Goal: Task Accomplishment & Management: Manage account settings

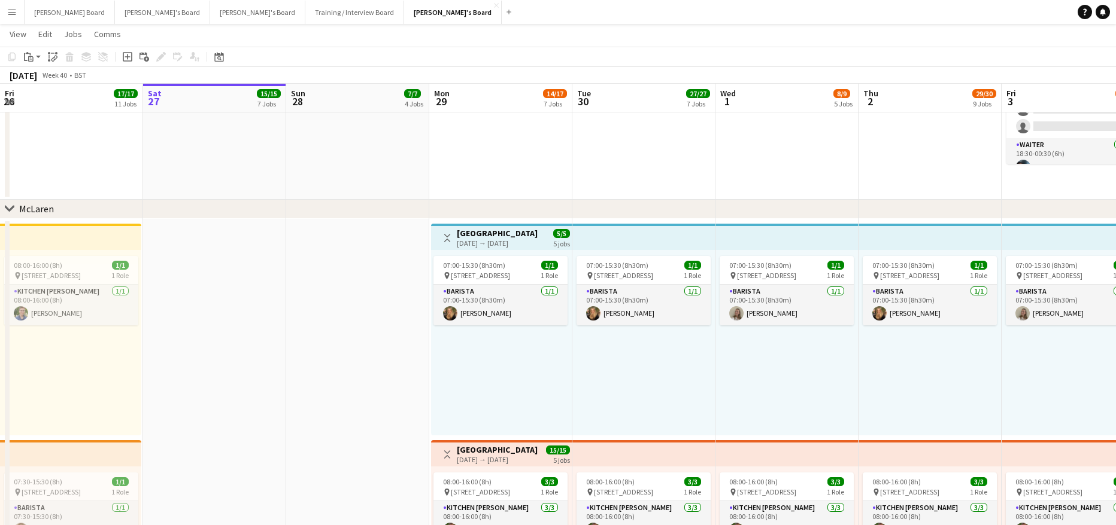
scroll to position [0, 484]
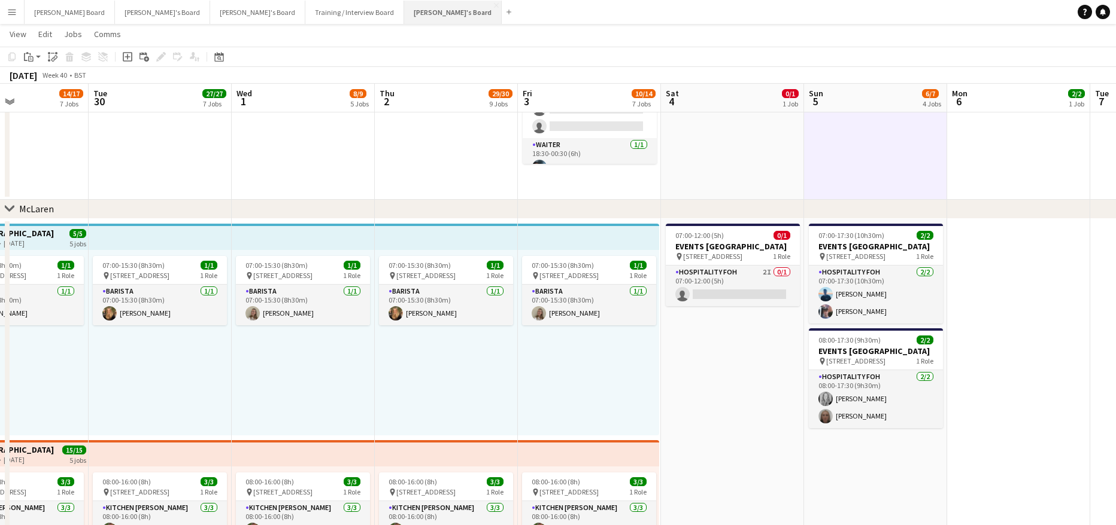
click at [404, 11] on button "[PERSON_NAME]'s Board Close" at bounding box center [453, 12] width 98 height 23
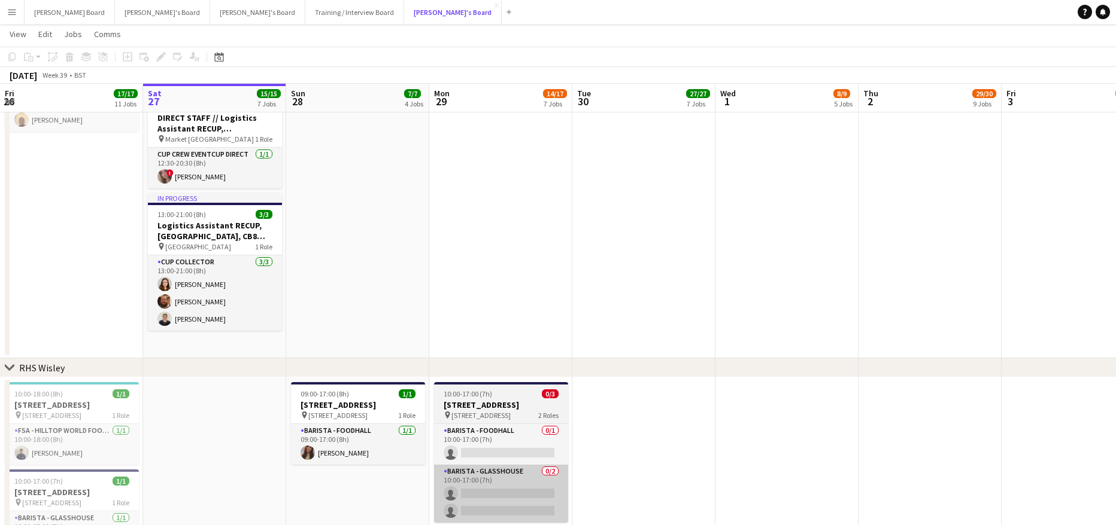
scroll to position [2136, 0]
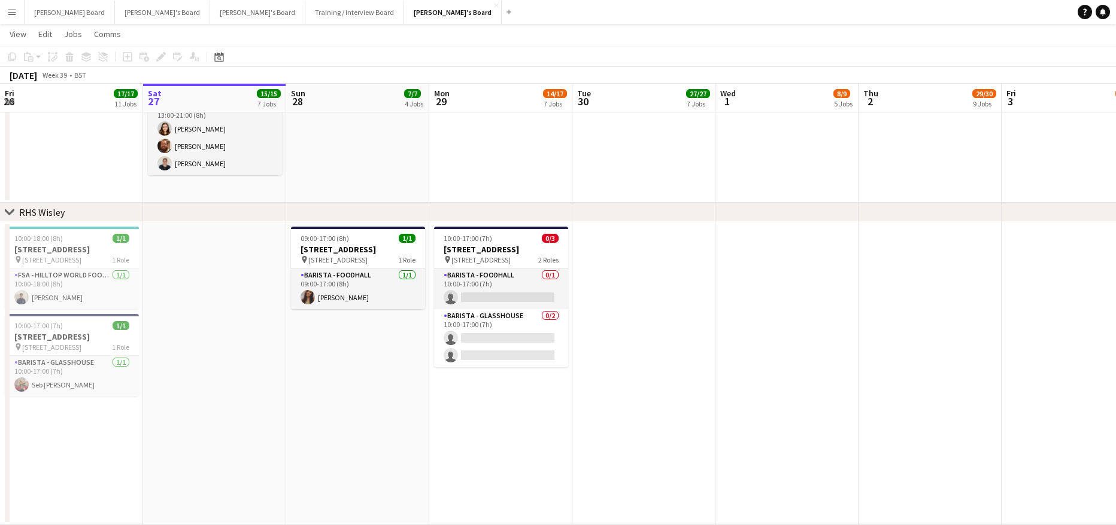
click at [591, 427] on app-date-cell at bounding box center [643, 373] width 143 height 303
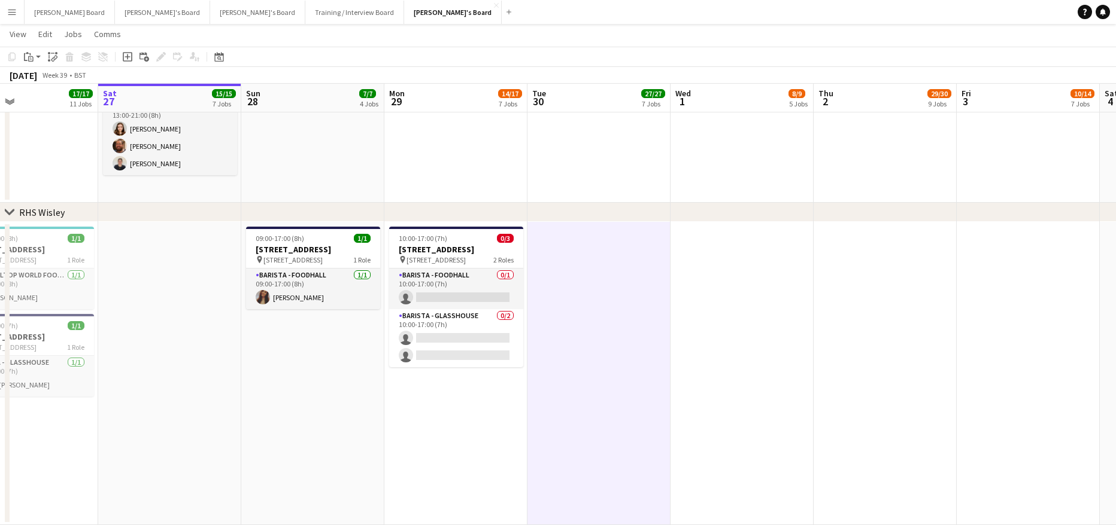
drag, startPoint x: 634, startPoint y: 343, endPoint x: 563, endPoint y: 358, distance: 72.9
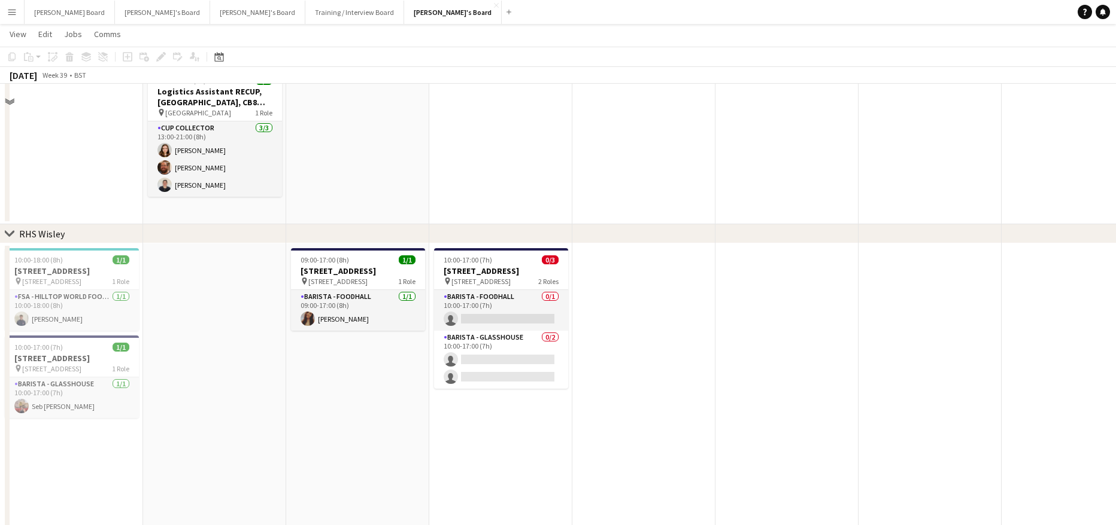
scroll to position [2136, 0]
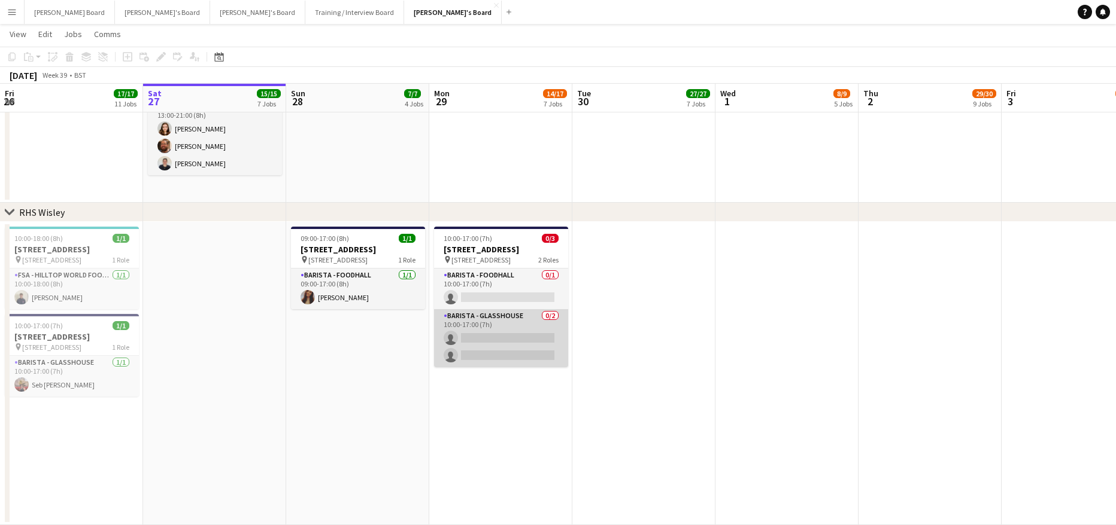
click at [500, 338] on app-card-role "Barista - Glasshouse 0/2 10:00-17:00 (7h) single-neutral-actions single-neutral…" at bounding box center [501, 338] width 134 height 58
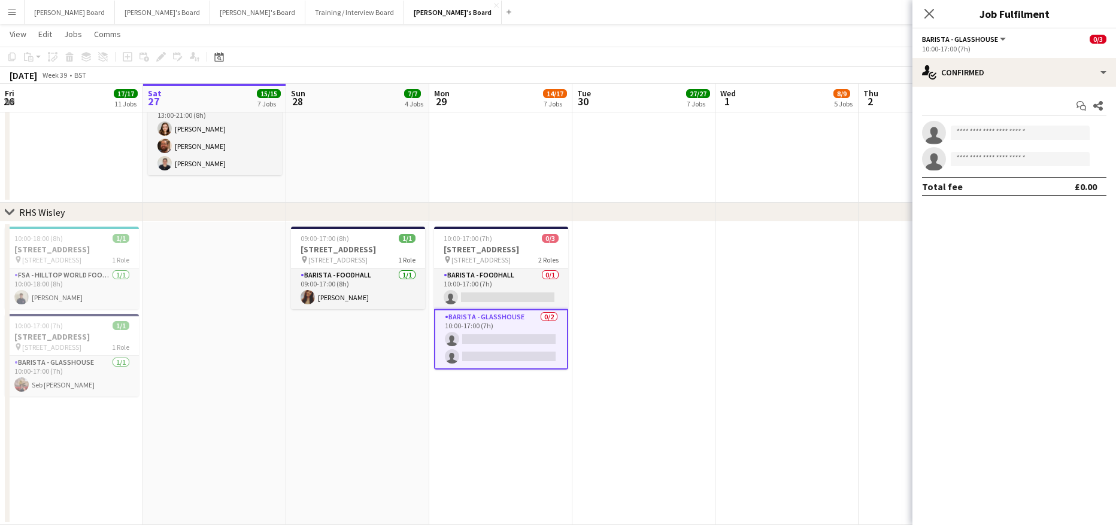
click at [646, 381] on app-date-cell at bounding box center [643, 373] width 143 height 303
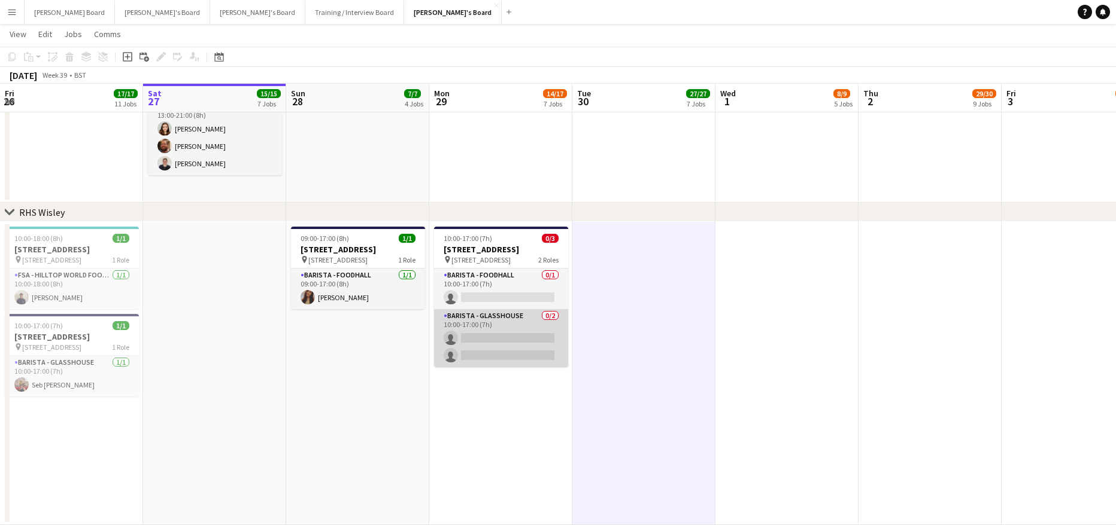
click at [518, 323] on app-card-role "Barista - Glasshouse 0/2 10:00-17:00 (7h) single-neutral-actions single-neutral…" at bounding box center [501, 338] width 134 height 58
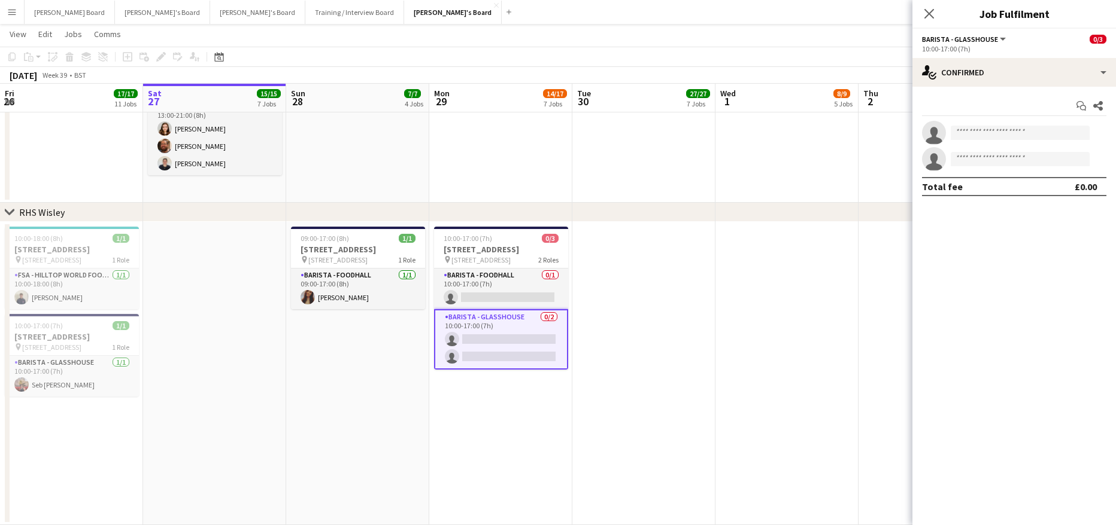
click at [1001, 56] on app-options-switcher "Barista - Glasshouse All roles Barista - Glasshouse 0/3 10:00-17:00 (7h)" at bounding box center [1013, 43] width 203 height 29
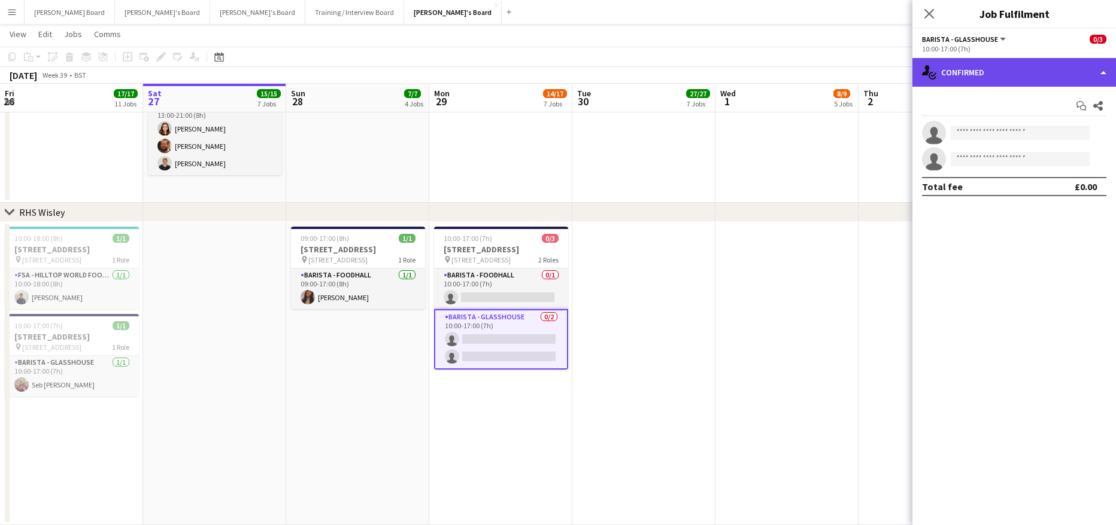
click at [1005, 74] on div "single-neutral-actions-check-2 Confirmed" at bounding box center [1013, 72] width 203 height 29
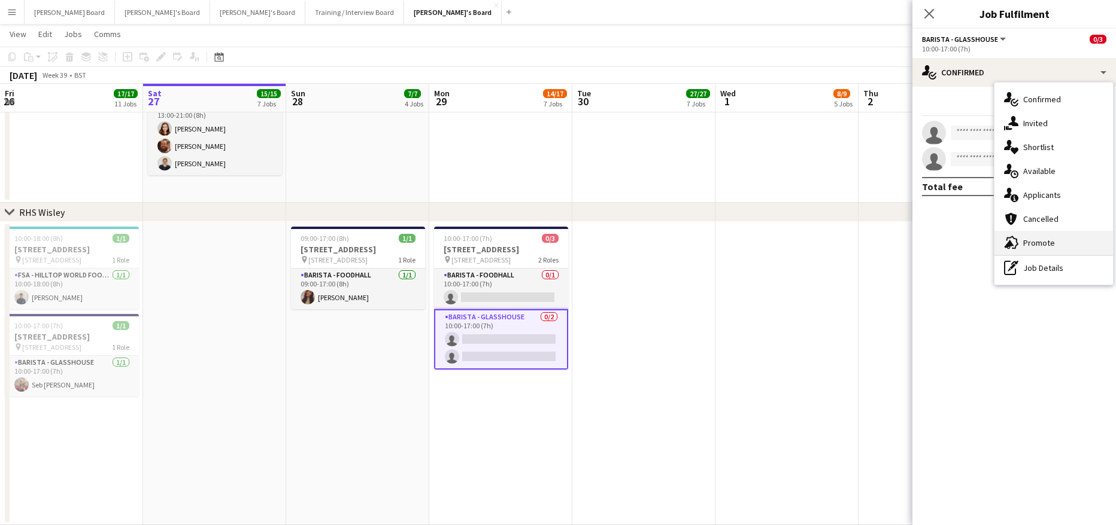
click at [1054, 247] on div "advertising-megaphone Promote" at bounding box center [1053, 243] width 118 height 24
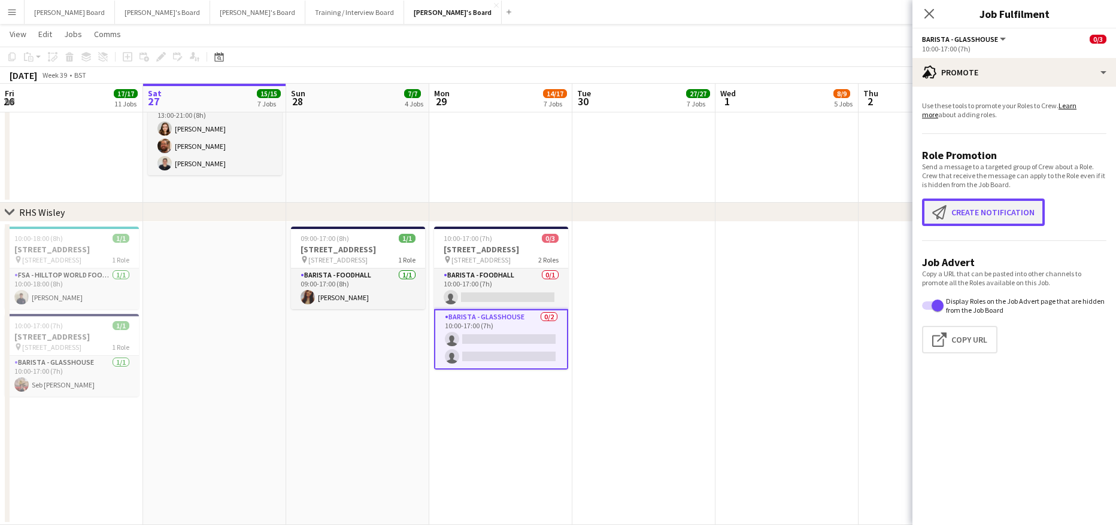
click at [991, 215] on button "Create notification Create notification" at bounding box center [983, 213] width 123 height 28
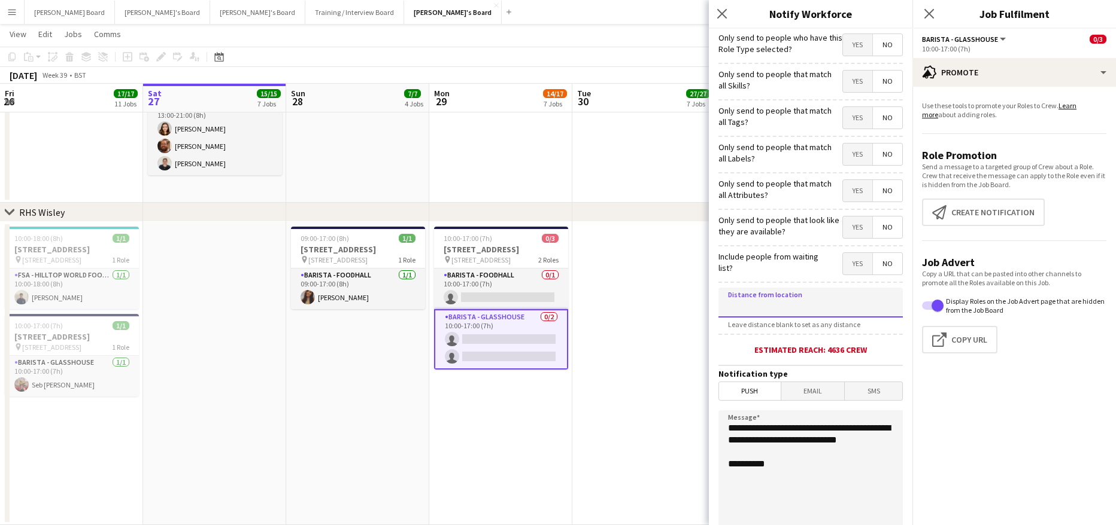
click at [797, 301] on input at bounding box center [810, 303] width 184 height 30
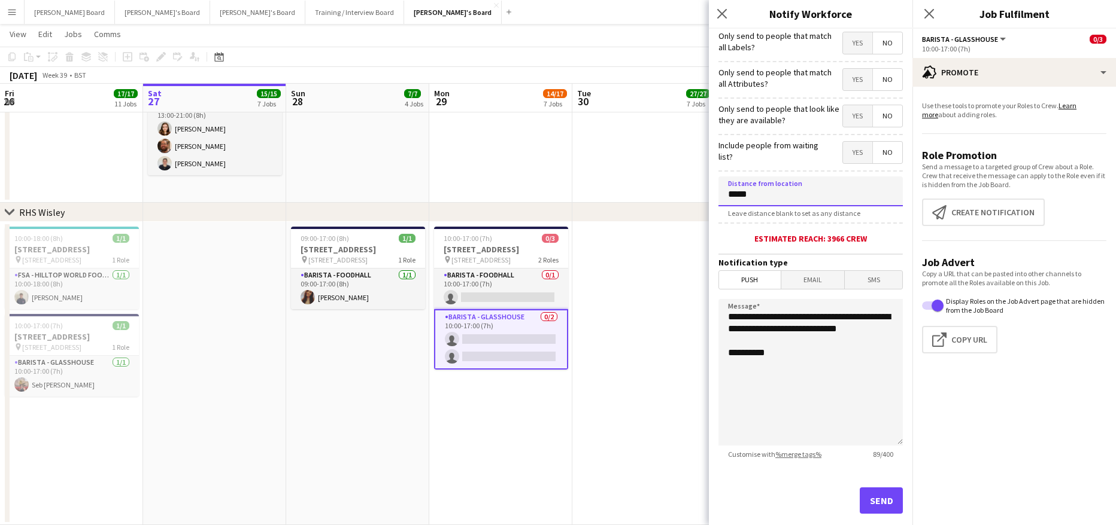
scroll to position [133, 0]
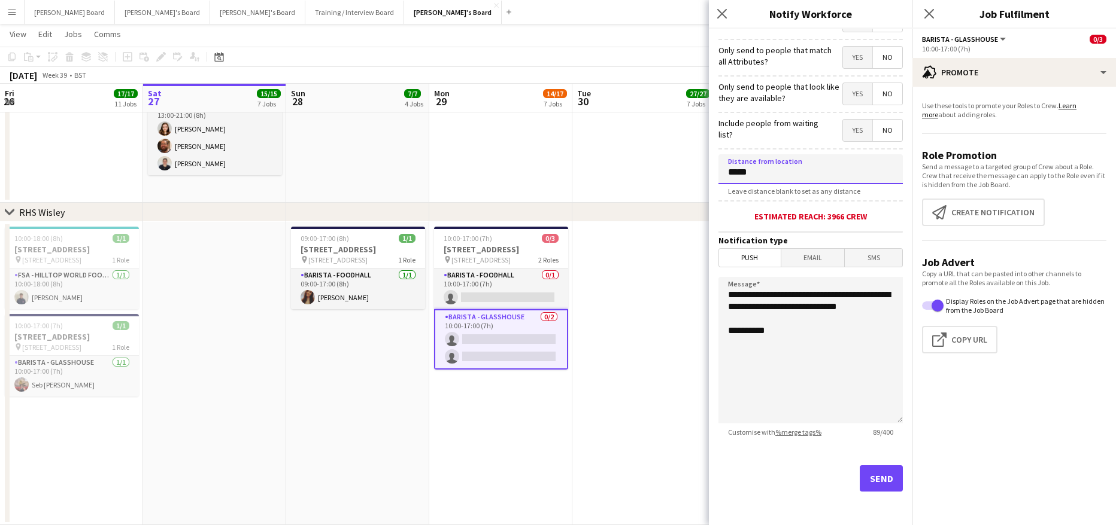
type input "*****"
click at [868, 476] on button "Send" at bounding box center [880, 479] width 43 height 26
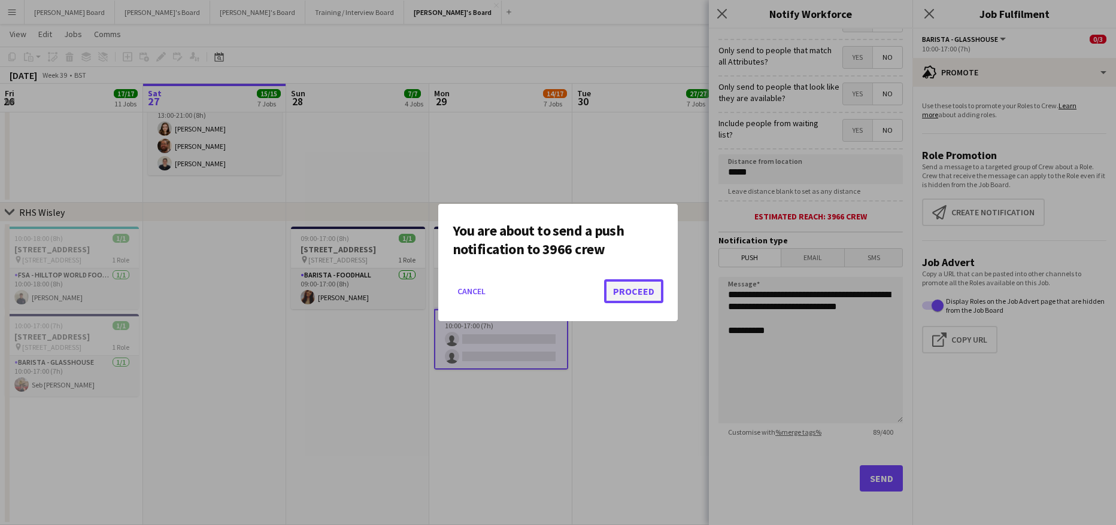
click at [640, 287] on button "Proceed" at bounding box center [633, 291] width 59 height 24
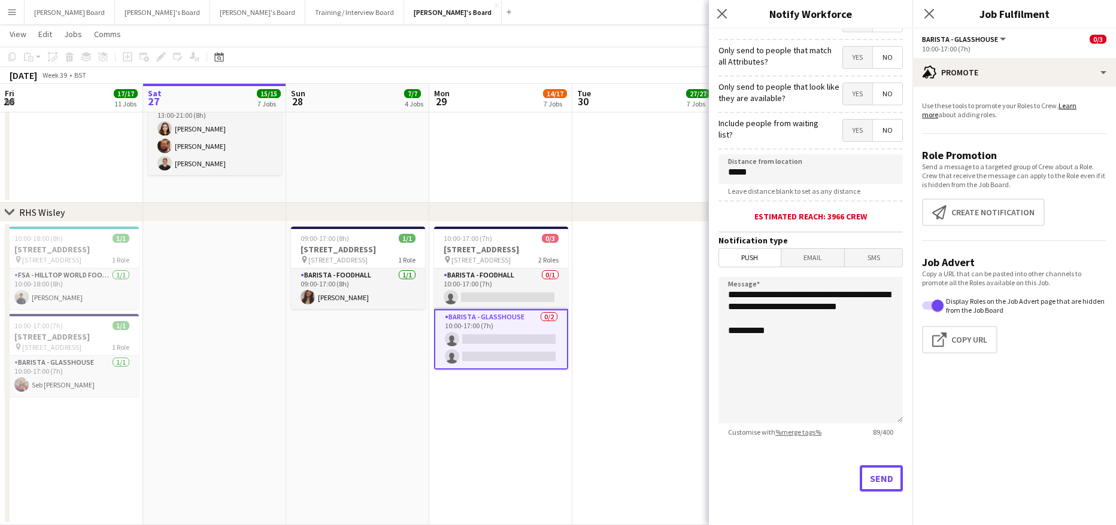
scroll to position [2136, 0]
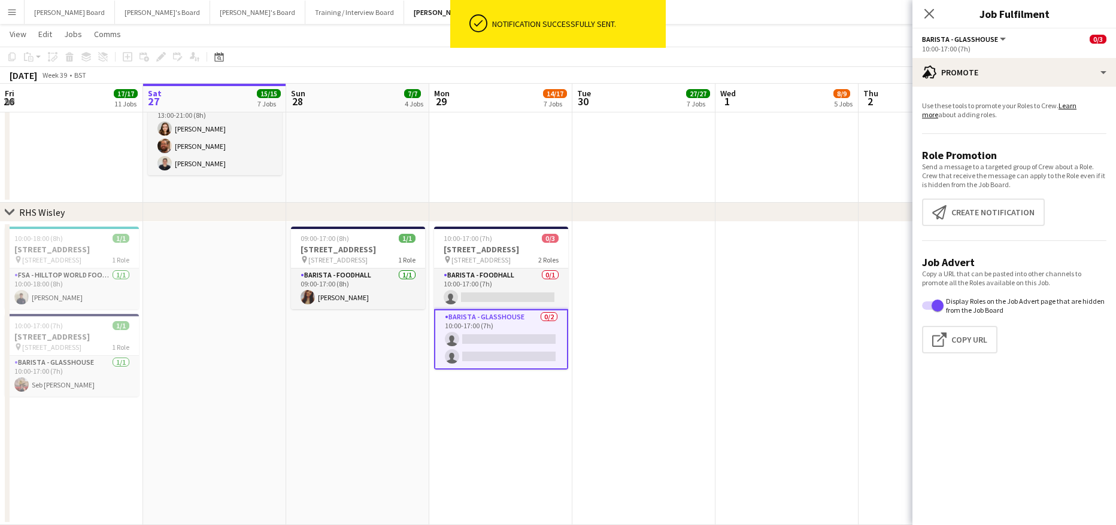
click at [654, 273] on app-date-cell at bounding box center [643, 373] width 143 height 303
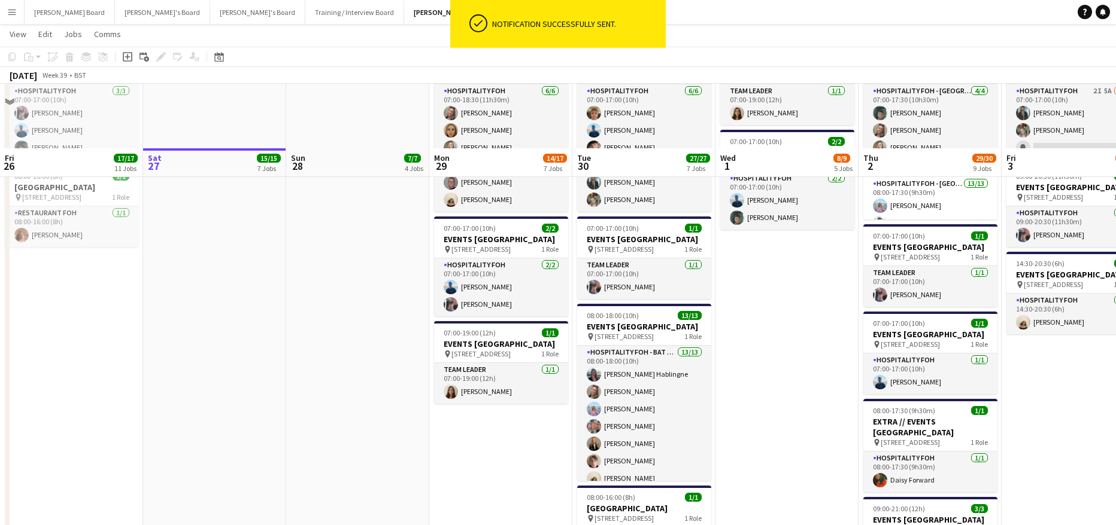
scroll to position [939, 0]
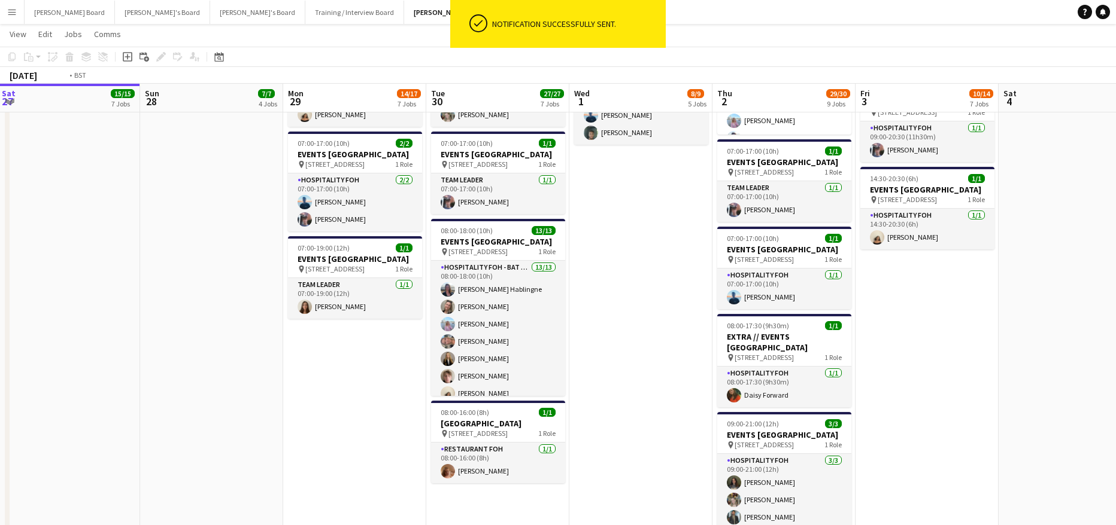
drag, startPoint x: 829, startPoint y: 321, endPoint x: 336, endPoint y: 333, distance: 493.3
click at [336, 334] on app-calendar-viewport "Wed 24 17/17 8 Jobs Thu 25 19/19 10 Jobs Fri 26 17/17 11 Jobs Sat 27 15/15 7 Jo…" at bounding box center [558, 415] width 1116 height 2615
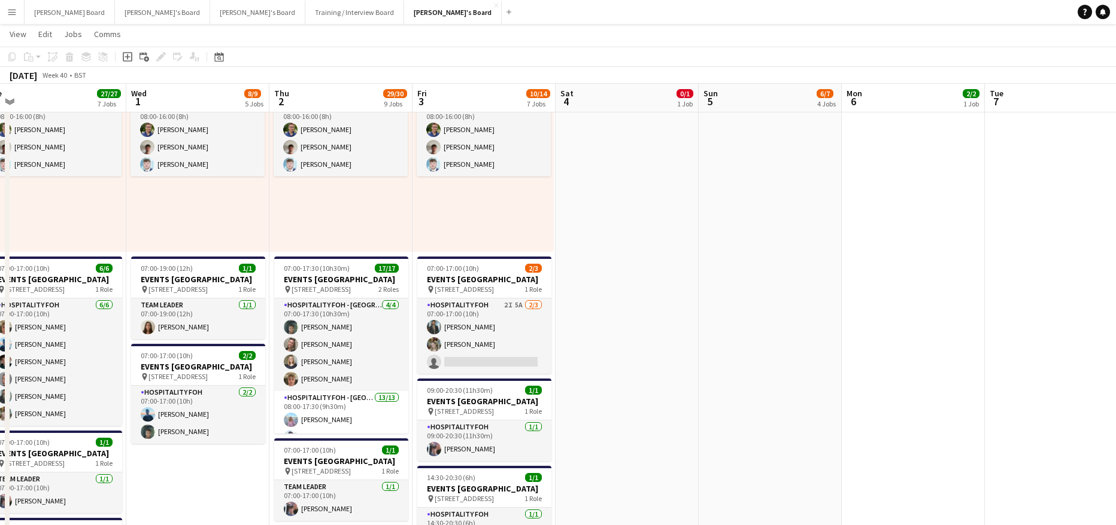
scroll to position [620, 0]
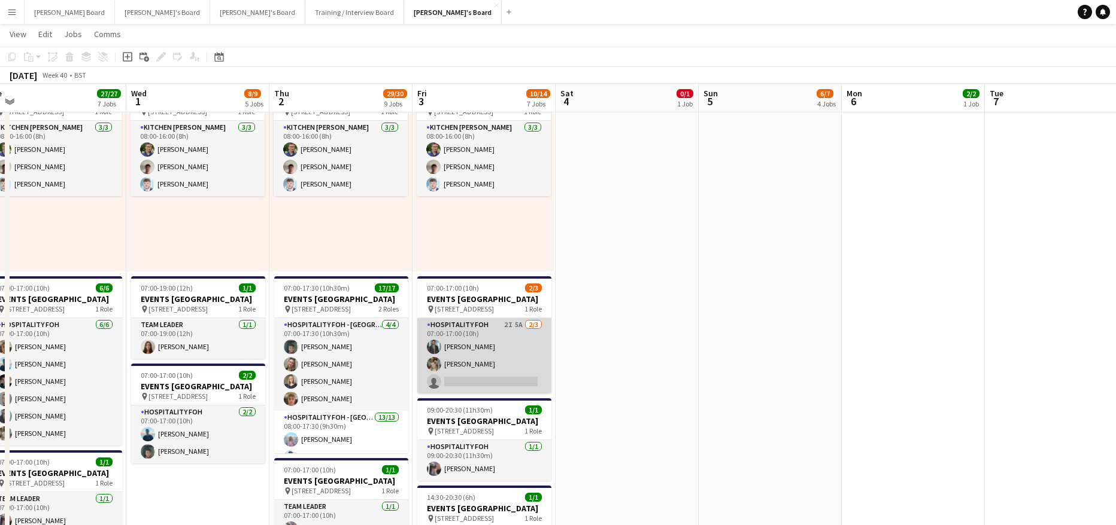
drag, startPoint x: 497, startPoint y: 385, endPoint x: 504, endPoint y: 386, distance: 6.6
click at [499, 387] on app-card-role "Hospitality FOH 2I 5A 2/3 07:00-17:00 (10h) Muhammad Imad Abigail Hodkinson sin…" at bounding box center [484, 355] width 134 height 75
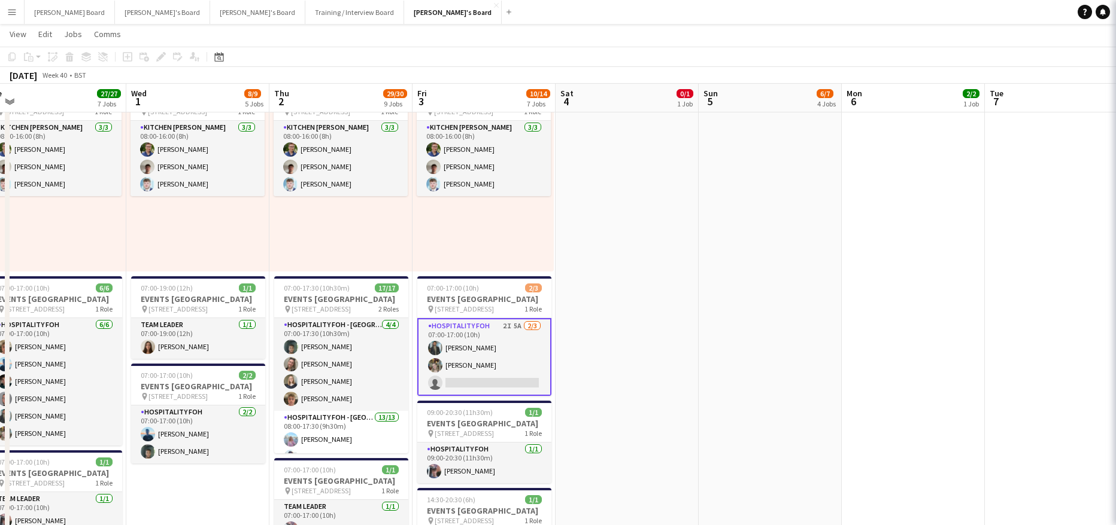
scroll to position [0, 445]
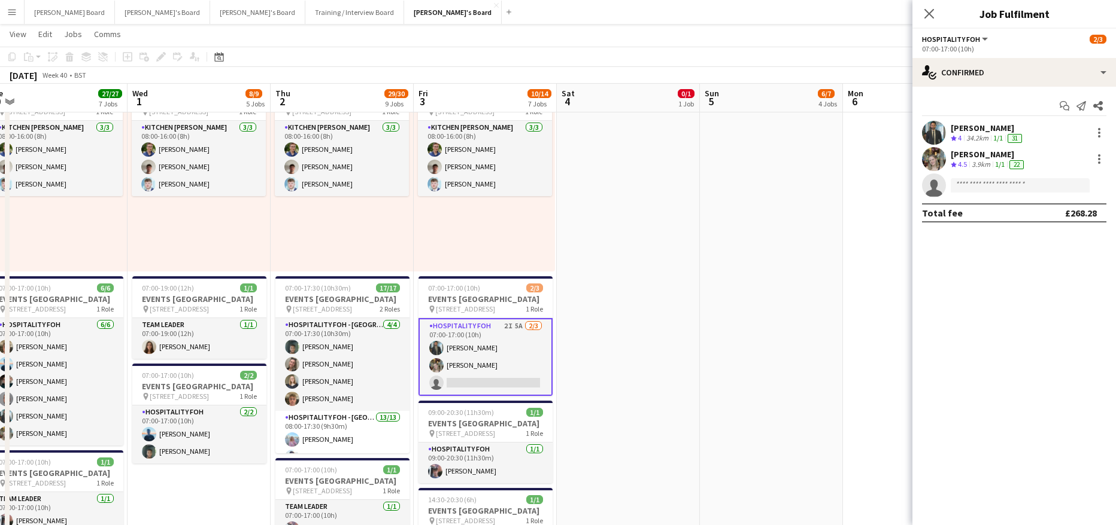
click at [975, 87] on div "Start chat Send notification Share Muhammad Imad Crew rating 4 34.2km 1/1 31 Ab…" at bounding box center [1013, 159] width 203 height 145
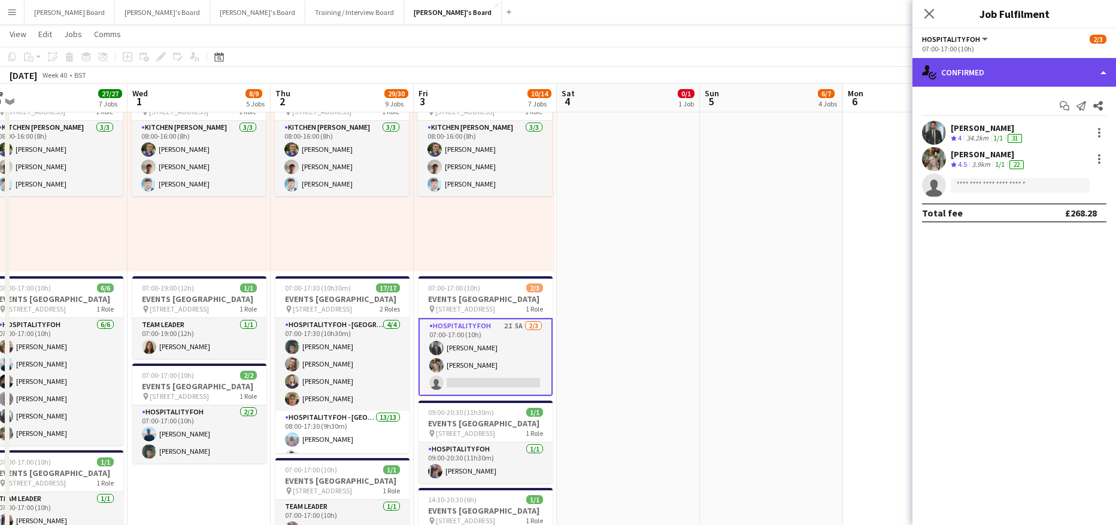
click at [975, 79] on div "single-neutral-actions-check-2 Confirmed" at bounding box center [1013, 72] width 203 height 29
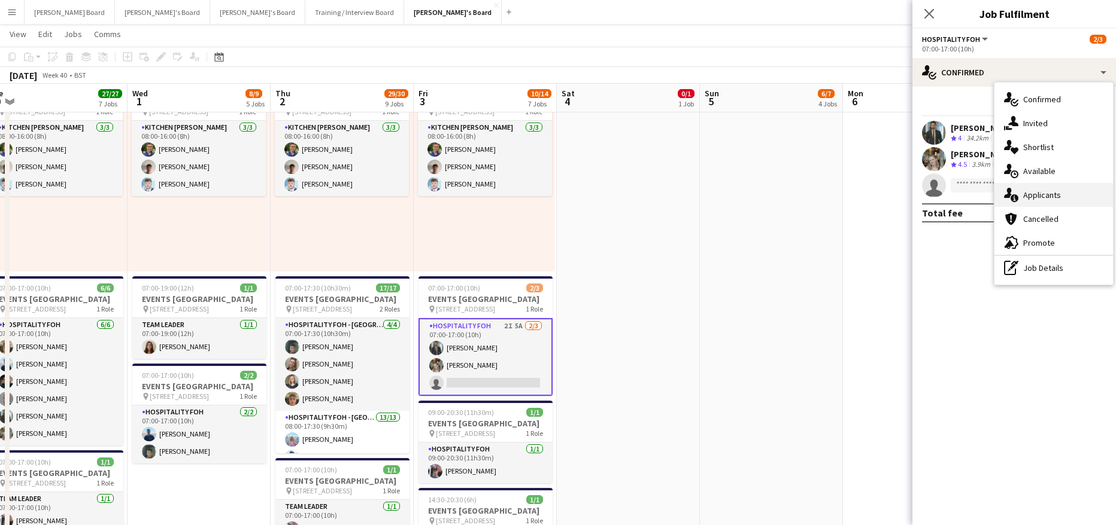
click at [1053, 203] on div "single-neutral-actions-information Applicants" at bounding box center [1053, 195] width 118 height 24
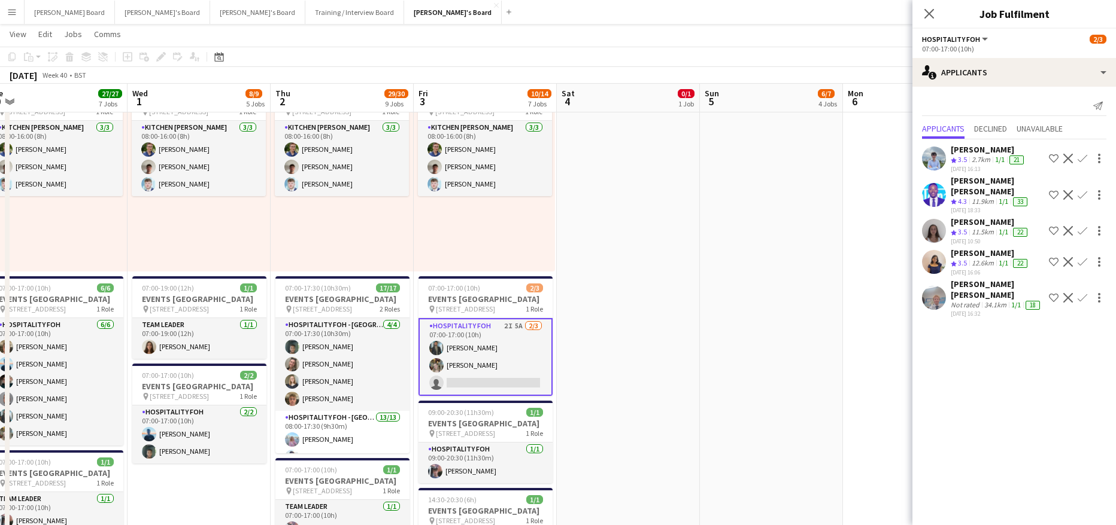
click at [993, 300] on div "34.1km" at bounding box center [994, 305] width 27 height 10
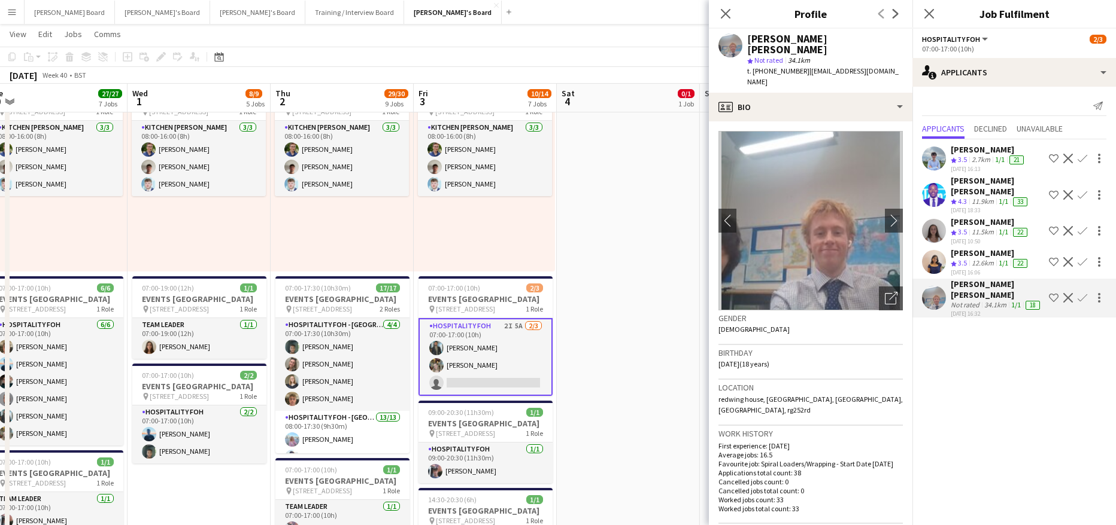
click at [639, 214] on app-date-cell "07:00-12:00 (5h) 0/1 EVENTS McLaren Technology Centre pin Woking, GU21 4YH 1 Ro…" at bounding box center [628, 431] width 143 height 1187
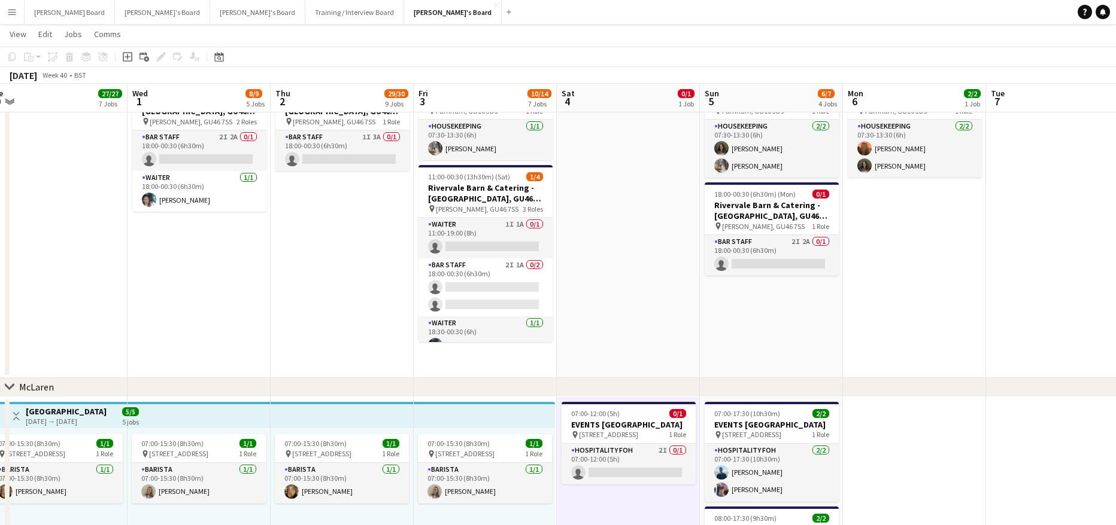
scroll to position [0, 369]
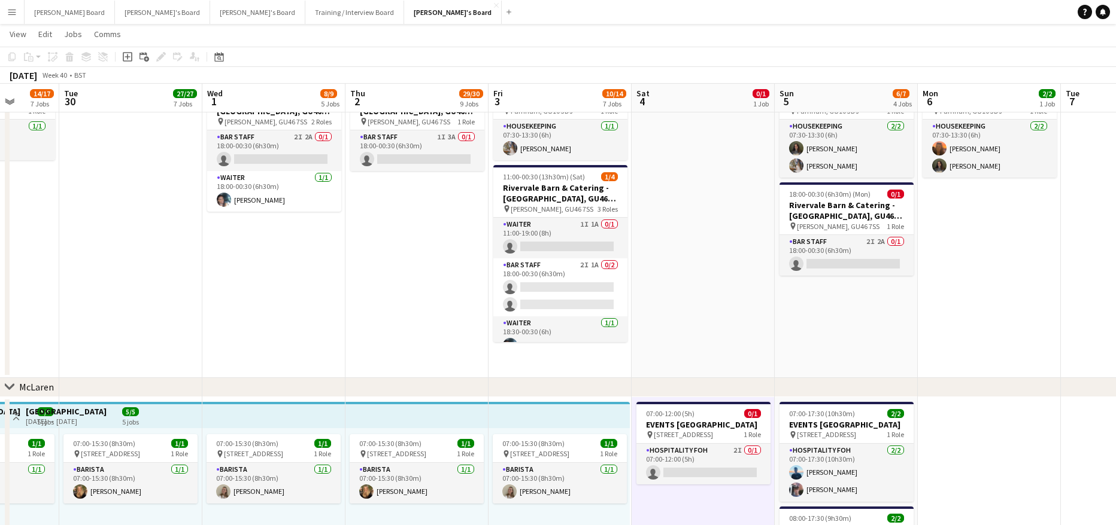
drag, startPoint x: 631, startPoint y: 317, endPoint x: 666, endPoint y: 323, distance: 35.9
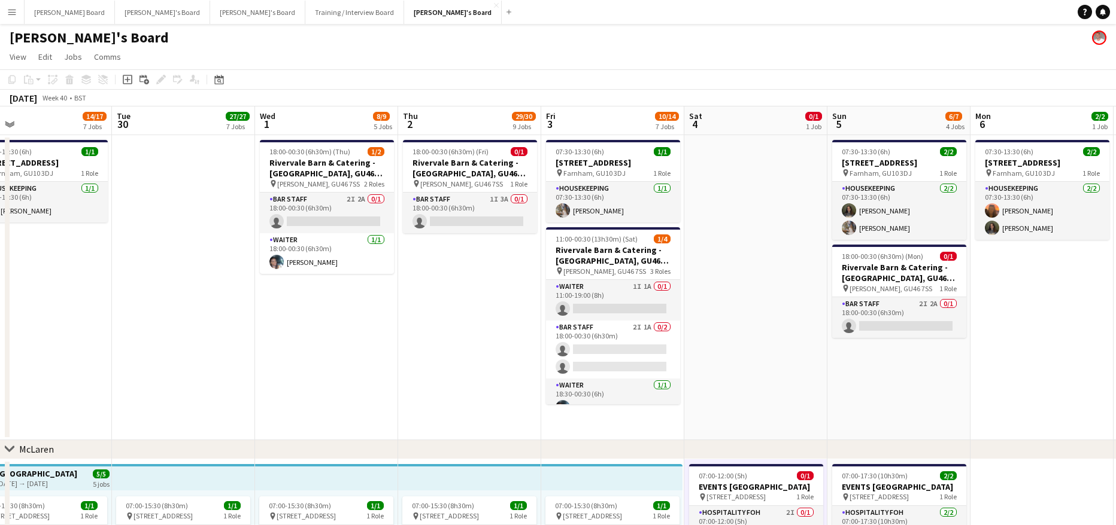
scroll to position [0, 279]
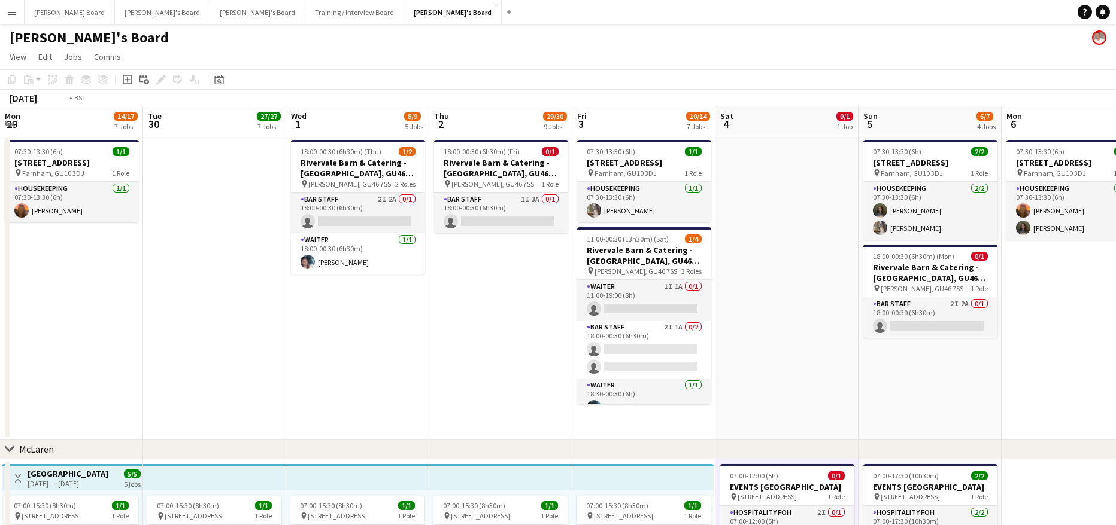
drag, startPoint x: 386, startPoint y: 325, endPoint x: 469, endPoint y: 341, distance: 84.6
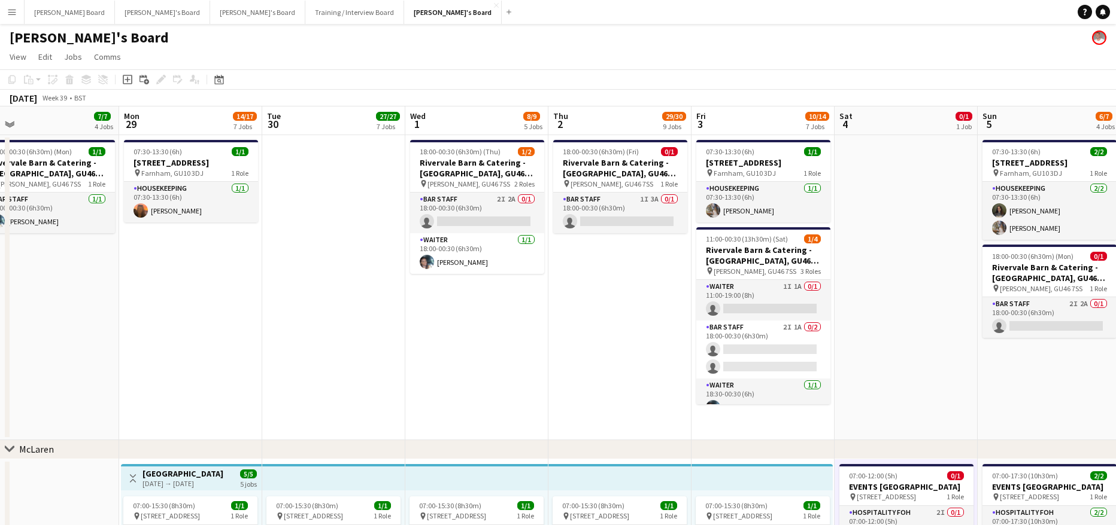
drag, startPoint x: 263, startPoint y: 323, endPoint x: 390, endPoint y: 302, distance: 129.2
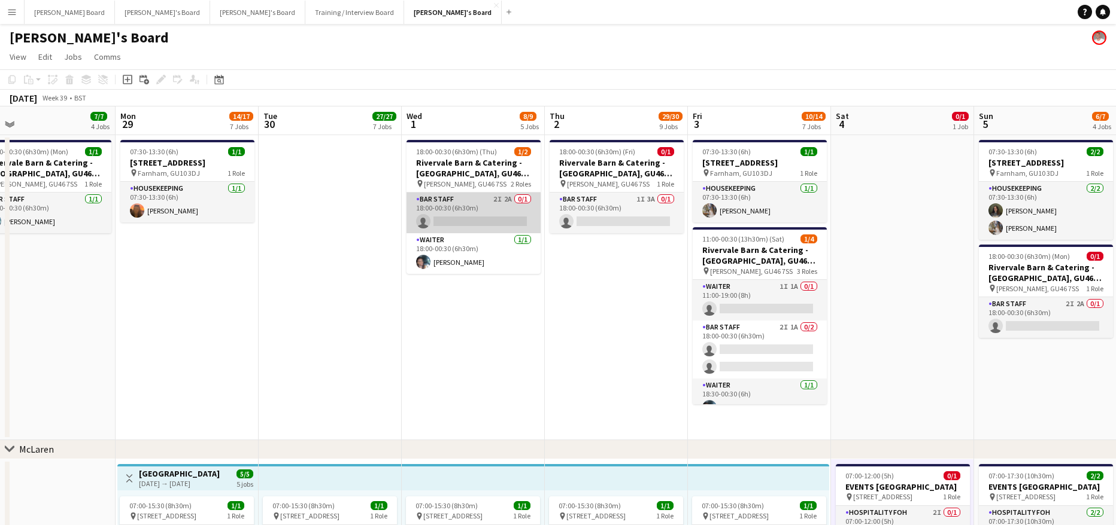
click at [482, 212] on app-card-role "BAR STAFF 2I 2A 0/1 18:00-00:30 (6h30m) single-neutral-actions" at bounding box center [473, 213] width 134 height 41
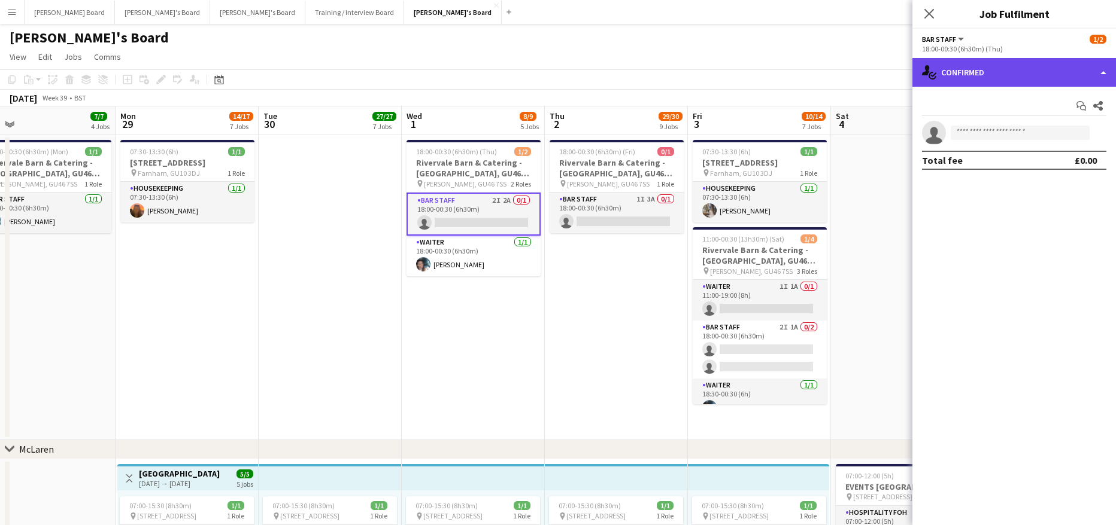
click at [962, 69] on div "single-neutral-actions-check-2 Confirmed" at bounding box center [1013, 72] width 203 height 29
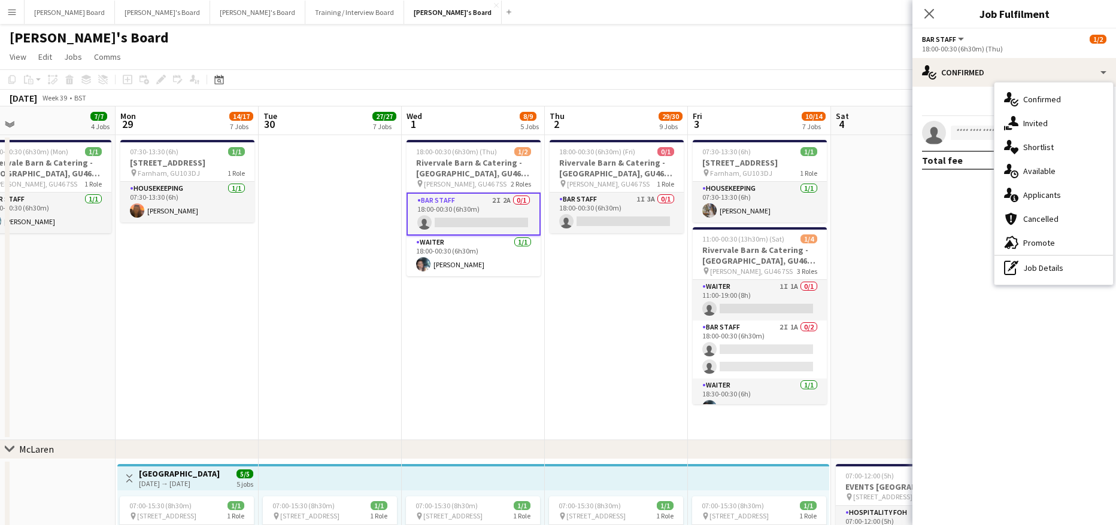
drag, startPoint x: 1044, startPoint y: 223, endPoint x: 1048, endPoint y: 202, distance: 20.9
click at [1044, 222] on span "Cancelled" at bounding box center [1040, 219] width 35 height 11
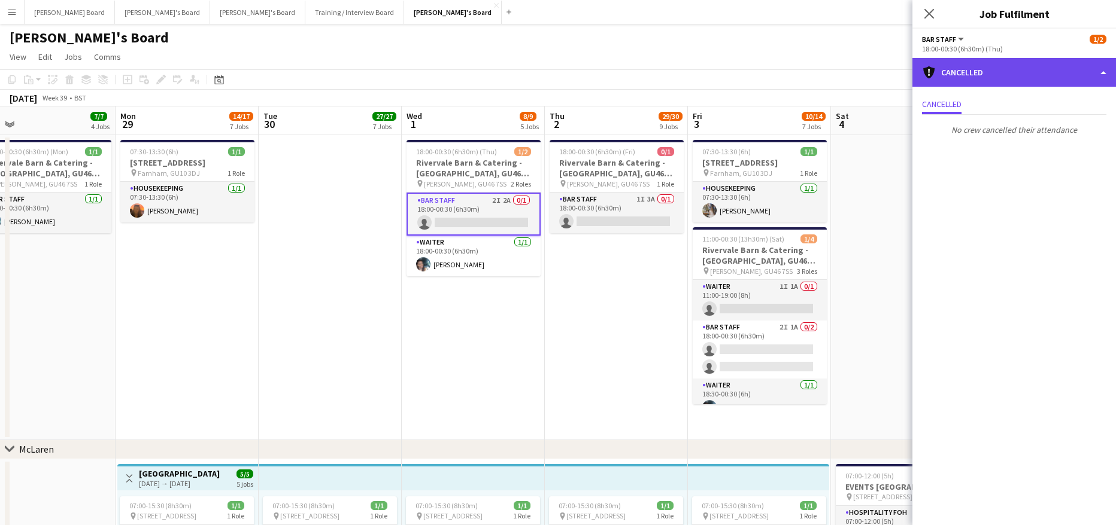
click at [990, 67] on div "cancellation Cancelled" at bounding box center [1013, 72] width 203 height 29
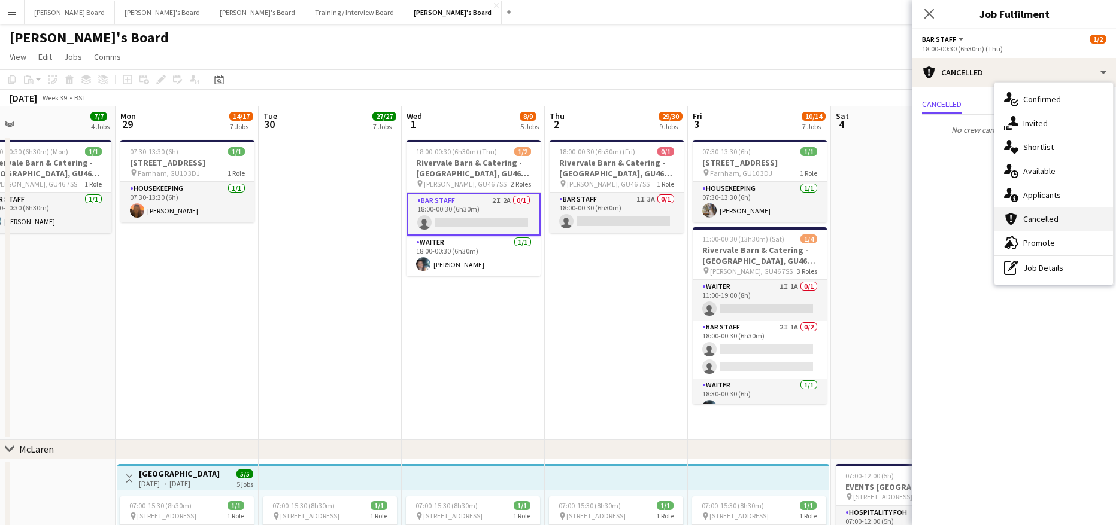
click at [1047, 208] on div "cancellation Cancelled" at bounding box center [1053, 219] width 118 height 24
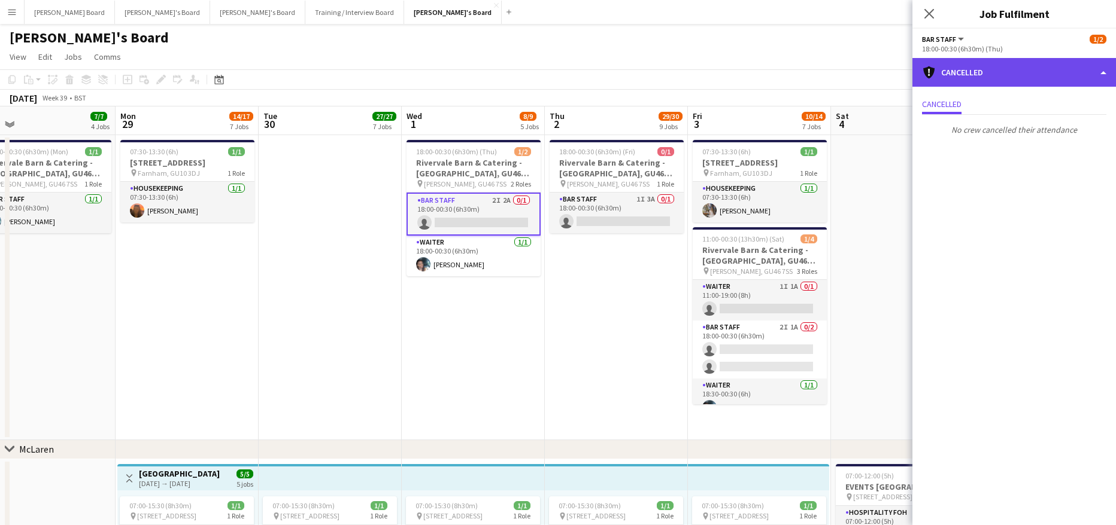
click at [989, 71] on div "cancellation Cancelled" at bounding box center [1013, 72] width 203 height 29
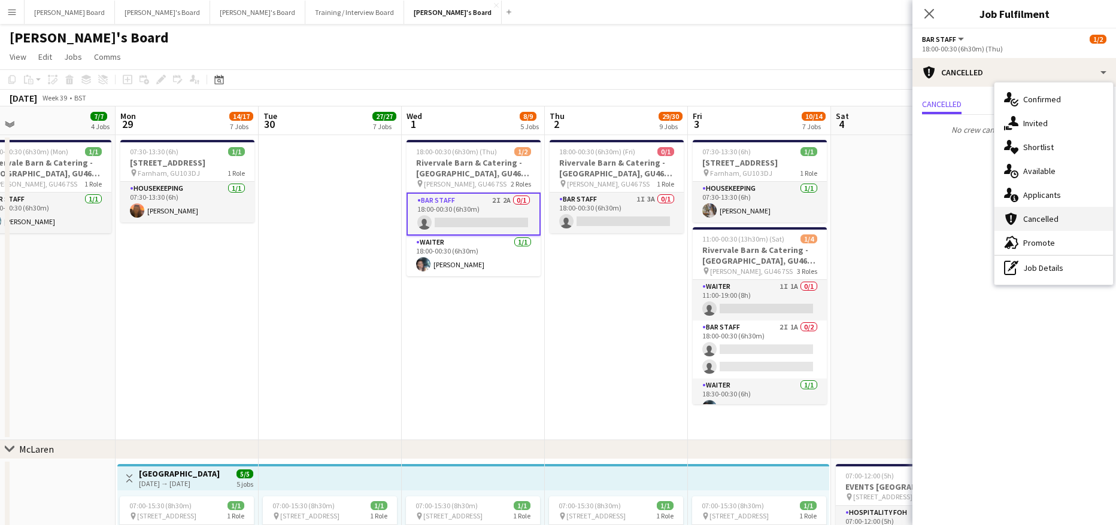
click at [1041, 209] on div "cancellation Cancelled" at bounding box center [1053, 219] width 118 height 24
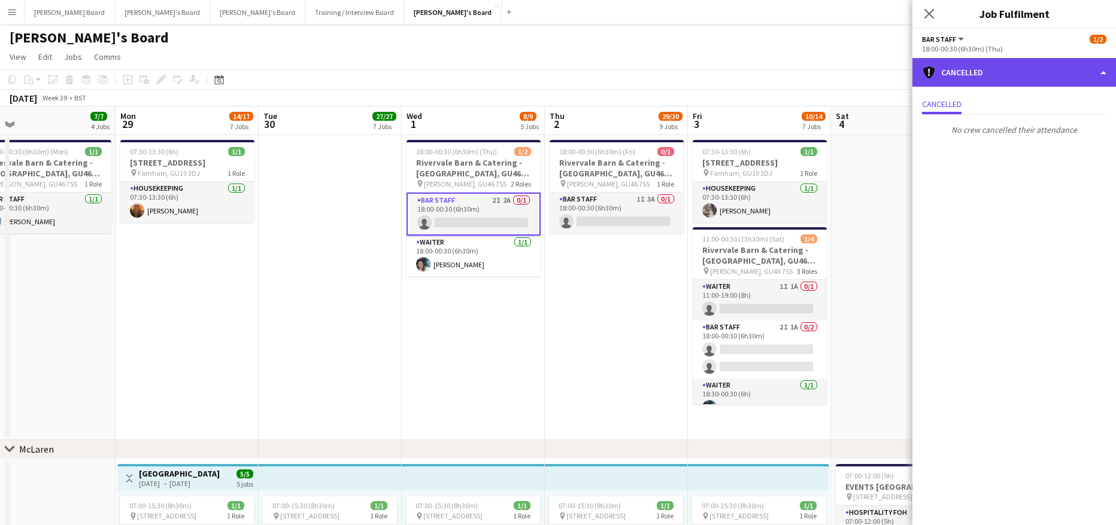
click at [986, 71] on div "cancellation Cancelled" at bounding box center [1013, 72] width 203 height 29
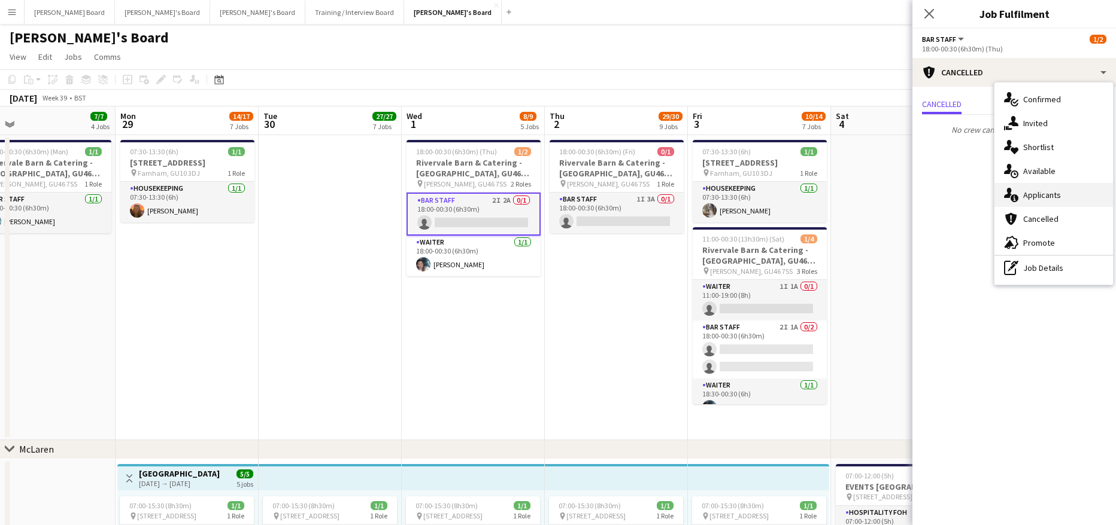
click at [1032, 197] on span "Applicants" at bounding box center [1042, 195] width 38 height 11
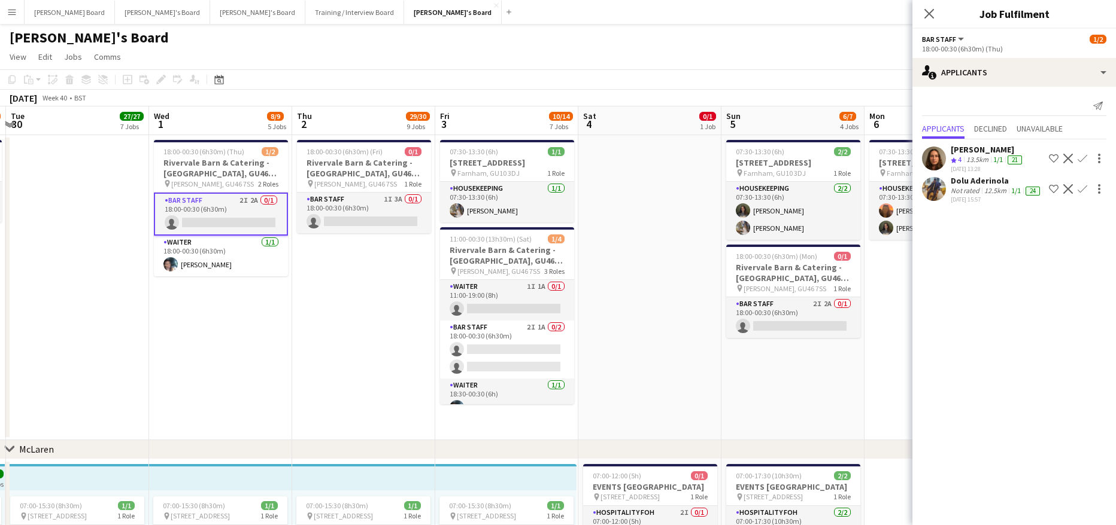
drag, startPoint x: 866, startPoint y: 236, endPoint x: 608, endPoint y: 239, distance: 258.0
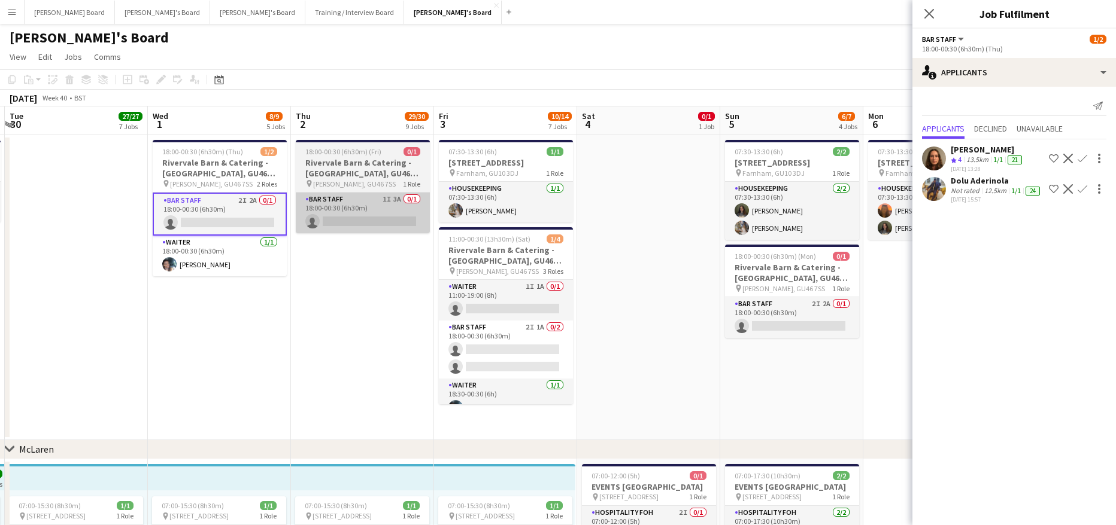
click at [399, 202] on app-card-role "BAR STAFF 1I 3A 0/1 18:00-00:30 (6h30m) single-neutral-actions" at bounding box center [363, 213] width 134 height 41
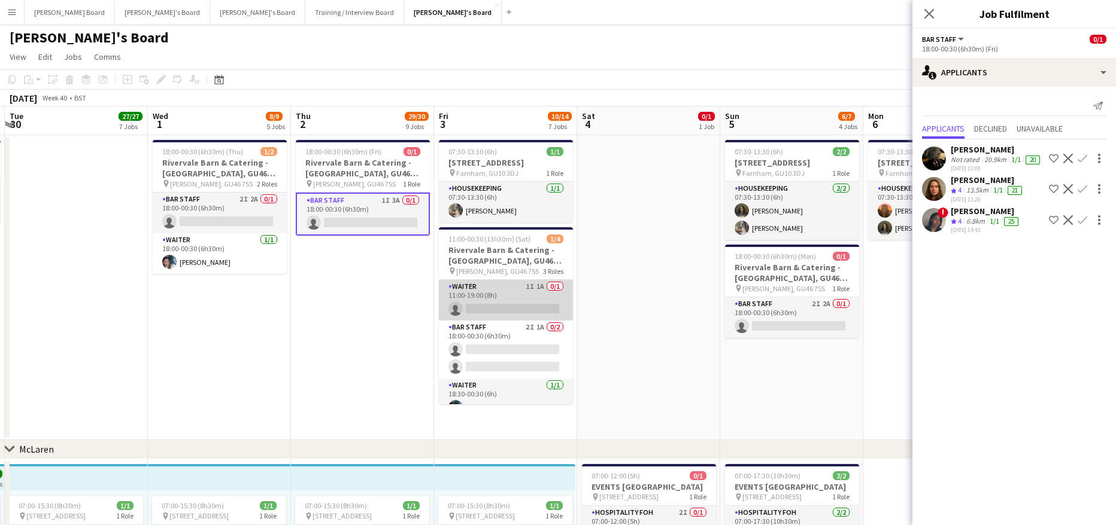
click at [524, 300] on app-card-role "Waiter 1I 1A 0/1 11:00-19:00 (8h) single-neutral-actions" at bounding box center [506, 300] width 134 height 41
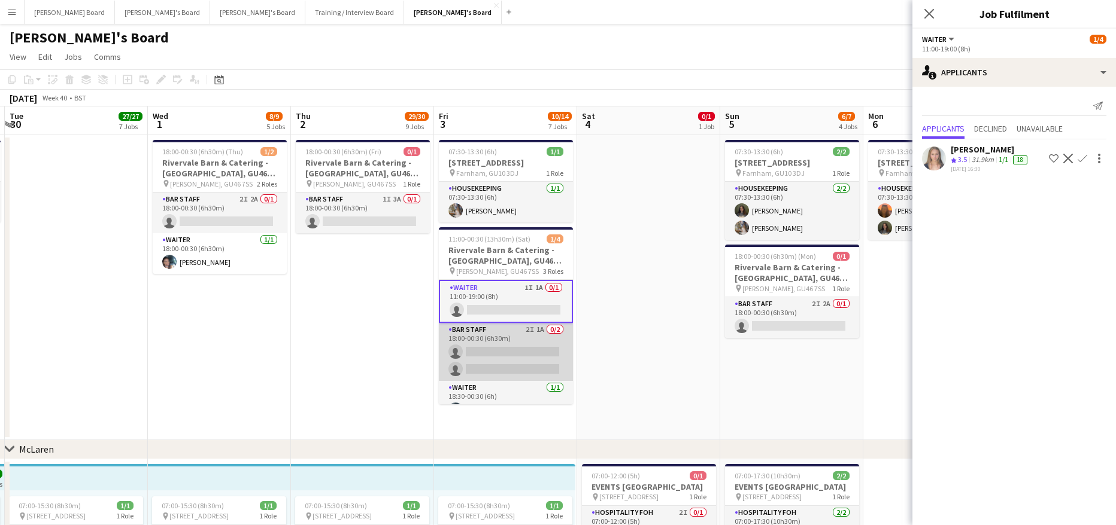
click at [511, 342] on app-card-role "BAR STAFF 2I 1A 0/2 18:00-00:30 (6h30m) single-neutral-actions single-neutral-a…" at bounding box center [506, 352] width 134 height 58
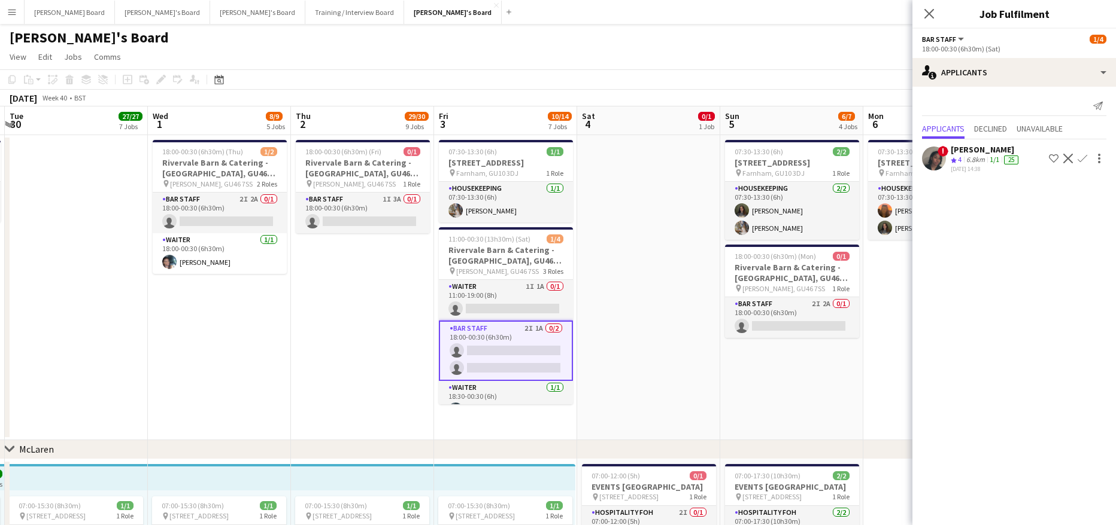
click at [1079, 156] on app-icon "Confirm" at bounding box center [1082, 159] width 10 height 10
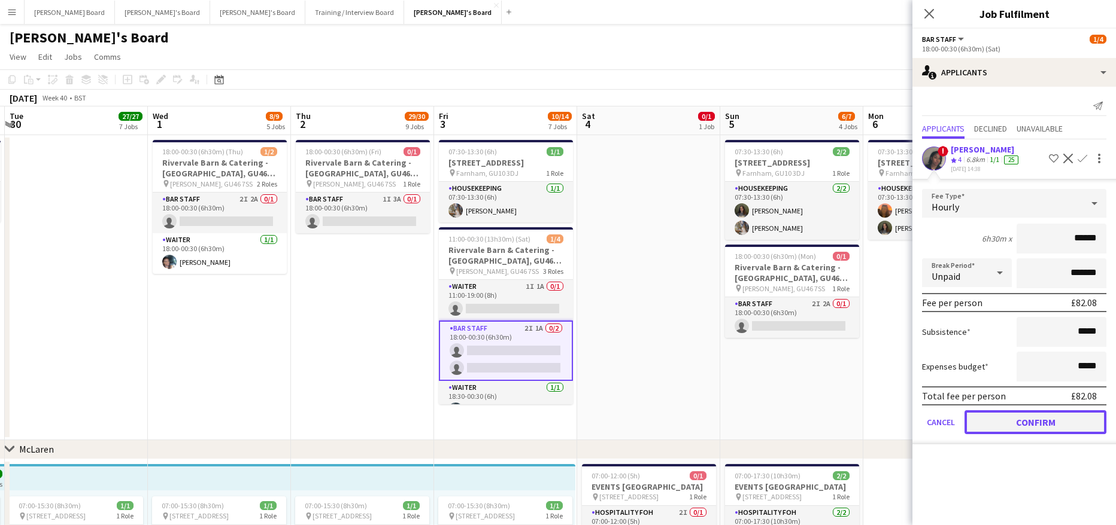
click at [989, 420] on button "Confirm" at bounding box center [1035, 423] width 142 height 24
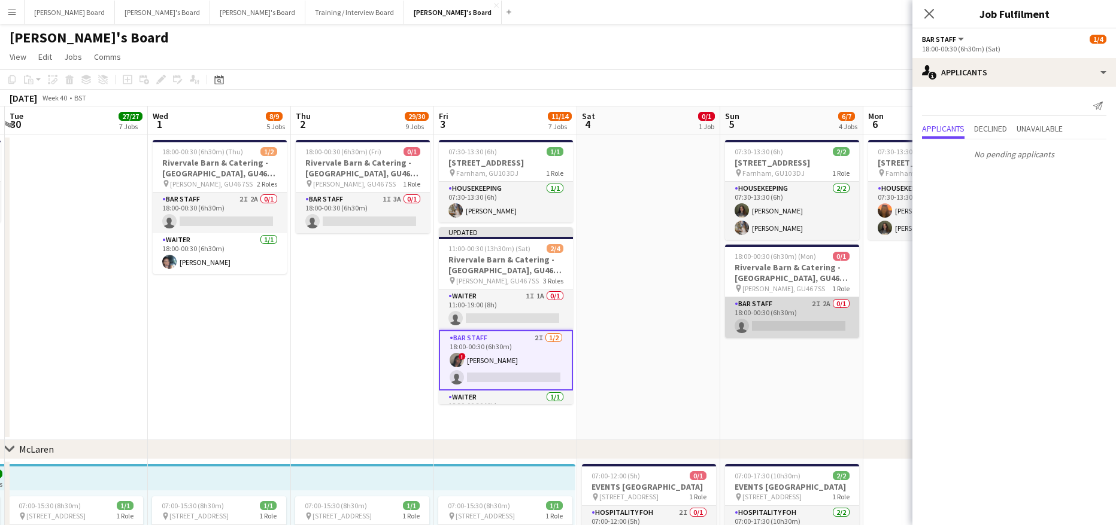
click at [816, 320] on app-card-role "BAR STAFF 2I 2A 0/1 18:00-00:30 (6h30m) single-neutral-actions" at bounding box center [792, 317] width 134 height 41
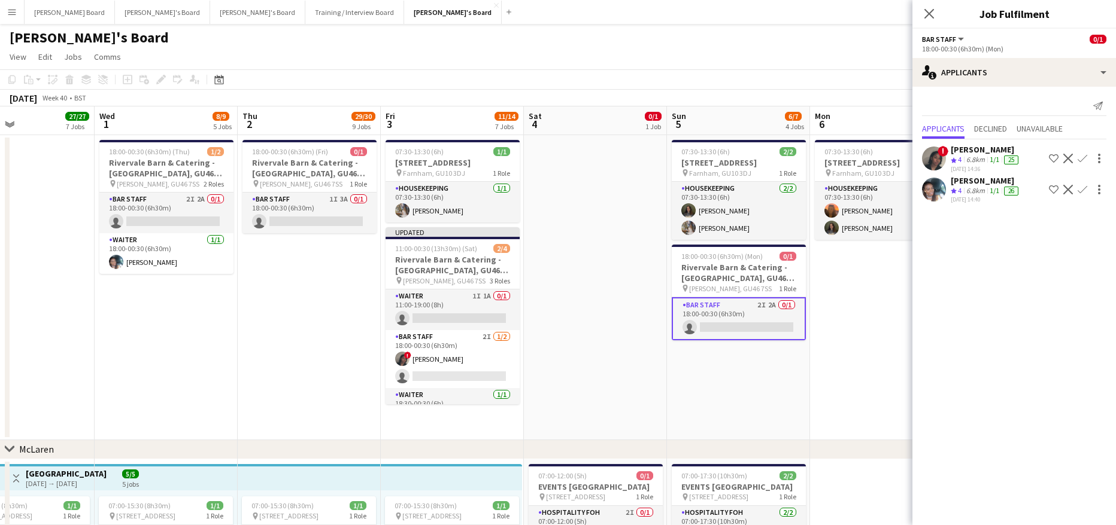
drag, startPoint x: 829, startPoint y: 348, endPoint x: 683, endPoint y: 347, distance: 146.0
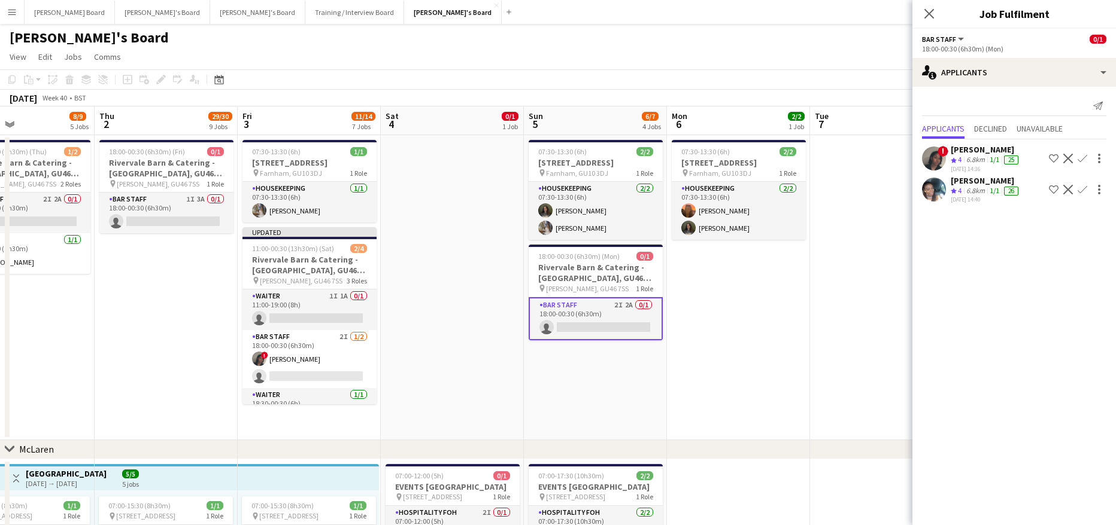
scroll to position [0, 482]
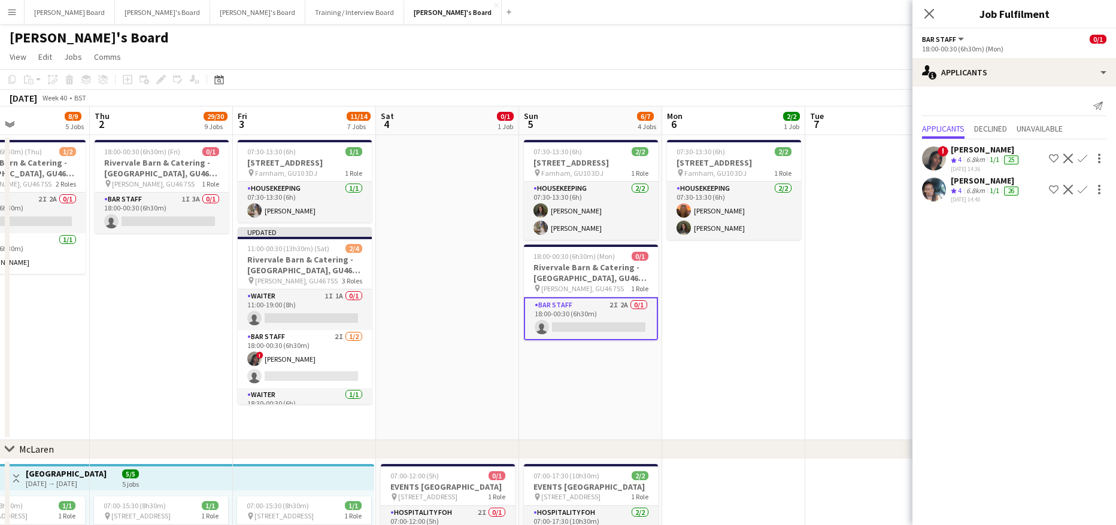
click at [806, 348] on app-date-cell at bounding box center [876, 287] width 143 height 305
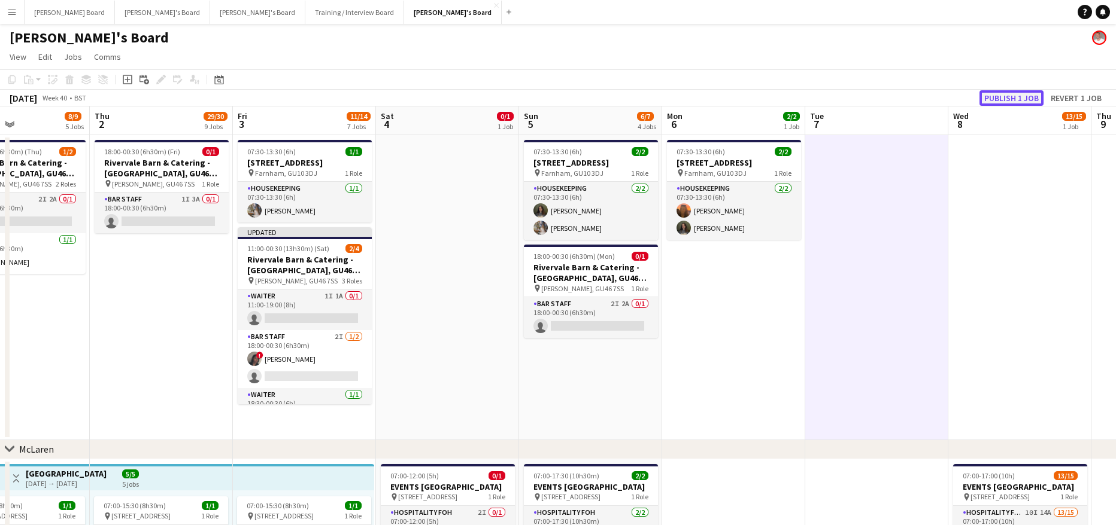
click at [1013, 93] on button "Publish 1 job" at bounding box center [1011, 98] width 64 height 16
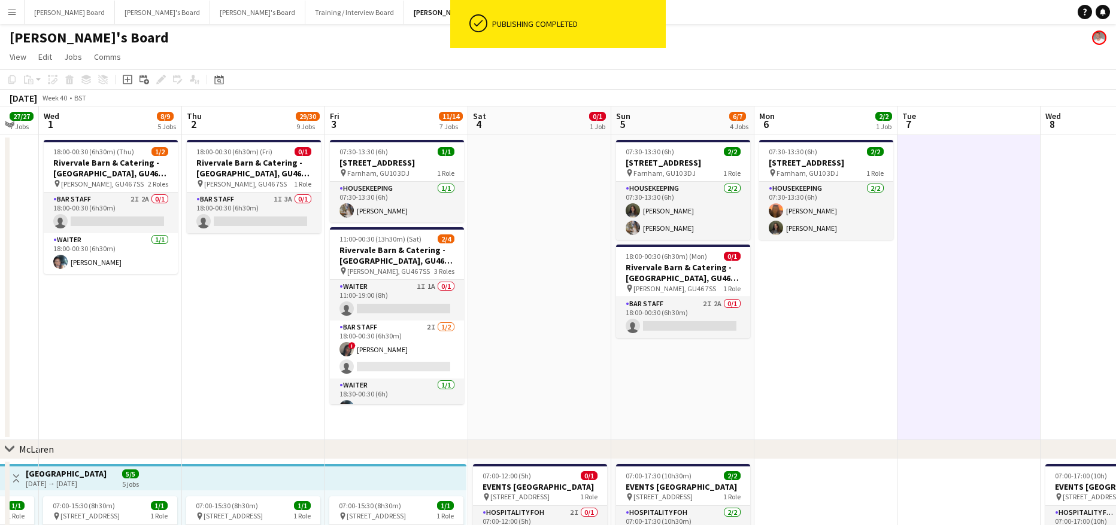
drag, startPoint x: 622, startPoint y: 421, endPoint x: 719, endPoint y: 379, distance: 105.1
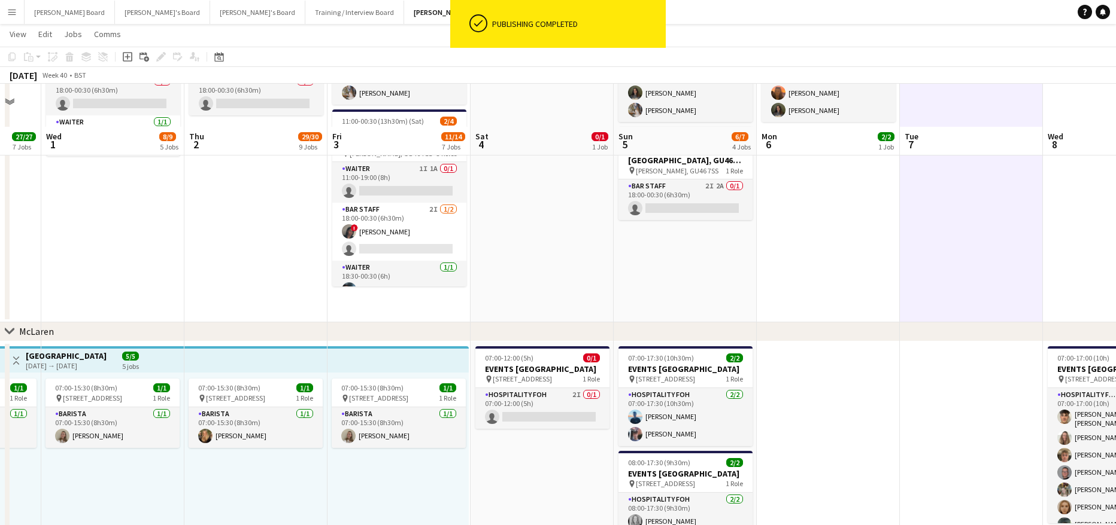
scroll to position [160, 0]
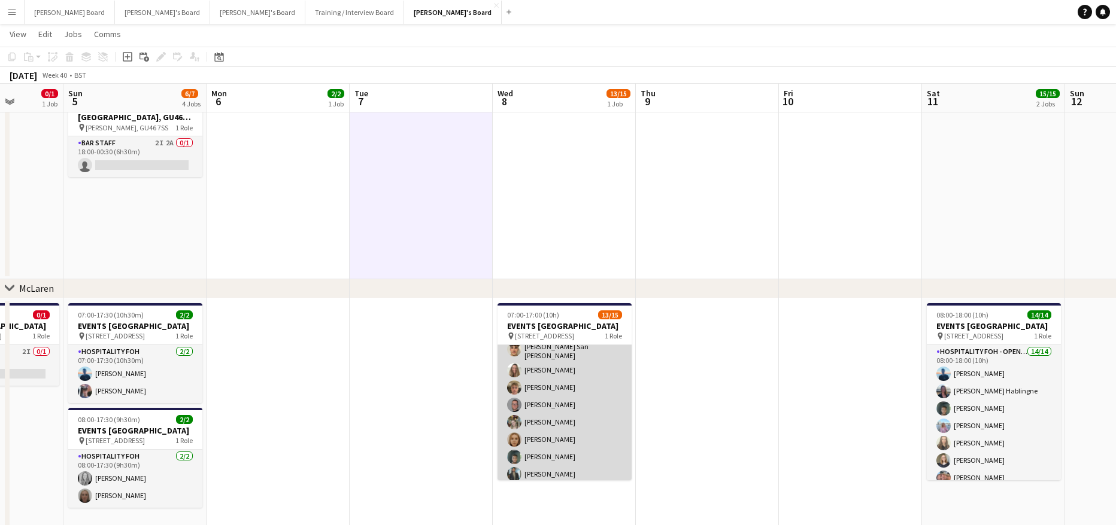
scroll to position [0, 0]
click at [566, 414] on app-card-role "Hospitality FOH - TLC 10I 14A 13/15 07:00-17:00 (10h) Cameron San Emeterio Penn…" at bounding box center [564, 488] width 134 height 287
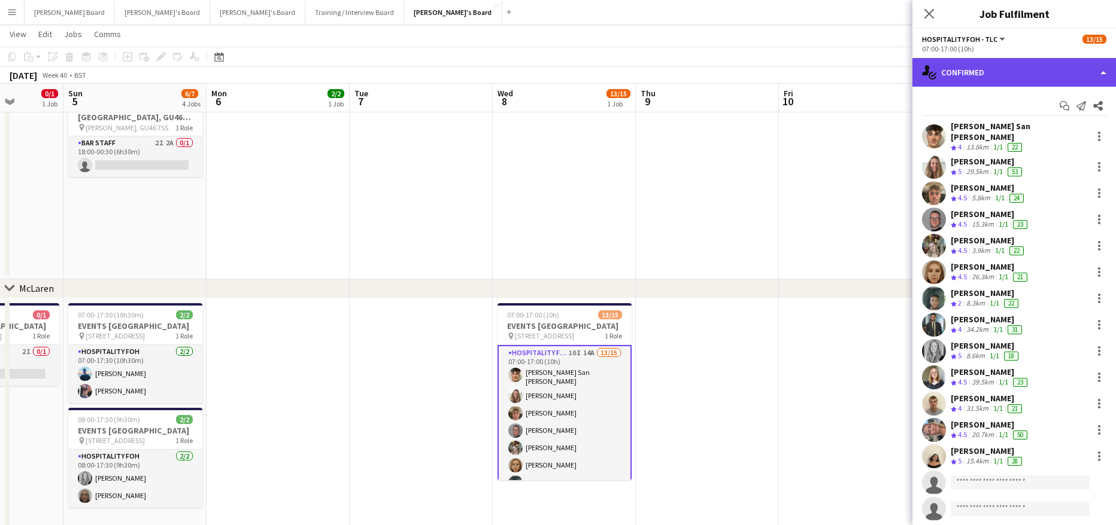
click at [1006, 70] on div "single-neutral-actions-check-2 Confirmed" at bounding box center [1013, 72] width 203 height 29
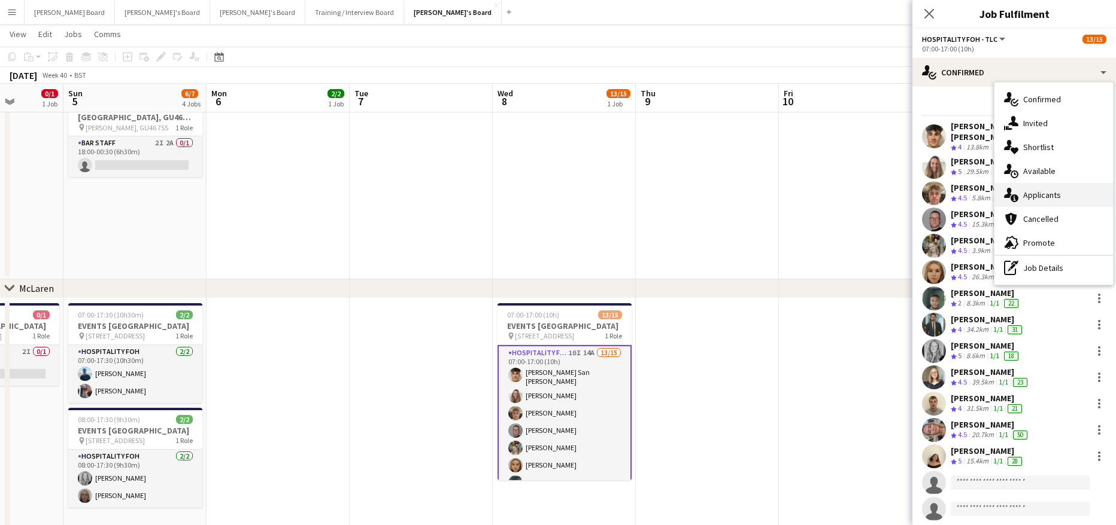
click at [1035, 196] on span "Applicants" at bounding box center [1042, 195] width 38 height 11
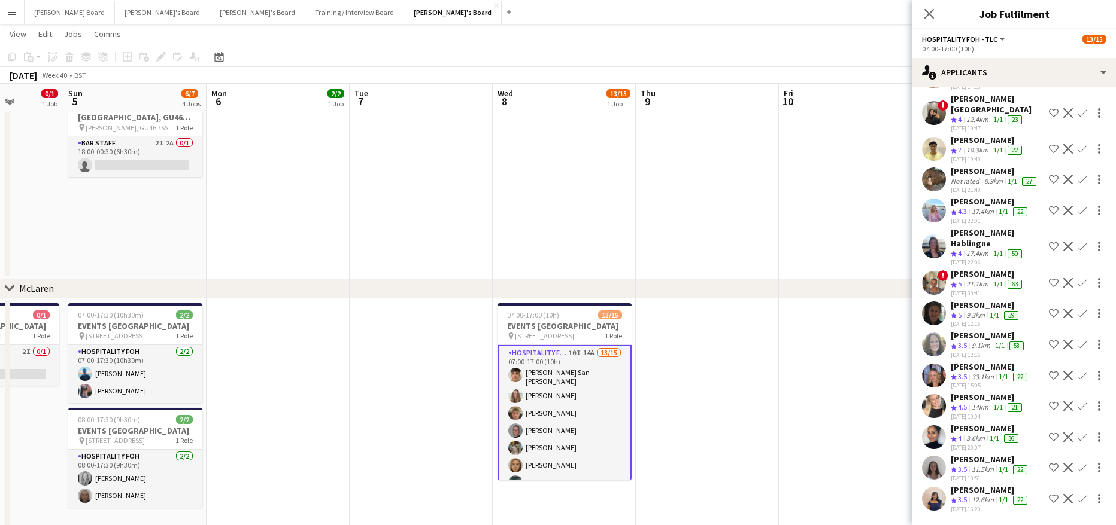
scroll to position [155, 0]
click at [1077, 206] on app-icon "Confirm" at bounding box center [1082, 211] width 10 height 10
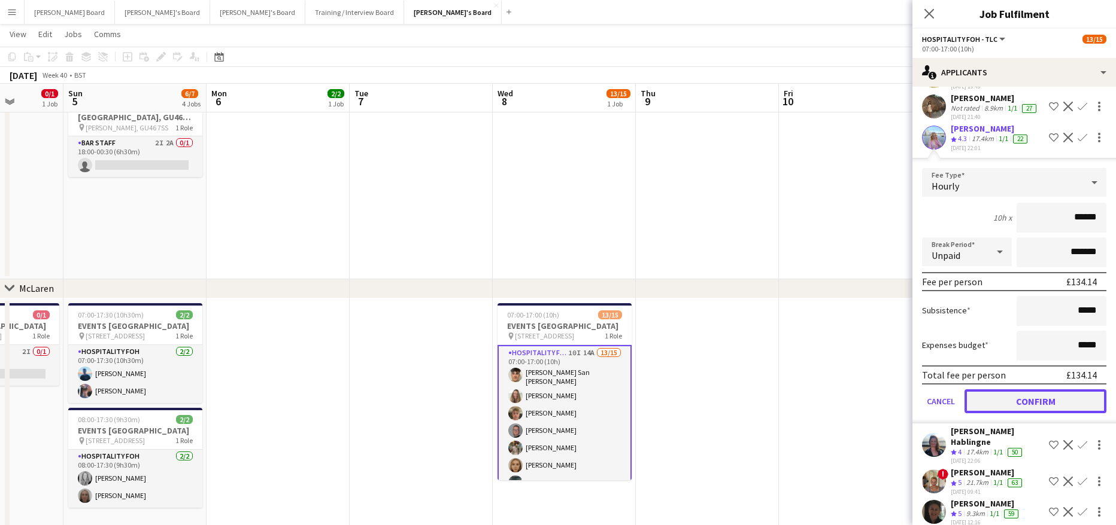
click at [1011, 412] on button "Confirm" at bounding box center [1035, 402] width 142 height 24
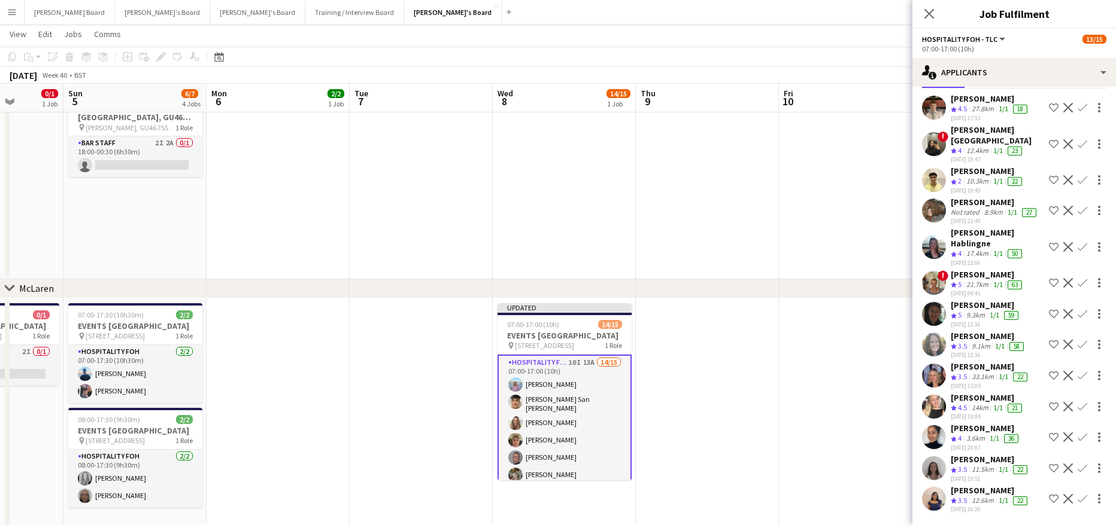
click at [1077, 242] on app-icon "Confirm" at bounding box center [1082, 247] width 10 height 10
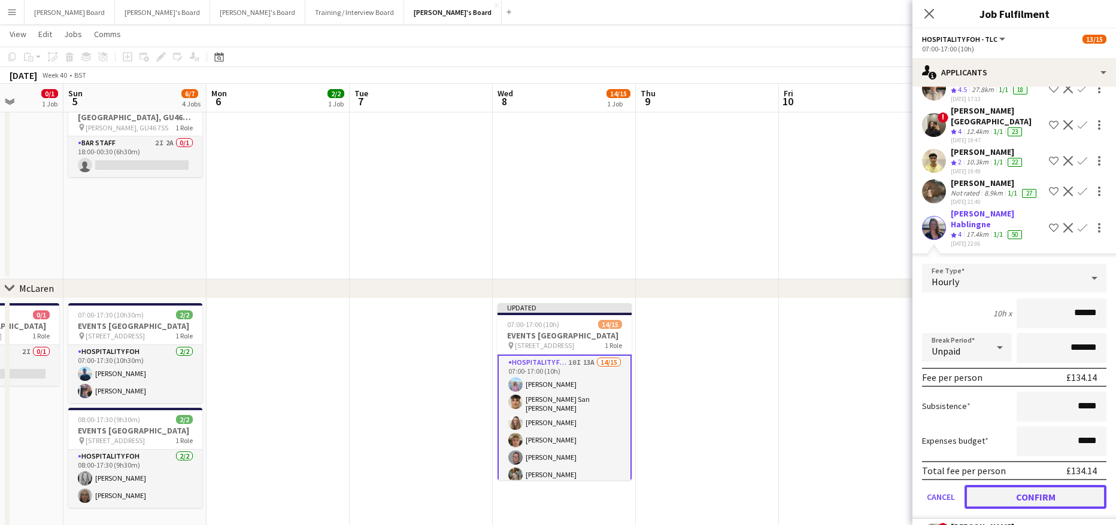
click at [1021, 499] on button "Confirm" at bounding box center [1035, 497] width 142 height 24
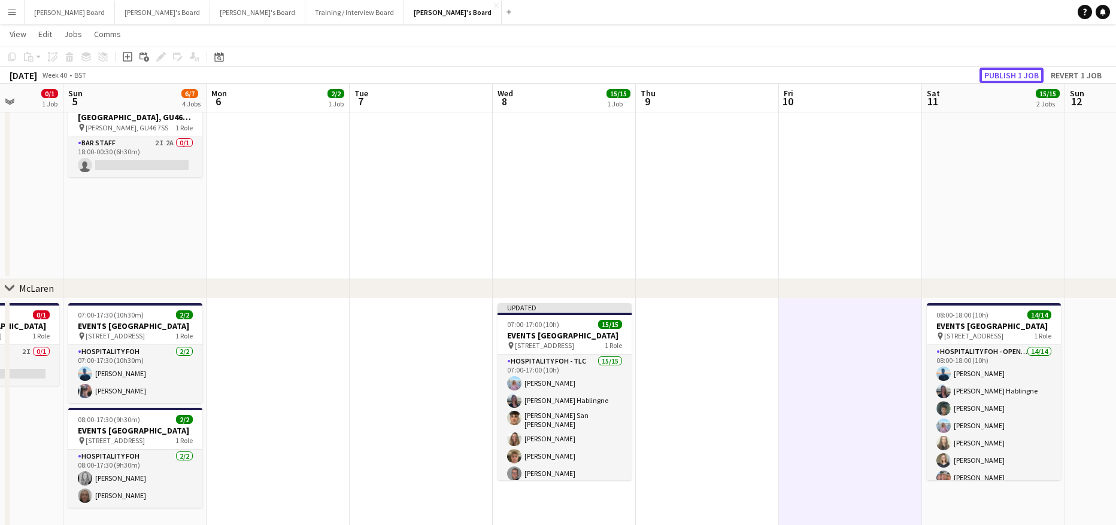
click at [1041, 81] on button "Publish 1 job" at bounding box center [1011, 76] width 64 height 16
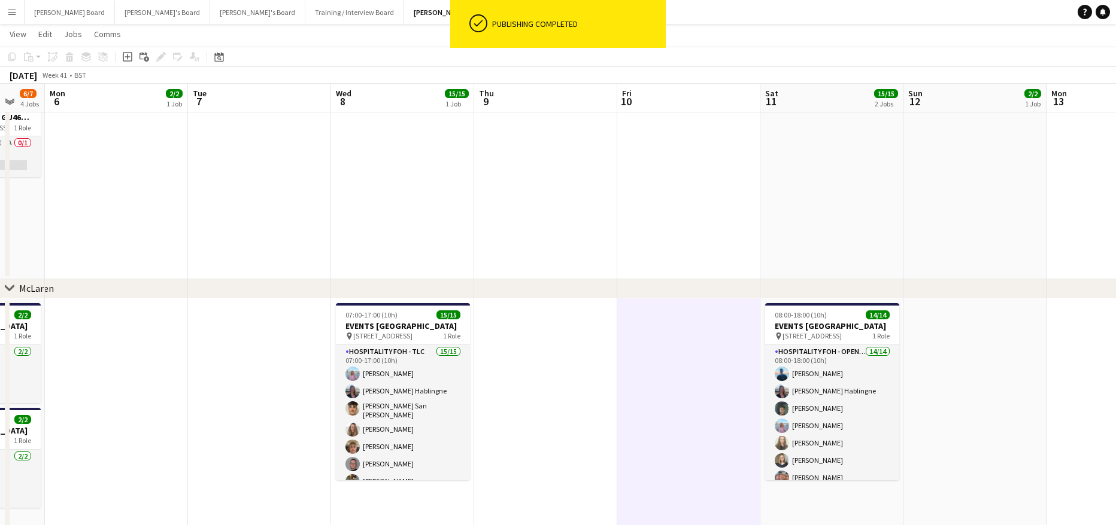
drag, startPoint x: 814, startPoint y: 391, endPoint x: 495, endPoint y: 384, distance: 319.1
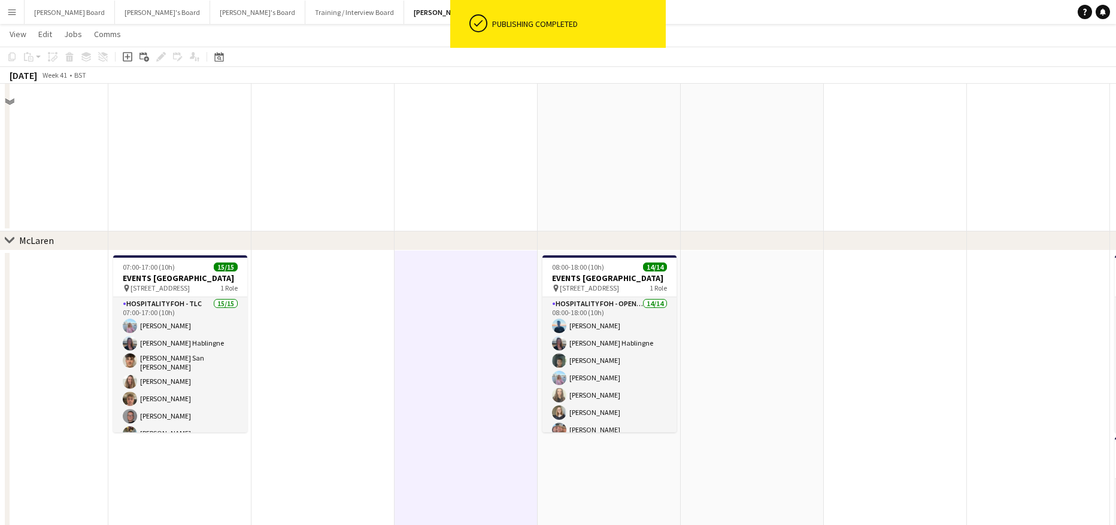
scroll to position [239, 0]
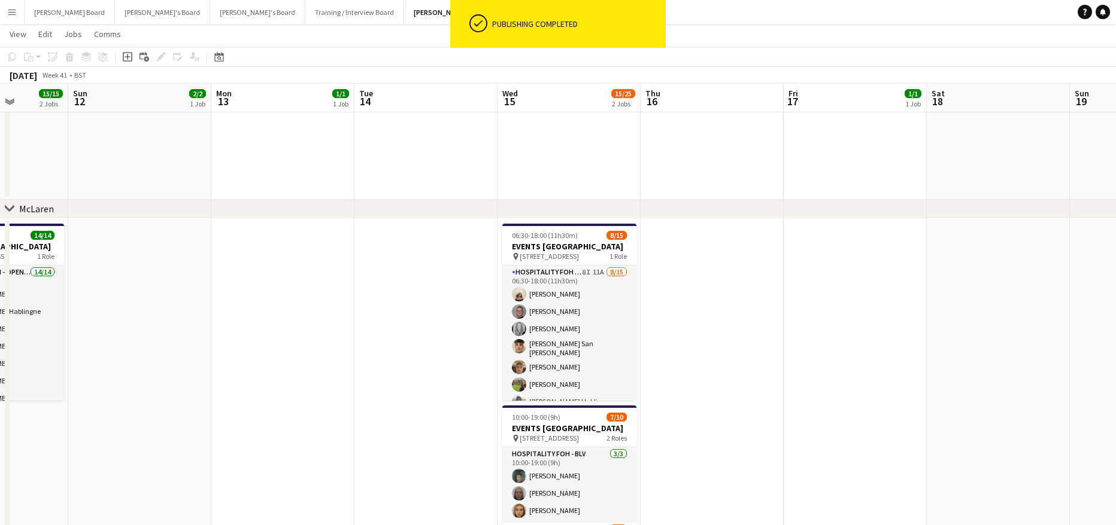
drag, startPoint x: 880, startPoint y: 386, endPoint x: 177, endPoint y: 374, distance: 702.7
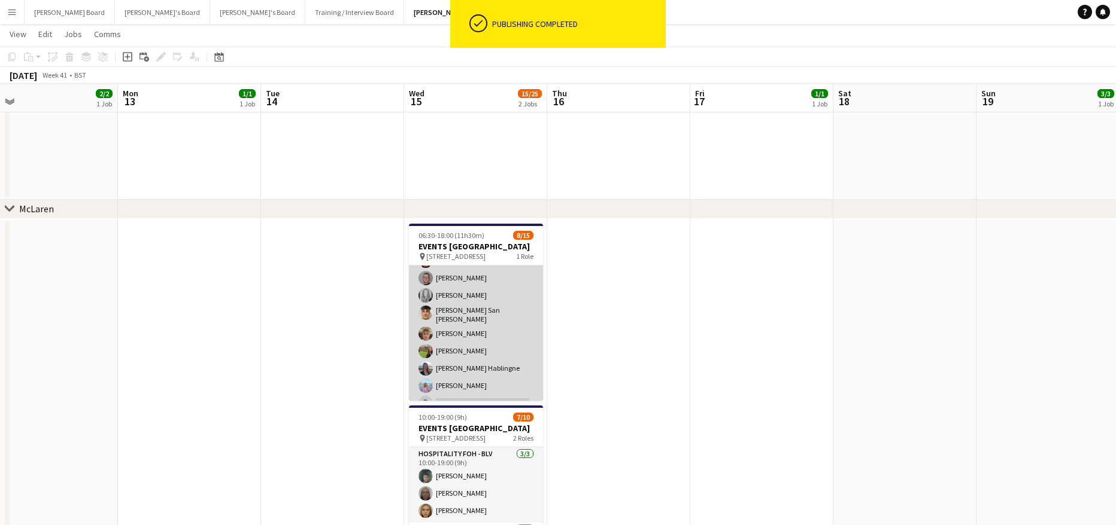
scroll to position [0, 0]
click at [499, 354] on app-card-role "Hospitality FOH - TLC 8I 11A 8/15 06:30-18:00 (11h30m) Sian Garland Oliver Salt…" at bounding box center [476, 409] width 134 height 287
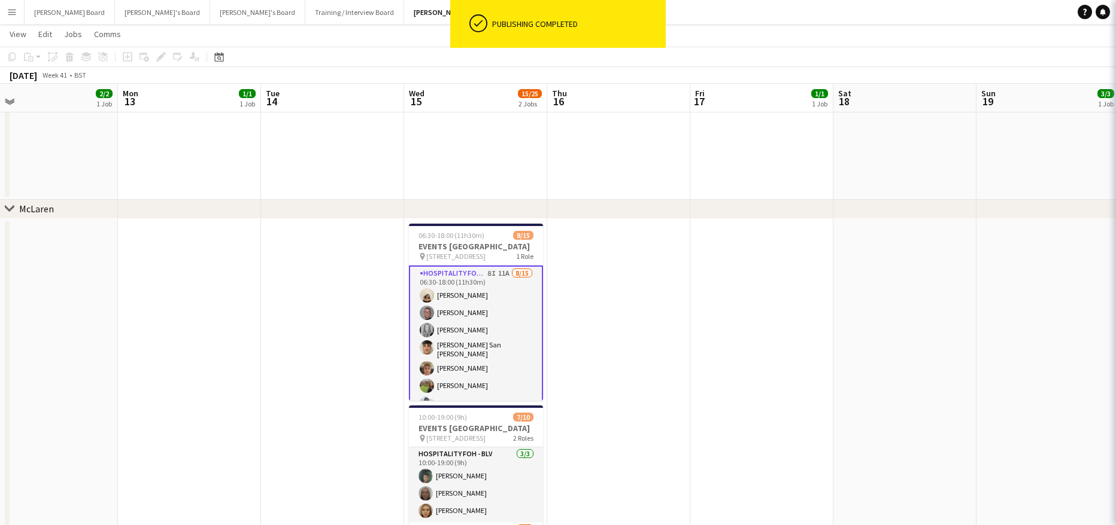
scroll to position [0, 454]
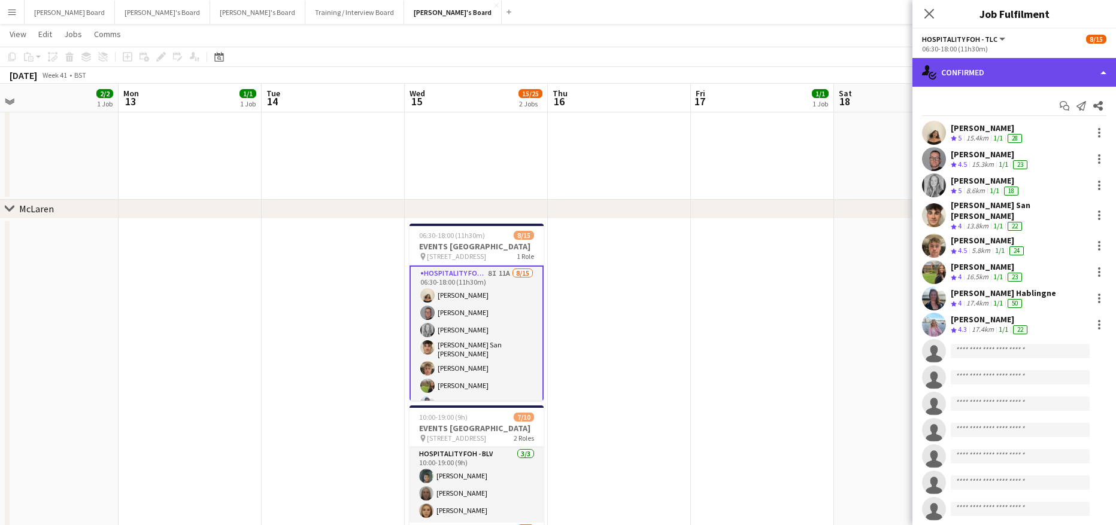
click at [1017, 65] on div "single-neutral-actions-check-2 Confirmed" at bounding box center [1013, 72] width 203 height 29
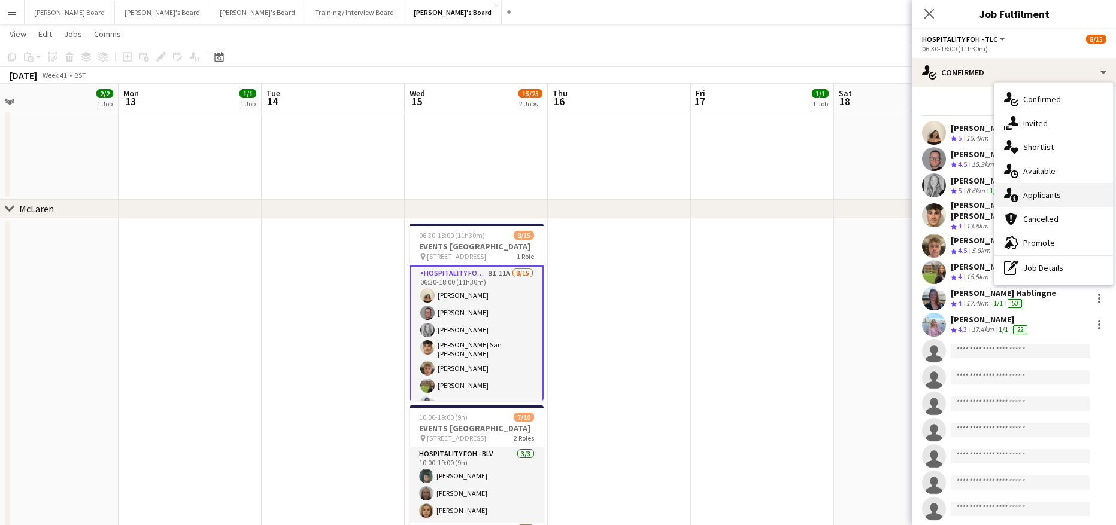
click at [1051, 190] on span "Applicants" at bounding box center [1042, 195] width 38 height 11
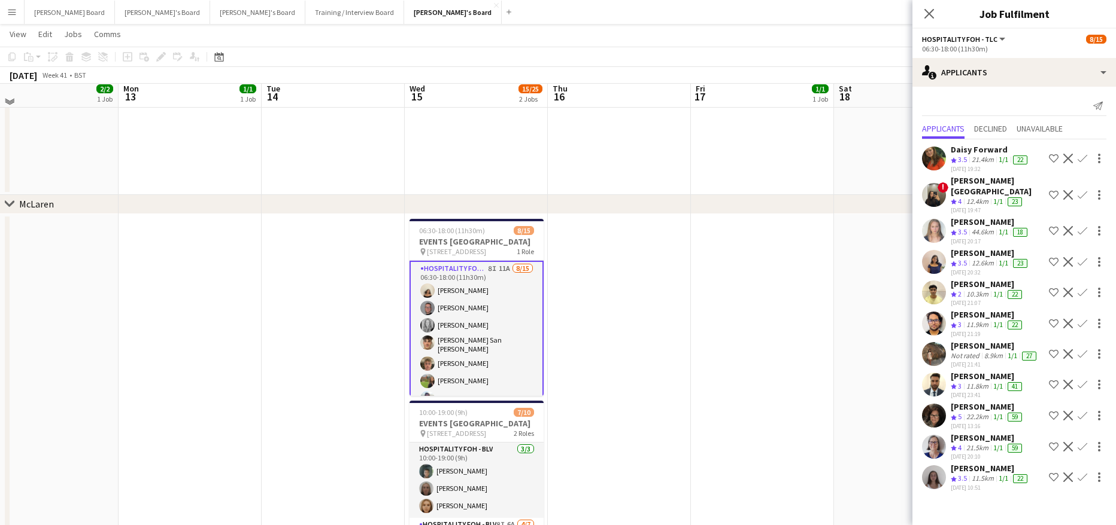
scroll to position [319, 0]
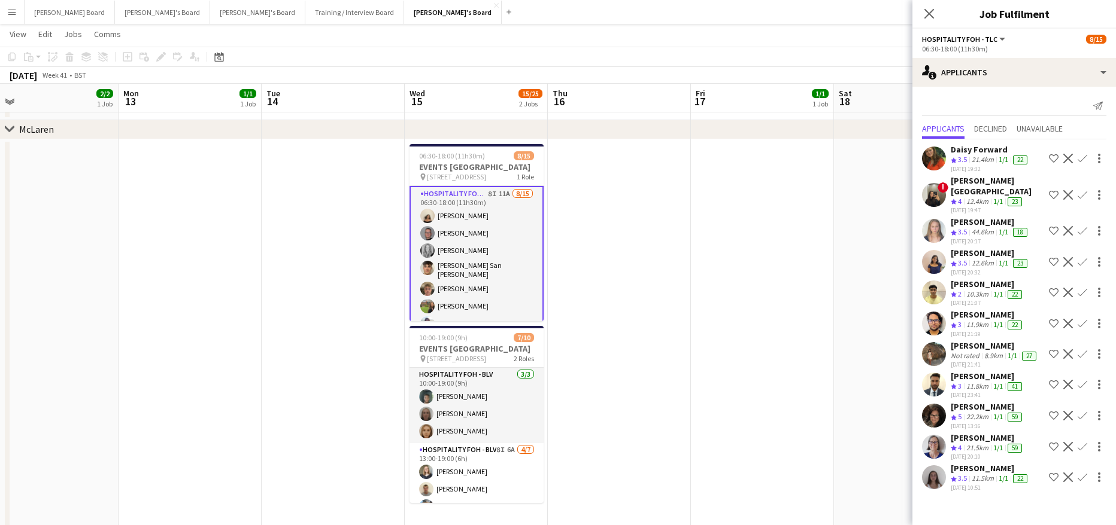
click at [1077, 452] on app-icon "Confirm" at bounding box center [1082, 447] width 10 height 10
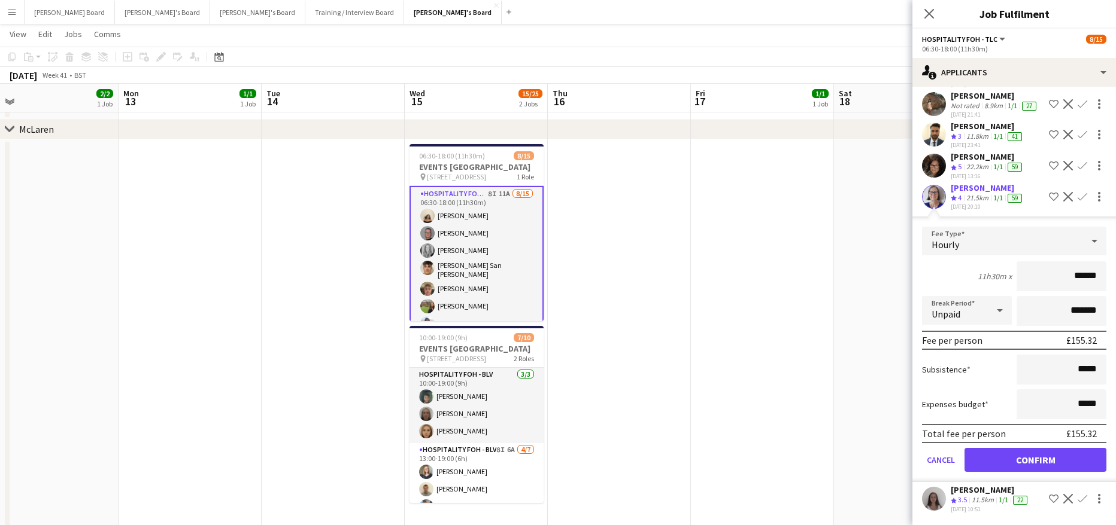
scroll to position [269, 0]
click at [1077, 166] on app-icon "Confirm" at bounding box center [1082, 166] width 10 height 10
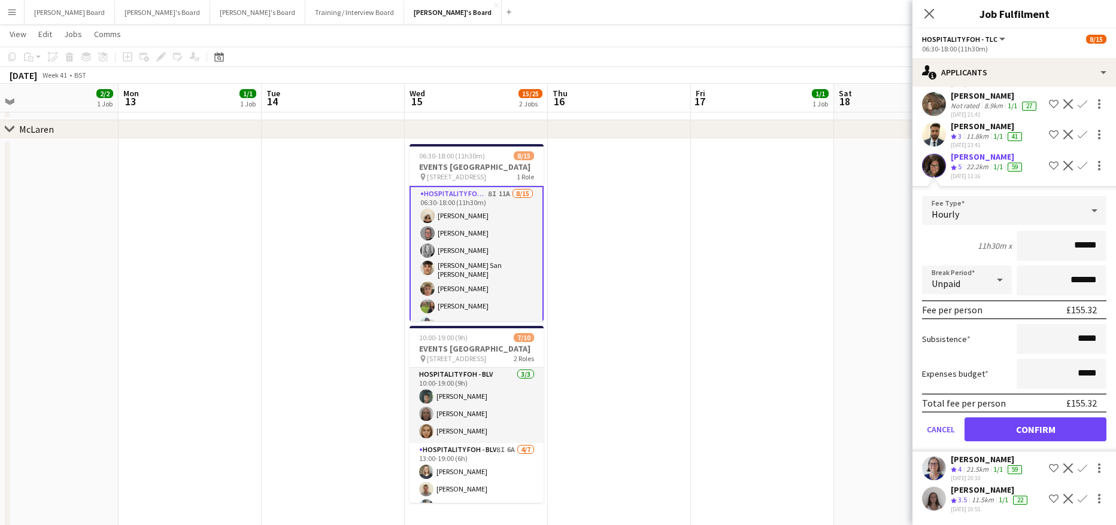
click at [1077, 166] on app-icon "Confirm" at bounding box center [1082, 166] width 10 height 10
click at [1008, 423] on button "Confirm" at bounding box center [1035, 430] width 142 height 24
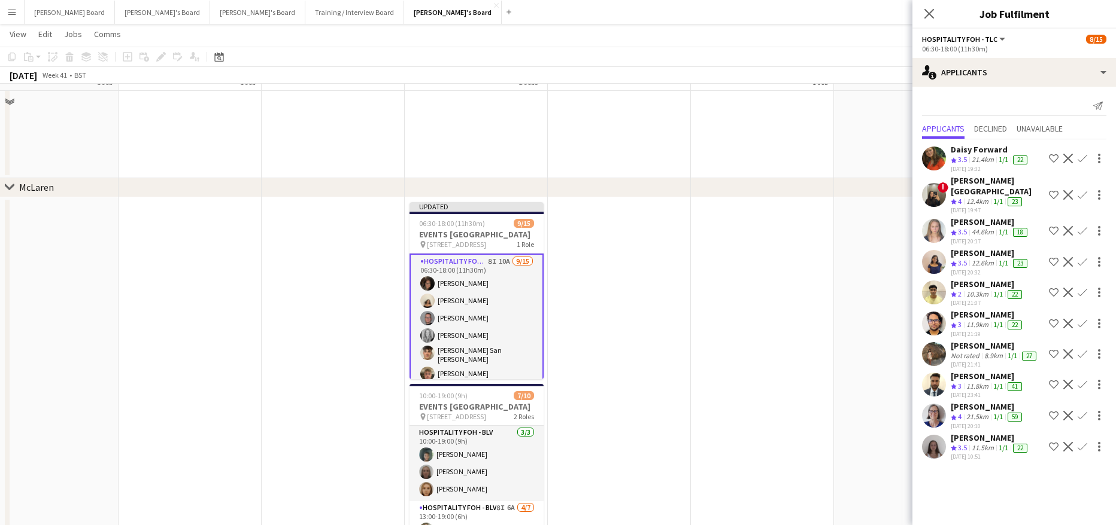
scroll to position [239, 0]
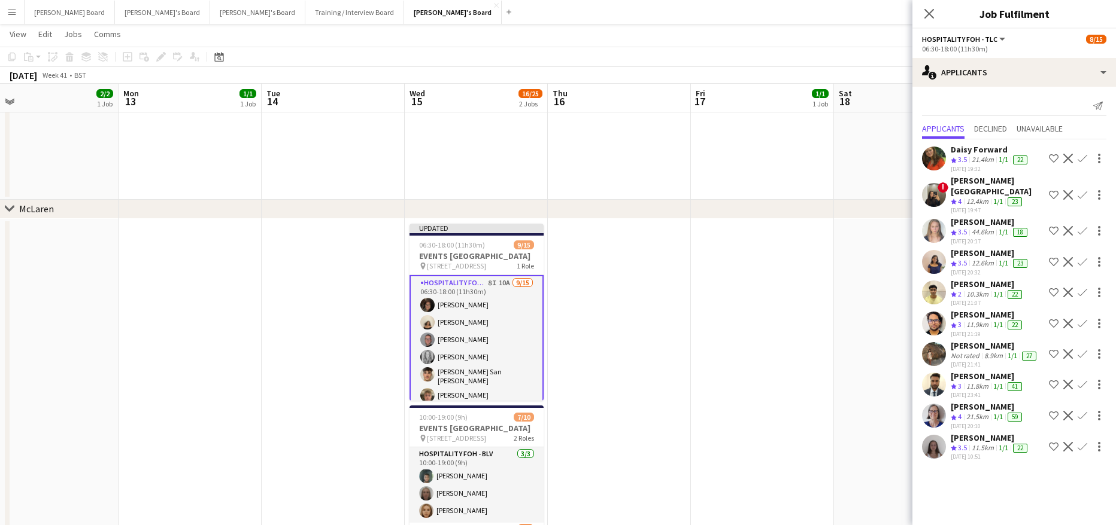
click at [1083, 159] on app-icon "Confirm" at bounding box center [1082, 159] width 10 height 10
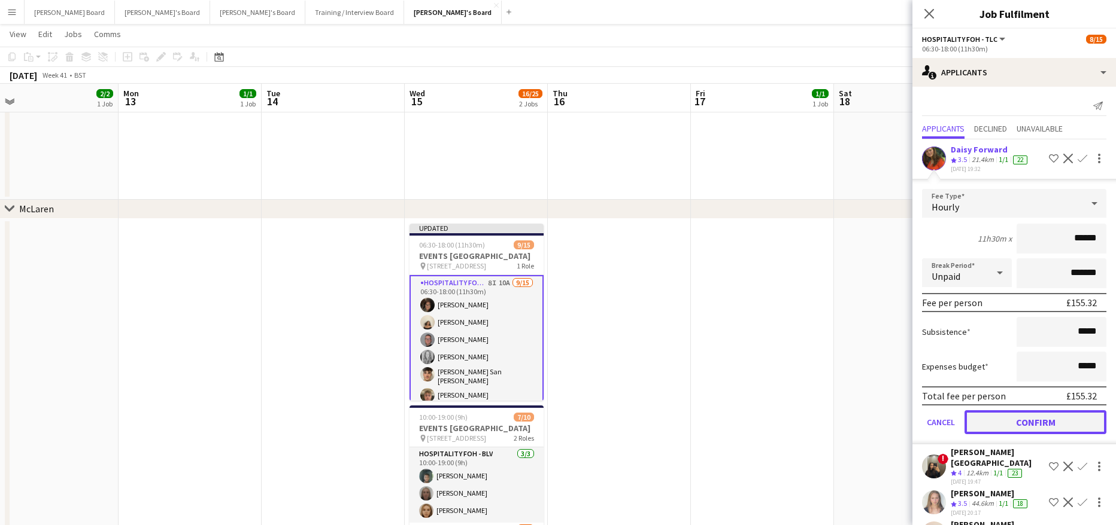
click at [1021, 415] on button "Confirm" at bounding box center [1035, 423] width 142 height 24
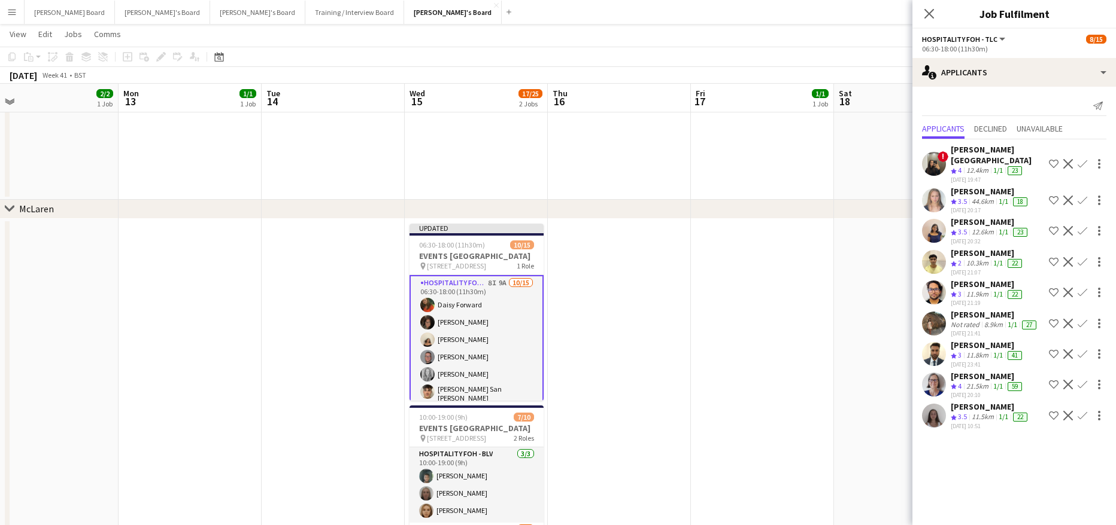
click at [1084, 196] on app-icon "Confirm" at bounding box center [1082, 201] width 10 height 10
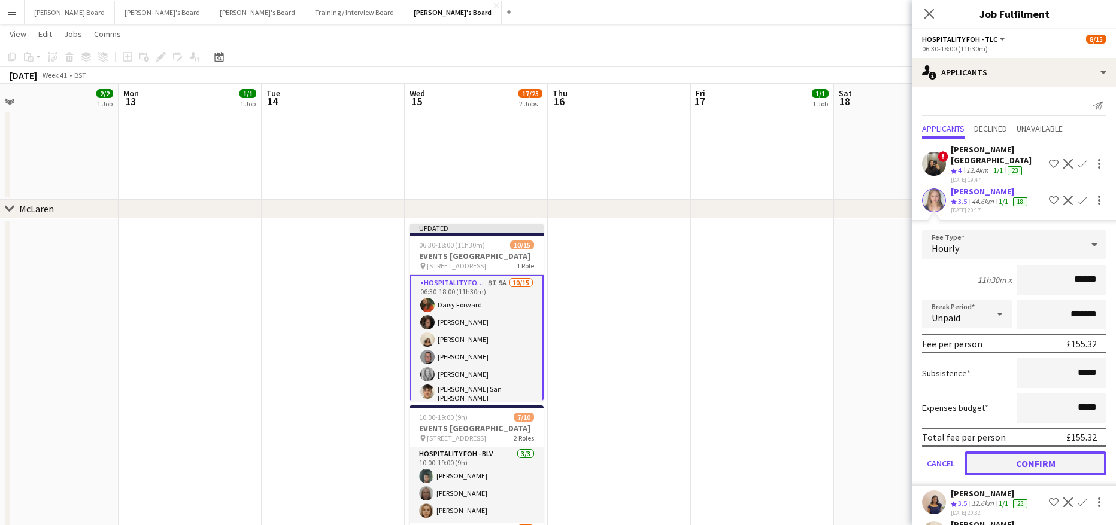
click at [1010, 466] on button "Confirm" at bounding box center [1035, 464] width 142 height 24
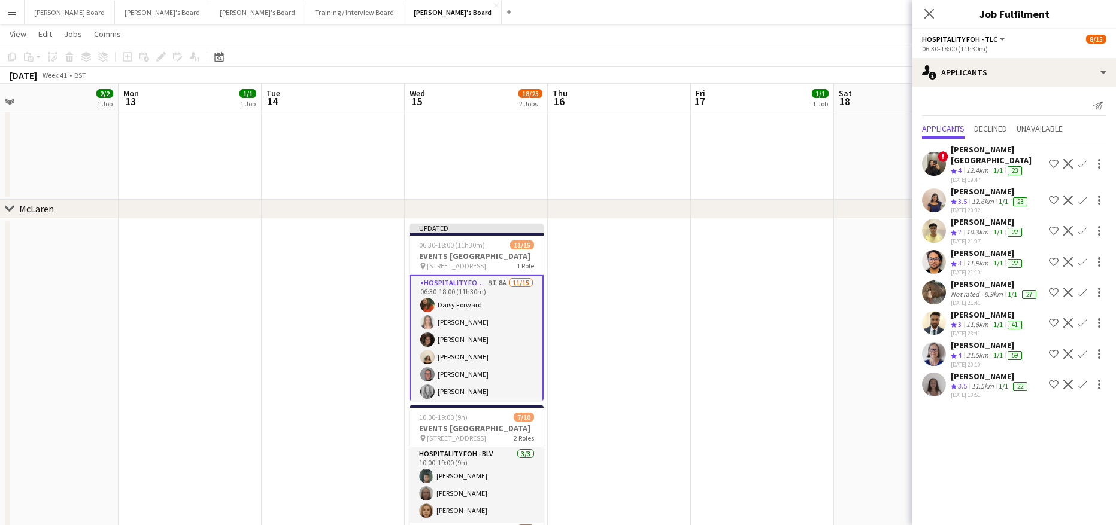
click at [988, 299] on div "8.9km" at bounding box center [992, 295] width 23 height 10
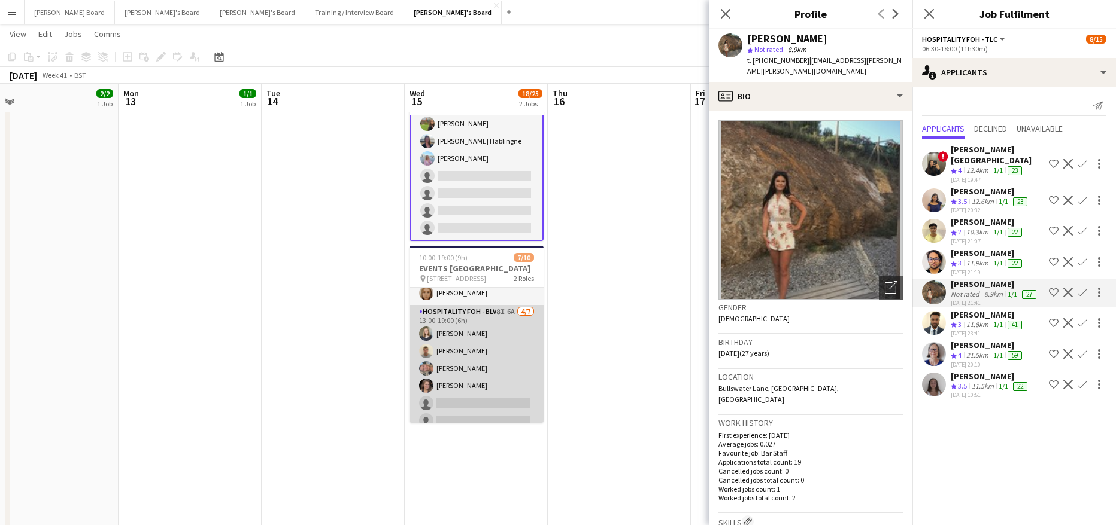
scroll to position [80, 0]
click at [494, 375] on app-card-role "Hospitality FOH - BLV 8I 6A 4/7 13:00-19:00 (6h) Sarah Richardson Sam Jefferson…" at bounding box center [476, 356] width 134 height 145
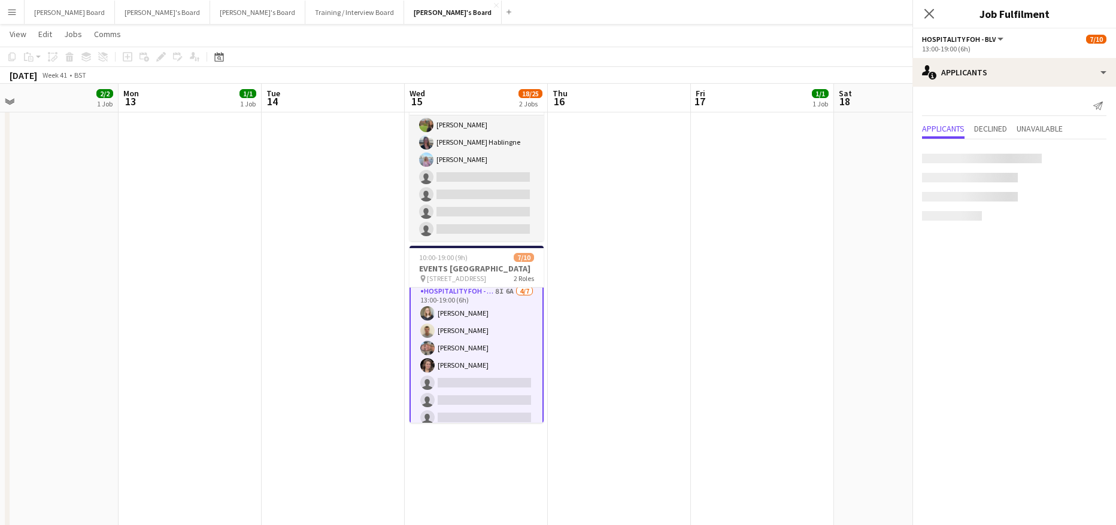
scroll to position [81, 0]
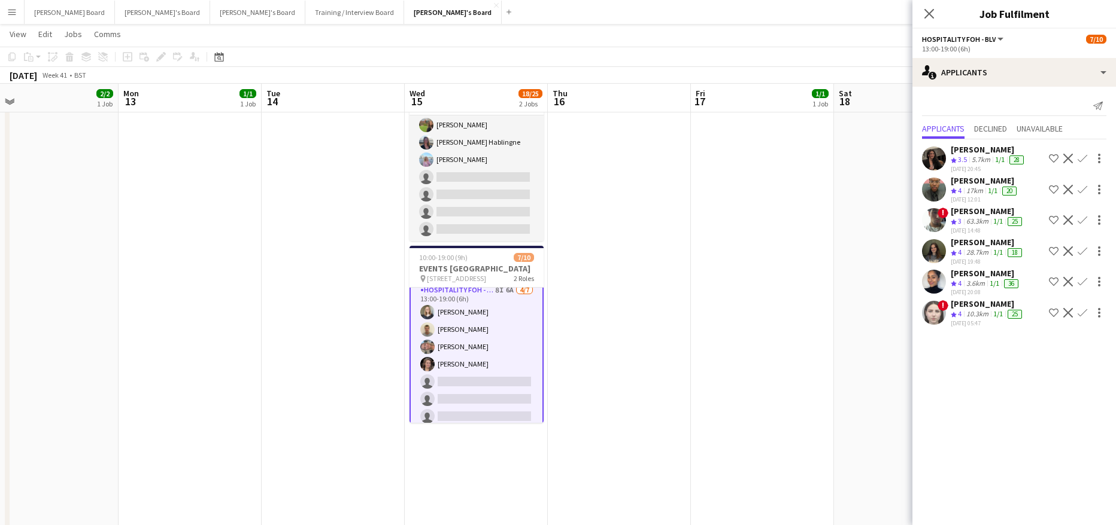
click at [1081, 250] on app-icon "Confirm" at bounding box center [1082, 252] width 10 height 10
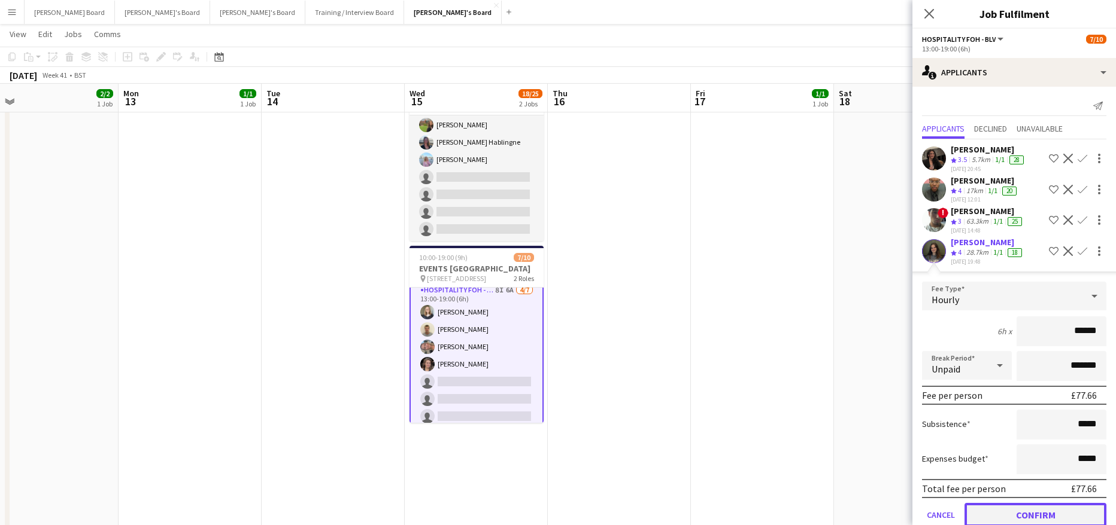
click at [1026, 515] on button "Confirm" at bounding box center [1035, 515] width 142 height 24
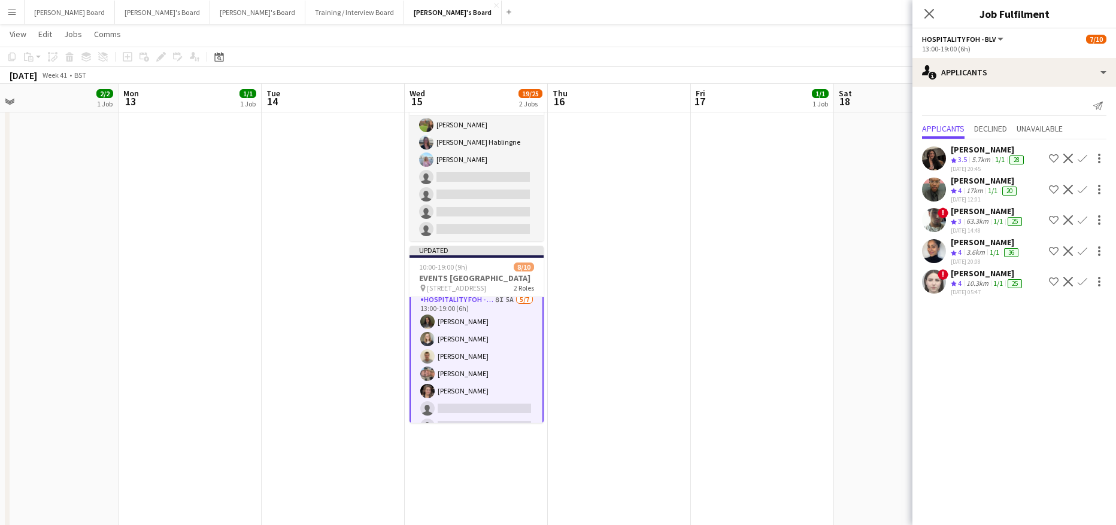
click at [998, 157] on app-skills-label "1/1" at bounding box center [1000, 159] width 10 height 9
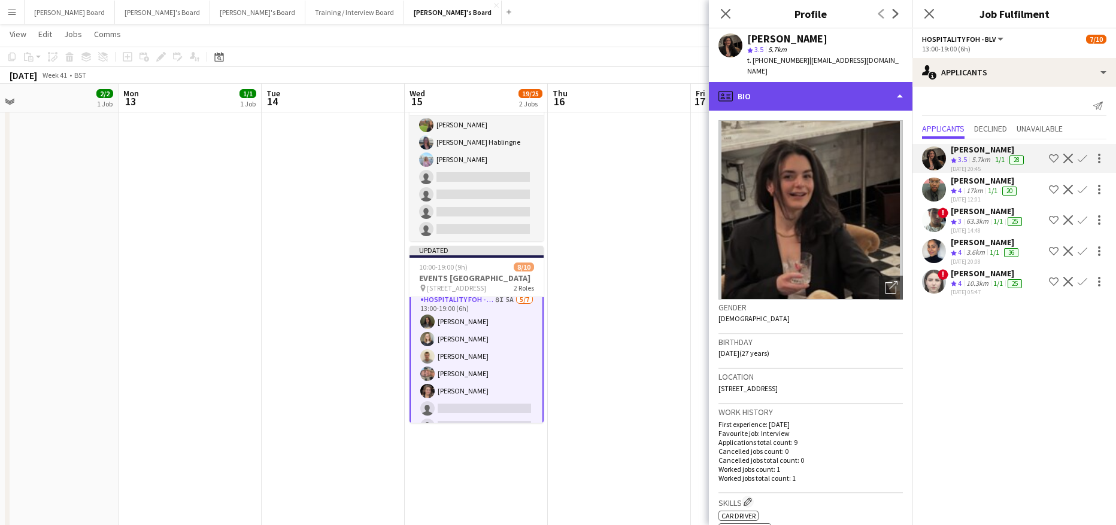
click at [807, 84] on div "profile Bio" at bounding box center [810, 96] width 203 height 29
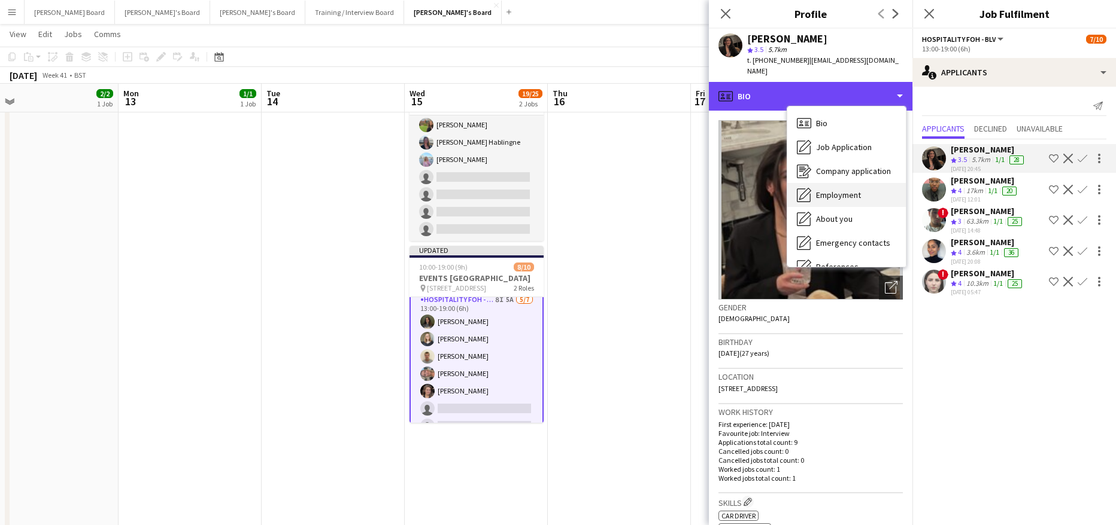
scroll to position [160, 0]
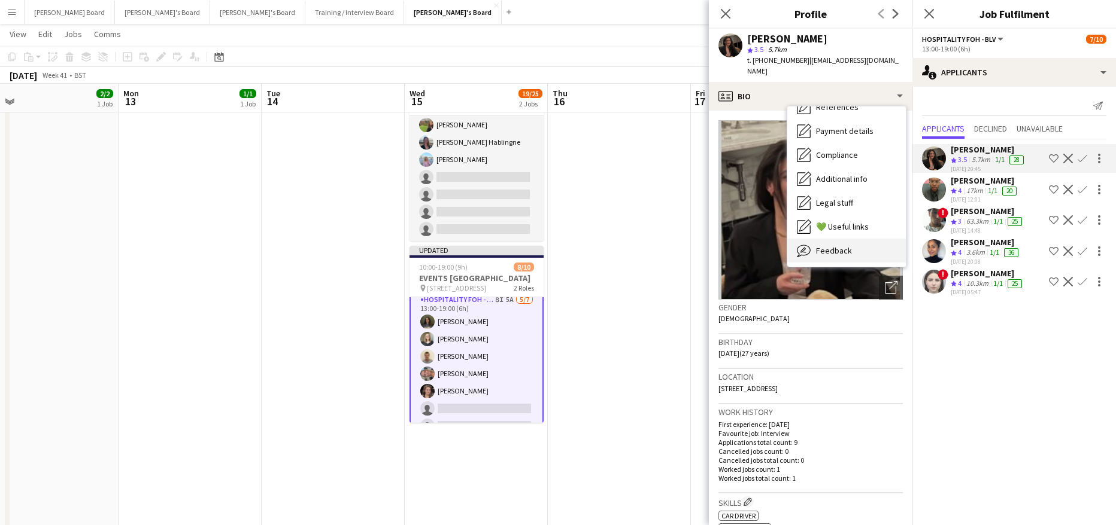
click at [837, 245] on span "Feedback" at bounding box center [834, 250] width 36 height 11
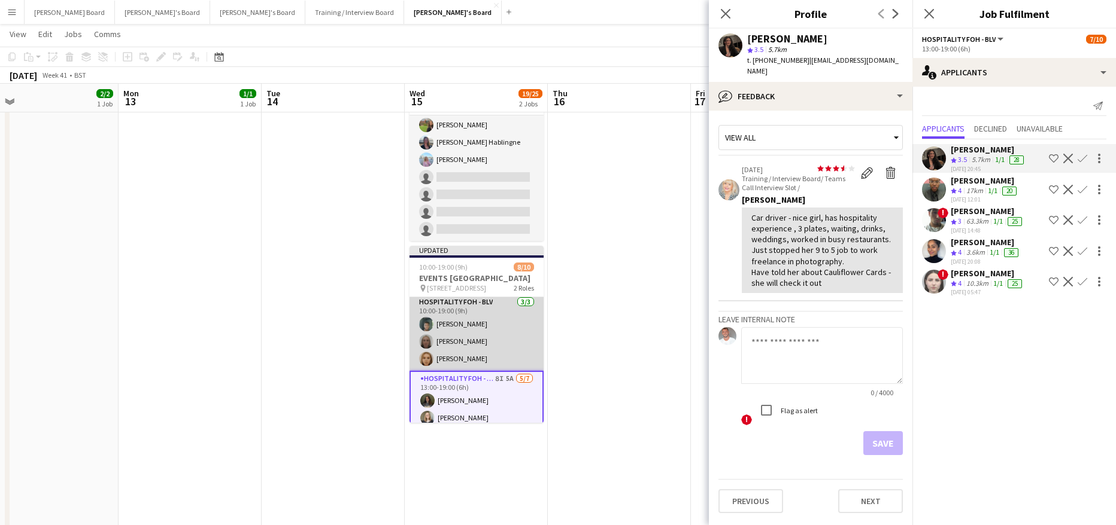
scroll to position [0, 0]
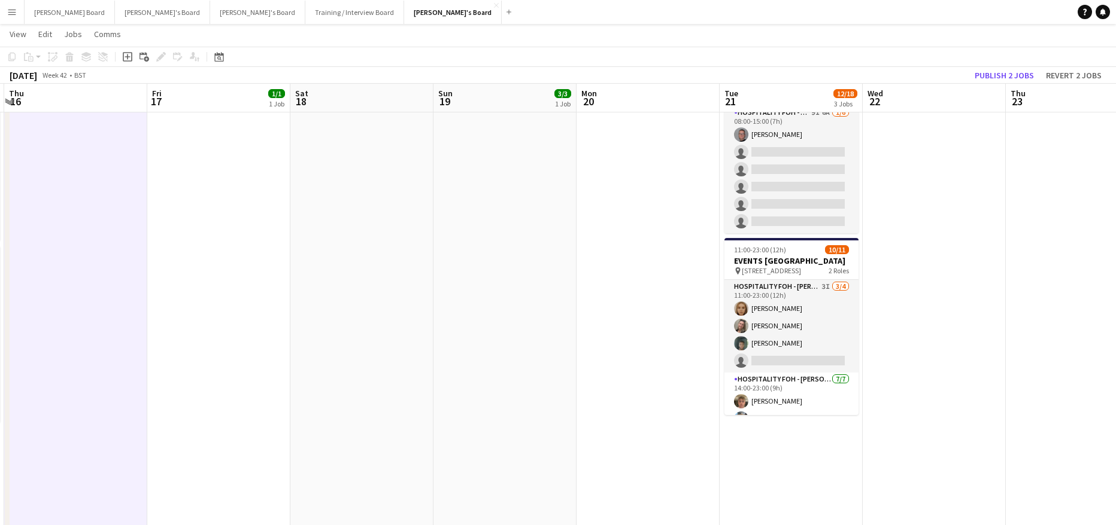
drag, startPoint x: 727, startPoint y: 368, endPoint x: 142, endPoint y: 361, distance: 584.7
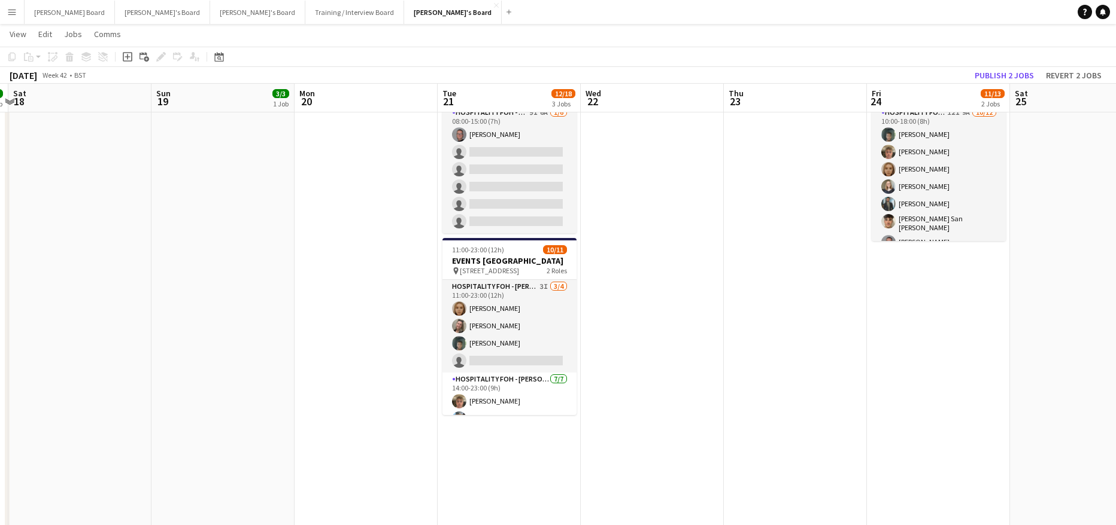
drag, startPoint x: 357, startPoint y: 397, endPoint x: 296, endPoint y: 379, distance: 62.9
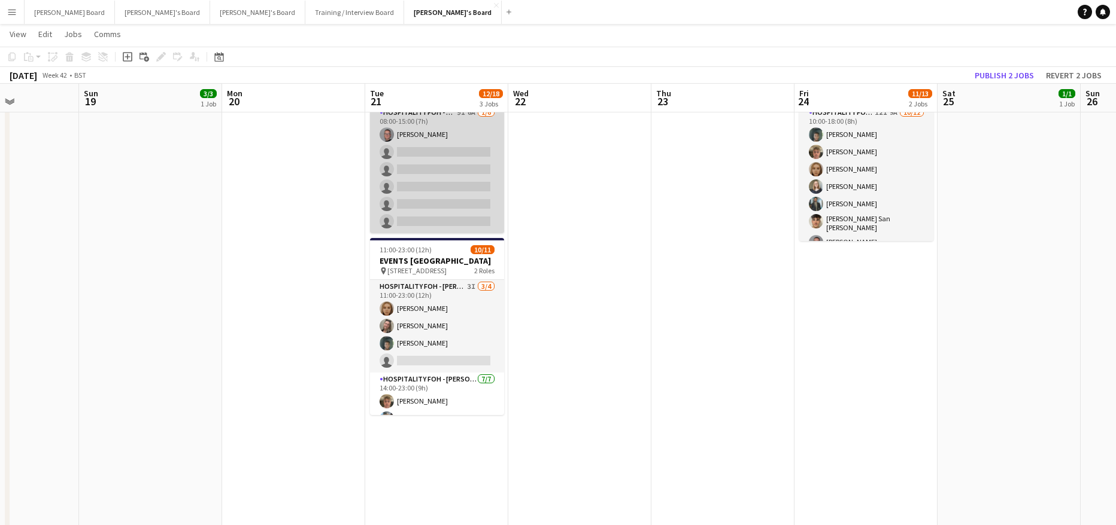
click at [462, 213] on app-card-role "Hospitality FOH - TLC 9I 6A 1/6 08:00-15:00 (7h) Oliver Salt single-neutral-act…" at bounding box center [437, 169] width 134 height 127
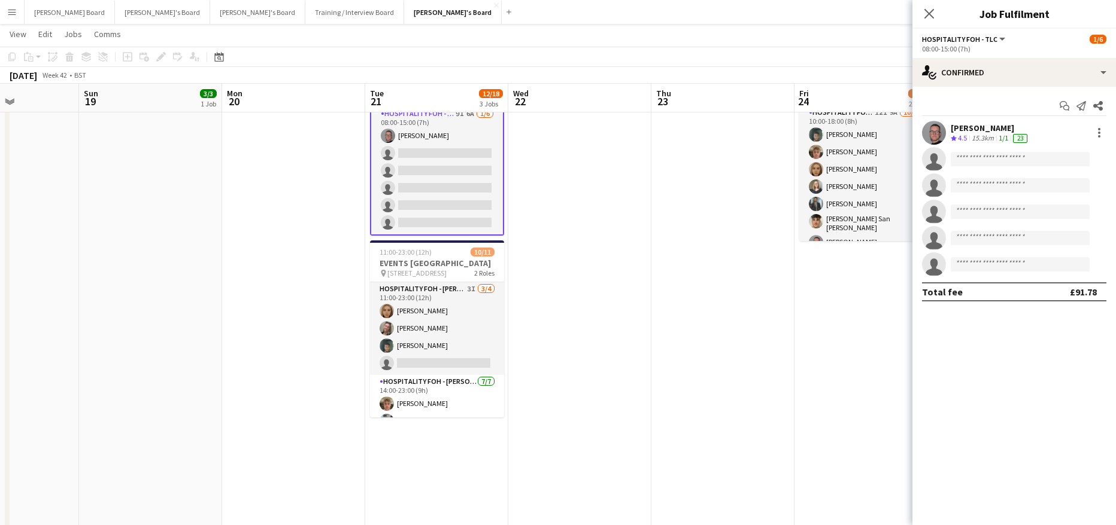
click at [1057, 93] on div "Start chat Send notification Share Oliver Salt Crew rating 4.5 15.3km 1/1 23 si…" at bounding box center [1013, 199] width 203 height 224
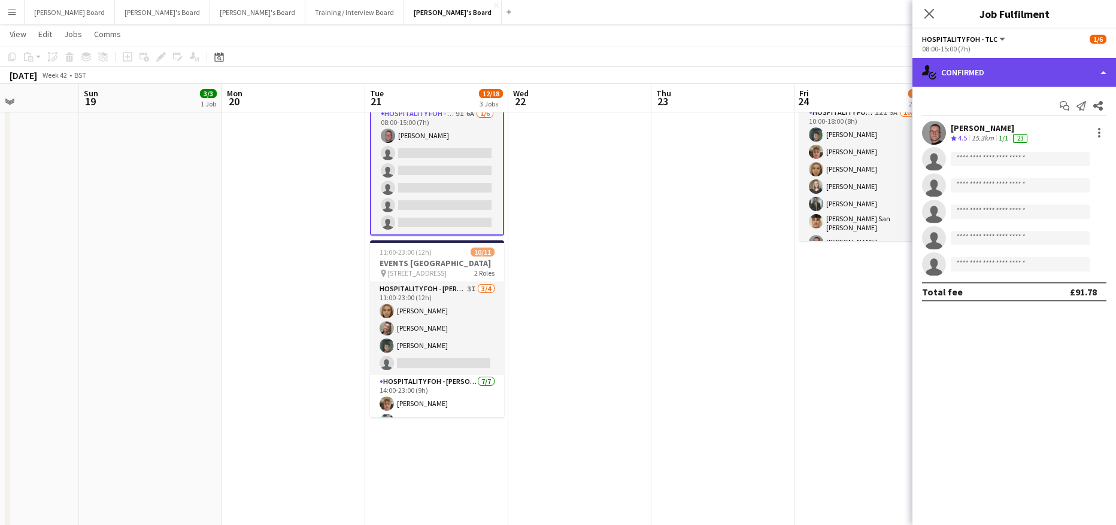
click at [1041, 83] on div "single-neutral-actions-check-2 Confirmed" at bounding box center [1013, 72] width 203 height 29
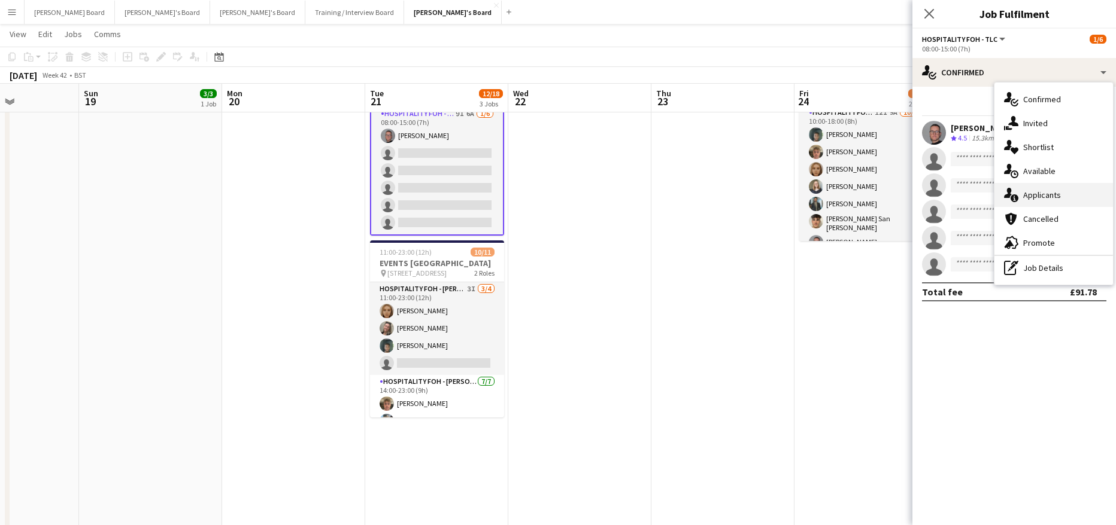
click at [1059, 194] on span "Applicants" at bounding box center [1042, 195] width 38 height 11
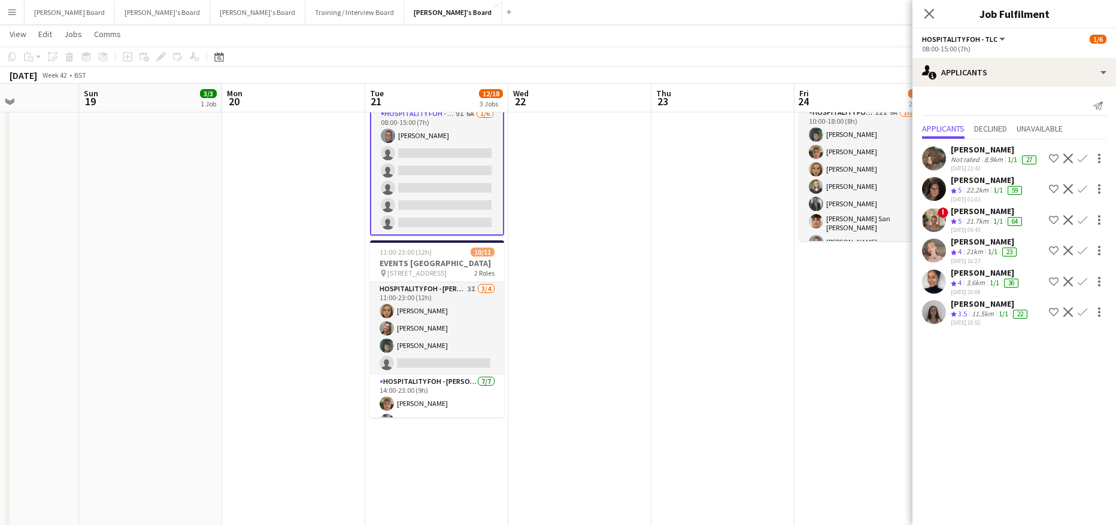
click at [1077, 256] on app-icon "Confirm" at bounding box center [1082, 251] width 10 height 10
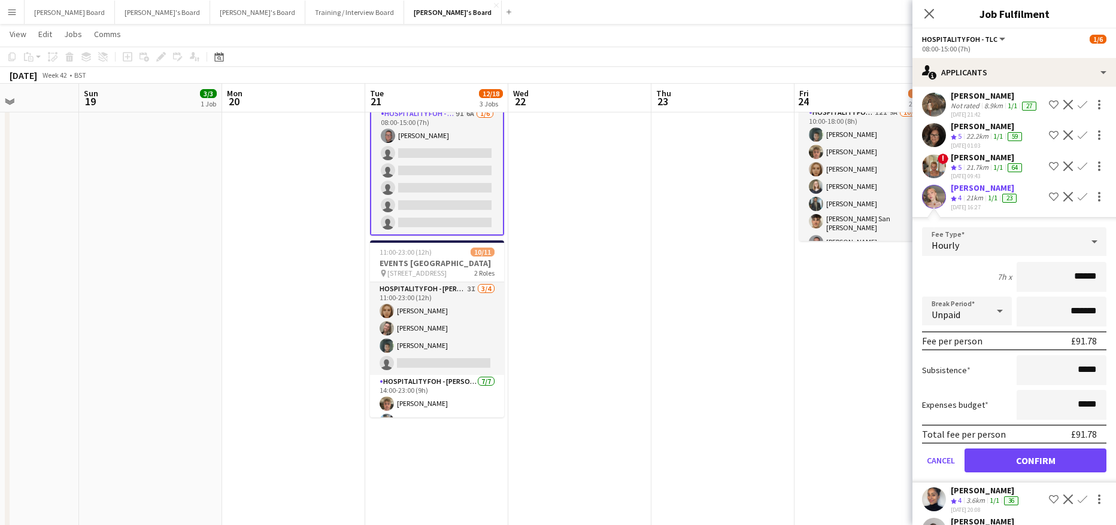
scroll to position [80, 0]
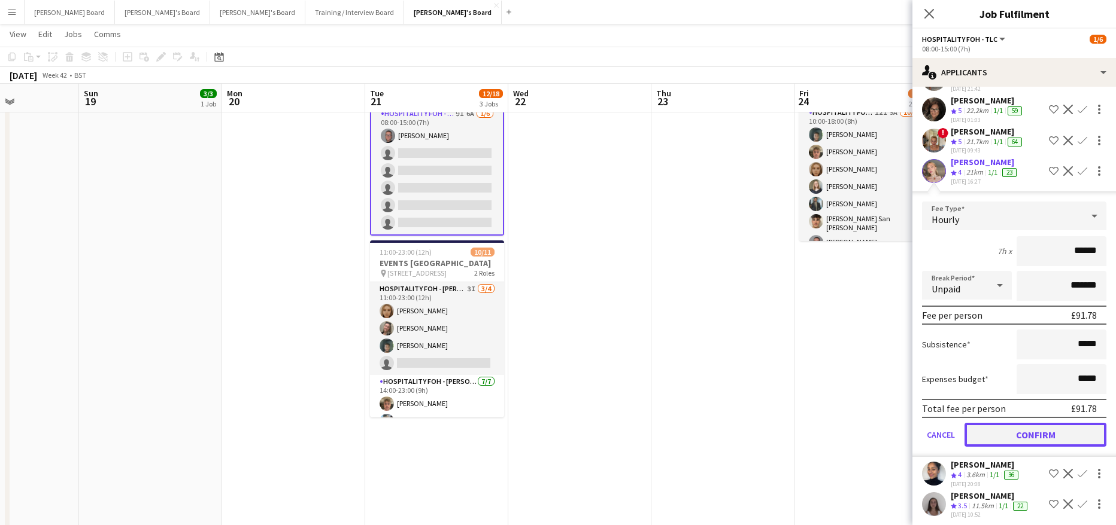
click at [993, 444] on button "Confirm" at bounding box center [1035, 435] width 142 height 24
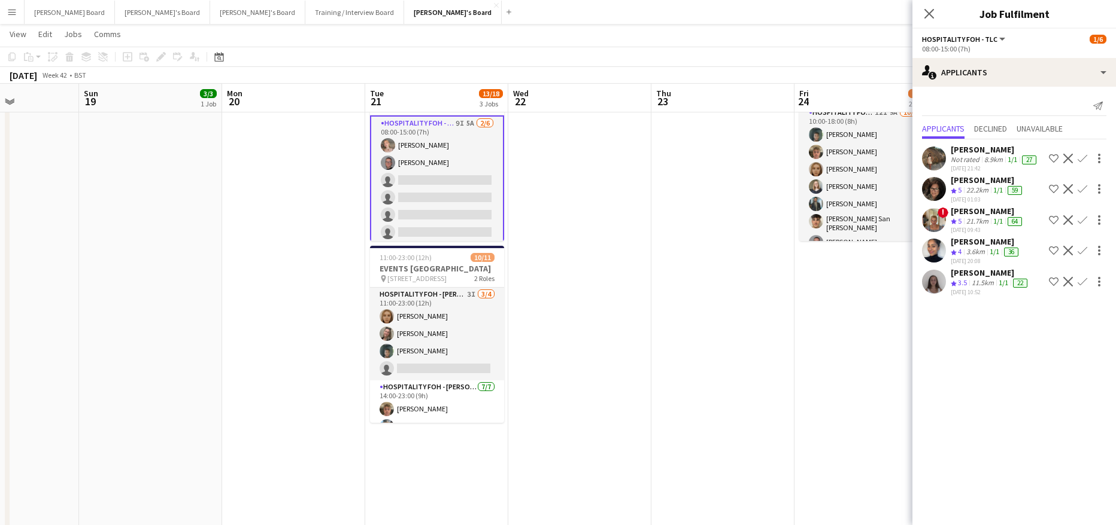
scroll to position [0, 0]
click at [1080, 224] on app-icon "Confirm" at bounding box center [1082, 220] width 10 height 10
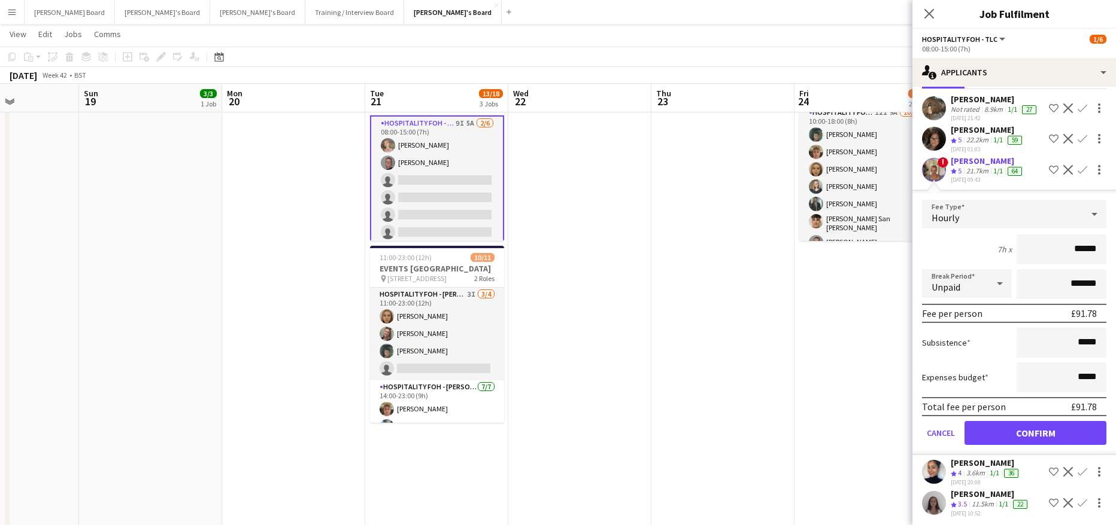
scroll to position [73, 0]
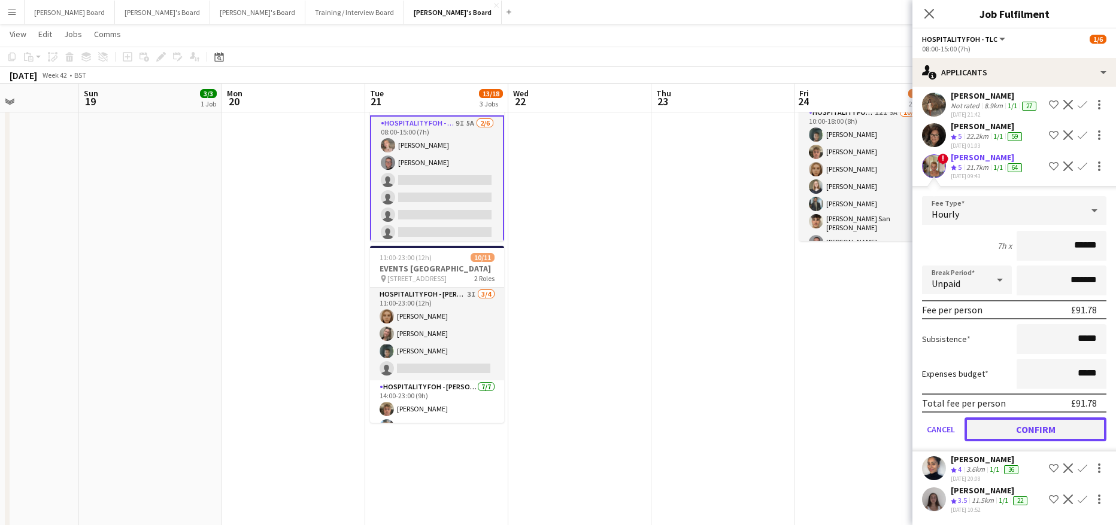
click at [1023, 440] on button "Confirm" at bounding box center [1035, 430] width 142 height 24
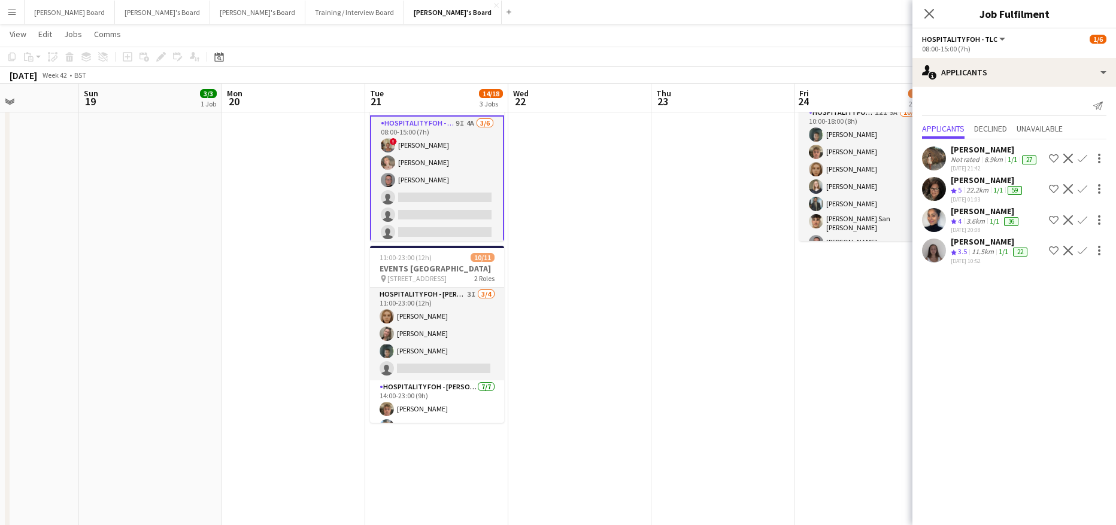
click at [1086, 186] on app-icon "Confirm" at bounding box center [1082, 189] width 10 height 10
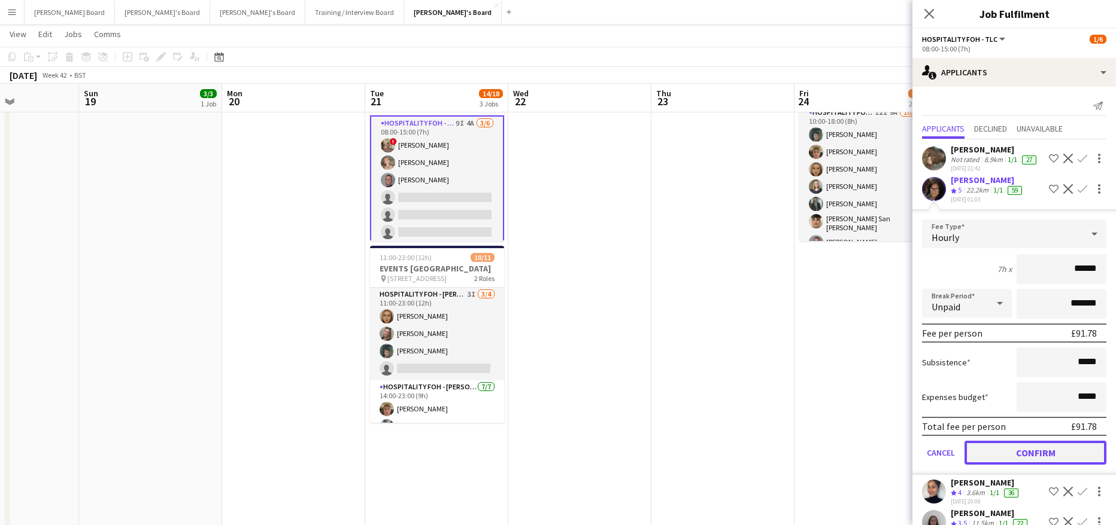
click at [1004, 461] on button "Confirm" at bounding box center [1035, 453] width 142 height 24
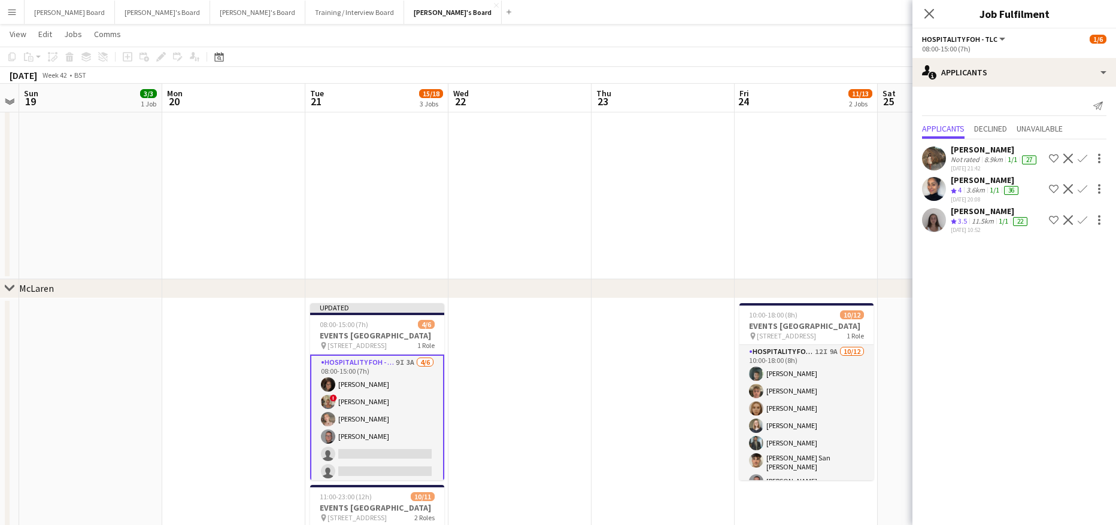
scroll to position [0, 404]
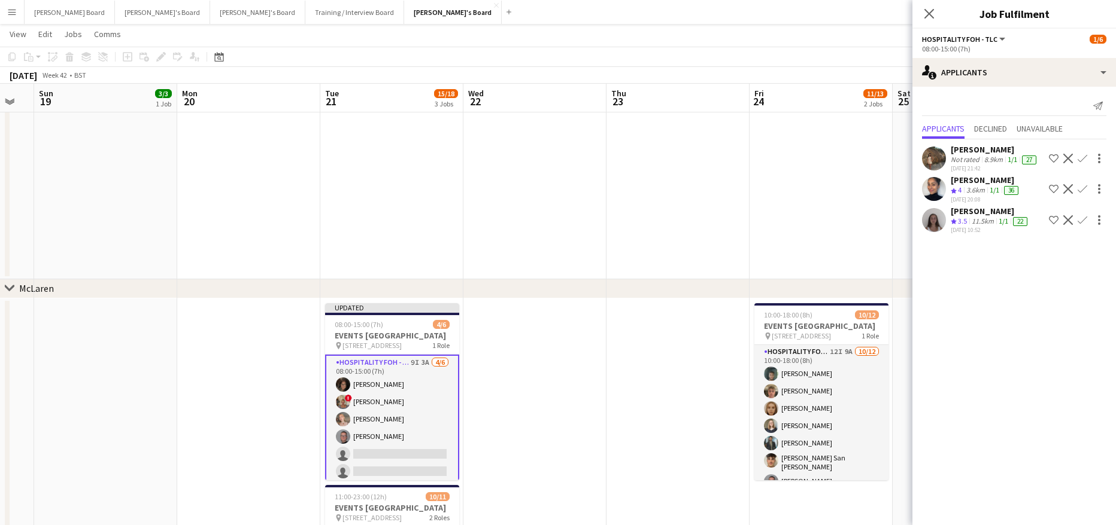
drag, startPoint x: 862, startPoint y: 333, endPoint x: 667, endPoint y: 342, distance: 195.3
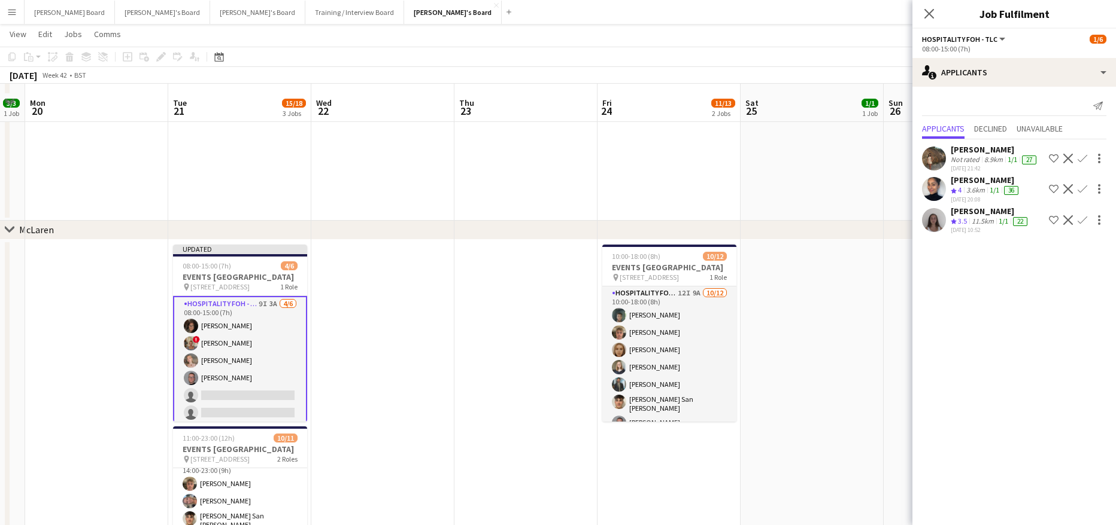
scroll to position [239, 0]
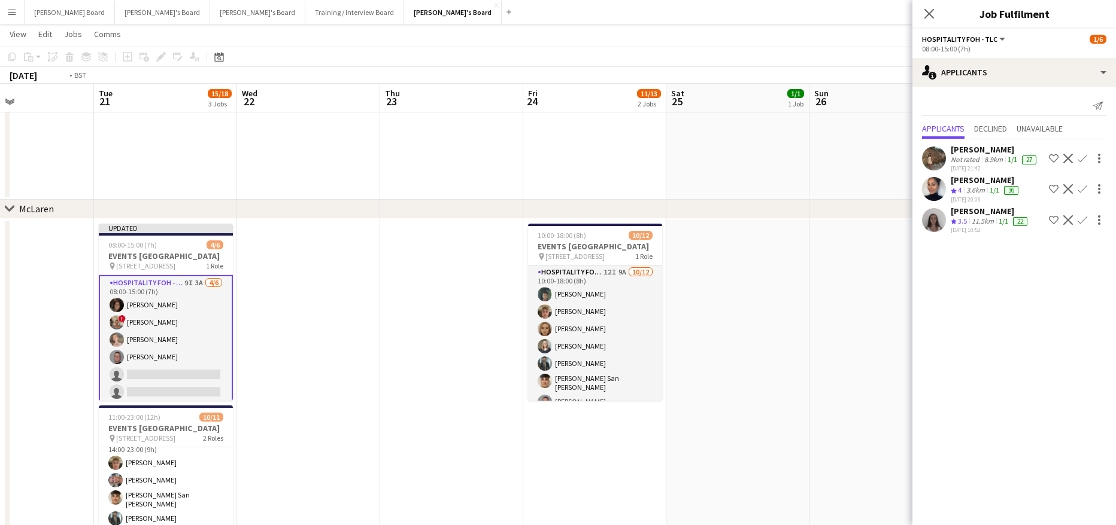
drag, startPoint x: 789, startPoint y: 359, endPoint x: 689, endPoint y: 361, distance: 100.6
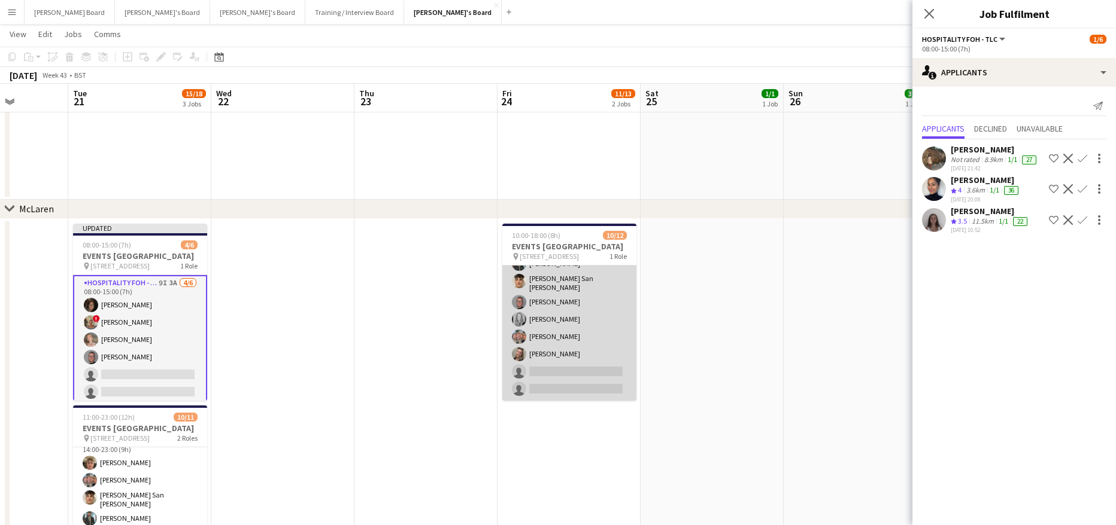
click at [597, 330] on app-card-role "Hospitality FOH - TLC 12I 9A 10/12 10:00-18:00 (8h) Harrison Clarke Charlie Mil…" at bounding box center [569, 283] width 134 height 235
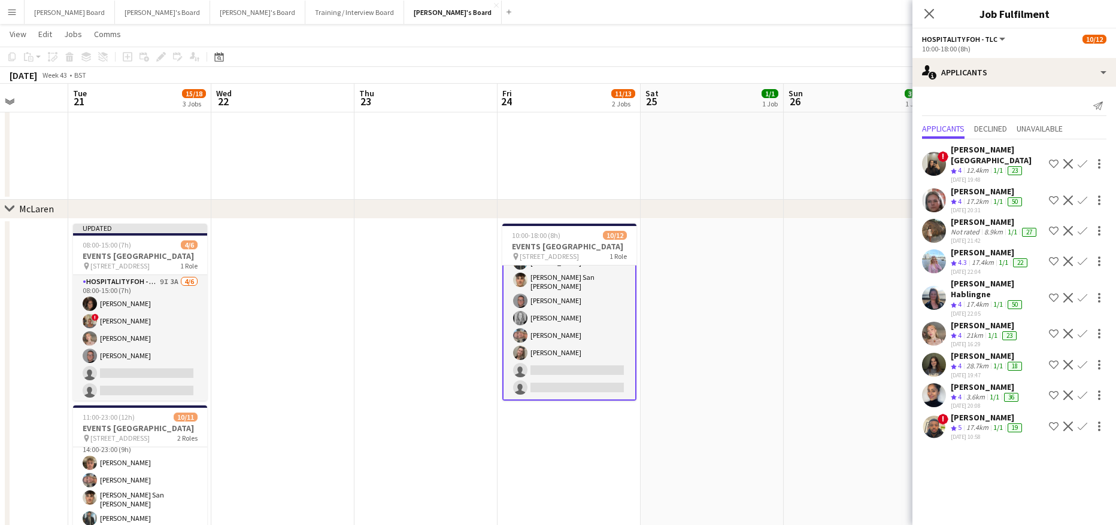
click at [992, 205] on div "1/1" at bounding box center [997, 202] width 14 height 10
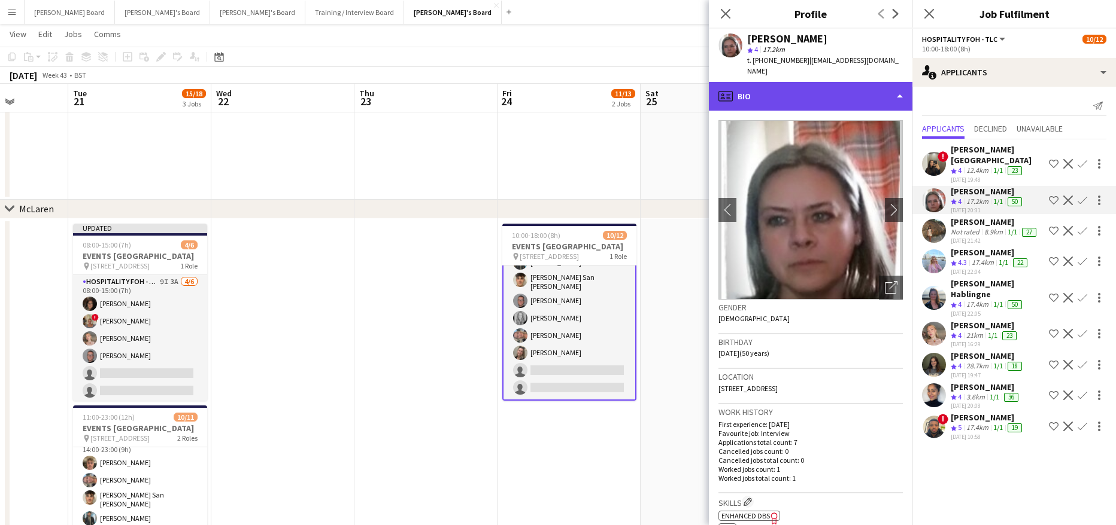
click at [790, 89] on div "profile Bio" at bounding box center [810, 96] width 203 height 29
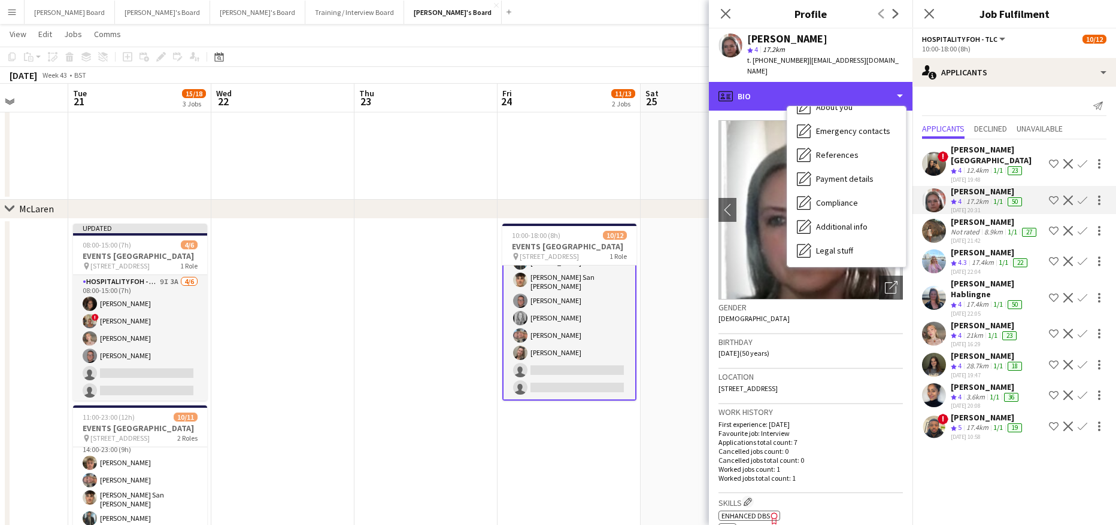
scroll to position [184, 0]
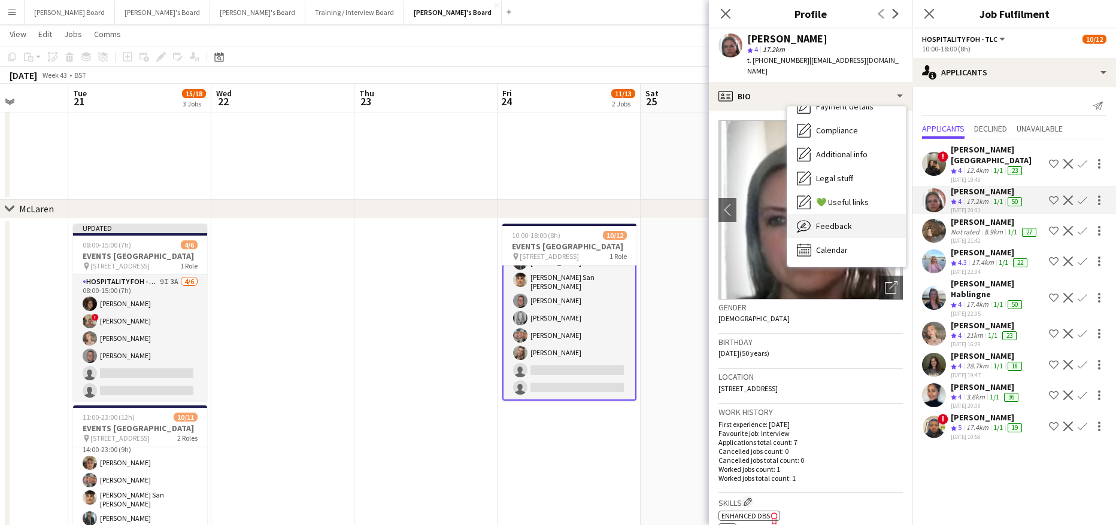
click at [840, 221] on span "Feedback" at bounding box center [834, 226] width 36 height 11
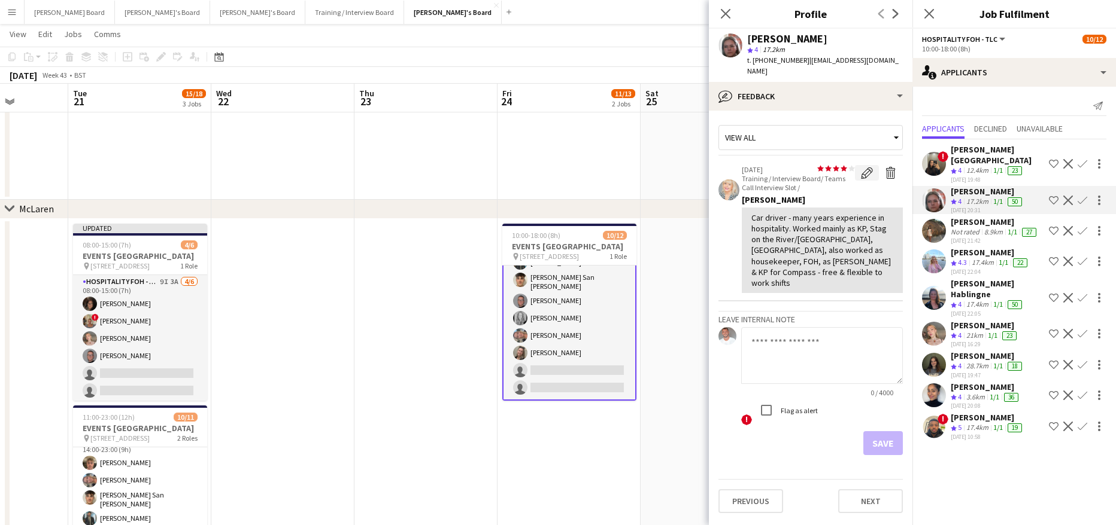
click at [869, 167] on app-icon "Edit feedback" at bounding box center [867, 173] width 12 height 12
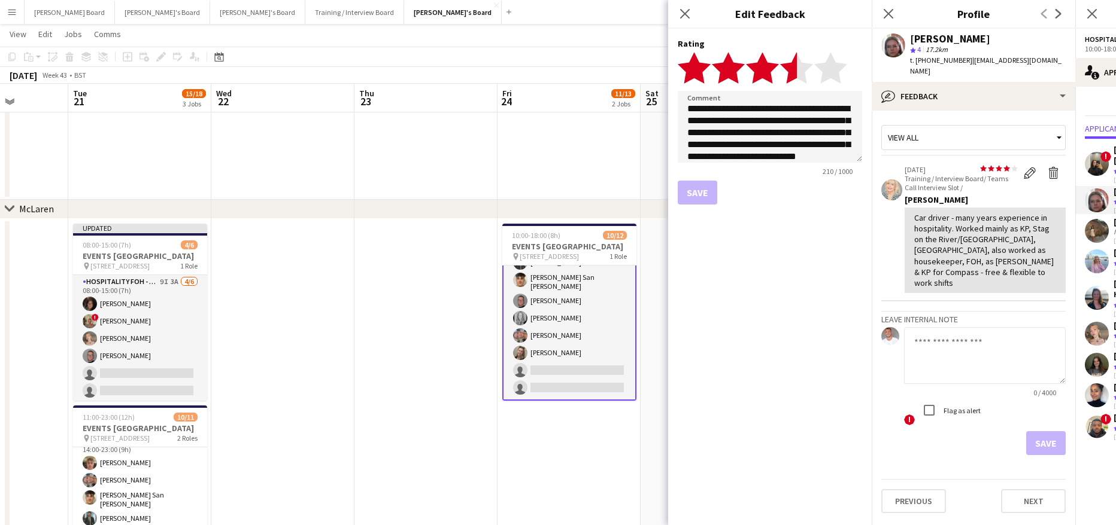
click at [787, 78] on icon "star" at bounding box center [796, 67] width 33 height 33
click at [706, 195] on div "Save" at bounding box center [769, 193] width 184 height 24
click at [844, 147] on textarea "**********" at bounding box center [769, 127] width 184 height 72
click at [826, 154] on textarea "**********" at bounding box center [769, 127] width 184 height 72
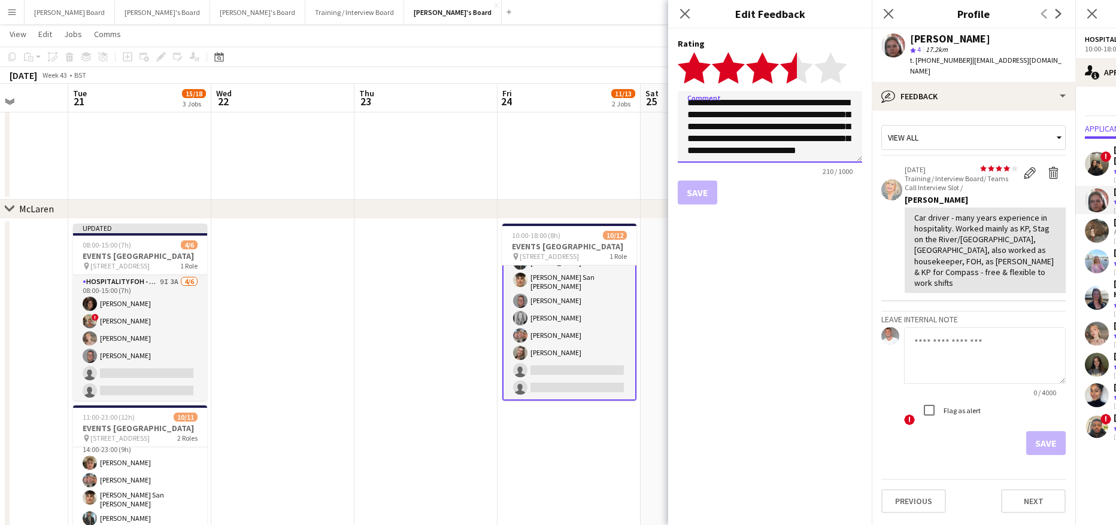
click at [808, 152] on textarea "**********" at bounding box center [769, 127] width 184 height 72
type textarea "**********"
click at [709, 186] on button "Save" at bounding box center [696, 193] width 39 height 24
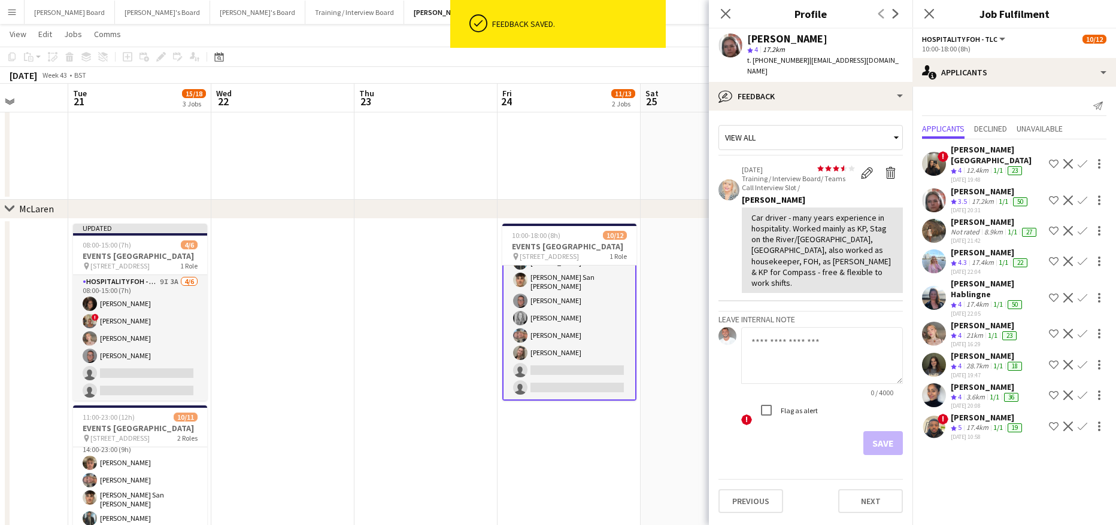
click at [997, 361] on app-skills-label "1/1" at bounding box center [998, 365] width 10 height 9
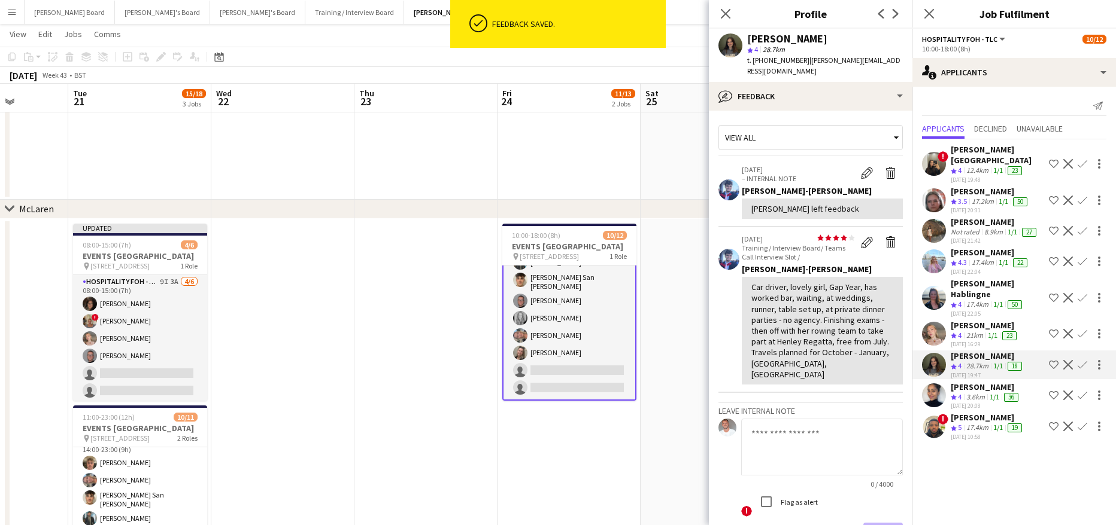
click at [1080, 360] on app-icon "Confirm" at bounding box center [1082, 365] width 10 height 10
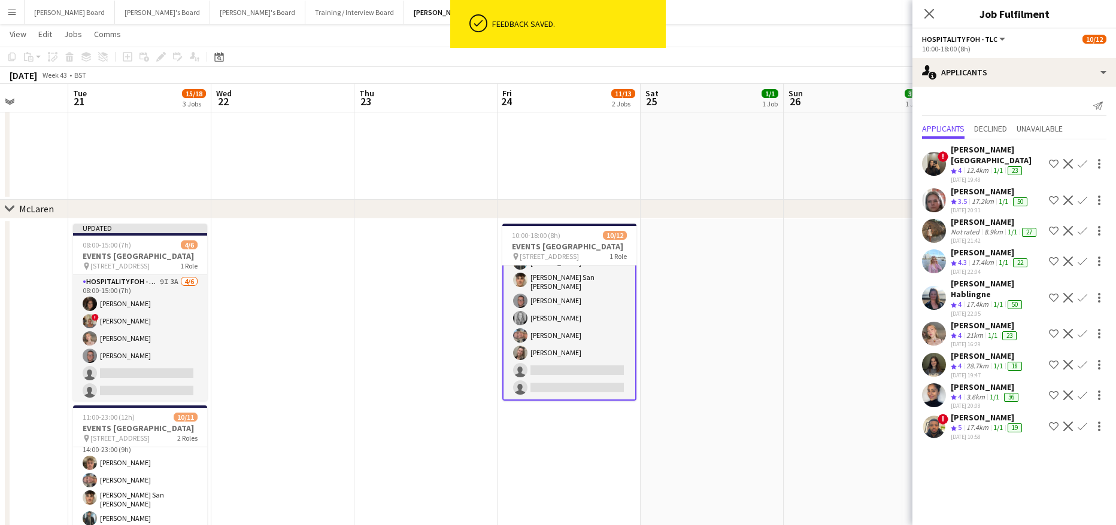
click at [1075, 358] on button "Confirm" at bounding box center [1082, 365] width 14 height 14
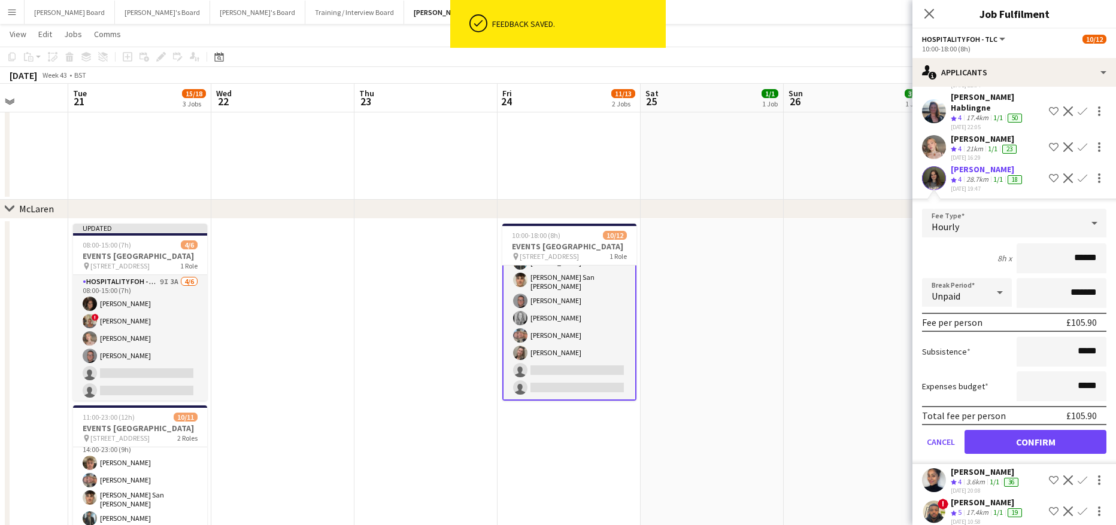
scroll to position [208, 0]
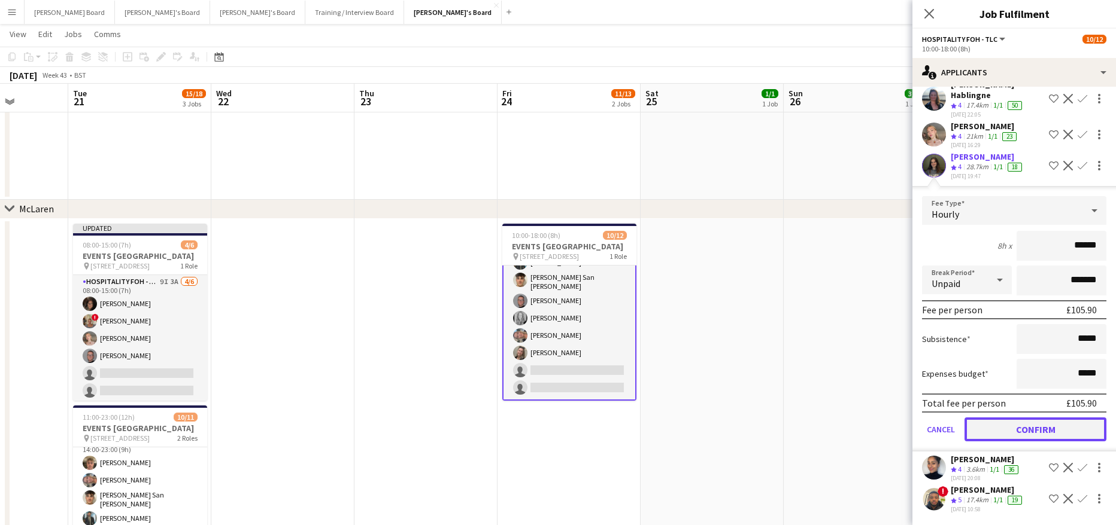
click at [1003, 427] on button "Confirm" at bounding box center [1035, 430] width 142 height 24
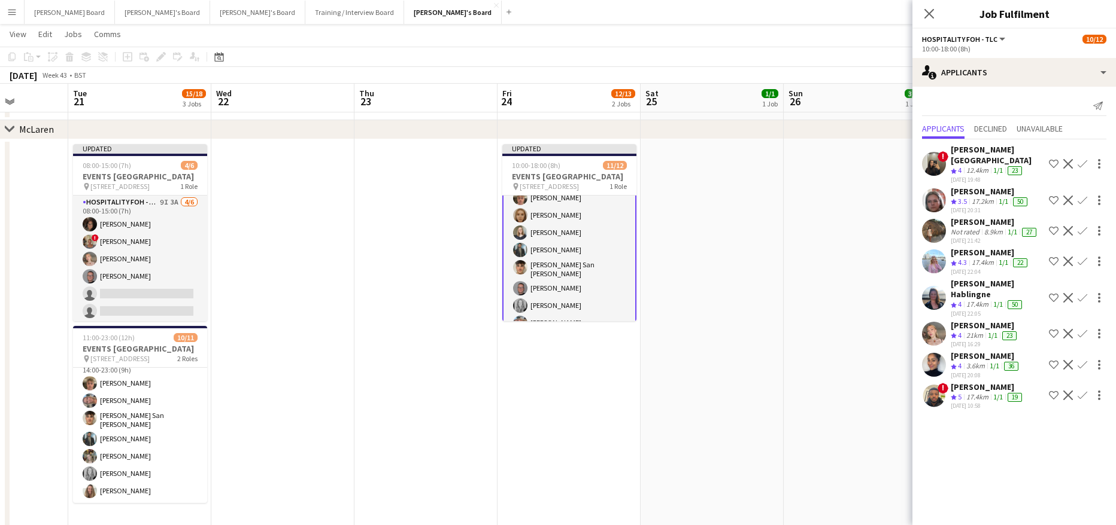
scroll to position [39, 0]
click at [976, 382] on div "[PERSON_NAME]" at bounding box center [987, 387] width 74 height 11
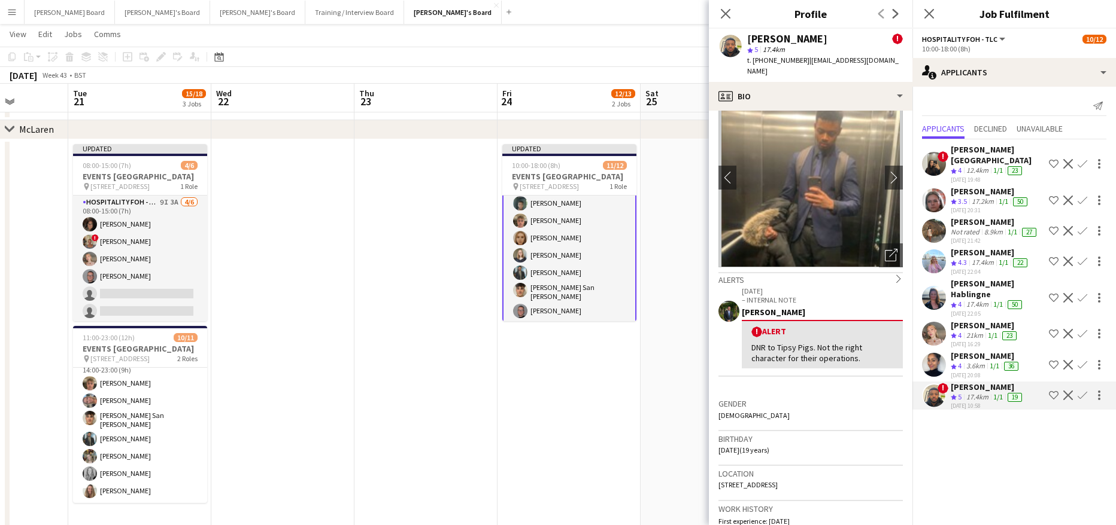
scroll to position [80, 0]
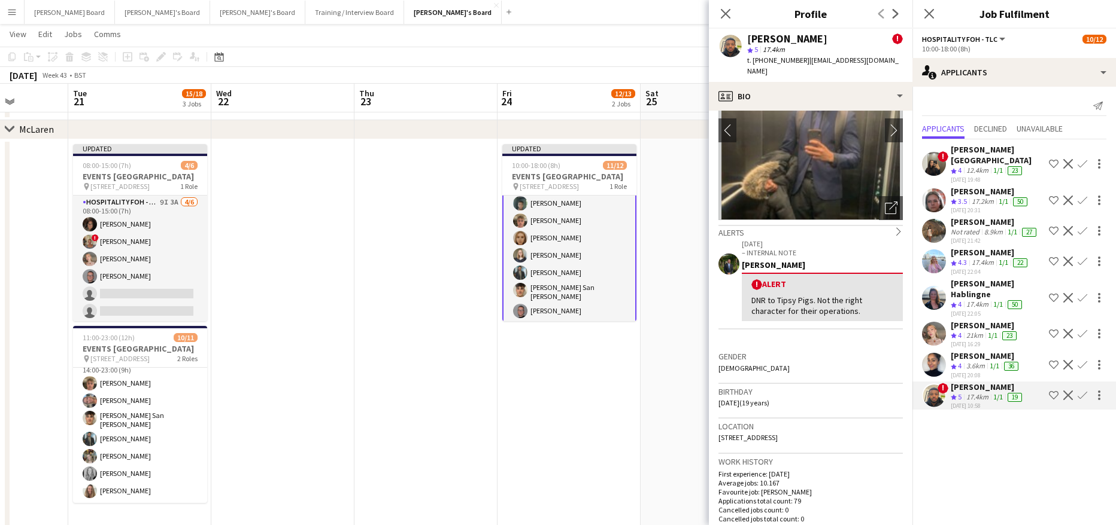
click at [997, 331] on app-skills-label "1/1" at bounding box center [992, 335] width 10 height 9
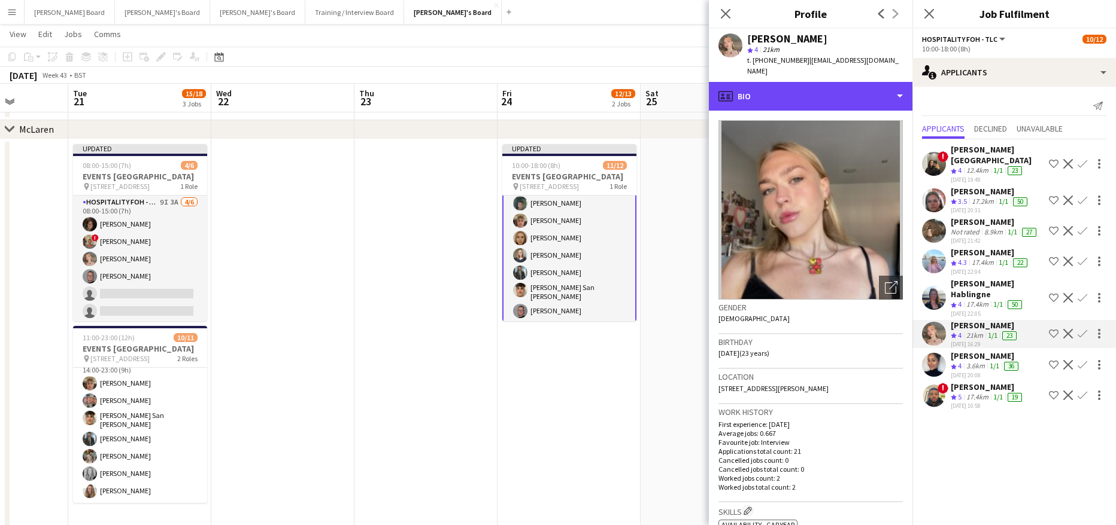
drag, startPoint x: 776, startPoint y: 81, endPoint x: 797, endPoint y: 106, distance: 32.7
click at [776, 82] on div "profile Bio" at bounding box center [810, 96] width 203 height 29
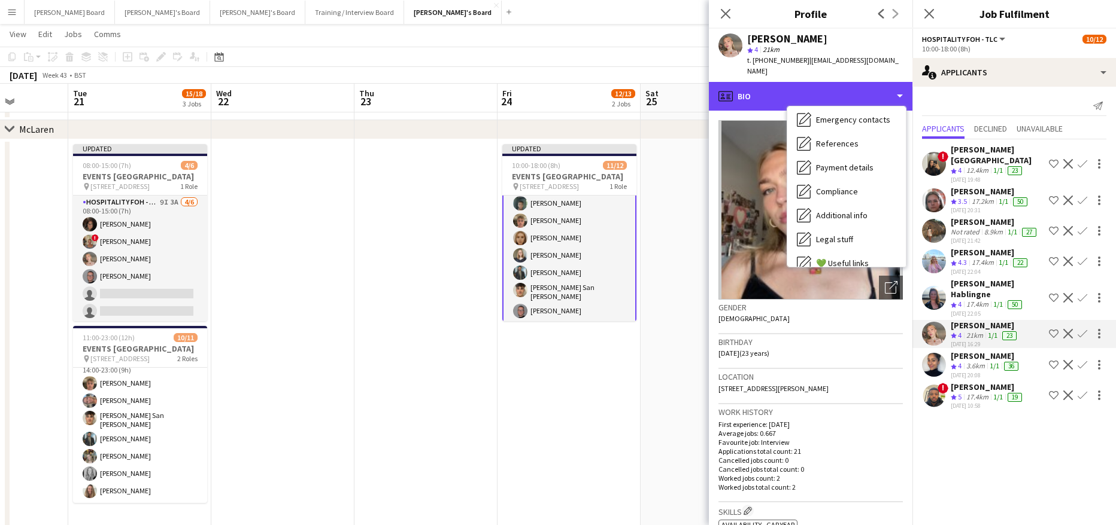
scroll to position [184, 0]
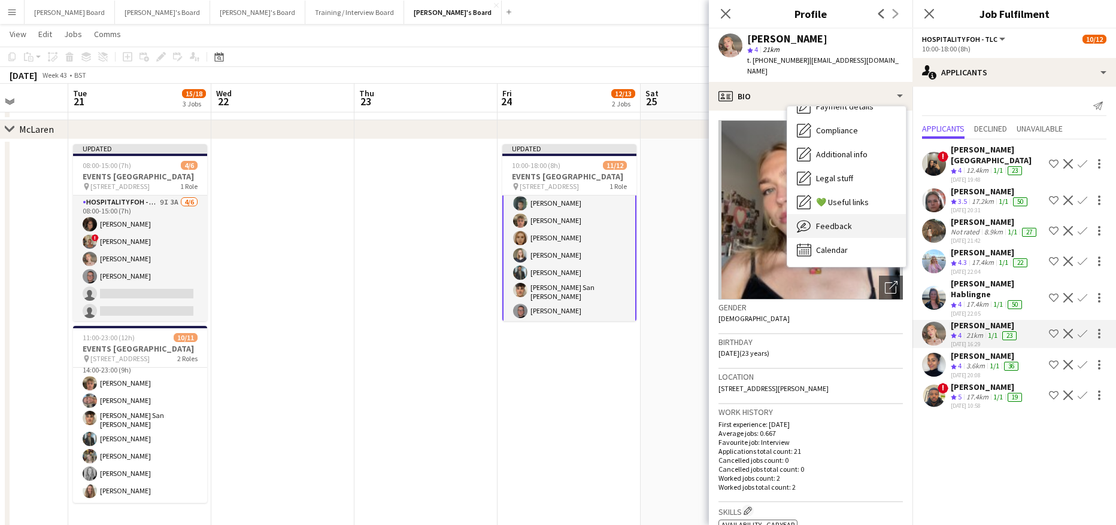
click at [862, 219] on div "Feedback Feedback" at bounding box center [846, 226] width 118 height 24
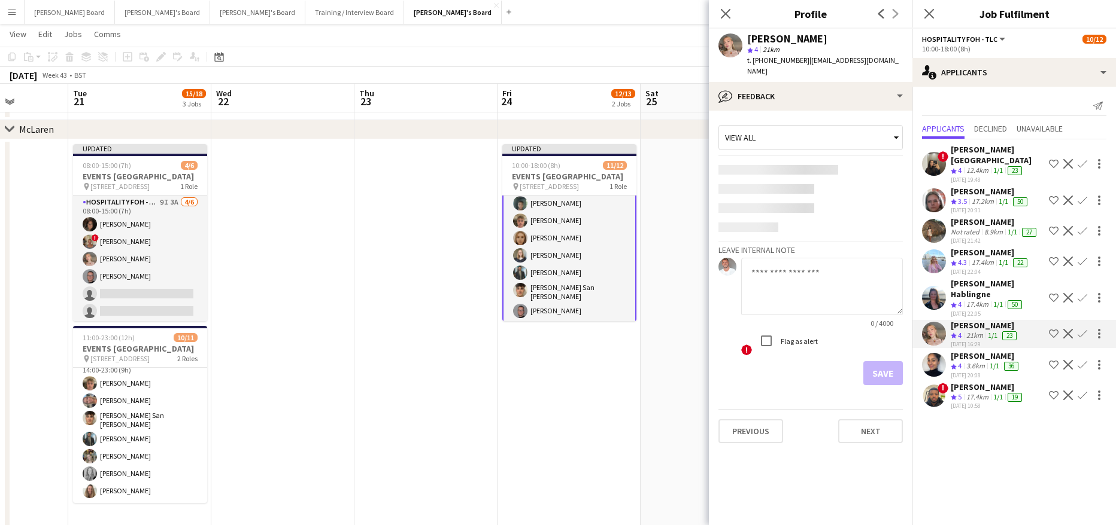
click at [862, 223] on app-content-placeholder at bounding box center [810, 228] width 184 height 10
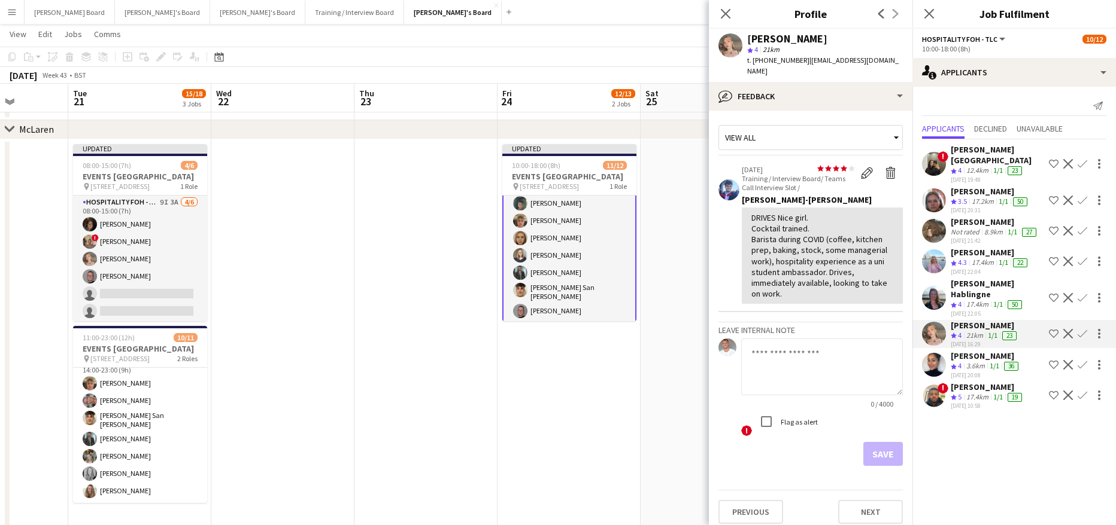
click at [865, 194] on div "star star star star star star star star star star 31-07-2025 Training / Intervi…" at bounding box center [821, 234] width 161 height 139
click at [1080, 327] on button "Confirm" at bounding box center [1082, 334] width 14 height 14
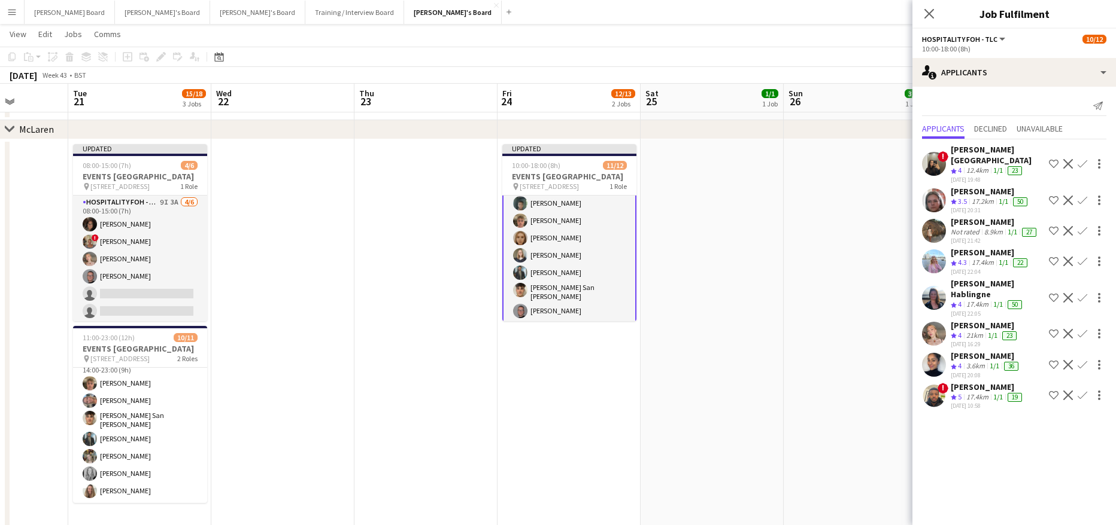
click at [1081, 327] on button "Confirm" at bounding box center [1082, 334] width 14 height 14
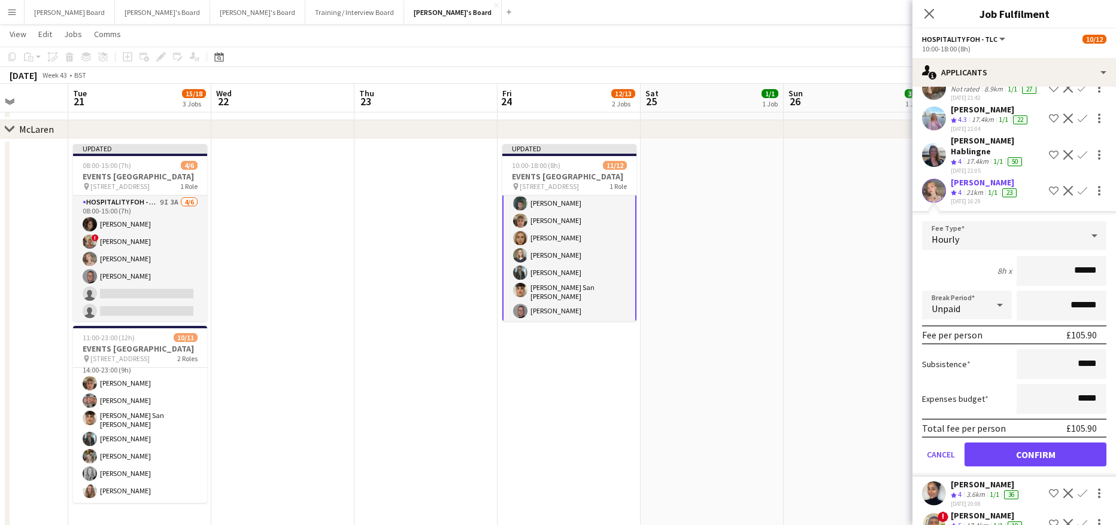
scroll to position [177, 0]
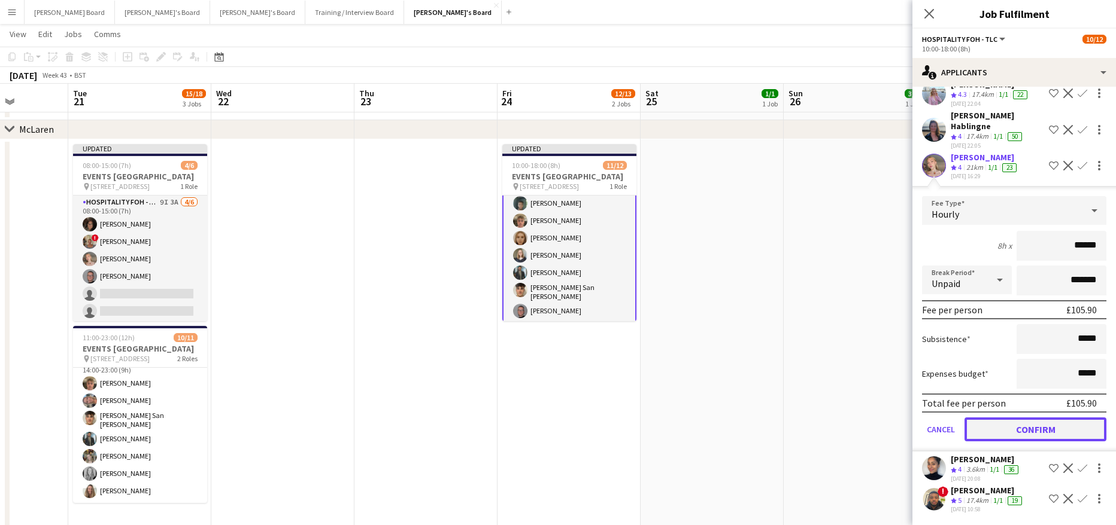
drag, startPoint x: 1032, startPoint y: 418, endPoint x: 1022, endPoint y: 419, distance: 10.2
click at [1032, 418] on button "Confirm" at bounding box center [1035, 430] width 142 height 24
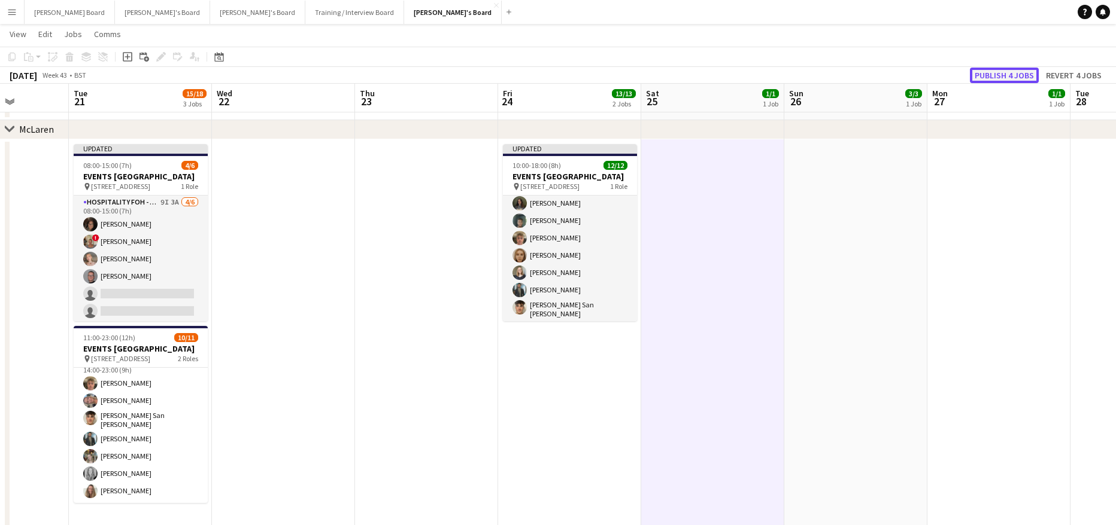
click at [991, 80] on button "Publish 4 jobs" at bounding box center [1003, 76] width 69 height 16
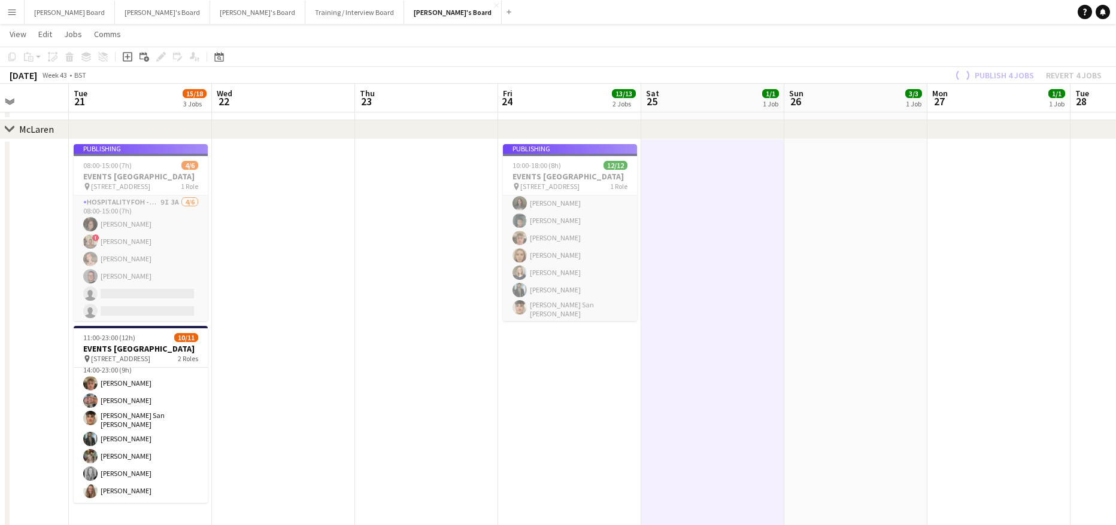
drag, startPoint x: 400, startPoint y: 310, endPoint x: 393, endPoint y: 309, distance: 6.6
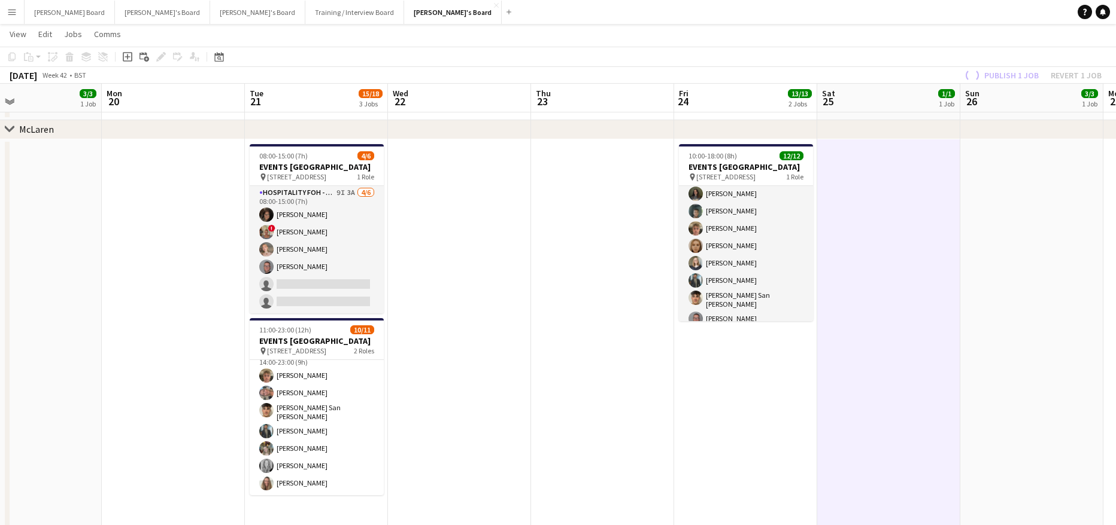
drag, startPoint x: 393, startPoint y: 309, endPoint x: 558, endPoint y: 295, distance: 165.2
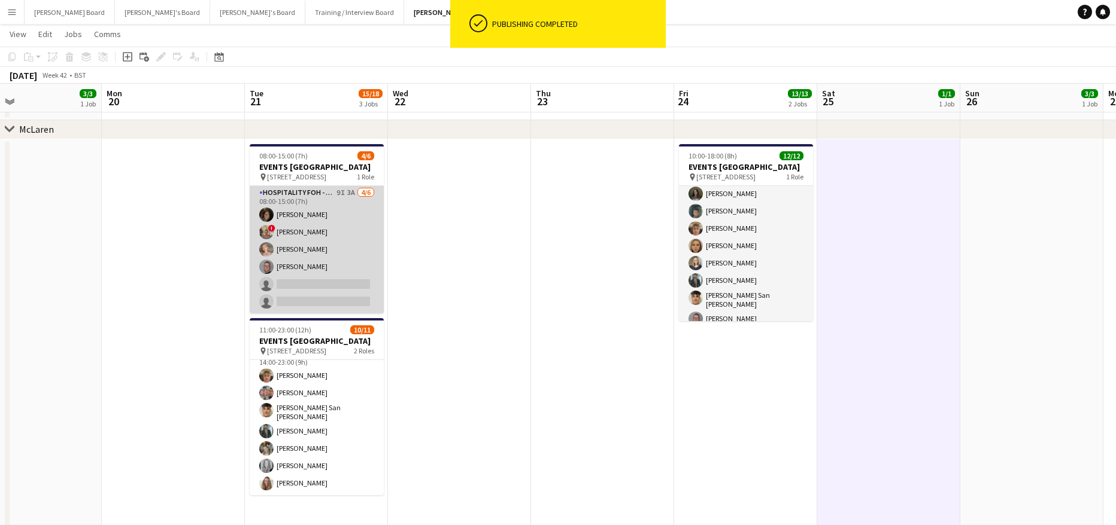
click at [347, 248] on app-card-role "Hospitality FOH - TLC 9I 3A 4/6 08:00-15:00 (7h) Lesley Sherwood ! Jacqueline W…" at bounding box center [317, 249] width 134 height 127
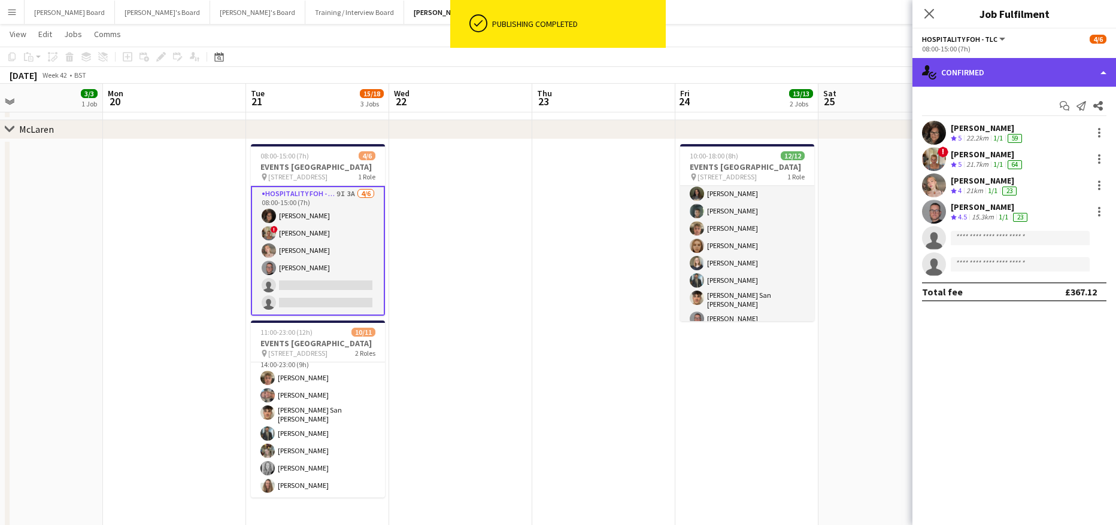
click at [998, 75] on div "single-neutral-actions-check-2 Confirmed" at bounding box center [1013, 72] width 203 height 29
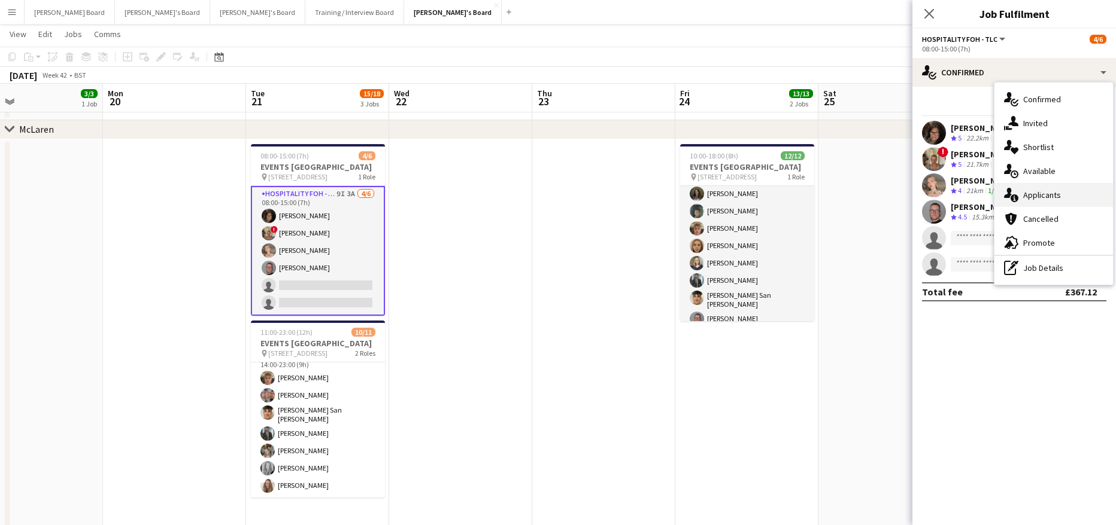
click at [1047, 202] on div "single-neutral-actions-information Applicants" at bounding box center [1053, 195] width 118 height 24
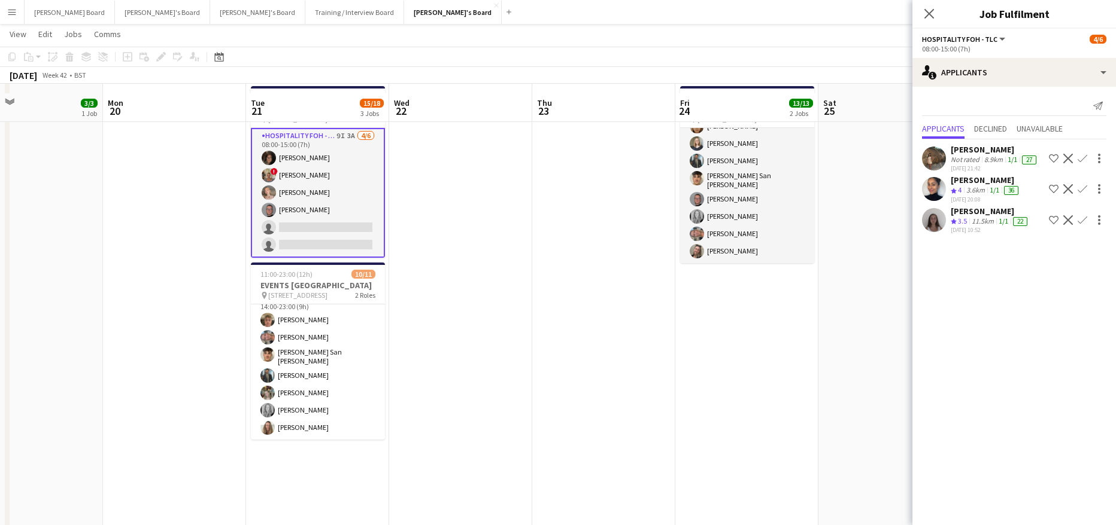
scroll to position [399, 0]
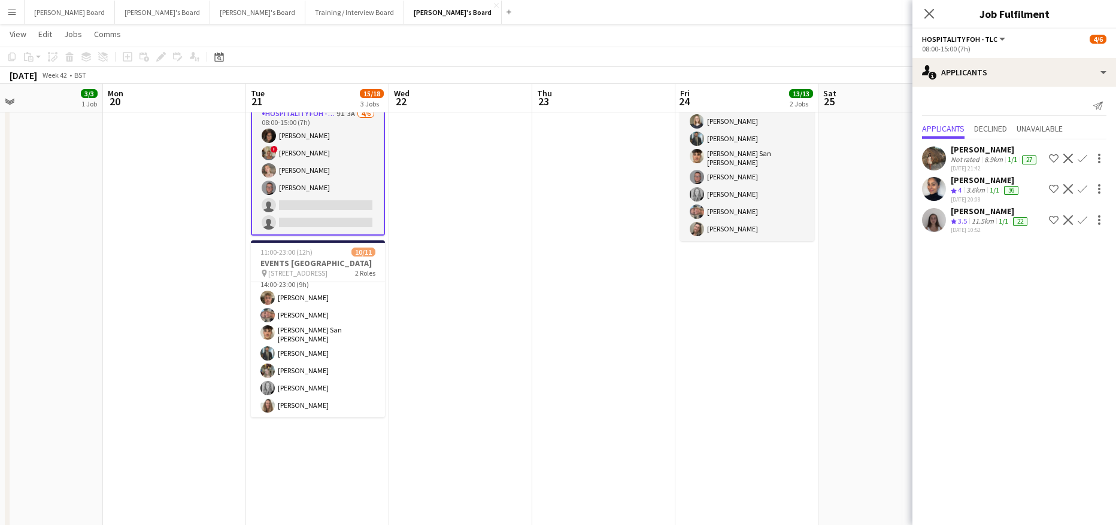
click at [980, 214] on div "Ella Grieveson" at bounding box center [989, 211] width 79 height 11
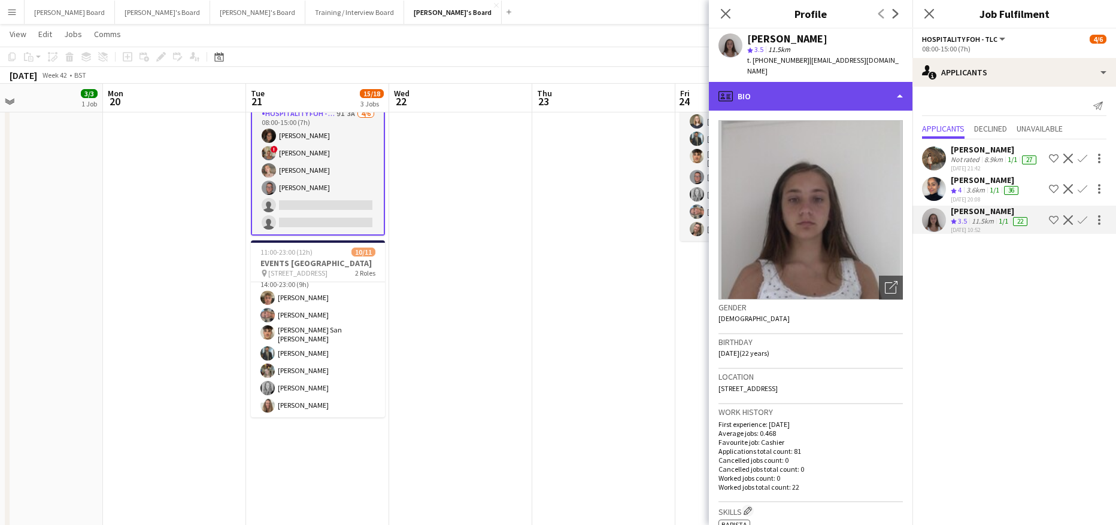
click at [771, 82] on div "profile Bio" at bounding box center [810, 96] width 203 height 29
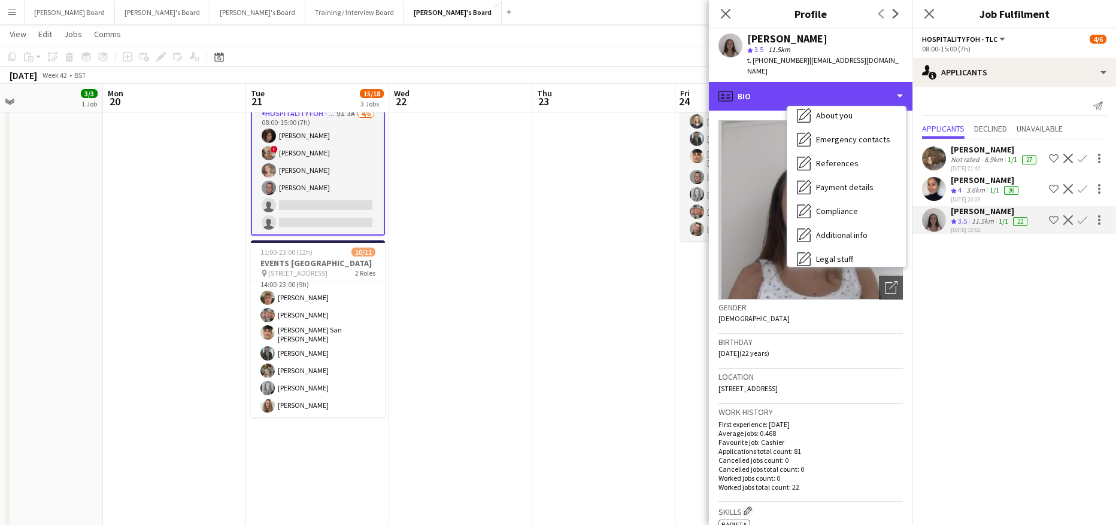
scroll to position [184, 0]
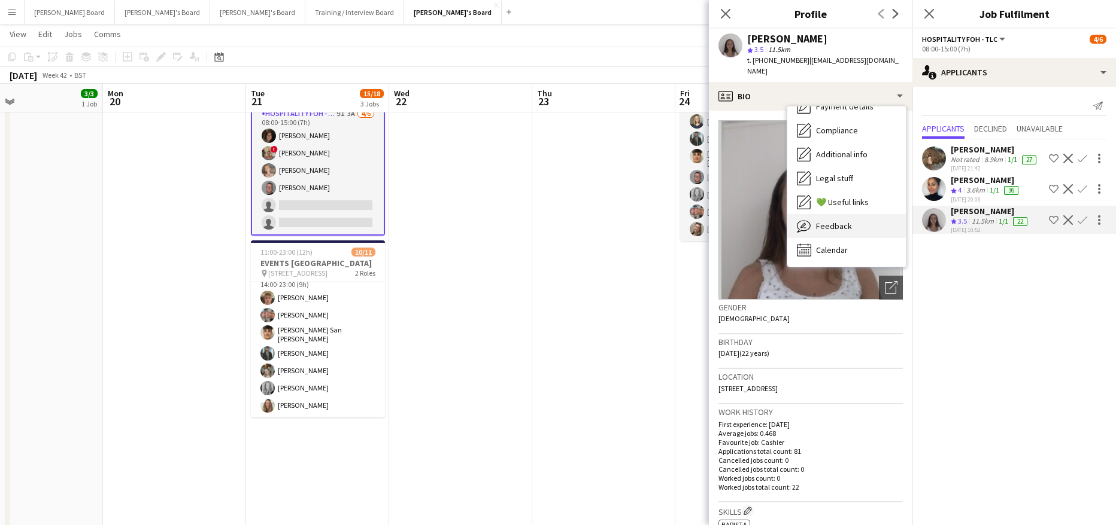
click at [837, 214] on div "Feedback Feedback" at bounding box center [846, 226] width 118 height 24
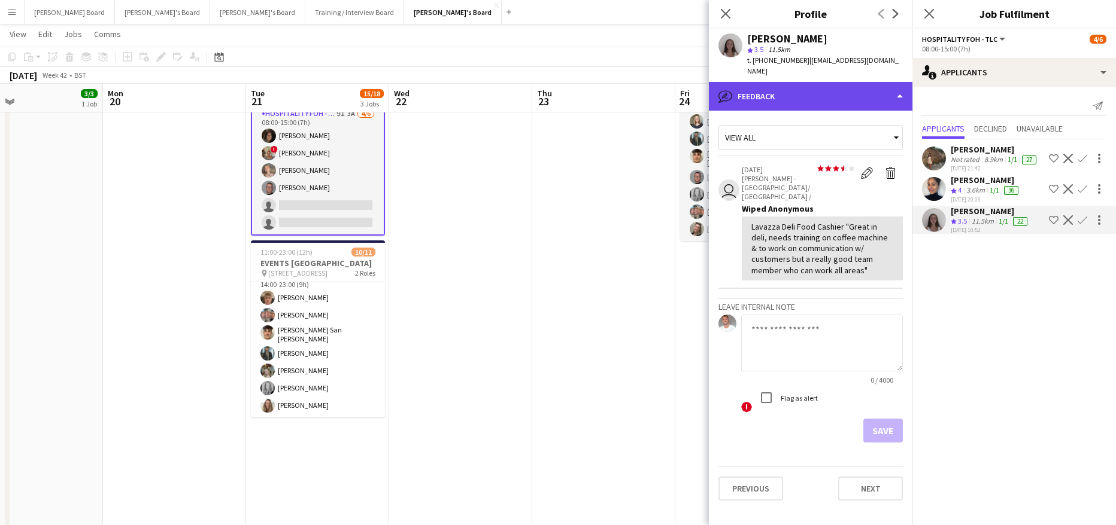
click at [788, 83] on div "bubble-pencil Feedback" at bounding box center [810, 96] width 203 height 29
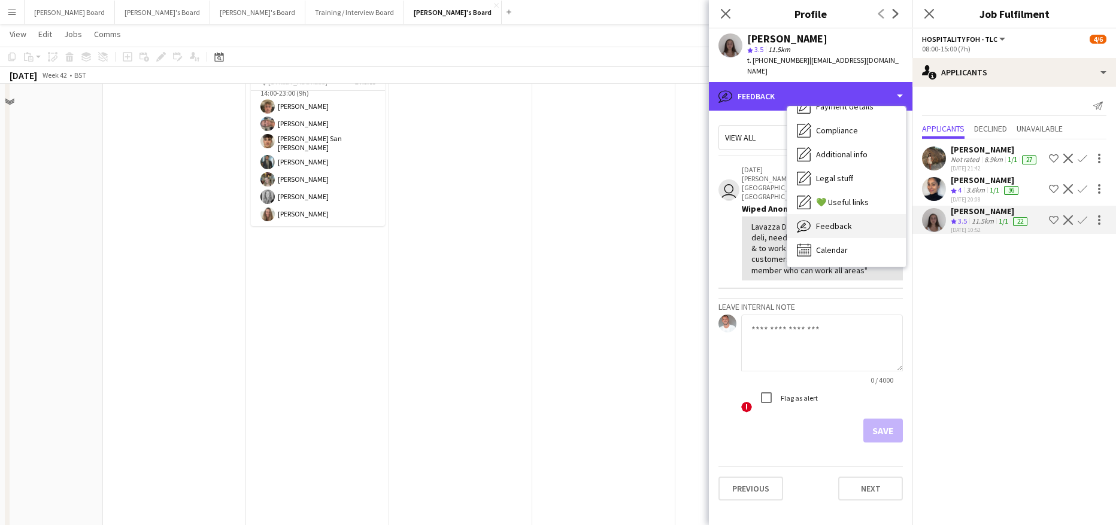
scroll to position [718, 0]
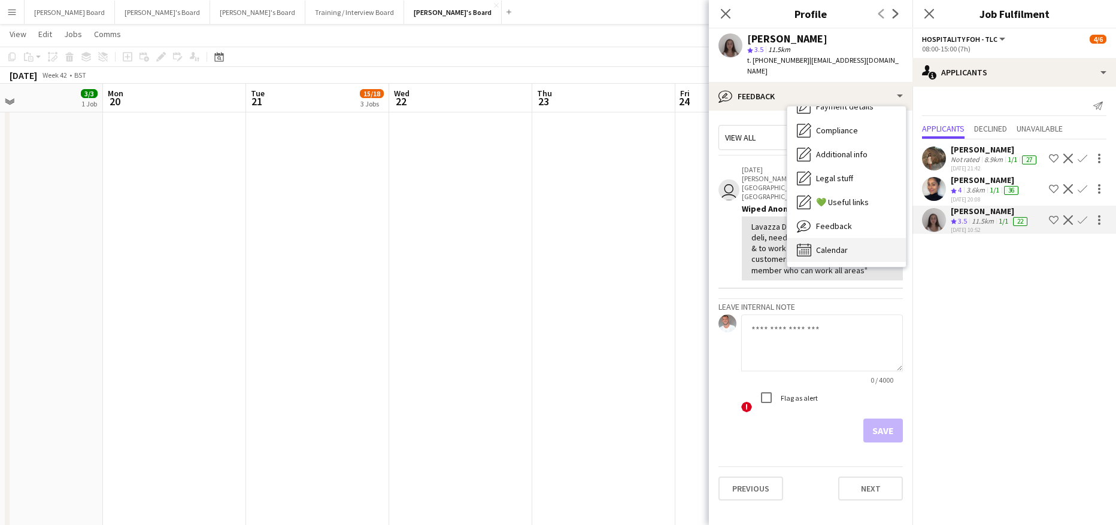
click at [841, 238] on div "Calendar Calendar" at bounding box center [846, 250] width 118 height 24
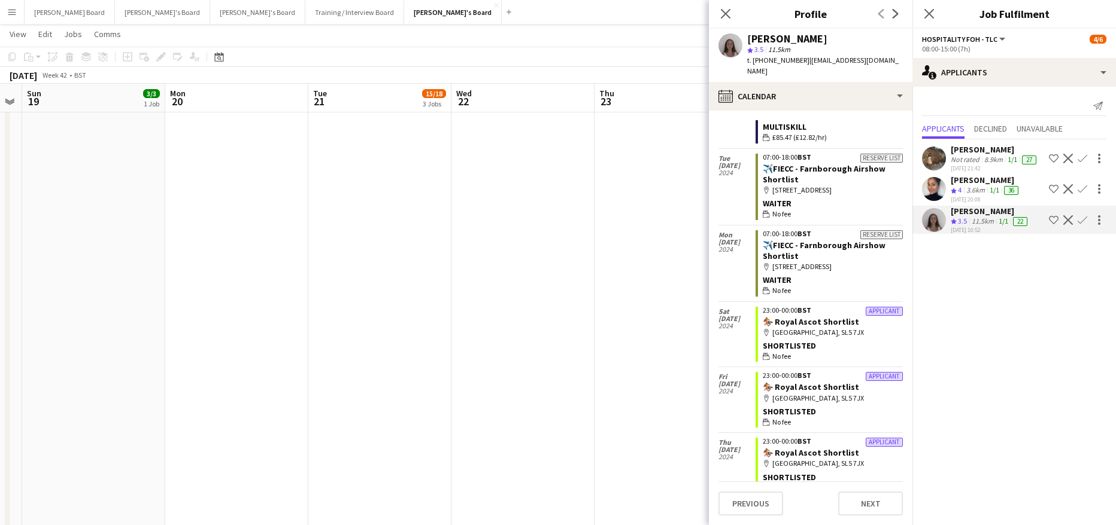
scroll to position [0, 423]
drag, startPoint x: 486, startPoint y: 308, endPoint x: 648, endPoint y: 322, distance: 162.2
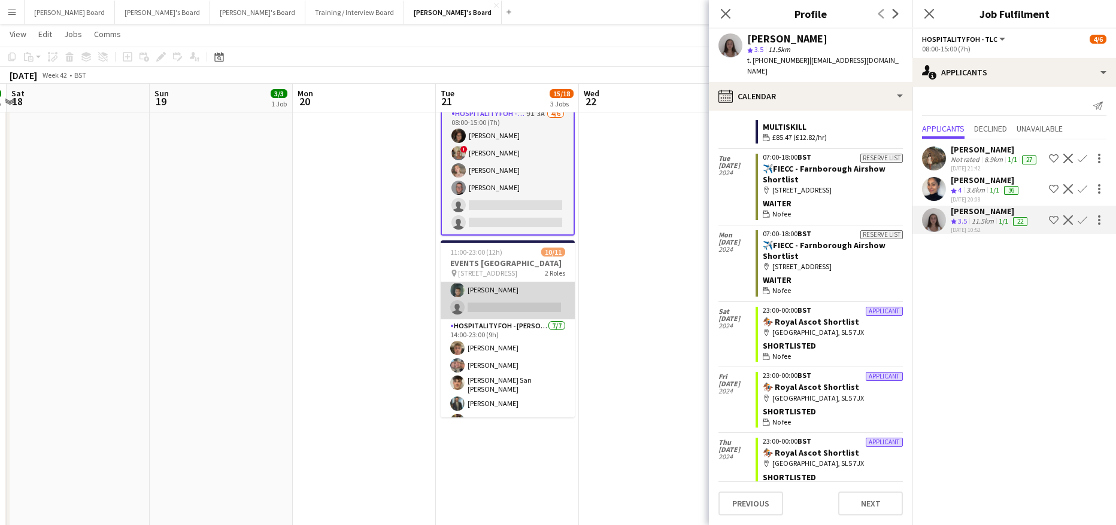
scroll to position [0, 0]
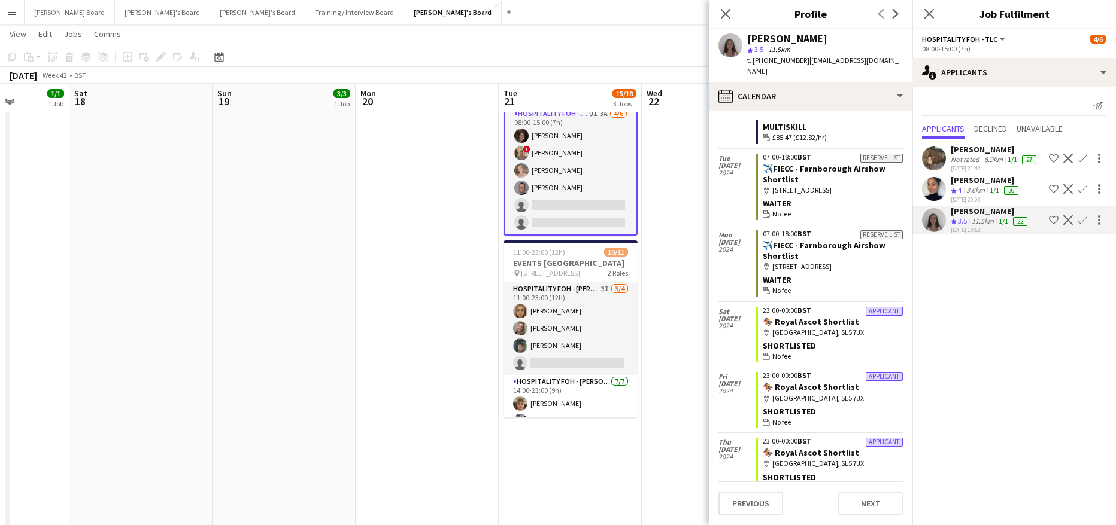
drag, startPoint x: 215, startPoint y: 330, endPoint x: 613, endPoint y: 345, distance: 397.6
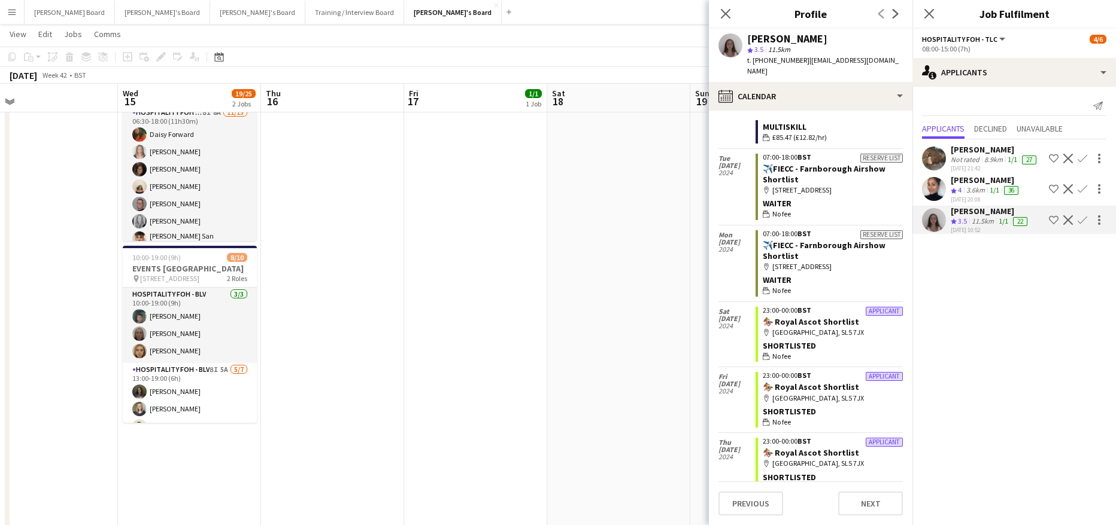
scroll to position [0, 367]
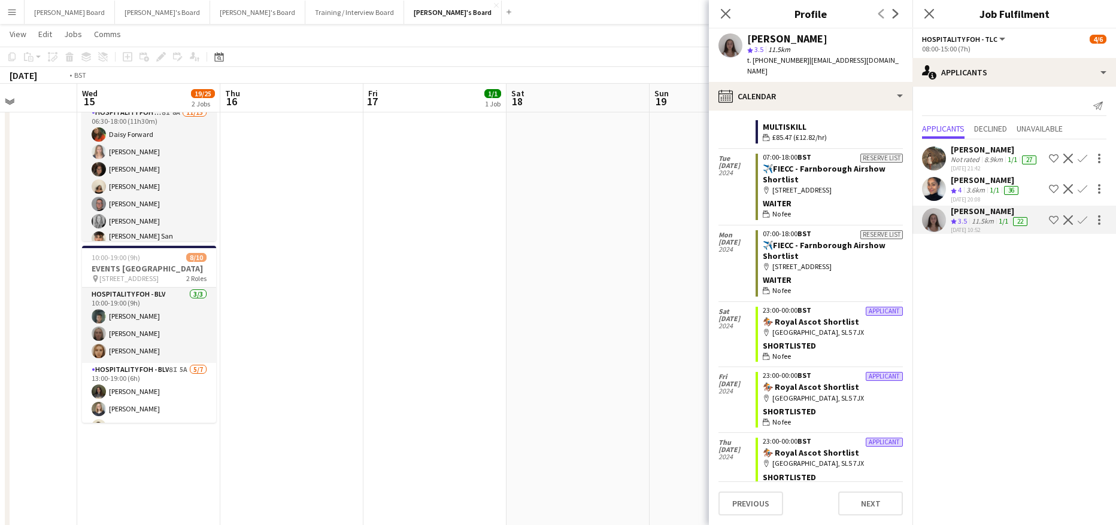
drag, startPoint x: 512, startPoint y: 337, endPoint x: 724, endPoint y: 375, distance: 214.7
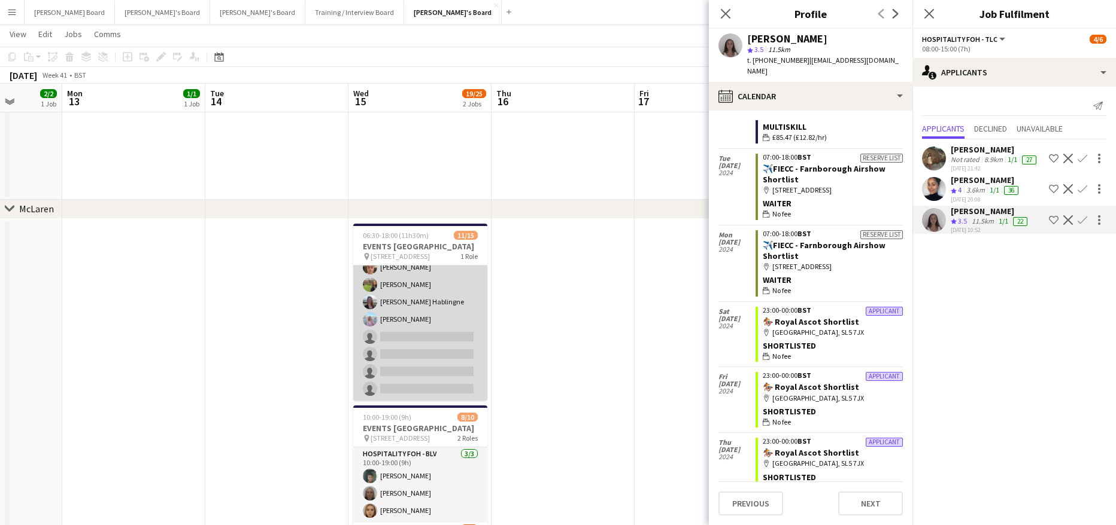
scroll to position [159, 0]
click at [445, 333] on app-card-role "Hospitality FOH - TLC 8I 8A 11/15 06:30-18:00 (11h30m) Daisy Forward Alice Appl…" at bounding box center [420, 257] width 134 height 287
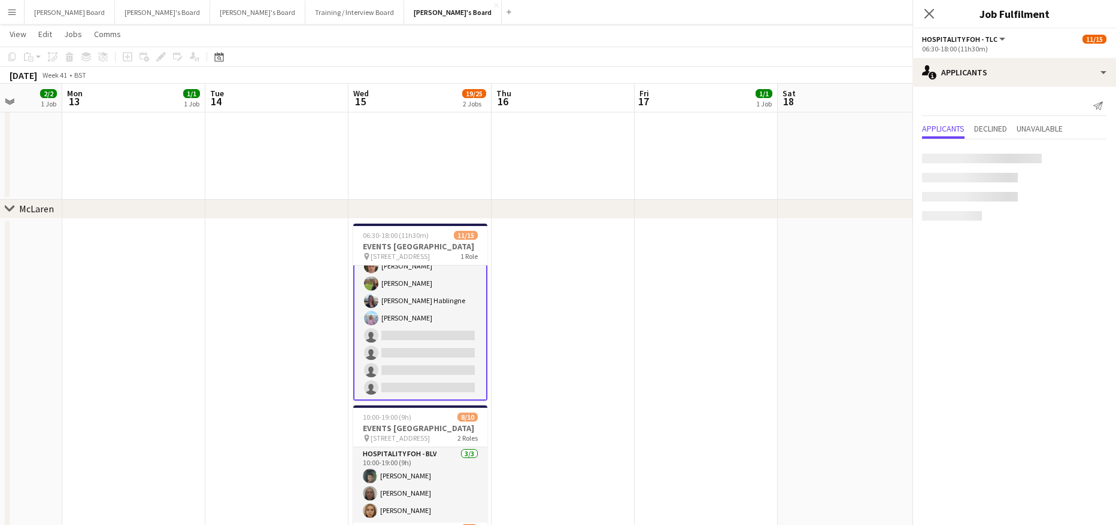
scroll to position [0, 0]
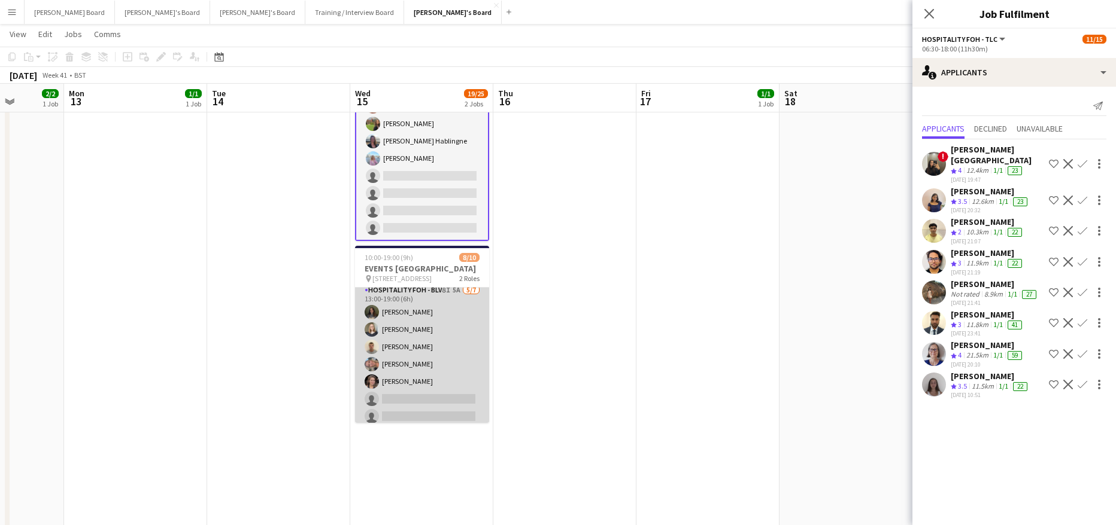
click at [453, 379] on app-card-role "Hospitality FOH - BLV 8I 5A 5/7 13:00-19:00 (6h) Kate Nevile Sarah Richardson S…" at bounding box center [422, 356] width 134 height 145
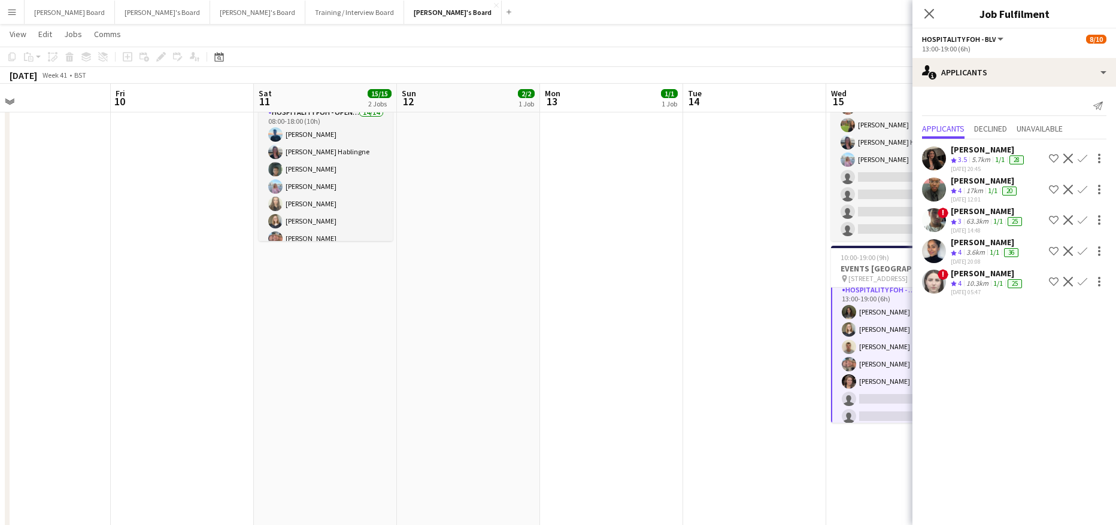
drag, startPoint x: 287, startPoint y: 359, endPoint x: 768, endPoint y: 430, distance: 486.3
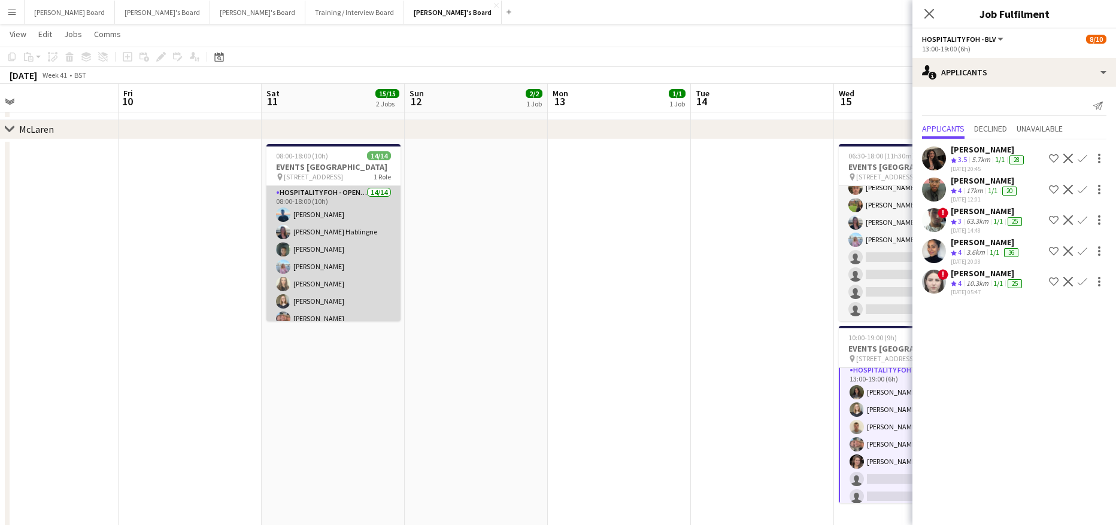
click at [342, 287] on app-card-role "Hospitality FOH - Open Day 14/14 08:00-18:00 (10h) Daniel de Caestecker Anett V…" at bounding box center [333, 321] width 134 height 270
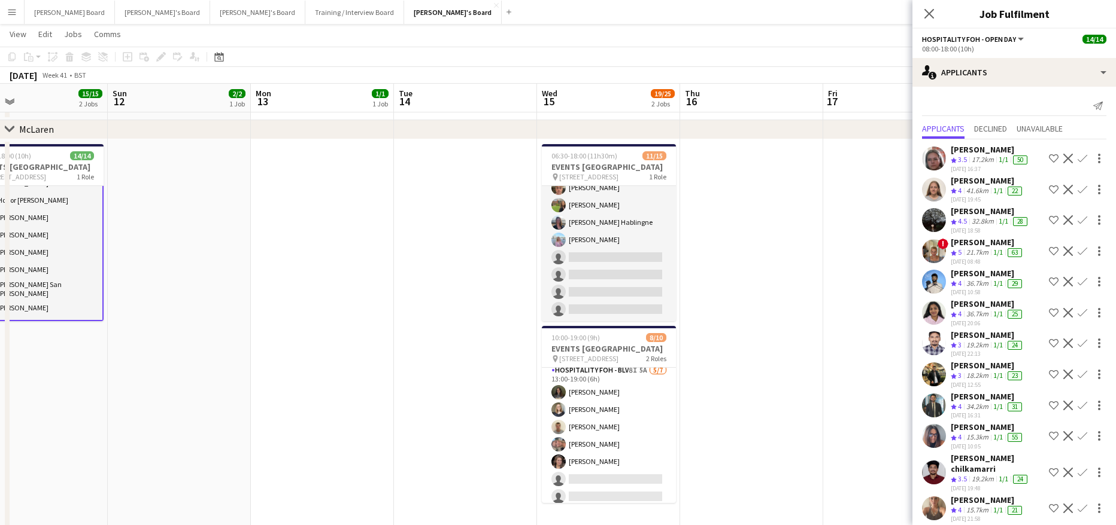
drag, startPoint x: 691, startPoint y: 315, endPoint x: 456, endPoint y: 303, distance: 235.5
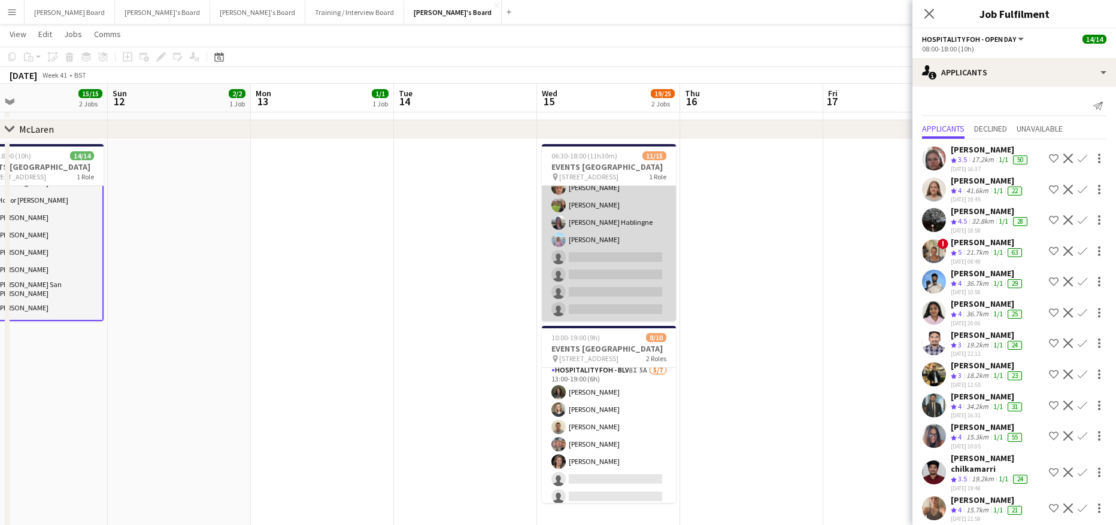
click at [618, 279] on app-card-role "Hospitality FOH - TLC 8I 8A 11/15 06:30-18:00 (11h30m) Daisy Forward Alice Appl…" at bounding box center [609, 177] width 134 height 287
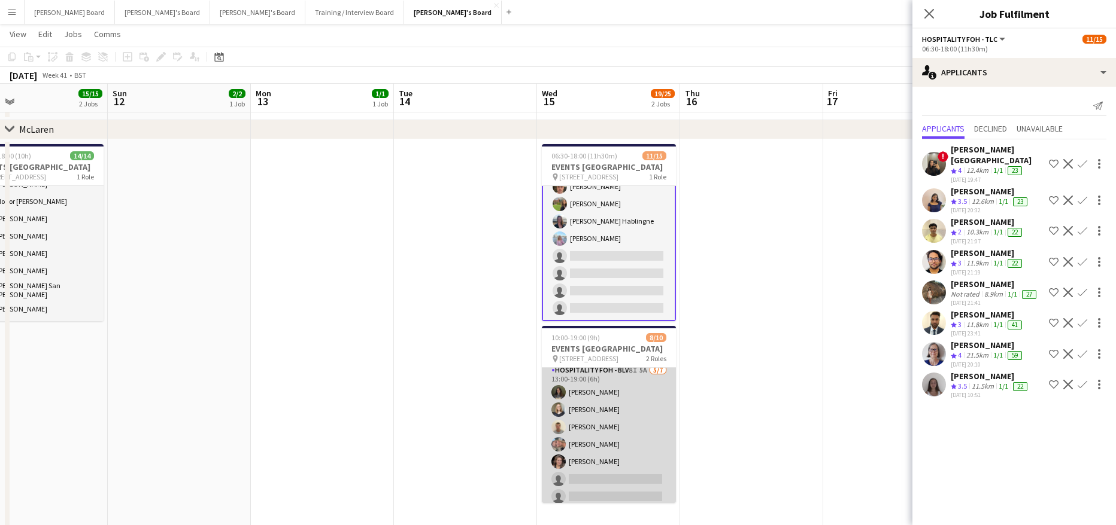
click at [628, 455] on app-card-role "Hospitality FOH - BLV 8I 5A 5/7 13:00-19:00 (6h) Kate Nevile Sarah Richardson S…" at bounding box center [609, 436] width 134 height 145
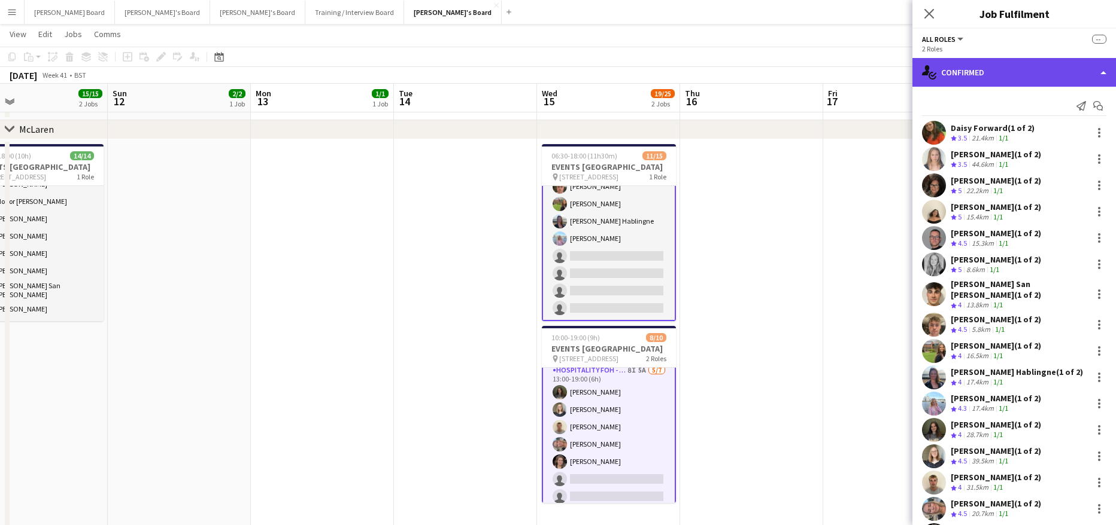
click at [997, 85] on div "single-neutral-actions-check-2 Confirmed" at bounding box center [1013, 72] width 203 height 29
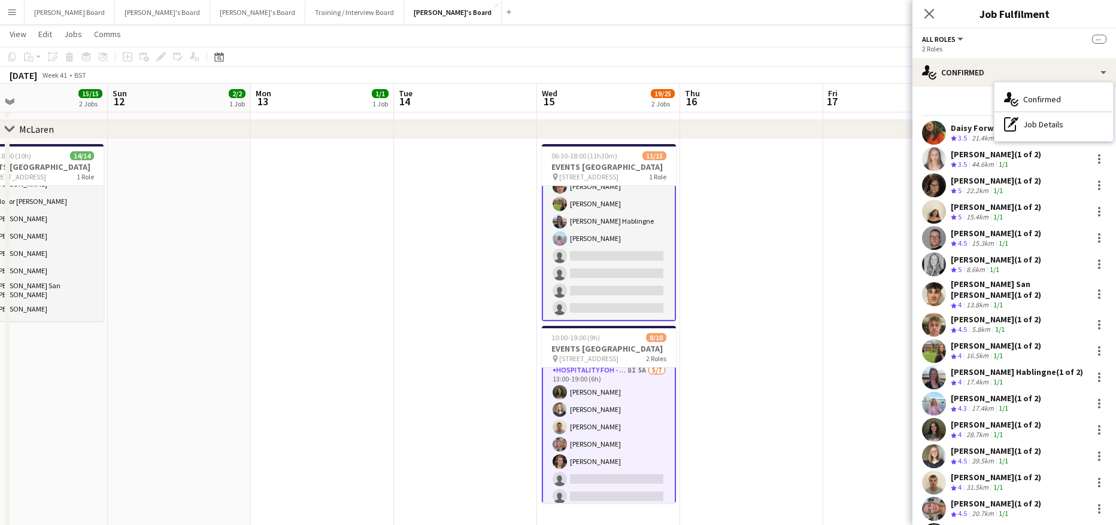
click at [594, 423] on app-card-role "Hospitality FOH - BLV 8I 5A 5/7 13:00-19:00 (6h) Kate Nevile Sarah Richardson S…" at bounding box center [609, 436] width 134 height 147
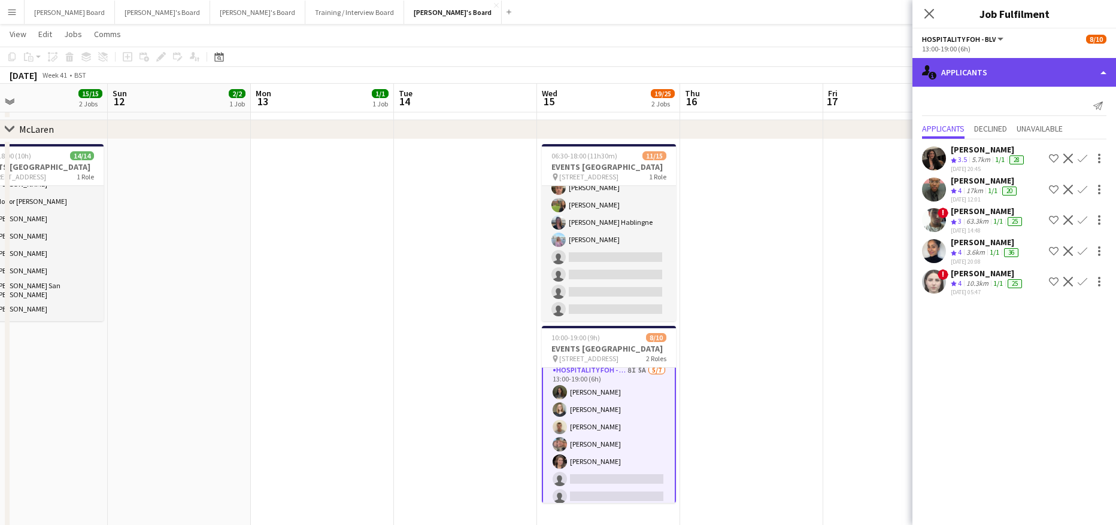
click at [984, 72] on div "single-neutral-actions-information Applicants" at bounding box center [1013, 72] width 203 height 29
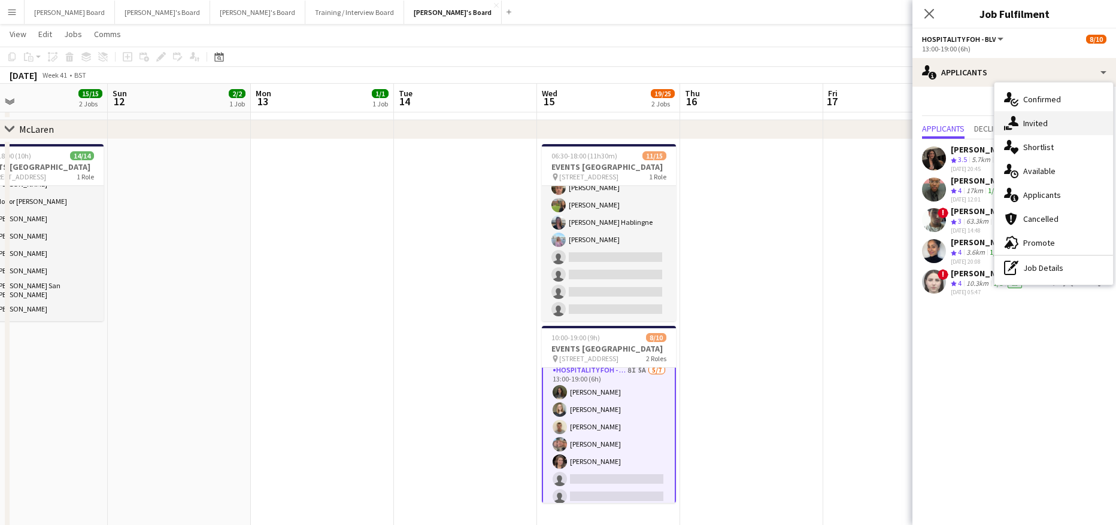
click at [1051, 121] on div "single-neutral-actions-share-1 Invited" at bounding box center [1053, 123] width 118 height 24
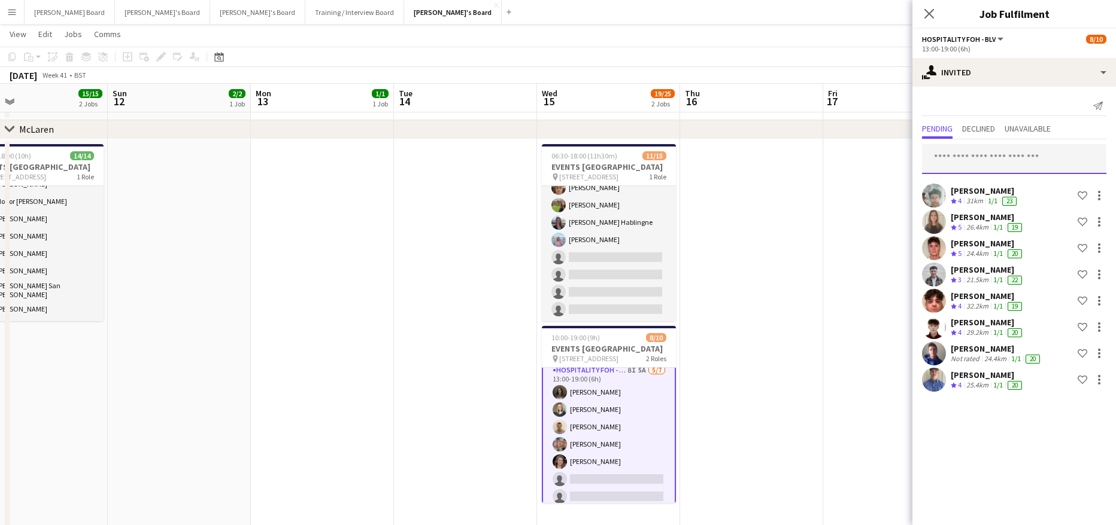
click at [941, 158] on input "text" at bounding box center [1014, 159] width 184 height 30
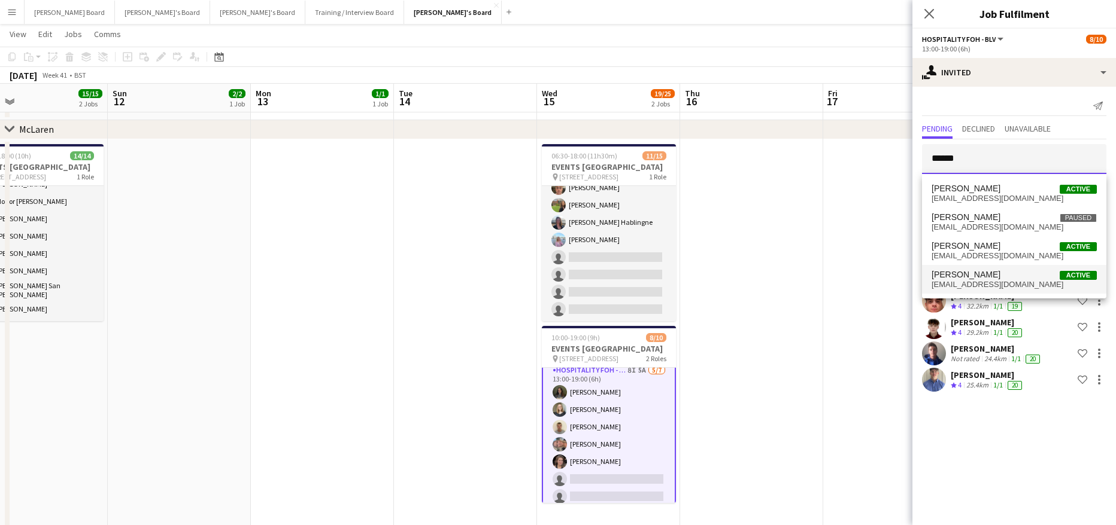
type input "******"
drag, startPoint x: 990, startPoint y: 284, endPoint x: 991, endPoint y: 308, distance: 24.6
click at [990, 284] on span "scottwhitehorn@icloud.com" at bounding box center [1013, 285] width 165 height 10
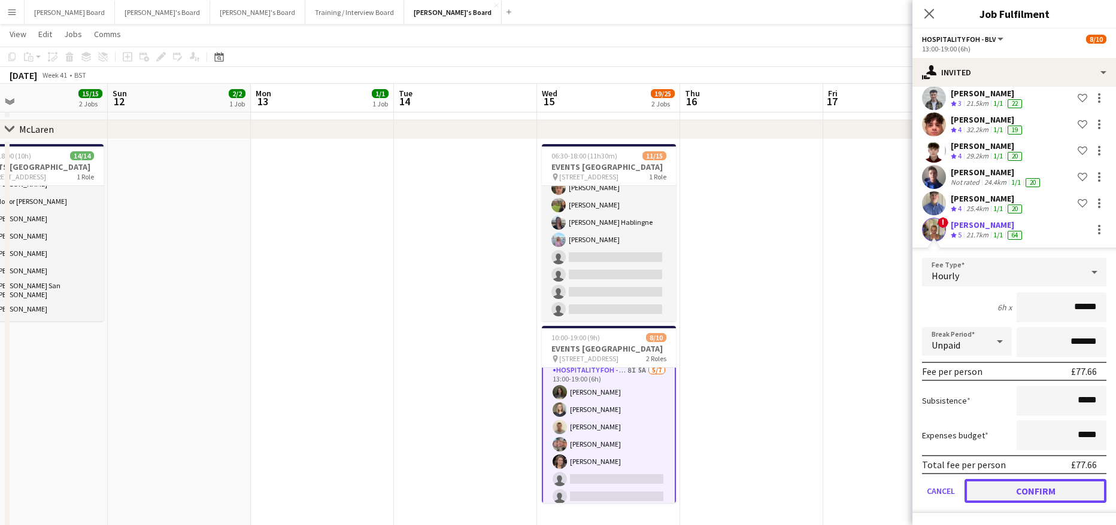
click at [1014, 487] on button "Confirm" at bounding box center [1035, 491] width 142 height 24
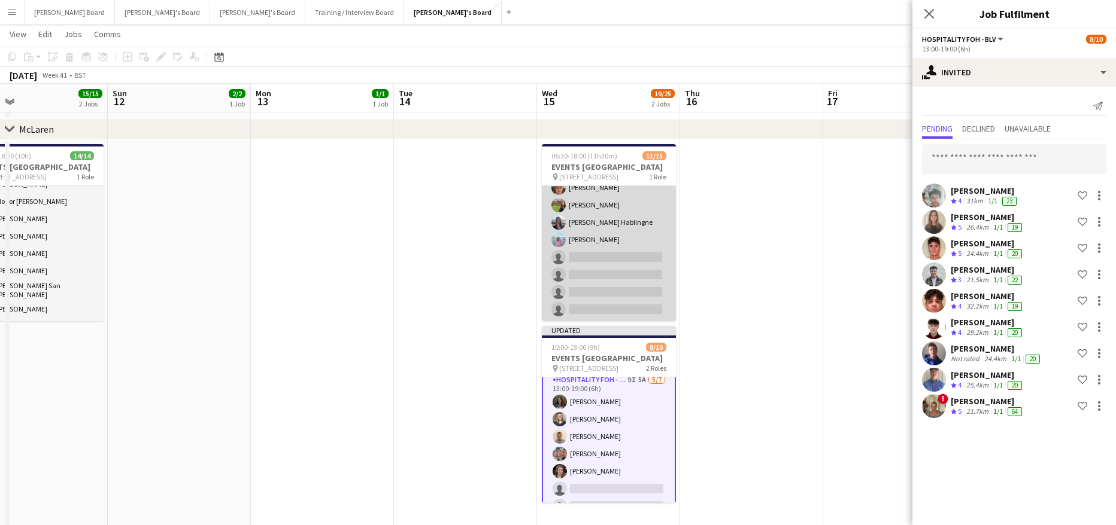
click at [613, 300] on app-card-role "Hospitality FOH - TLC 8I 8A 11/15 06:30-18:00 (11h30m) Daisy Forward Alice Appl…" at bounding box center [609, 177] width 134 height 287
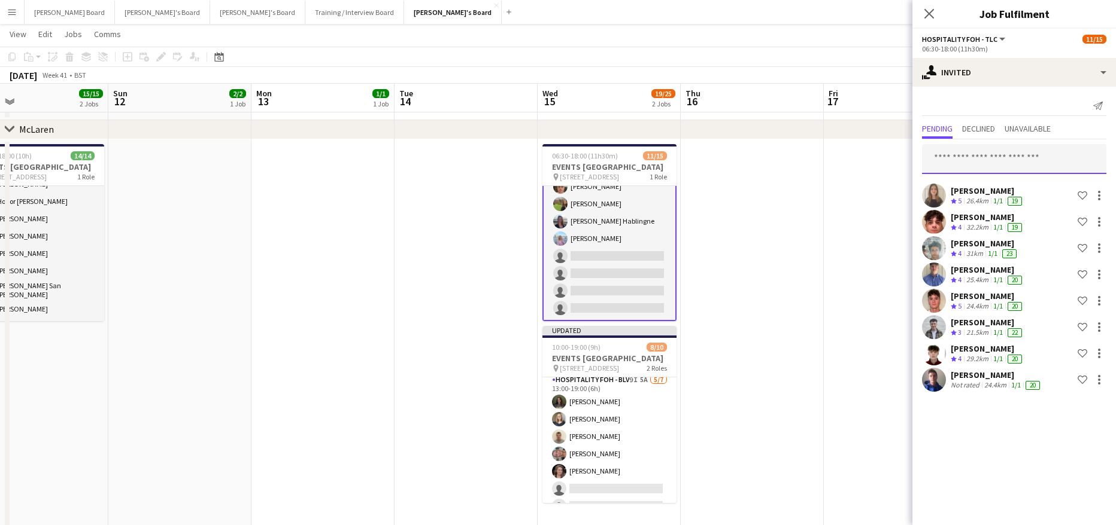
click at [1037, 152] on input "text" at bounding box center [1014, 159] width 184 height 30
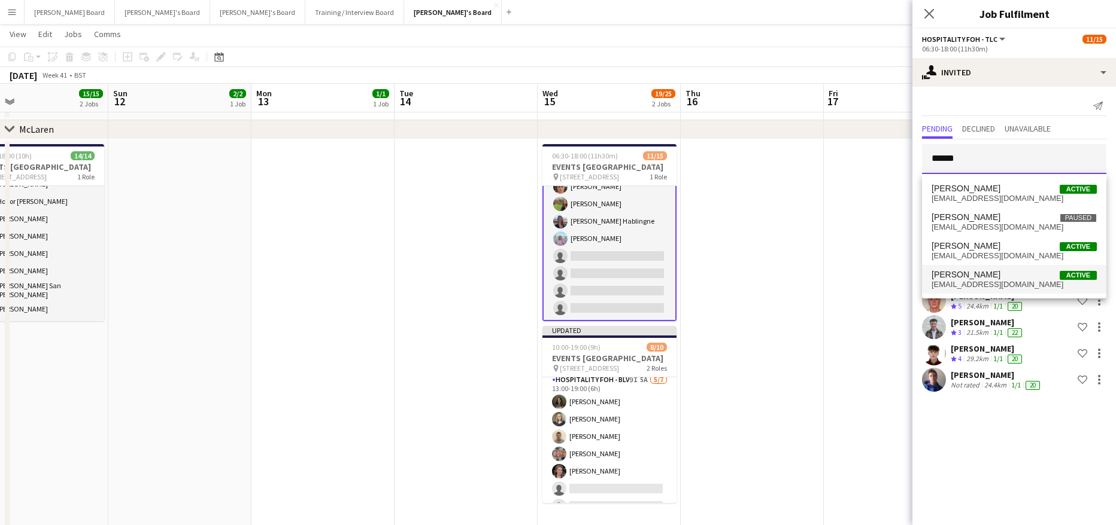
type input "******"
click at [990, 270] on span "Jacqueline Whitehorn-Scott" at bounding box center [965, 275] width 69 height 10
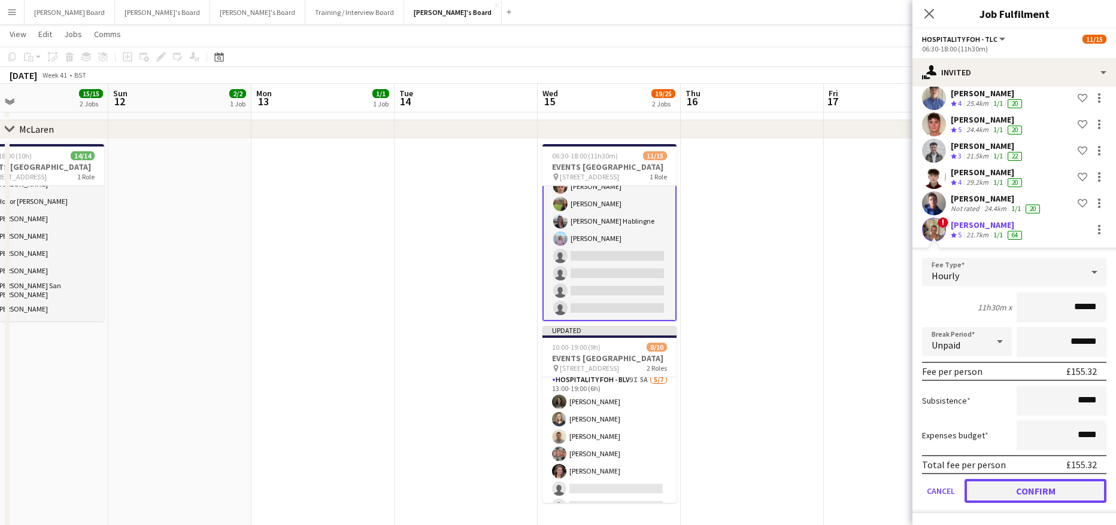
click at [1001, 490] on button "Confirm" at bounding box center [1035, 491] width 142 height 24
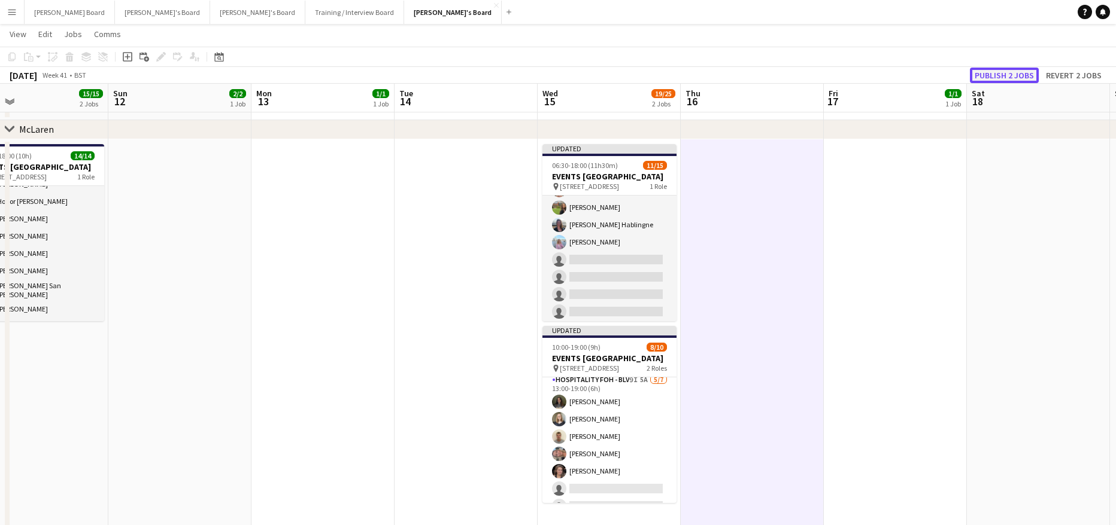
click at [1007, 81] on button "Publish 2 jobs" at bounding box center [1003, 76] width 69 height 16
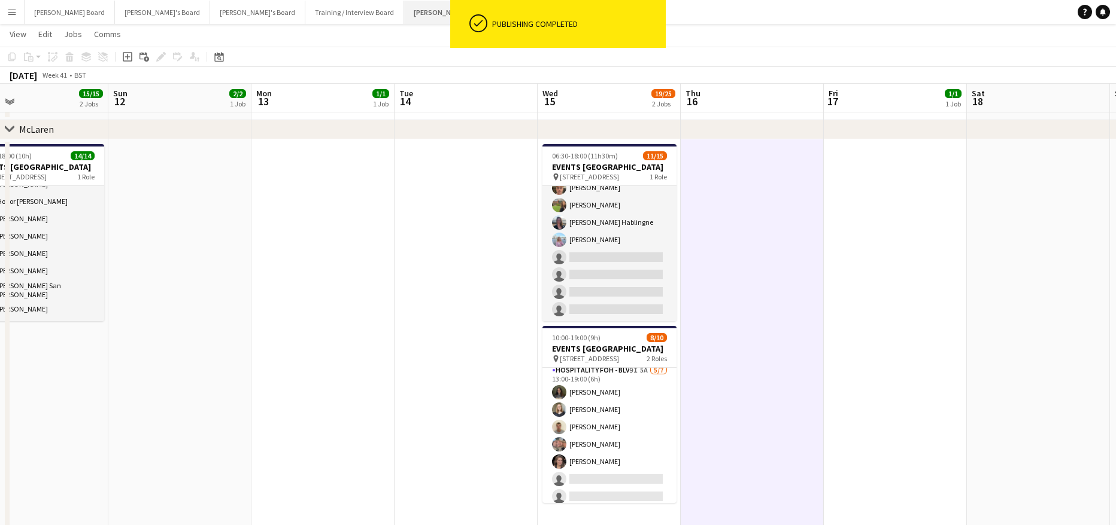
click at [404, 17] on button "Jakub's Board Close" at bounding box center [453, 12] width 98 height 23
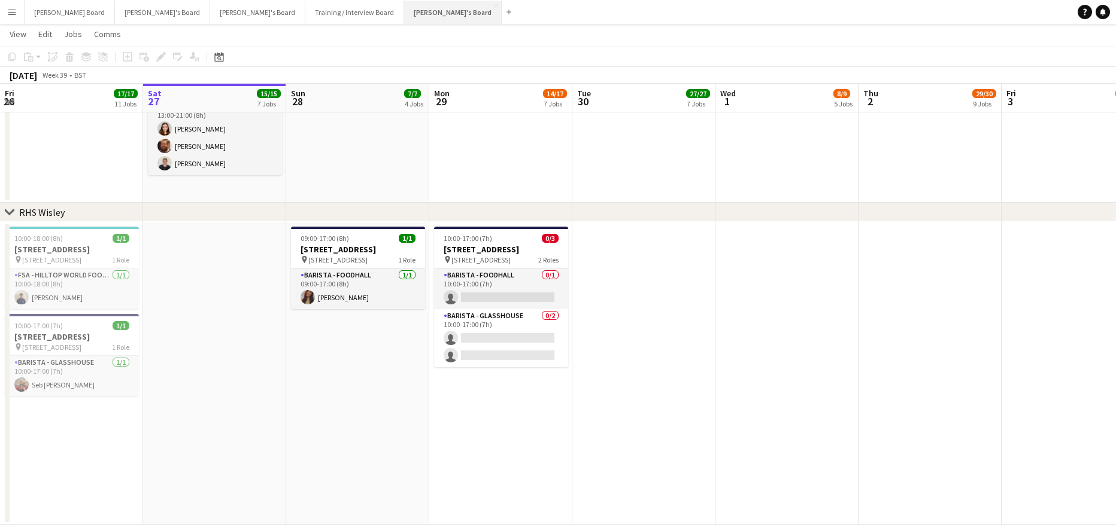
click at [404, 18] on button "Jakub's Board Close" at bounding box center [453, 12] width 98 height 23
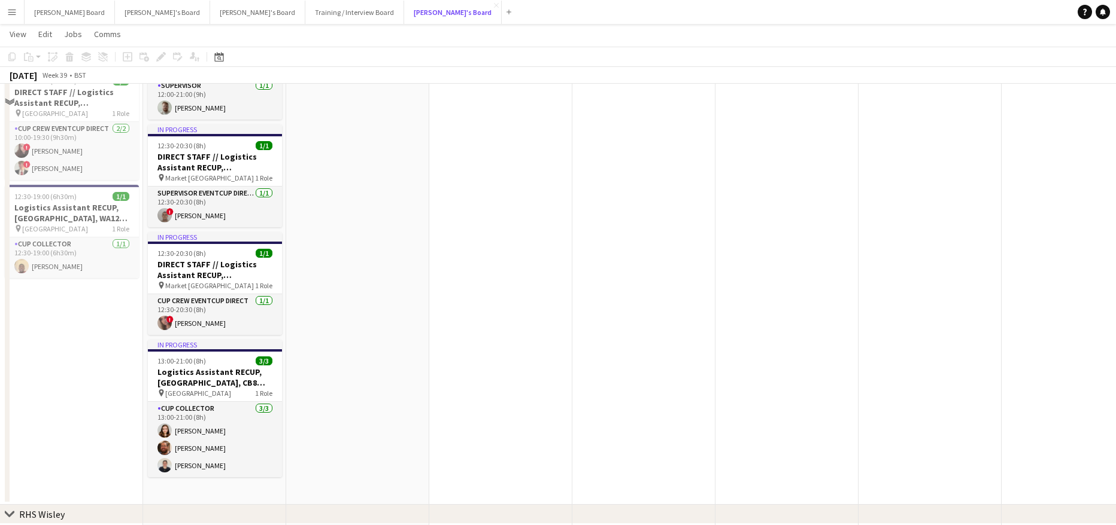
scroll to position [1578, 0]
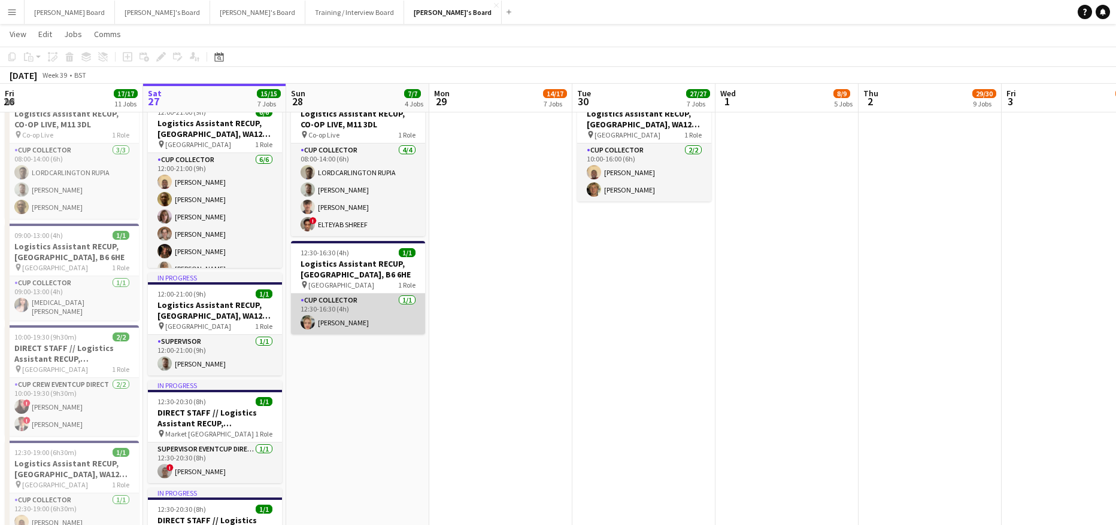
click at [331, 312] on app-card-role "CUP COLLECTOR 1/1 12:30-16:30 (4h) Tabitha Sullivan" at bounding box center [358, 314] width 134 height 41
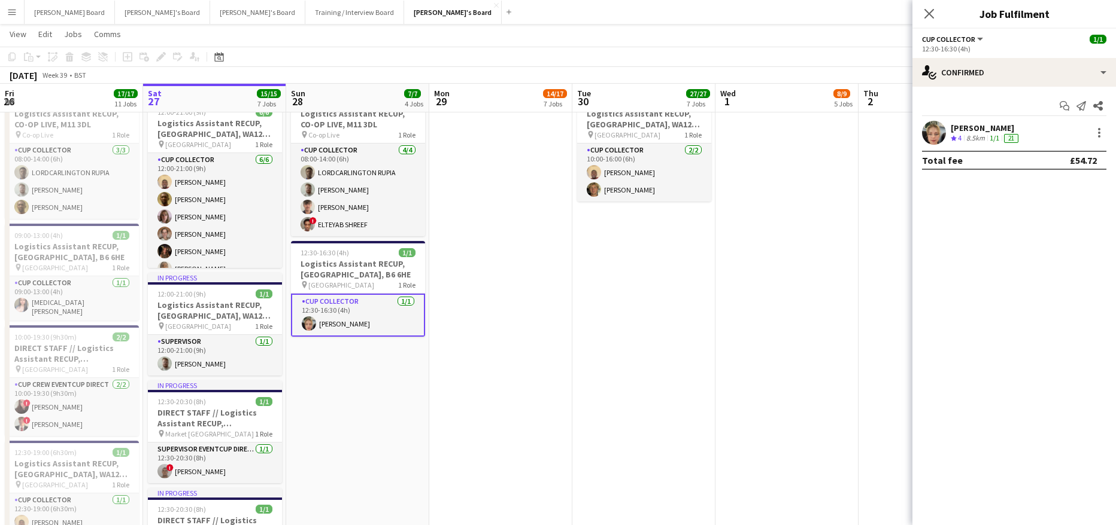
click at [1007, 134] on div "21" at bounding box center [1011, 138] width 14 height 9
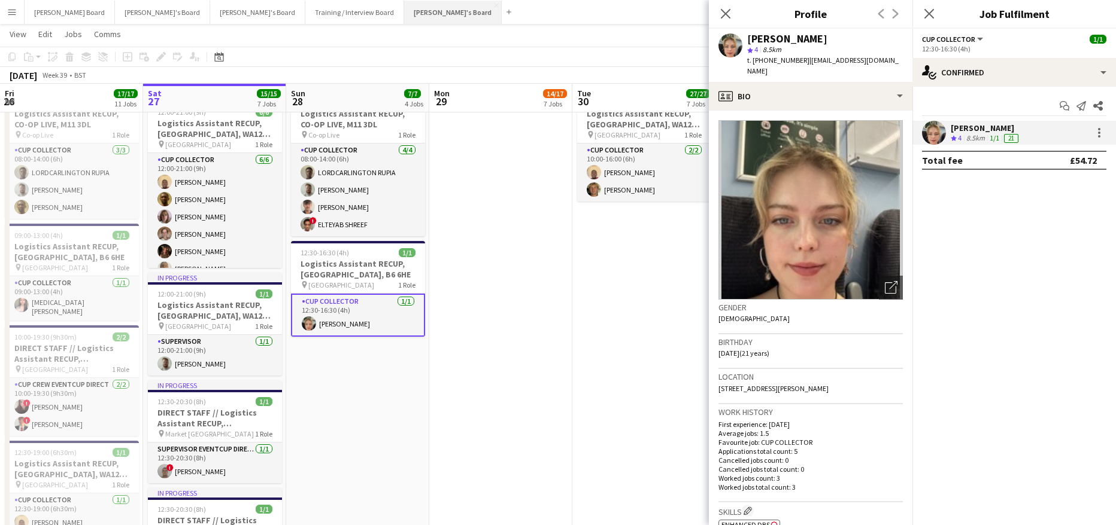
click at [404, 17] on button "Jakub's Board Close" at bounding box center [453, 12] width 98 height 23
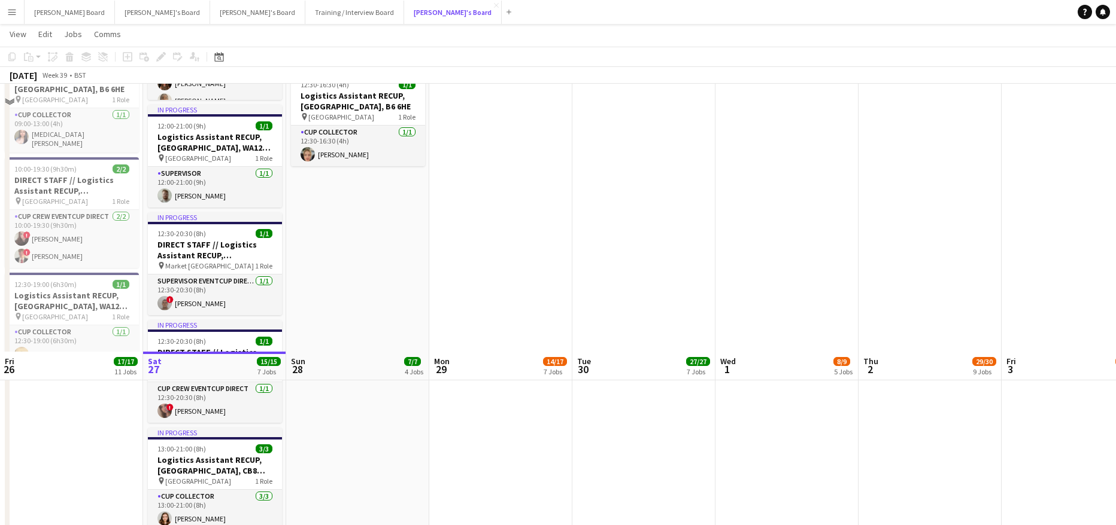
scroll to position [2136, 0]
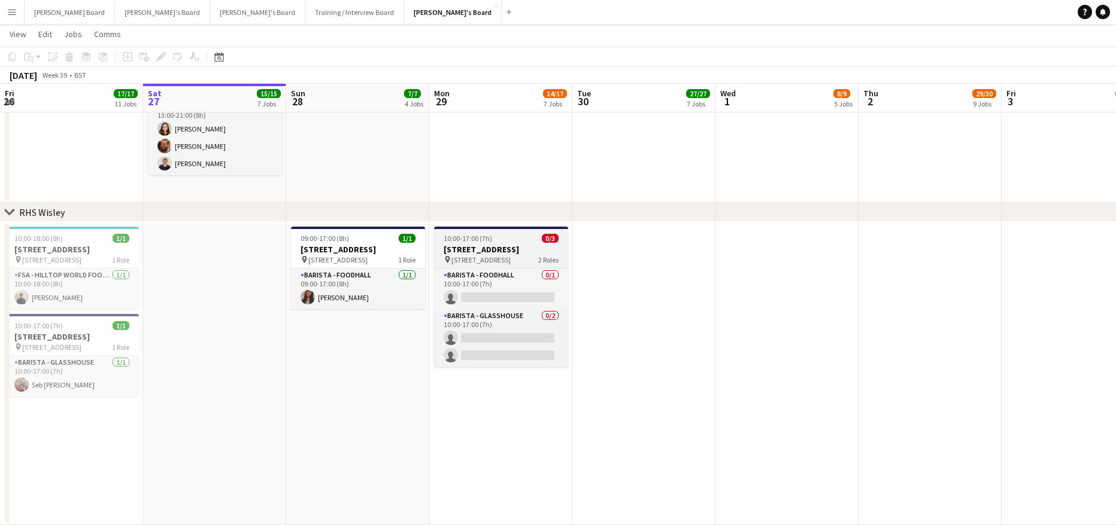
click at [485, 237] on span "10:00-17:00 (7h)" at bounding box center [467, 238] width 48 height 9
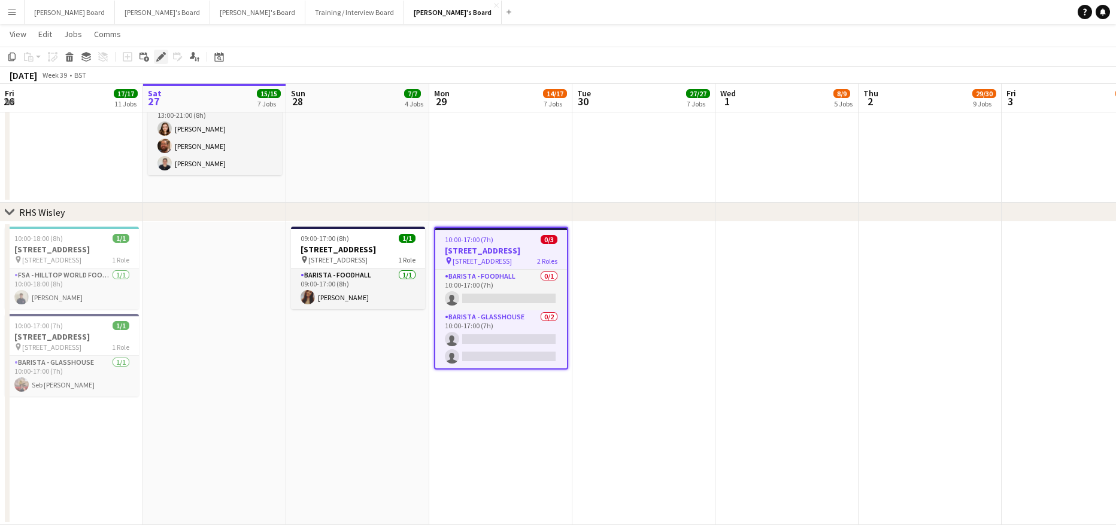
click at [163, 53] on icon at bounding box center [164, 53] width 3 height 3
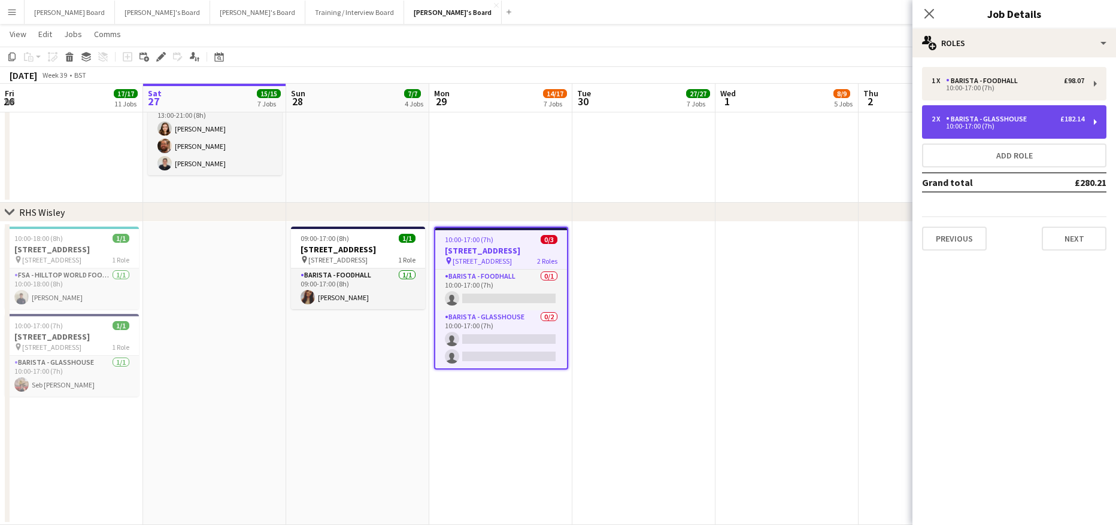
click at [984, 114] on div "2 x Barista - Glasshouse £182.14 10:00-17:00 (7h)" at bounding box center [1014, 122] width 184 height 34
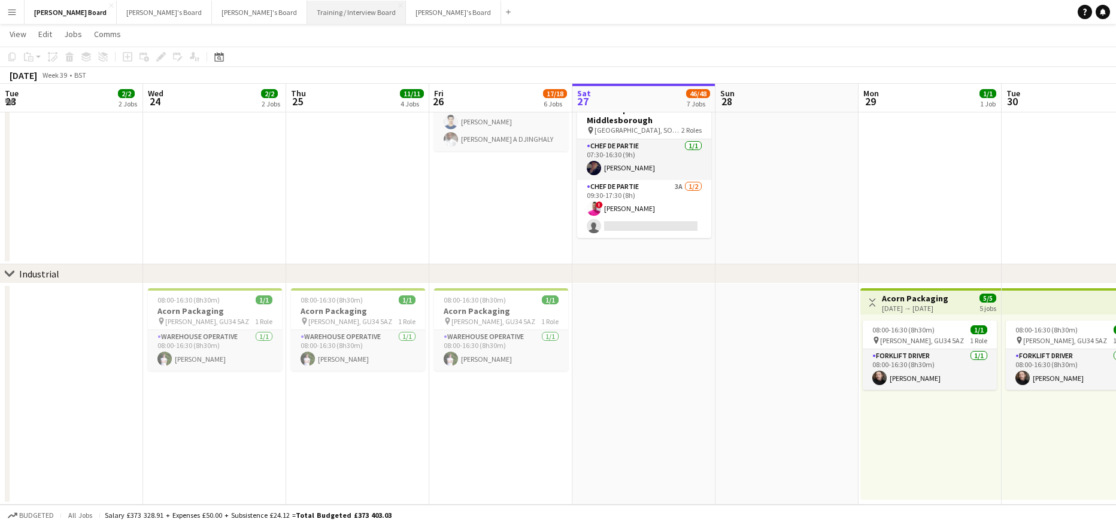
scroll to position [44, 0]
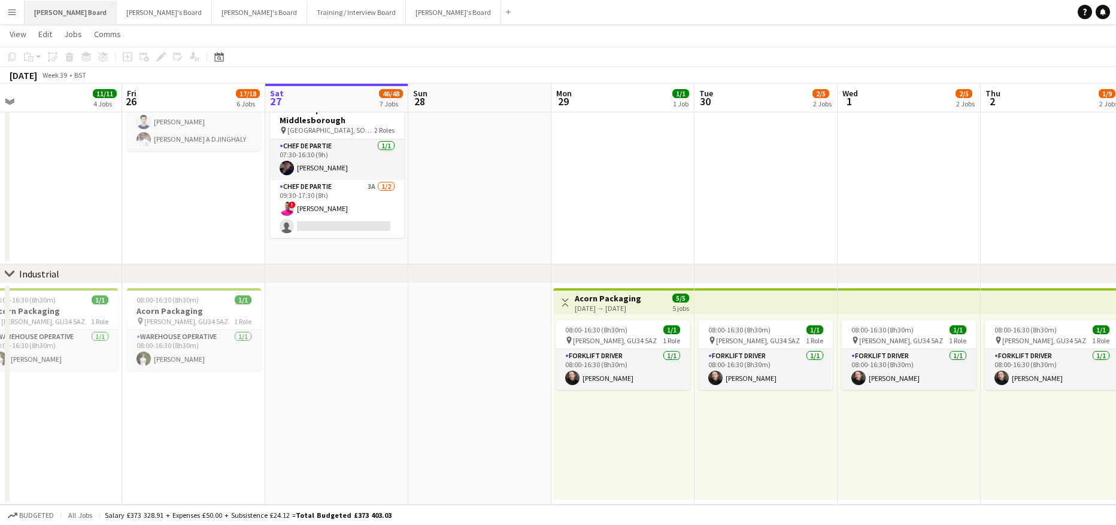
click at [59, 5] on button "Dean's Board Close" at bounding box center [71, 12] width 92 height 23
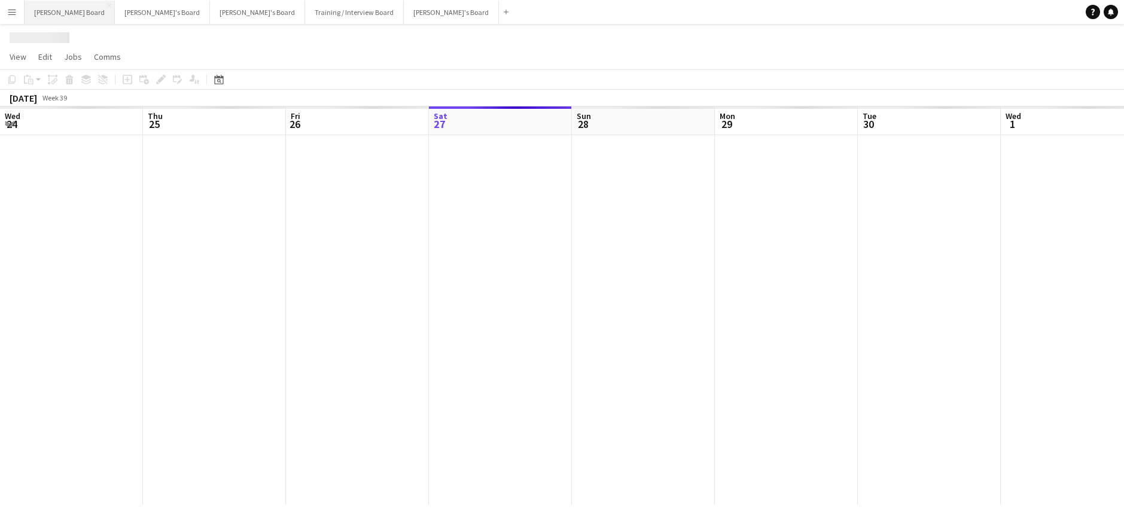
scroll to position [0, 286]
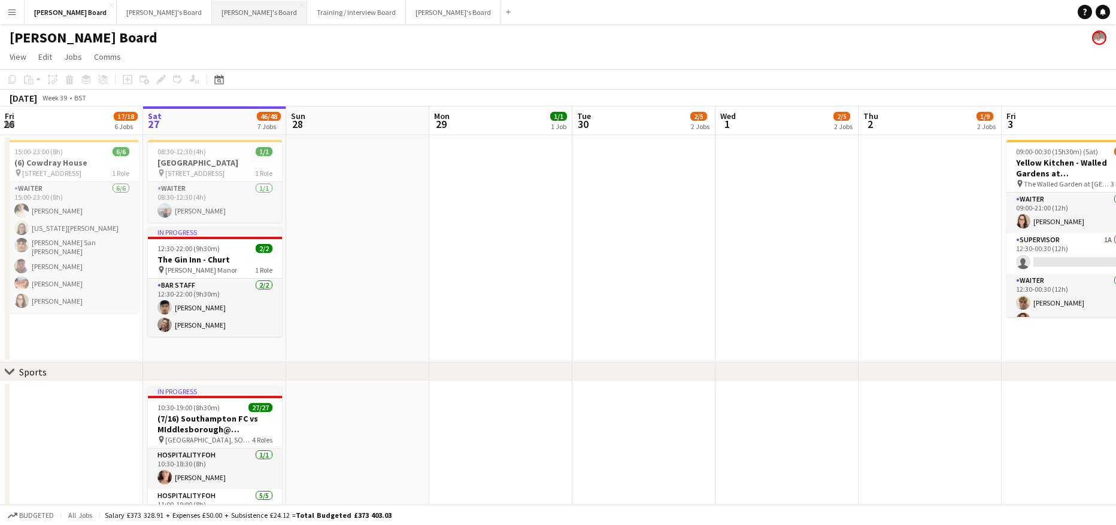
click at [212, 16] on button "Thomasina's Board Close" at bounding box center [259, 12] width 95 height 23
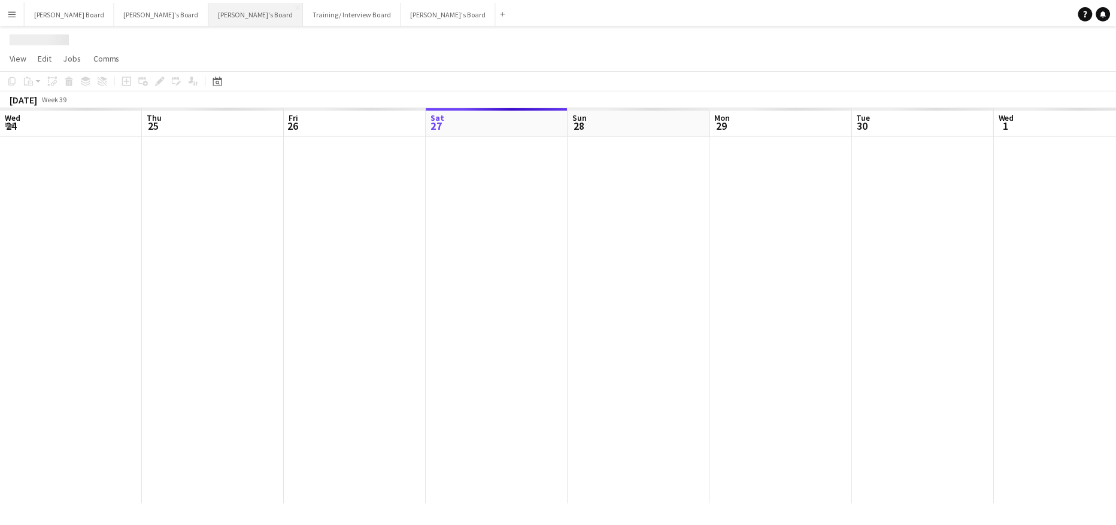
scroll to position [0, 286]
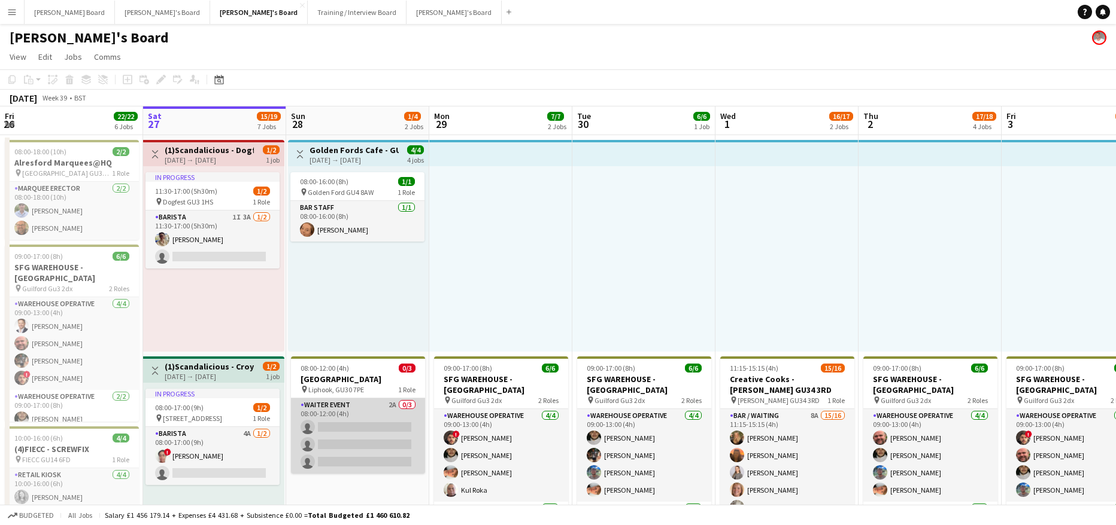
click at [369, 426] on app-card-role "WAITER EVENT 2A 0/3 08:00-12:00 (4h) single-neutral-actions single-neutral-acti…" at bounding box center [358, 436] width 134 height 75
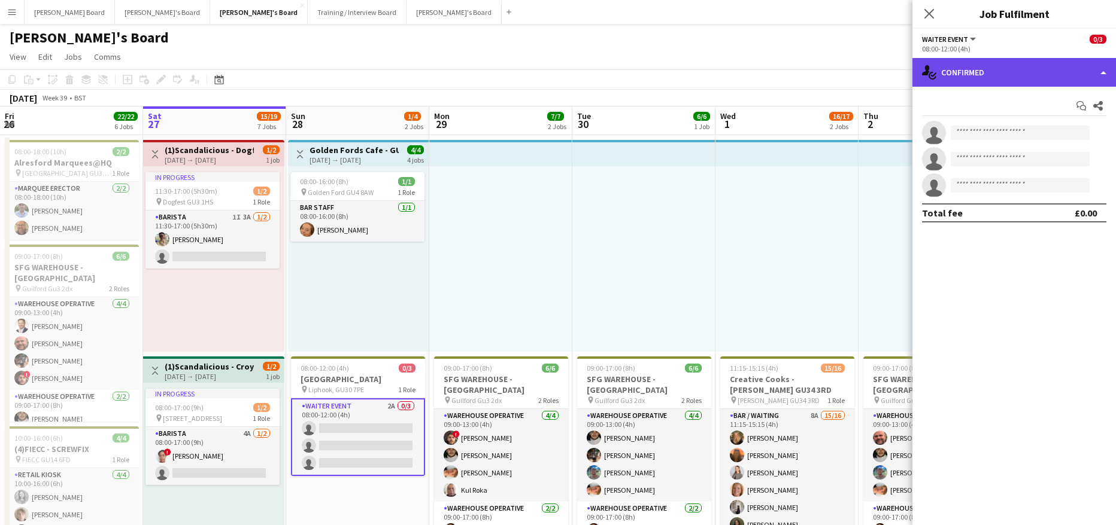
click at [1047, 59] on div "single-neutral-actions-check-2 Confirmed" at bounding box center [1013, 72] width 203 height 29
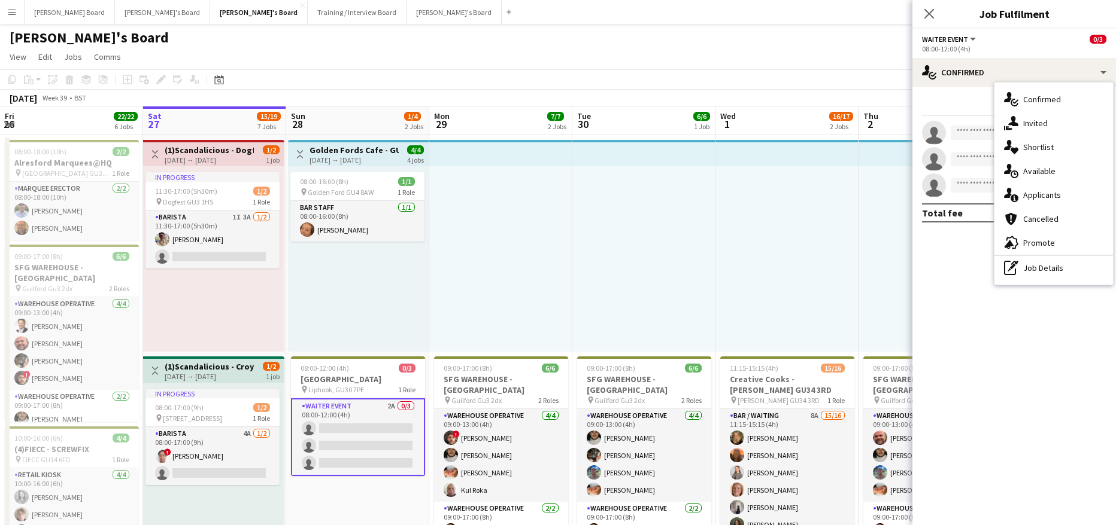
click at [1042, 199] on span "Applicants" at bounding box center [1042, 195] width 38 height 11
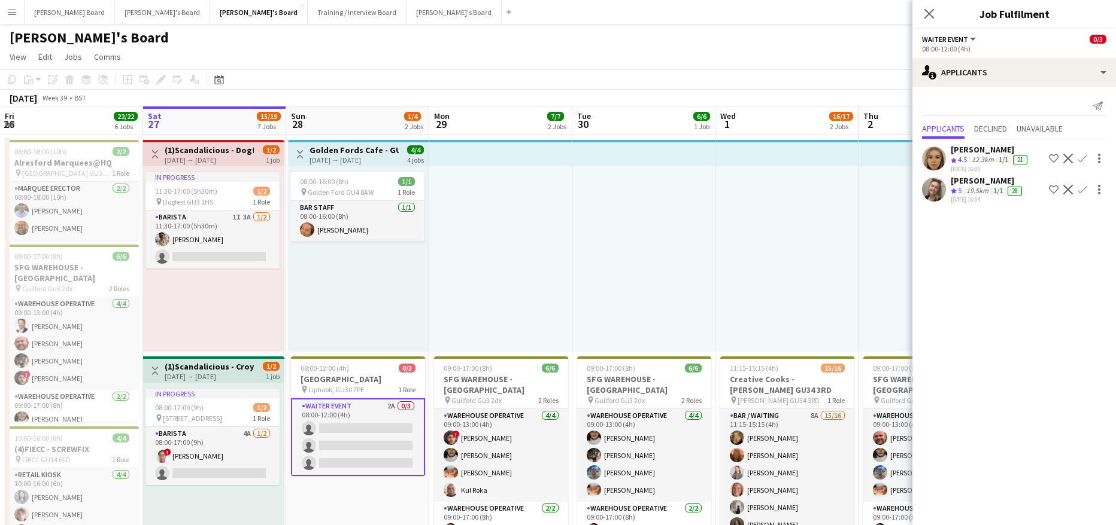
click at [1081, 157] on app-icon "Confirm" at bounding box center [1082, 159] width 10 height 10
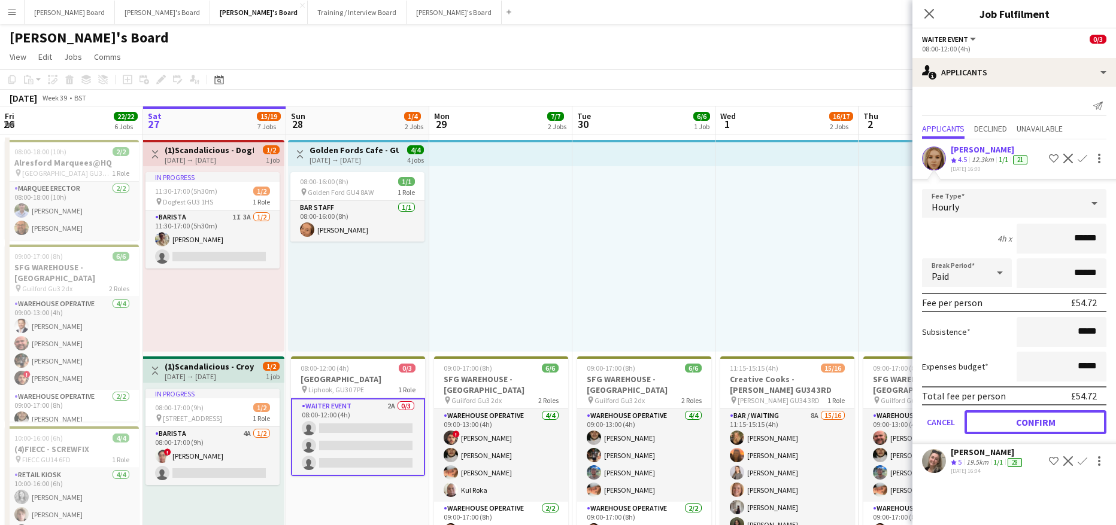
drag, startPoint x: 1011, startPoint y: 417, endPoint x: 1047, endPoint y: 318, distance: 105.1
click at [1011, 415] on button "Confirm" at bounding box center [1035, 423] width 142 height 24
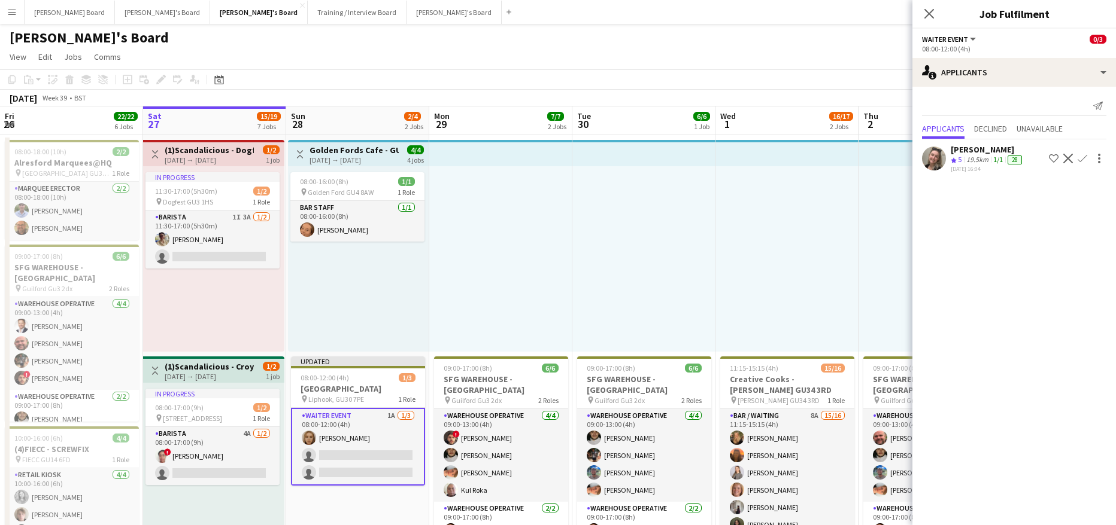
click at [1085, 157] on app-icon "Confirm" at bounding box center [1082, 159] width 10 height 10
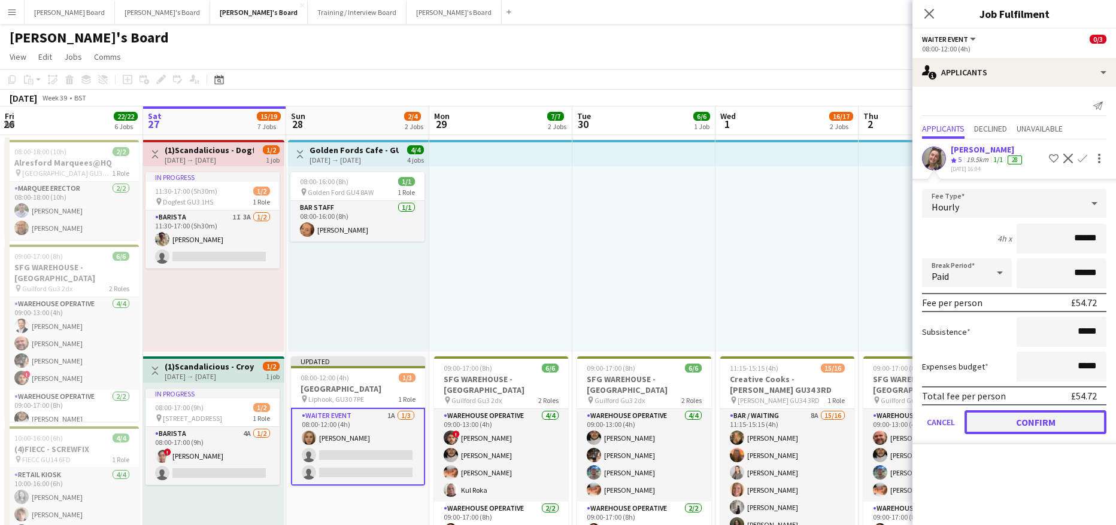
drag, startPoint x: 1013, startPoint y: 427, endPoint x: 1008, endPoint y: 423, distance: 6.4
click at [1013, 427] on button "Confirm" at bounding box center [1035, 423] width 142 height 24
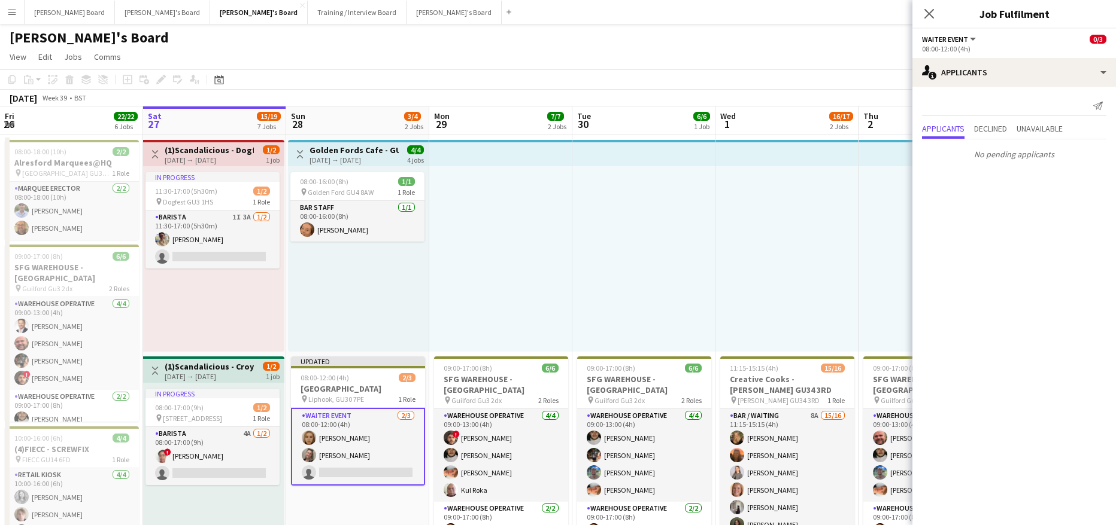
click at [799, 264] on div at bounding box center [786, 259] width 143 height 186
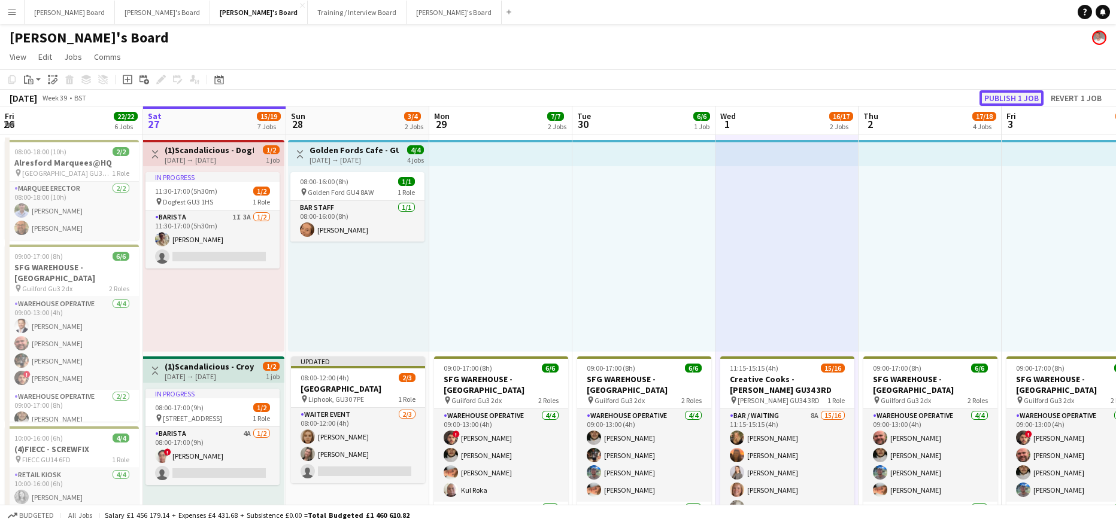
click at [1014, 90] on button "Publish 1 job" at bounding box center [1011, 98] width 64 height 16
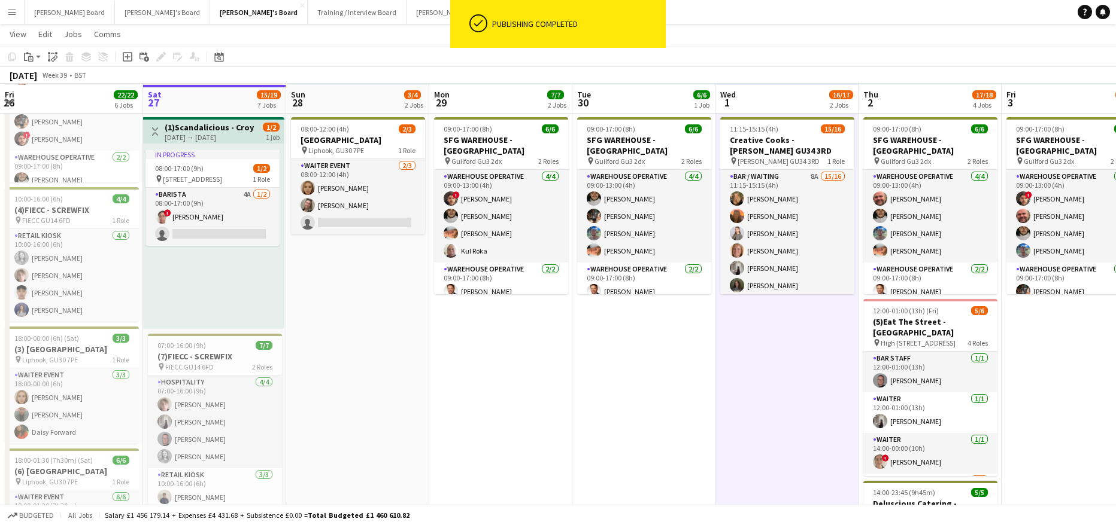
scroll to position [239, 0]
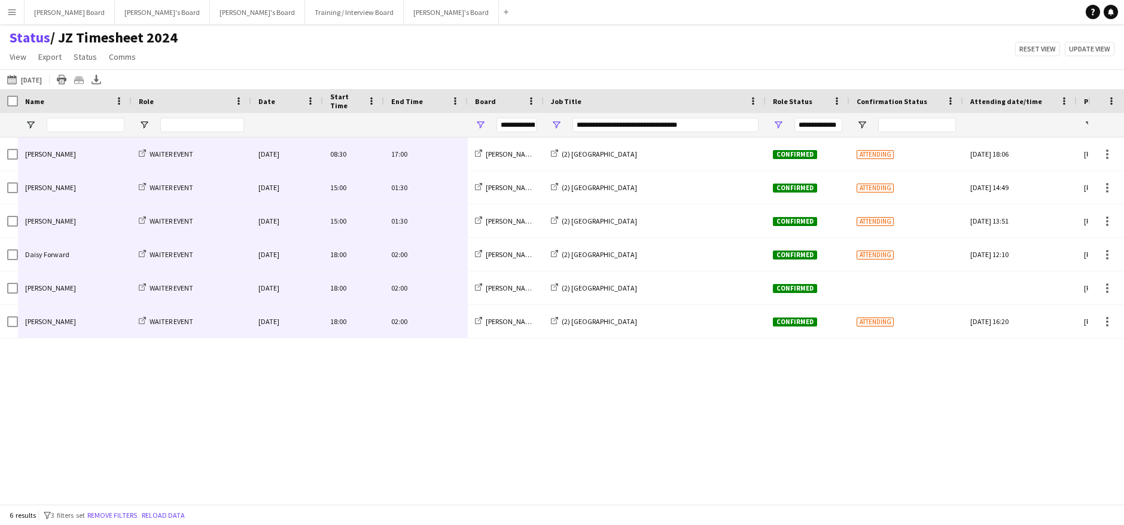
click at [1035, 406] on div "Megan Ellis WAITER EVENT Sat, 27 Sep 2025 08:30 17:00 Thomasina's Board (2) Old…" at bounding box center [544, 317] width 1089 height 358
click at [28, 75] on button "26-09-2025 to 02-10-2025 Tomorrow" at bounding box center [24, 79] width 39 height 14
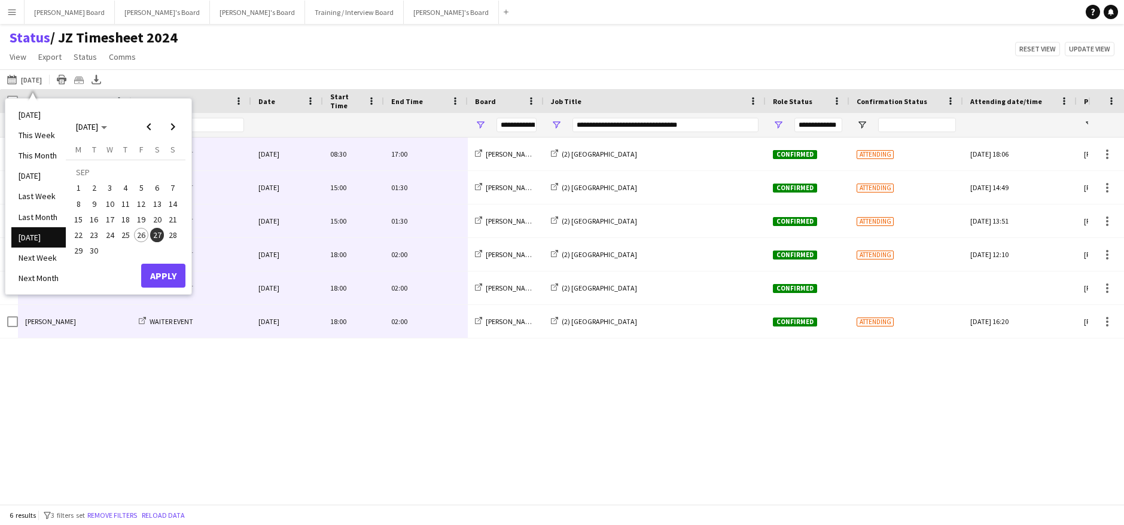
click at [184, 428] on div "Megan Ellis WAITER EVENT Sat, 27 Sep 2025 08:30 17:00 Thomasina's Board (2) Old…" at bounding box center [544, 317] width 1089 height 358
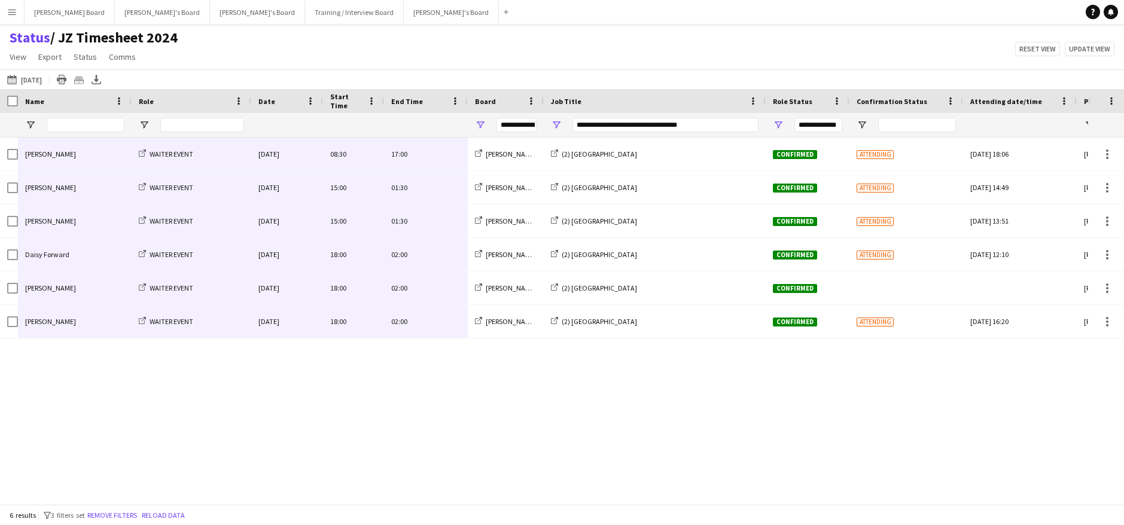
drag, startPoint x: 551, startPoint y: 124, endPoint x: 557, endPoint y: 124, distance: 6.6
click at [554, 124] on div "**********" at bounding box center [655, 125] width 222 height 24
click at [483, 124] on span "Open Filter Menu" at bounding box center [480, 125] width 11 height 11
click at [566, 124] on div "**********" at bounding box center [655, 125] width 222 height 24
click at [561, 124] on span "Open Filter Menu" at bounding box center [556, 125] width 11 height 11
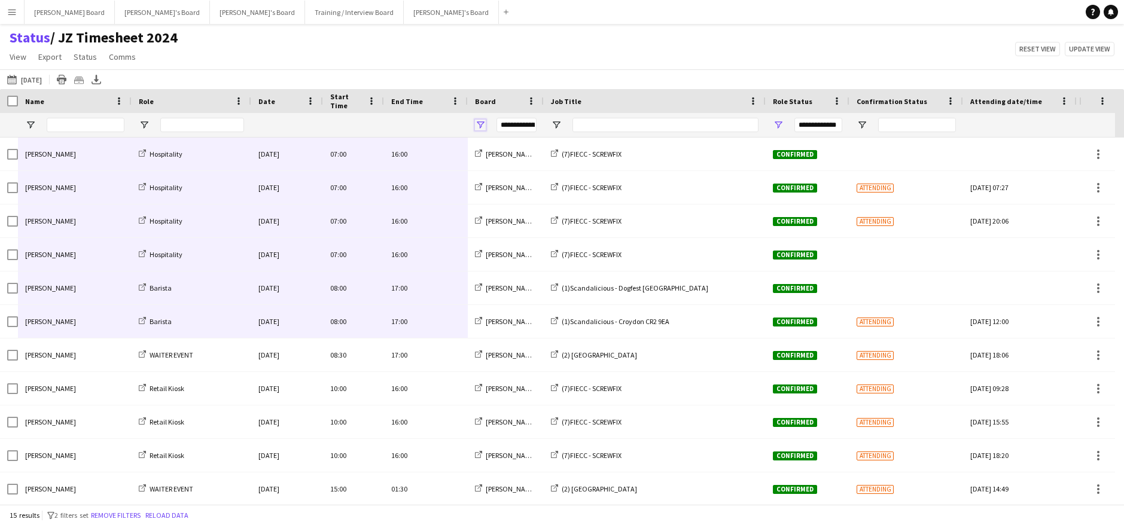
click at [478, 122] on span "Open Filter Menu" at bounding box center [480, 125] width 11 height 11
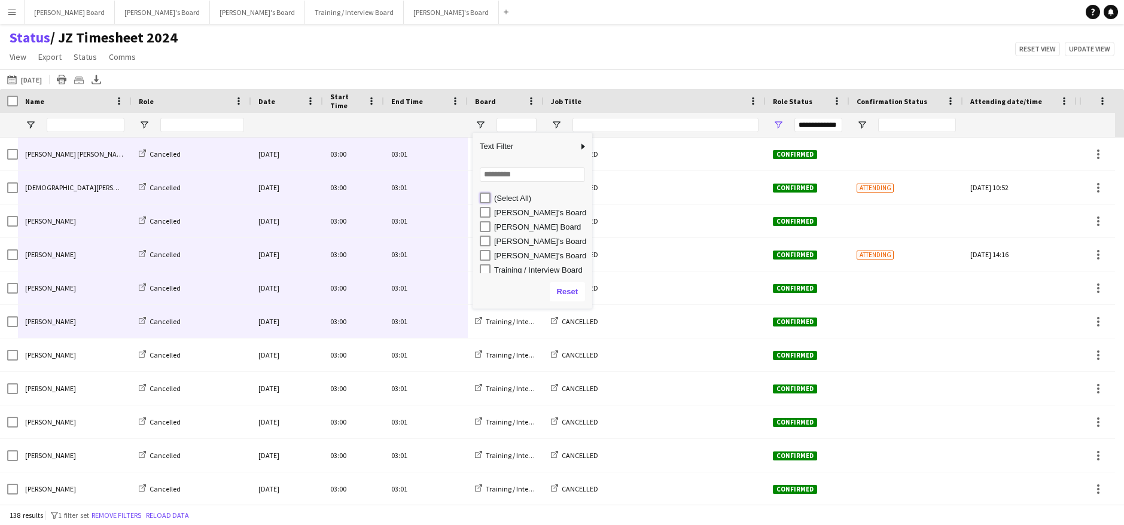
type input "***"
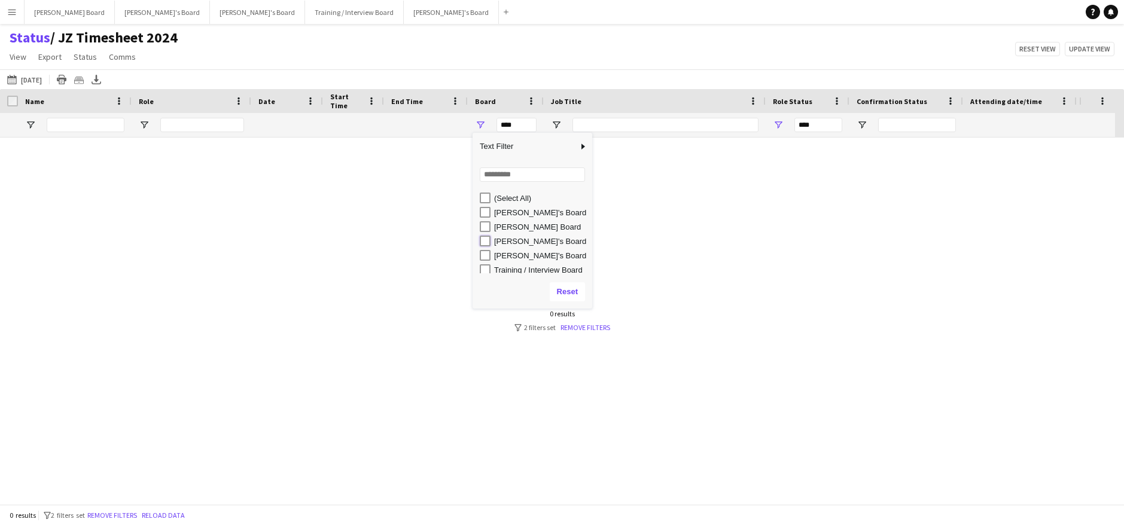
type input "**********"
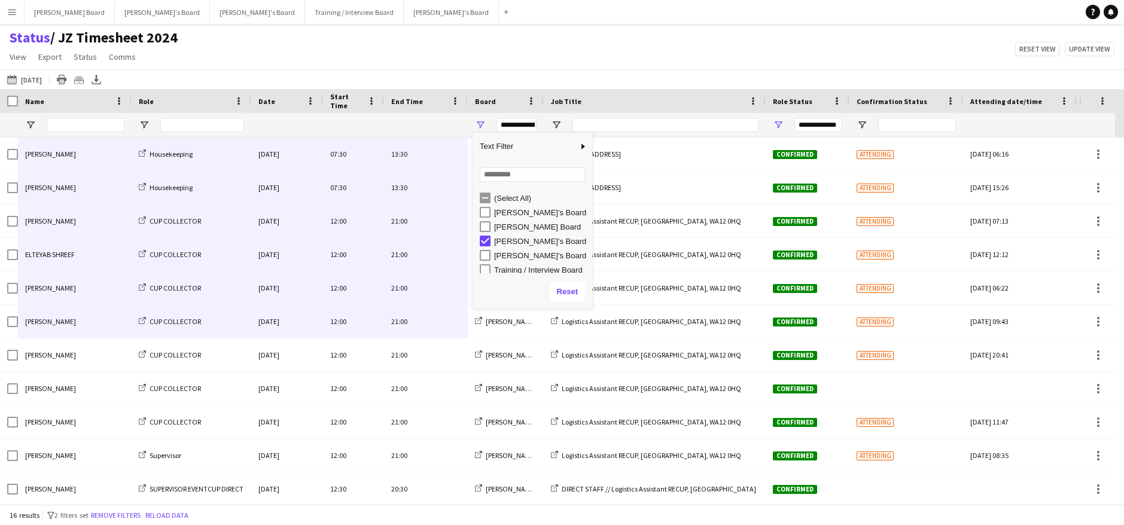
click at [579, 63] on div "Status / JZ Timesheet 2024 View Views Default view Airshow Accreditation Airsho…" at bounding box center [562, 49] width 1124 height 41
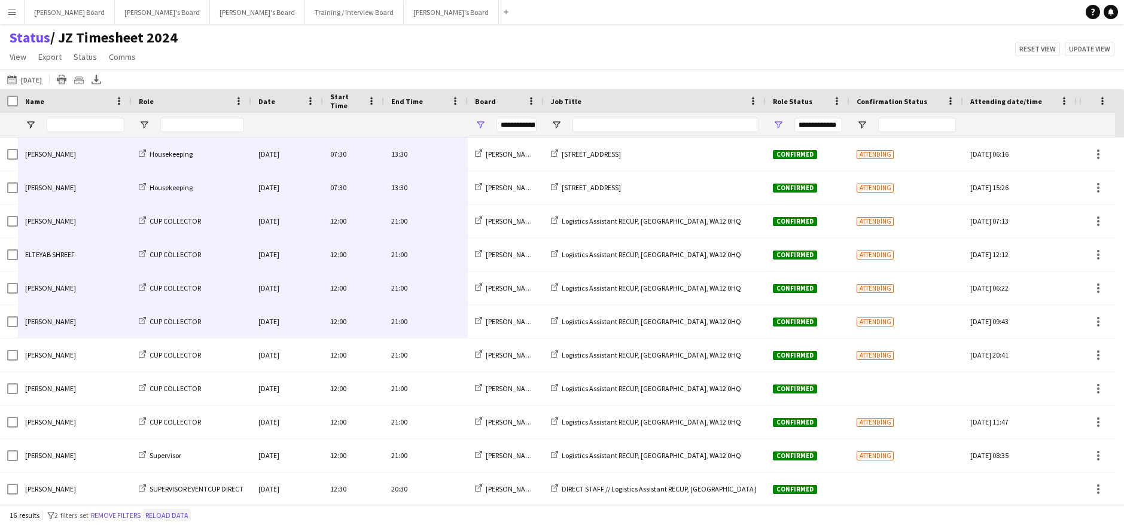
click at [180, 512] on button "Reload data" at bounding box center [167, 515] width 48 height 13
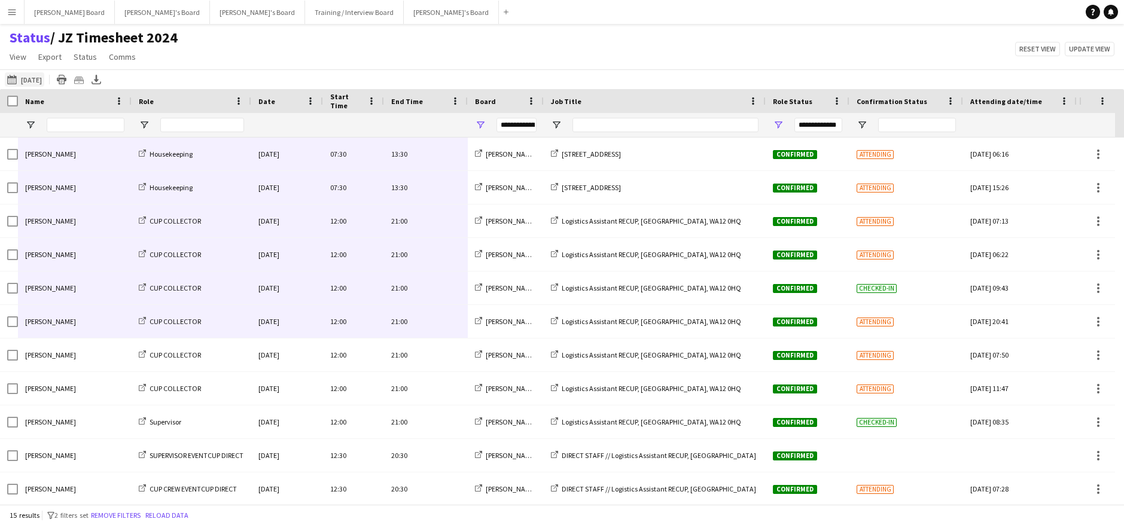
click at [39, 77] on button "26-09-2025 to 02-10-2025 Tomorrow" at bounding box center [24, 79] width 39 height 14
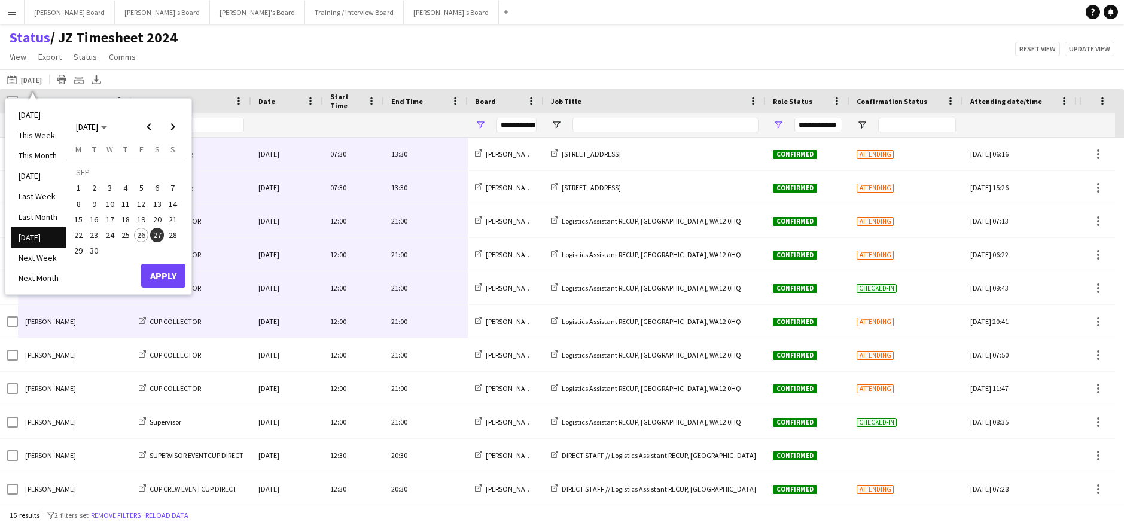
click at [35, 235] on li "Tomorrow" at bounding box center [38, 237] width 54 height 20
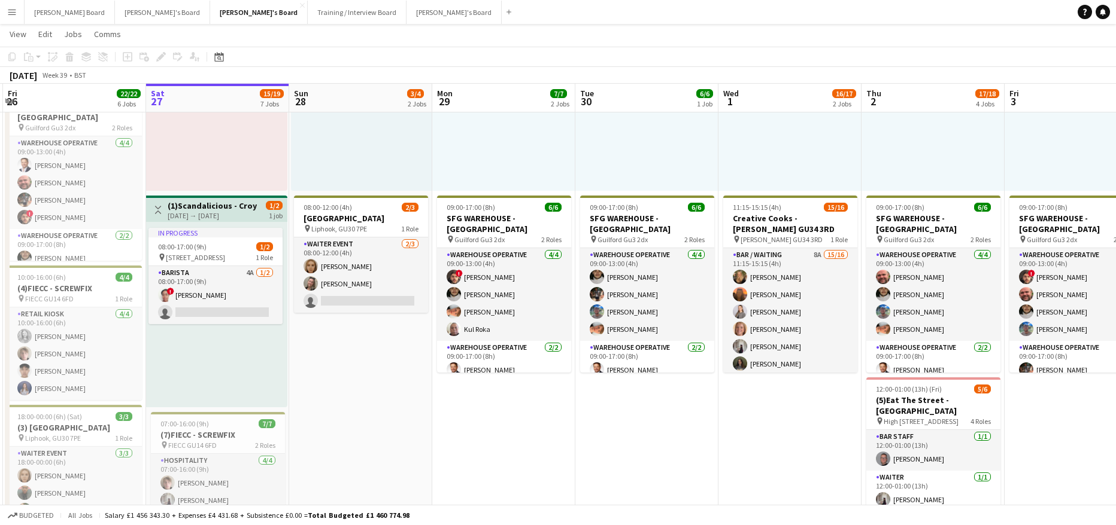
scroll to position [0, 256]
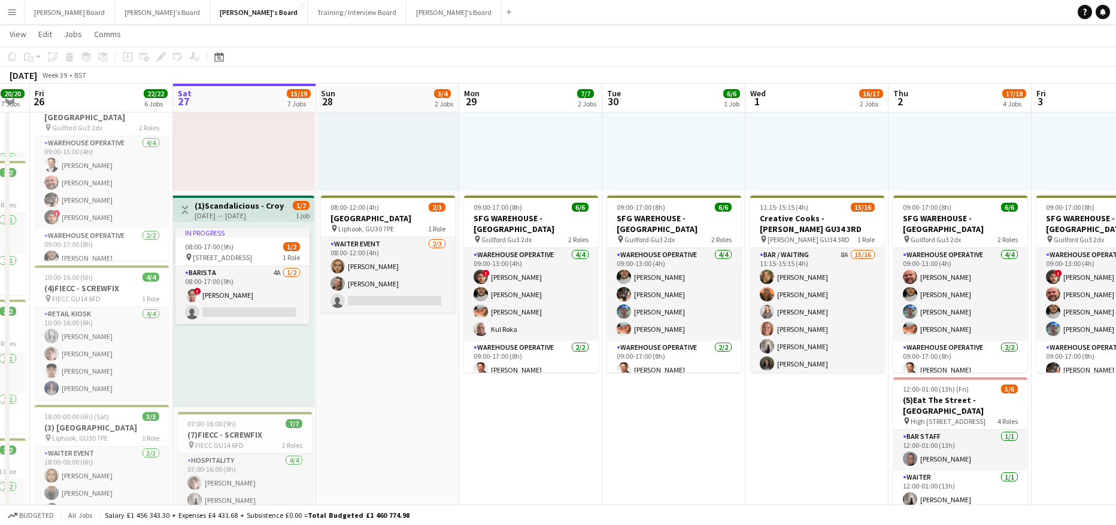
drag, startPoint x: 332, startPoint y: 384, endPoint x: 359, endPoint y: 394, distance: 28.8
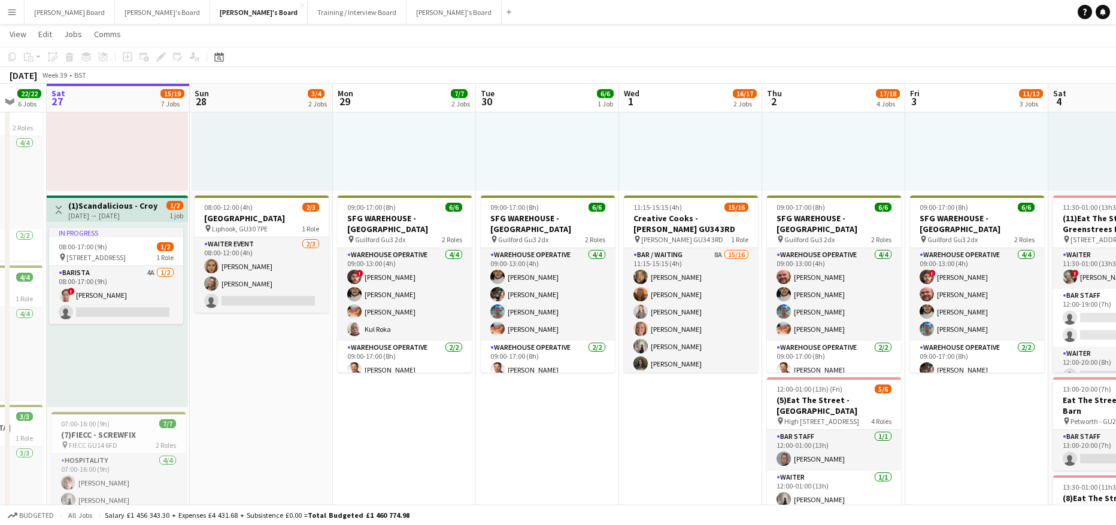
drag, startPoint x: 838, startPoint y: 454, endPoint x: 707, endPoint y: 459, distance: 131.1
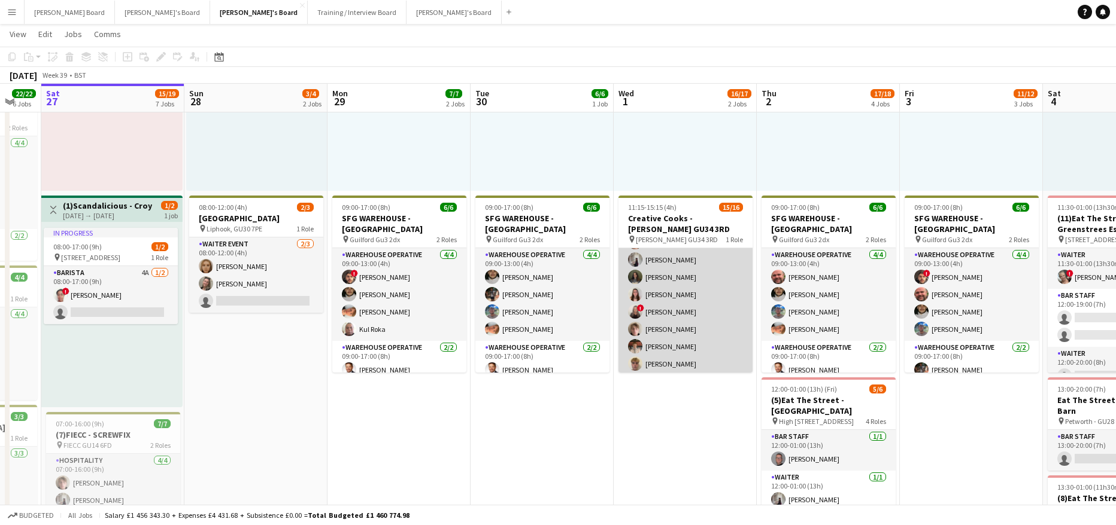
scroll to position [177, 0]
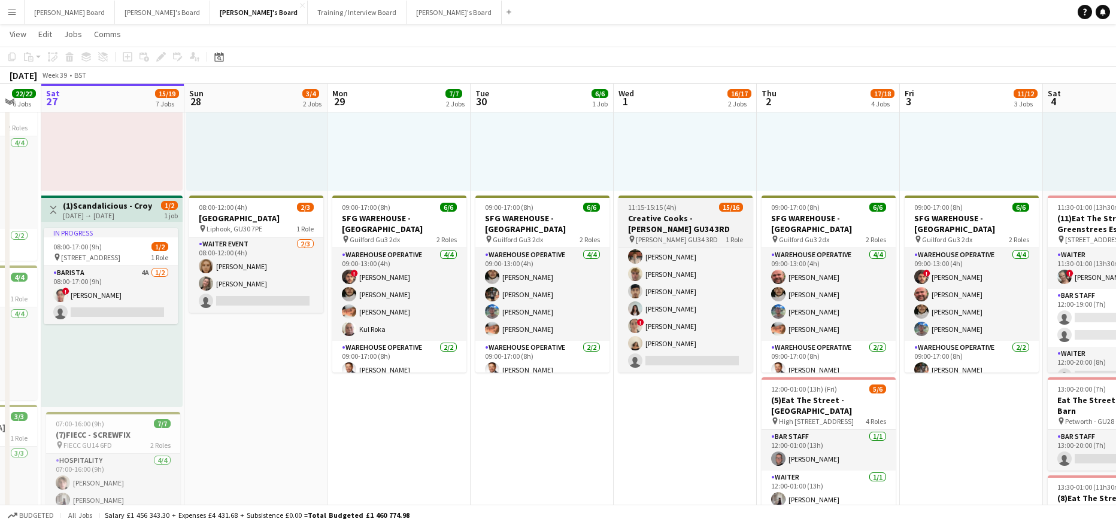
click at [680, 203] on div "11:15-15:15 (4h) 15/16" at bounding box center [685, 207] width 134 height 9
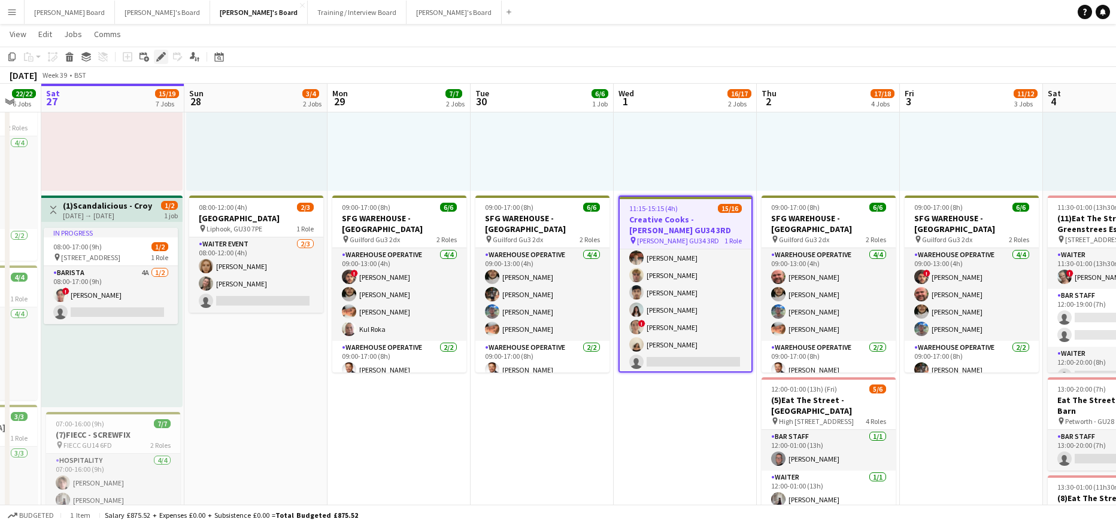
click at [157, 60] on icon at bounding box center [157, 60] width 3 height 3
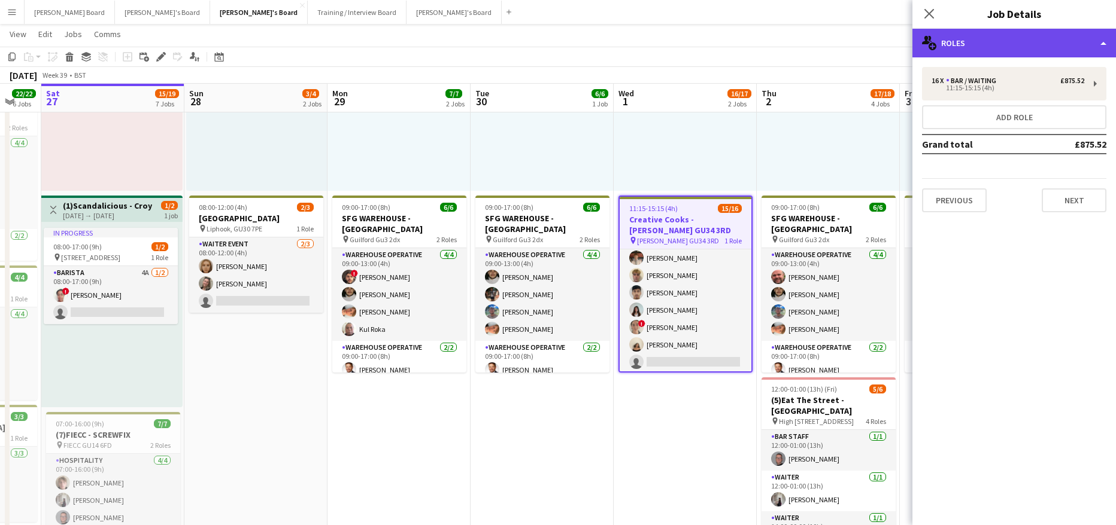
click at [996, 42] on div "multiple-users-add Roles" at bounding box center [1013, 43] width 203 height 29
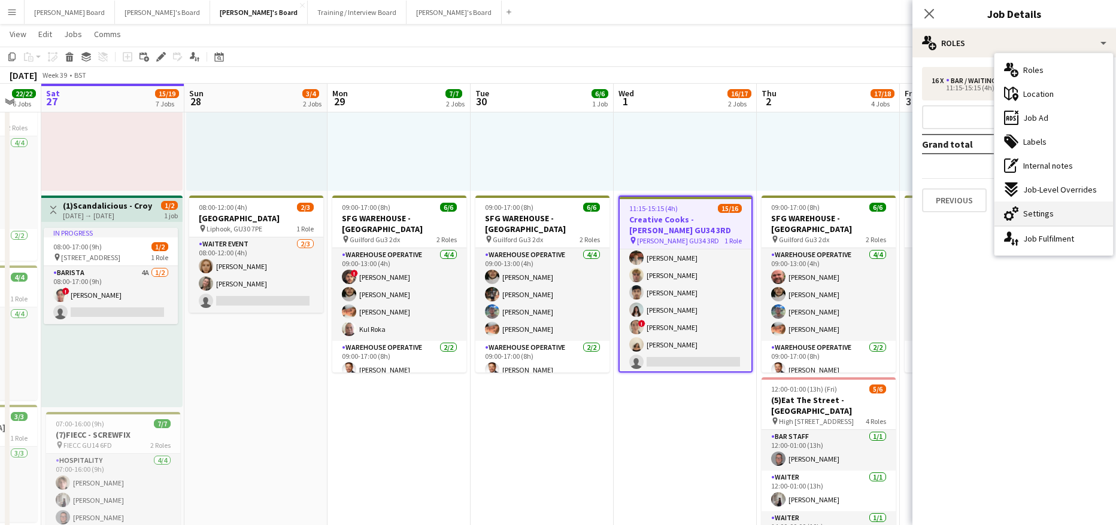
click at [1061, 208] on div "cog-double-3 Settings" at bounding box center [1053, 214] width 118 height 24
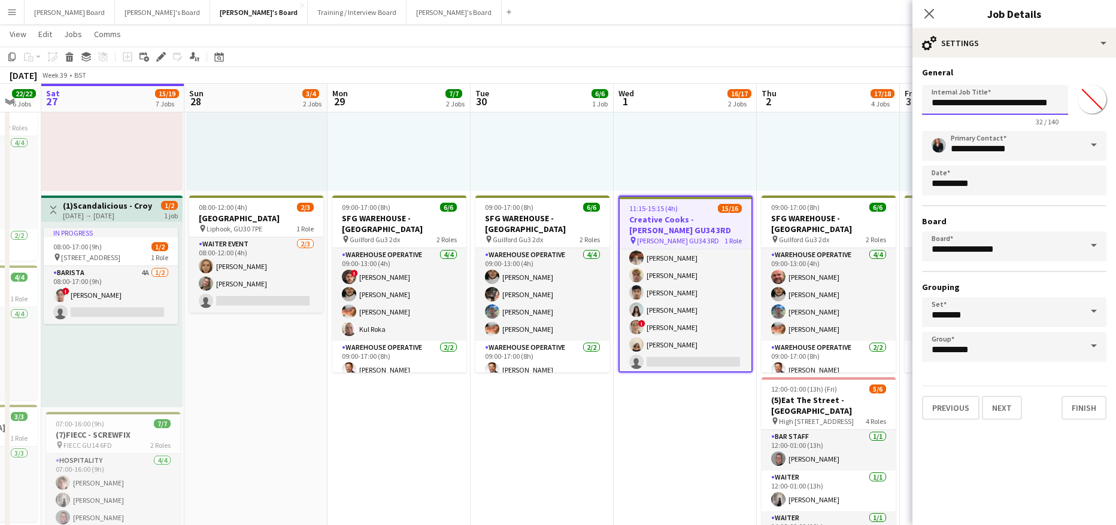
click at [930, 102] on input "**********" at bounding box center [995, 100] width 146 height 30
type input "**********"
click at [786, 184] on div at bounding box center [827, 98] width 143 height 186
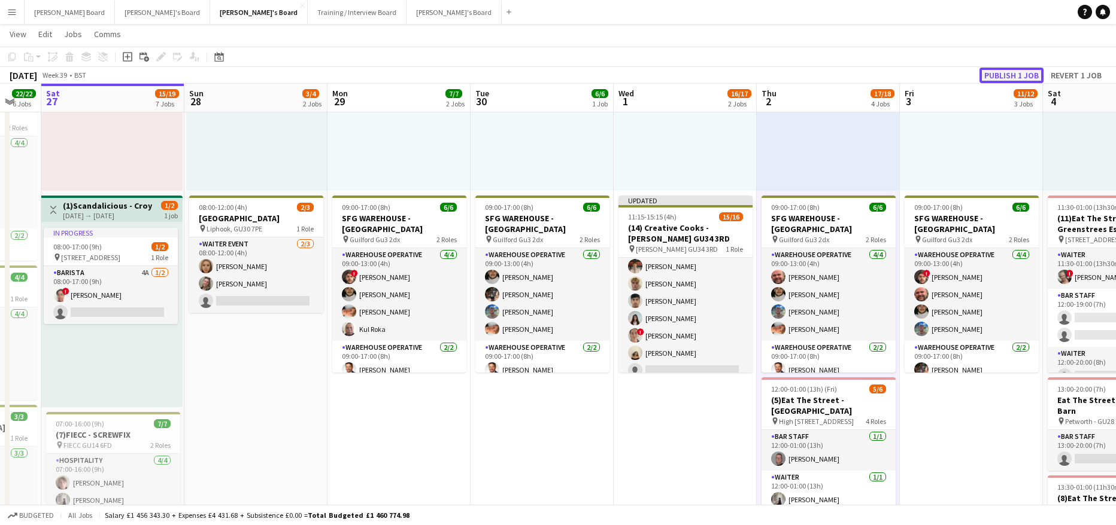
click at [992, 77] on button "Publish 1 job" at bounding box center [1011, 76] width 64 height 16
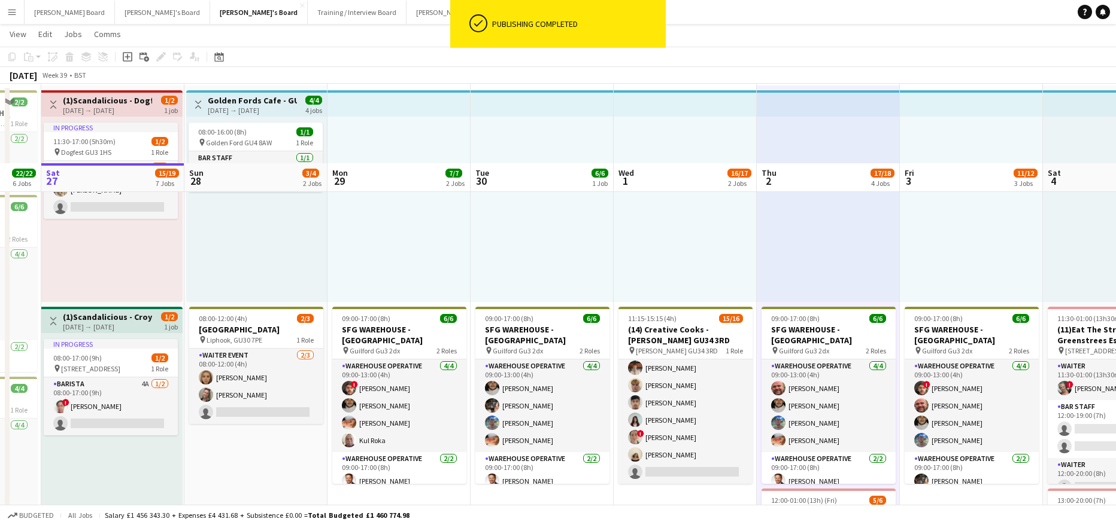
scroll to position [0, 0]
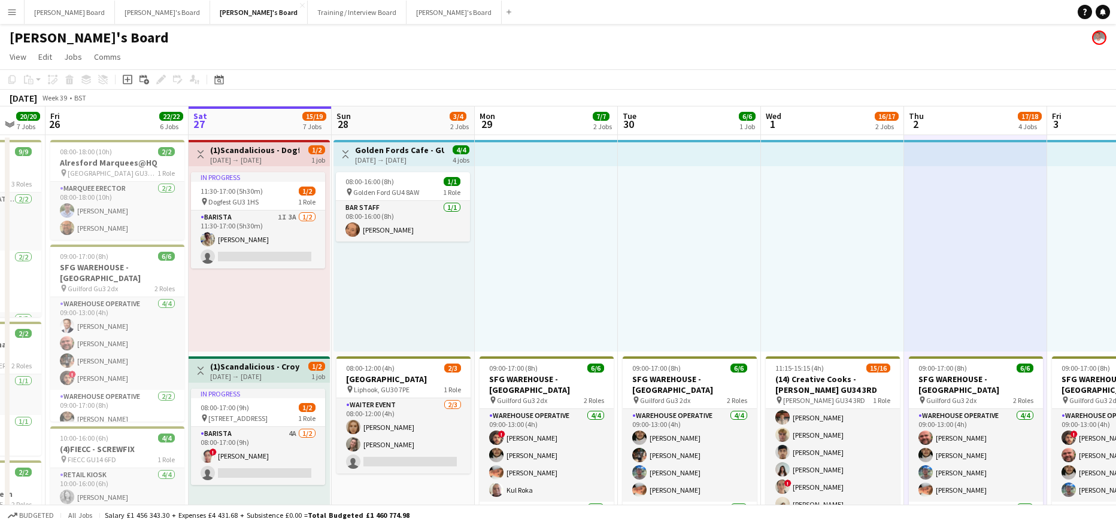
drag, startPoint x: 151, startPoint y: 287, endPoint x: 470, endPoint y: 317, distance: 320.4
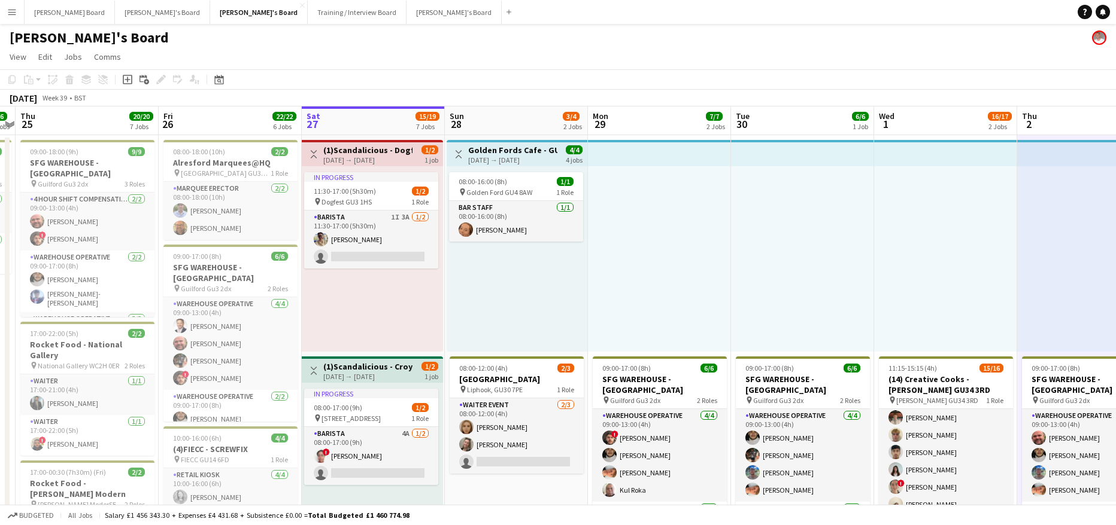
drag, startPoint x: 688, startPoint y: 264, endPoint x: 628, endPoint y: 276, distance: 61.0
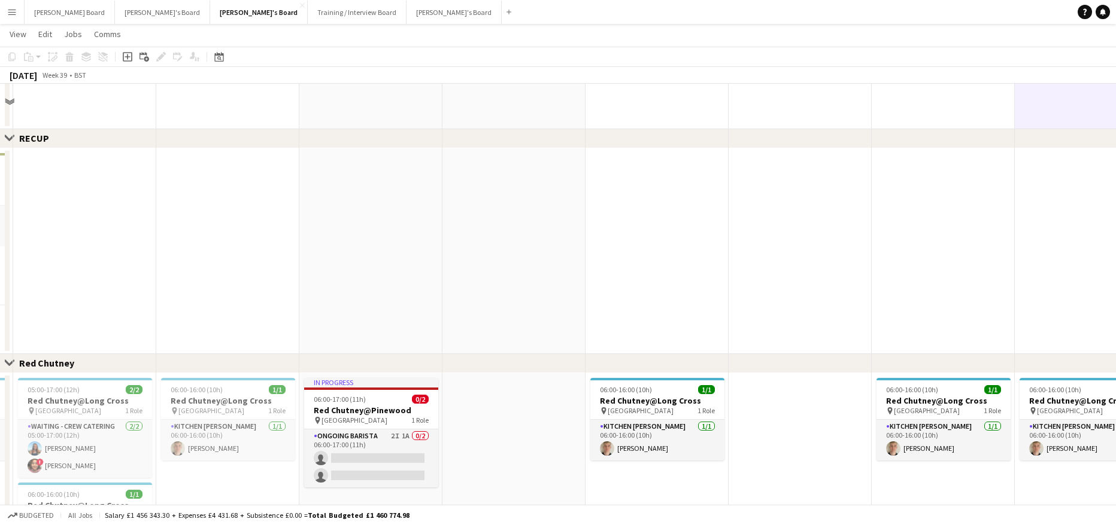
scroll to position [1175, 0]
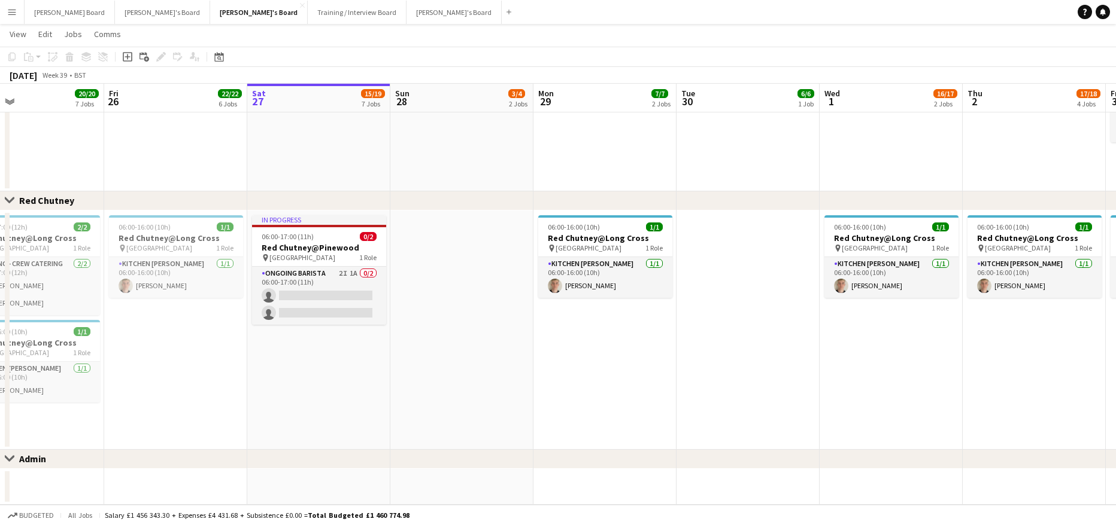
drag, startPoint x: 561, startPoint y: 372, endPoint x: 552, endPoint y: 372, distance: 9.0
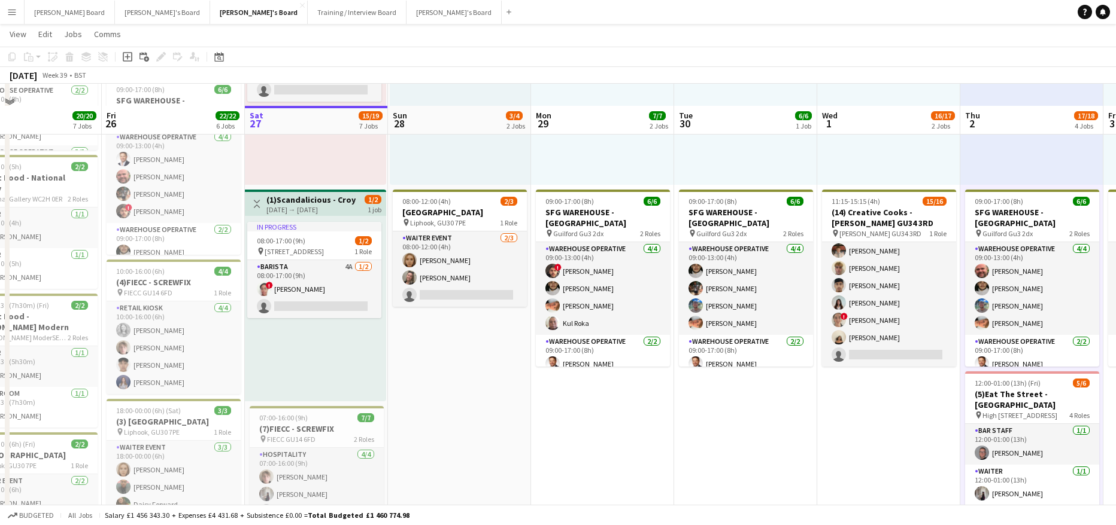
scroll to position [138, 0]
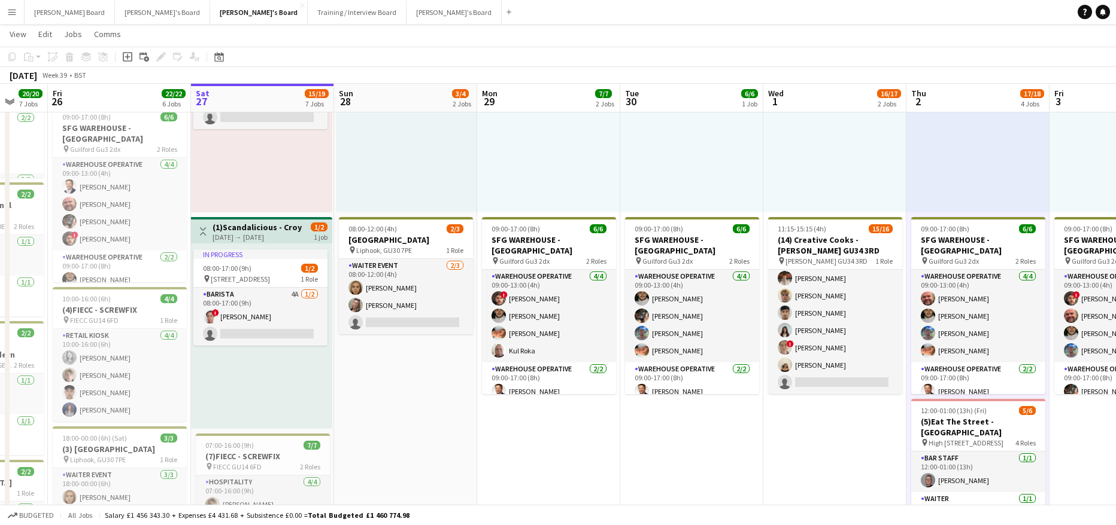
drag, startPoint x: 534, startPoint y: 375, endPoint x: 479, endPoint y: 383, distance: 55.1
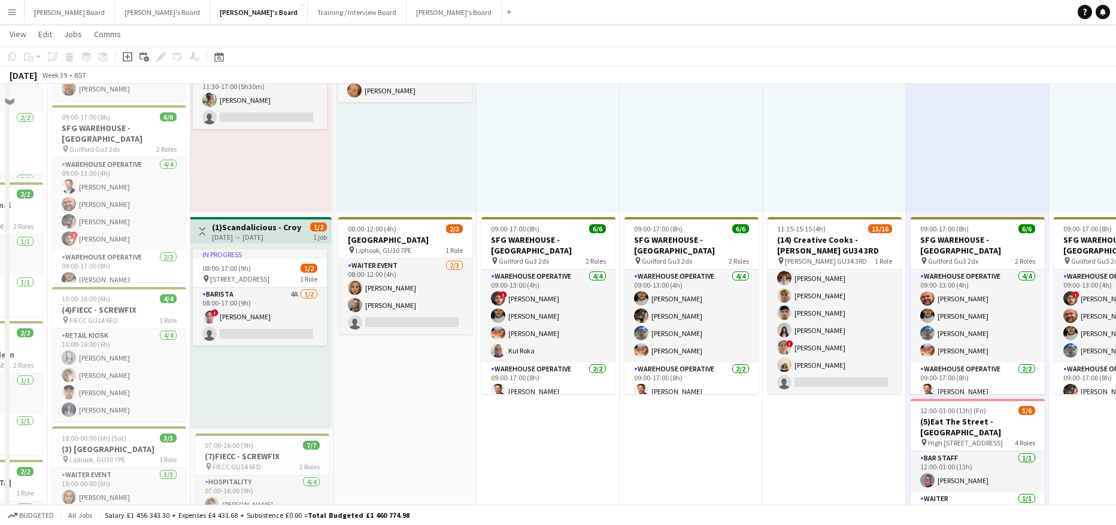
scroll to position [0, 0]
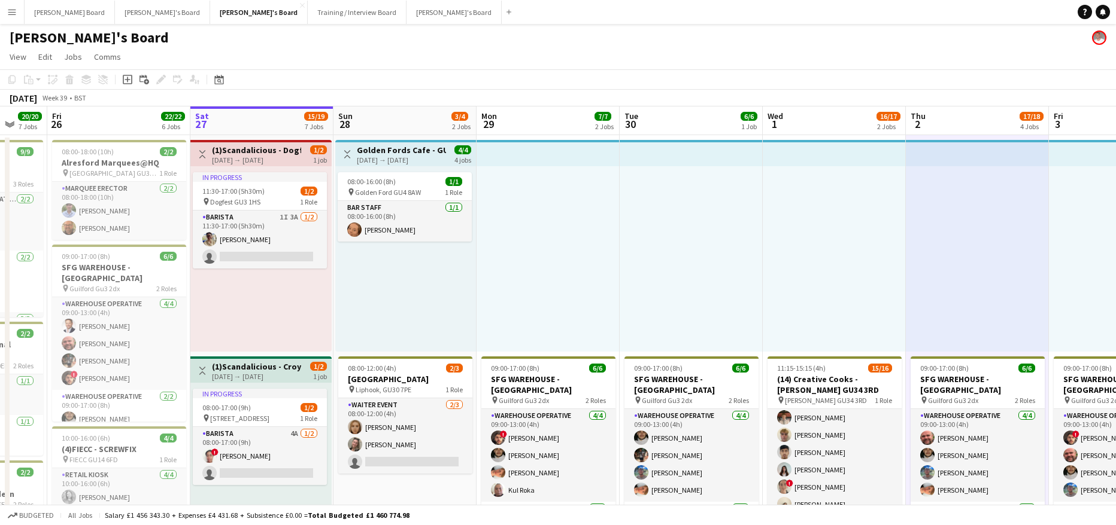
click at [997, 90] on div "September 2025 Week 39 • BST" at bounding box center [558, 98] width 1116 height 17
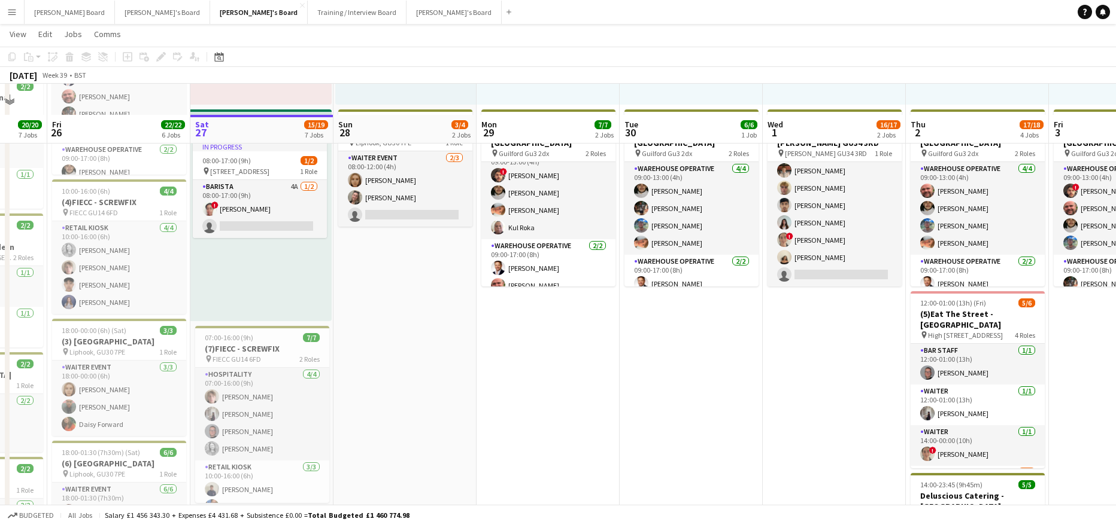
scroll to position [239, 0]
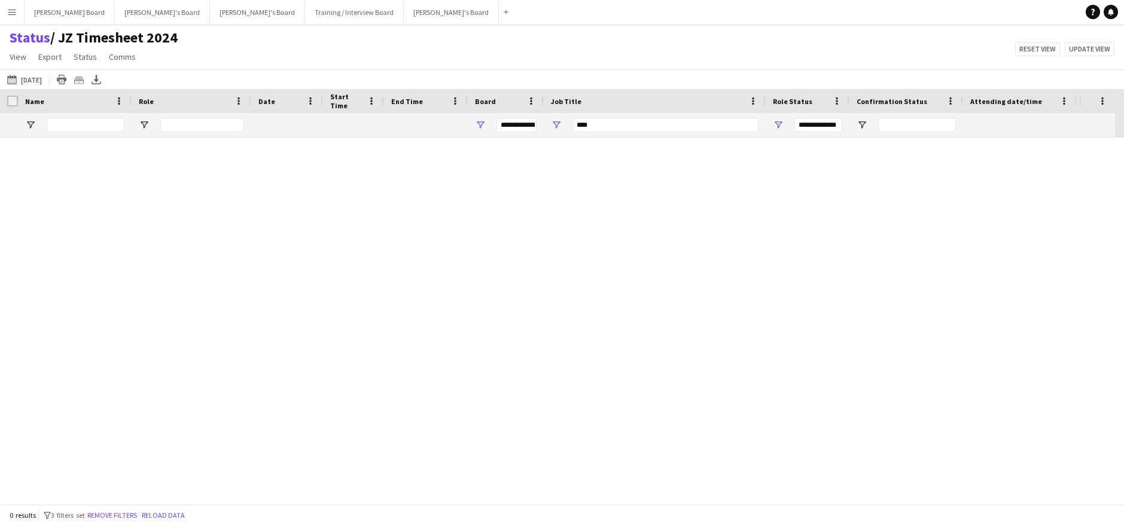
type input "***"
click at [44, 80] on button "[DATE] to [DATE] [DATE]" at bounding box center [24, 79] width 39 height 14
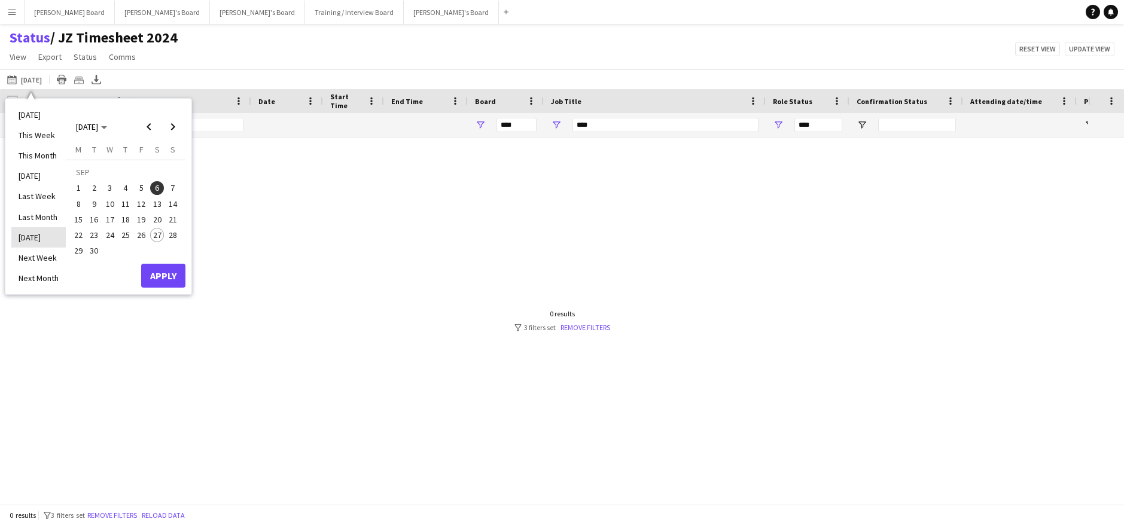
click at [52, 234] on li "[DATE]" at bounding box center [38, 237] width 54 height 20
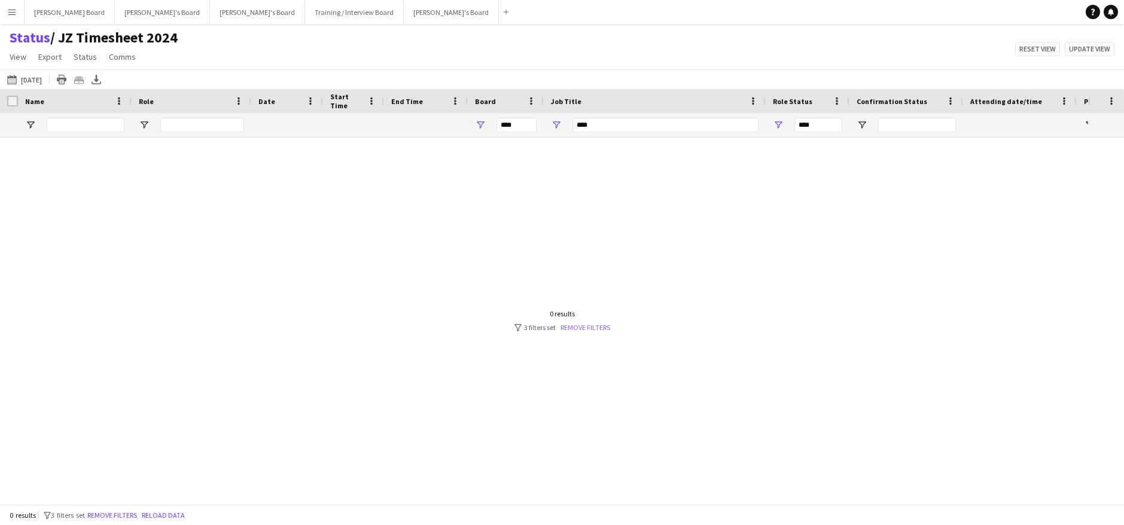
click at [586, 331] on link "Remove filters" at bounding box center [586, 327] width 50 height 9
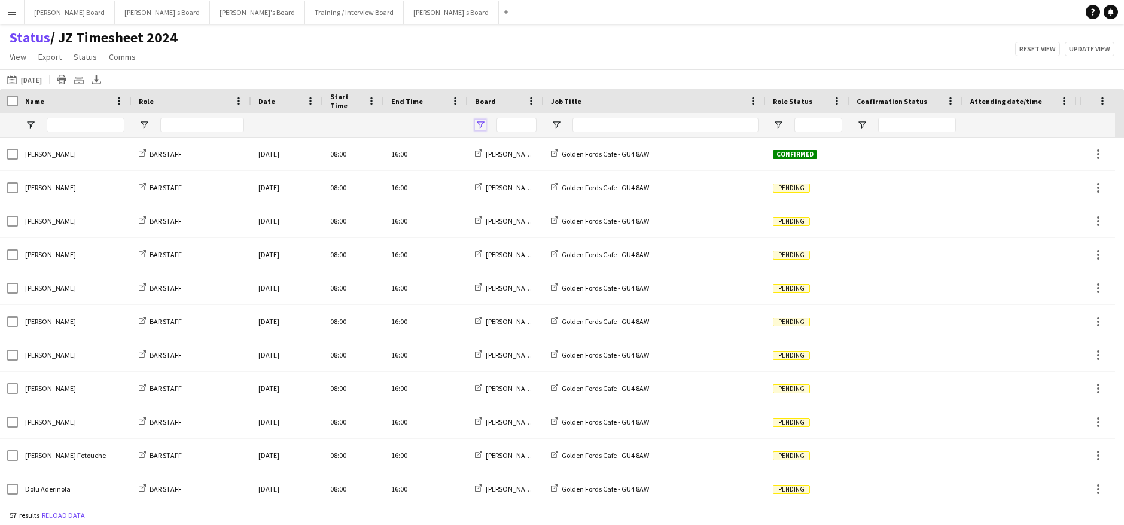
click at [482, 124] on span "Open Filter Menu" at bounding box center [480, 125] width 11 height 11
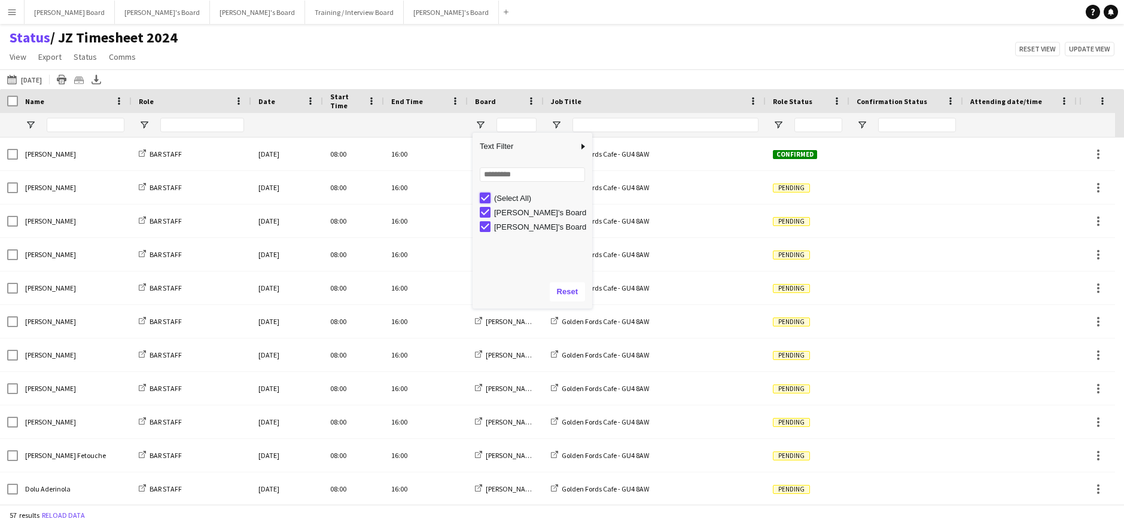
type input "***"
type input "**********"
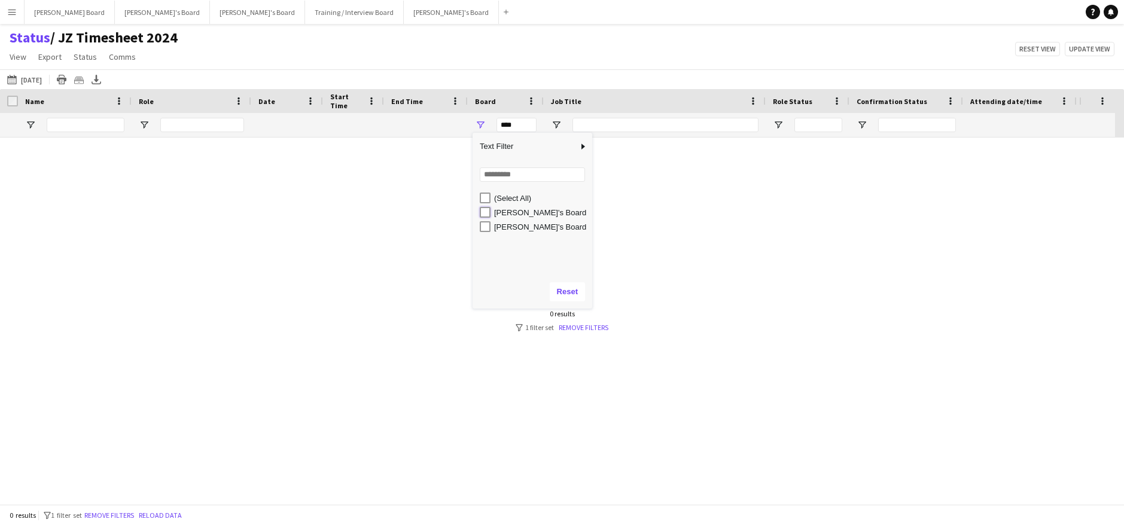
type input "**********"
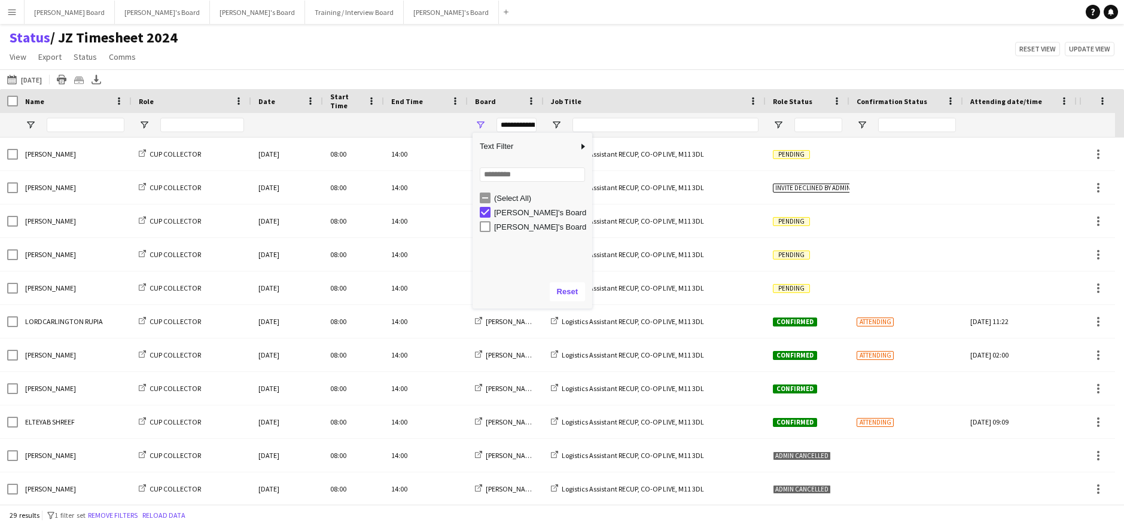
click at [561, 59] on div "Status / JZ Timesheet 2024 View Views Default view Airshow Accreditation Airsho…" at bounding box center [562, 49] width 1124 height 41
click at [781, 125] on span "Open Filter Menu" at bounding box center [778, 125] width 11 height 11
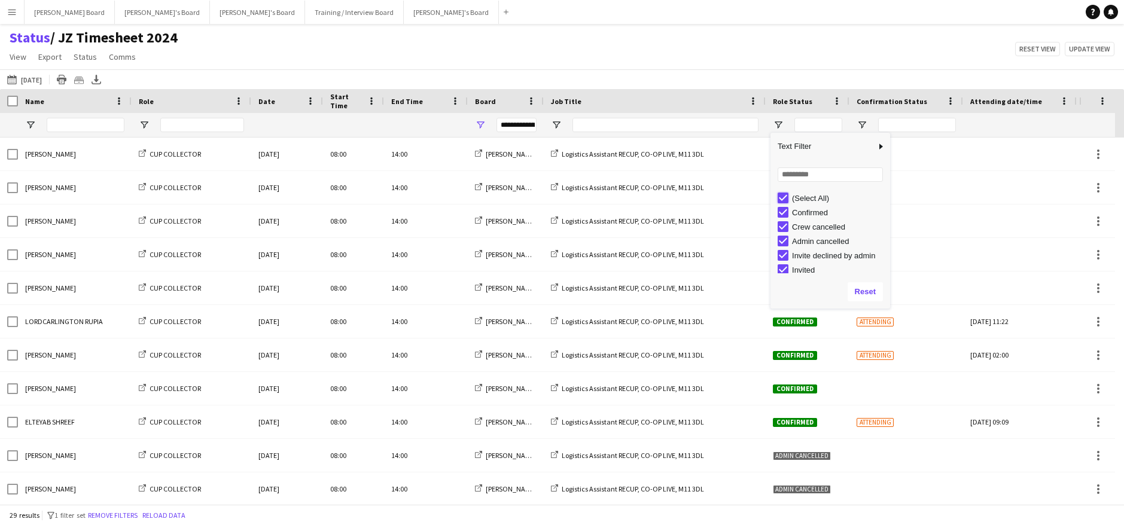
type input "***"
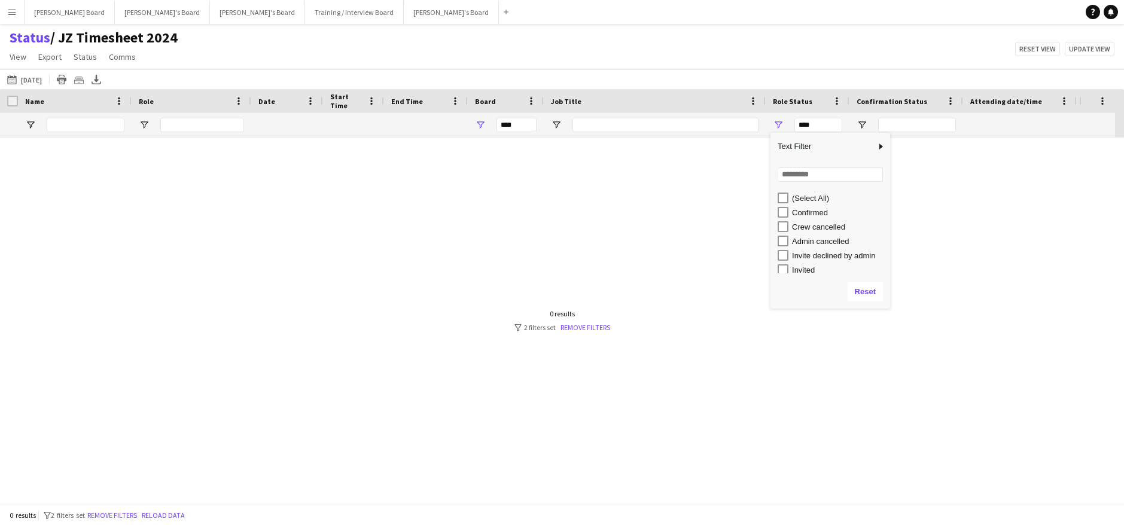
type input "**********"
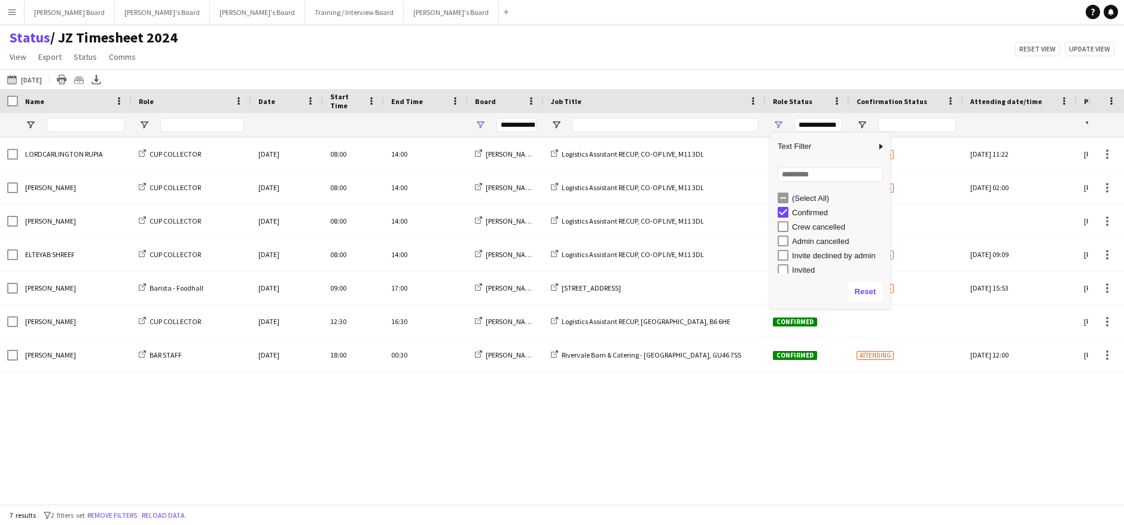
click at [677, 49] on div "Status / JZ Timesheet 2024 View Views Default view Airshow Accreditation Airsho…" at bounding box center [562, 49] width 1124 height 41
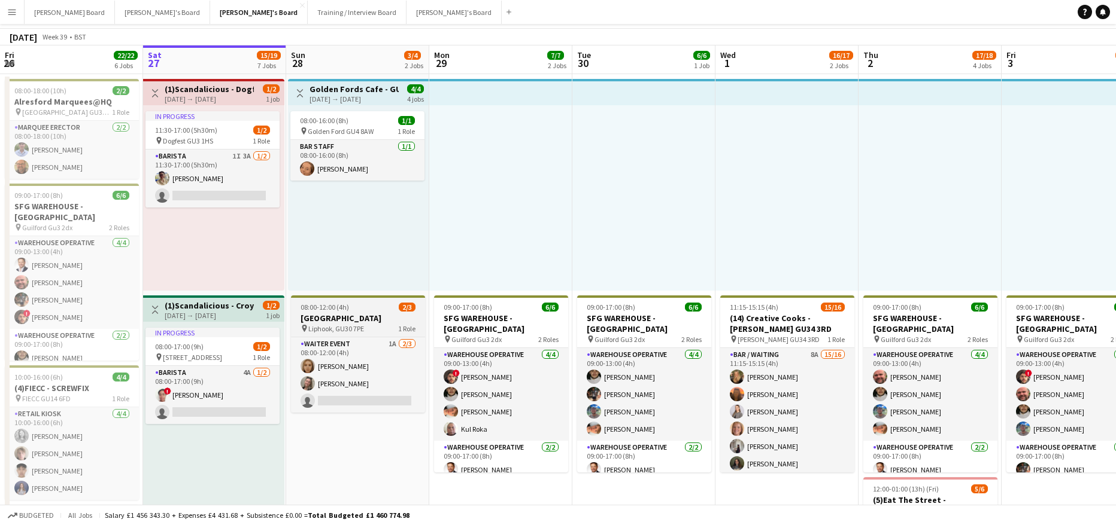
scroll to position [80, 0]
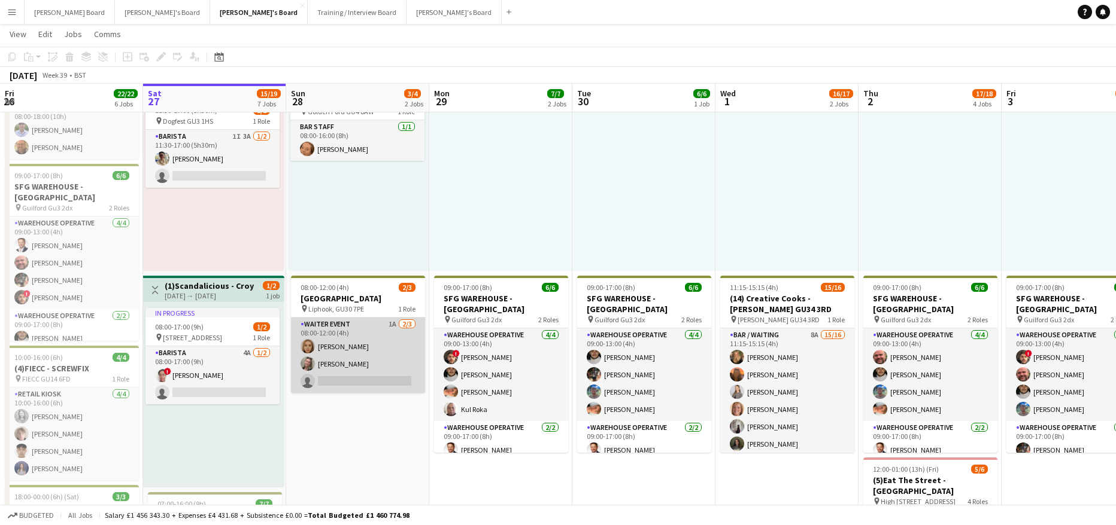
click at [372, 338] on app-card-role "WAITER EVENT 1A [DATE] 08:00-12:00 (4h) [PERSON_NAME] [PERSON_NAME] single-neut…" at bounding box center [358, 355] width 134 height 75
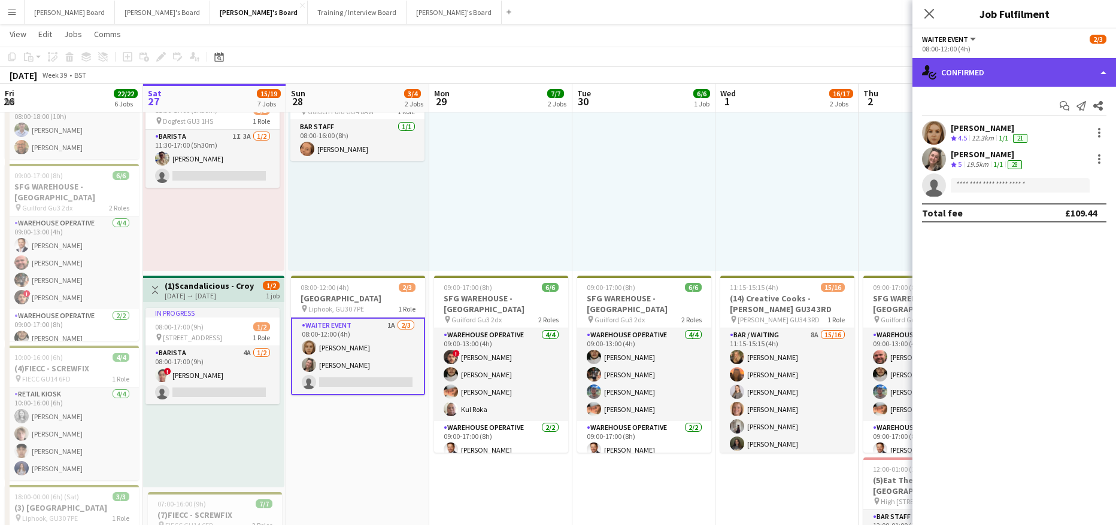
click at [1007, 72] on div "single-neutral-actions-check-2 Confirmed" at bounding box center [1013, 72] width 203 height 29
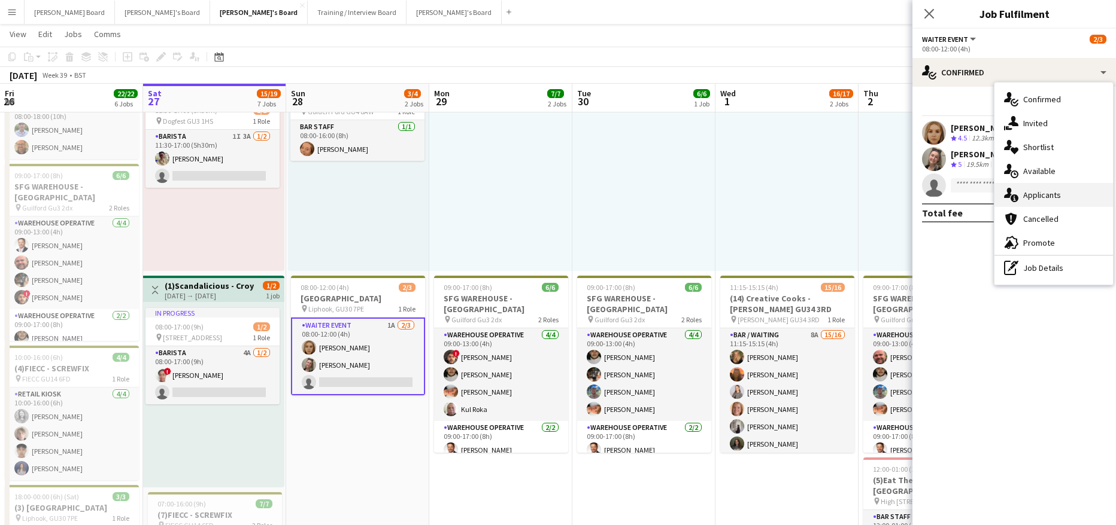
click at [1048, 193] on span "Applicants" at bounding box center [1042, 195] width 38 height 11
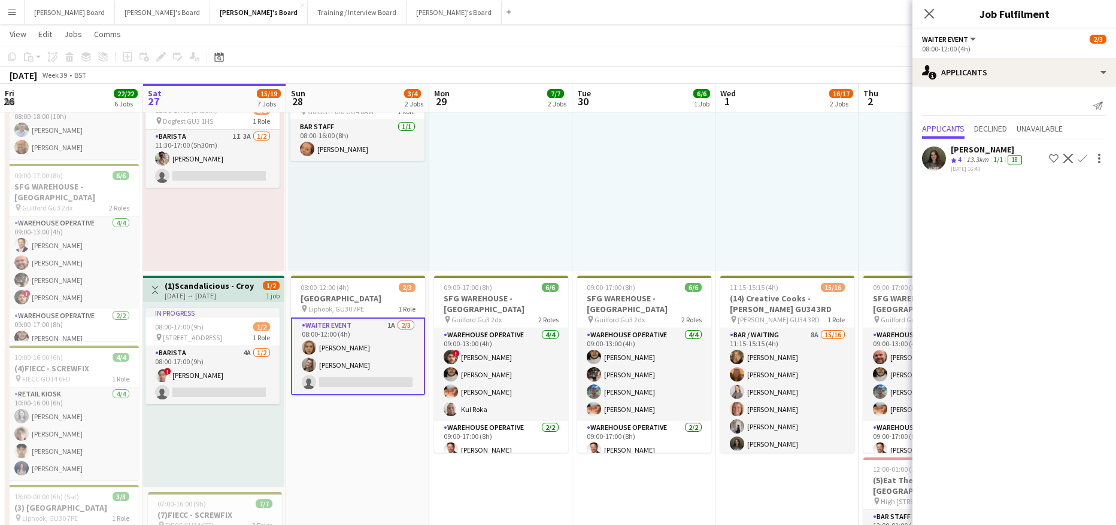
click at [1084, 159] on app-icon "Confirm" at bounding box center [1082, 159] width 10 height 10
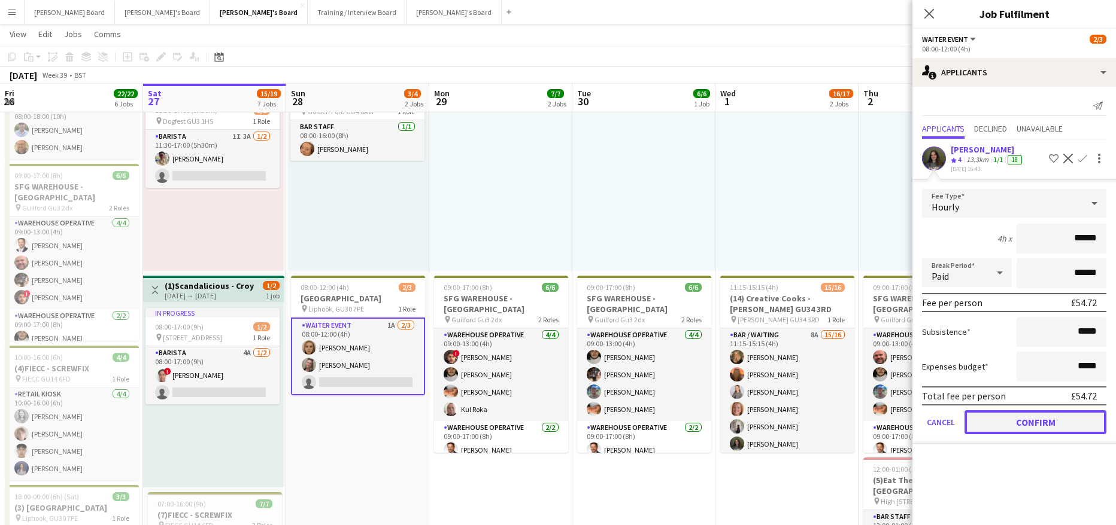
click at [1022, 424] on button "Confirm" at bounding box center [1035, 423] width 142 height 24
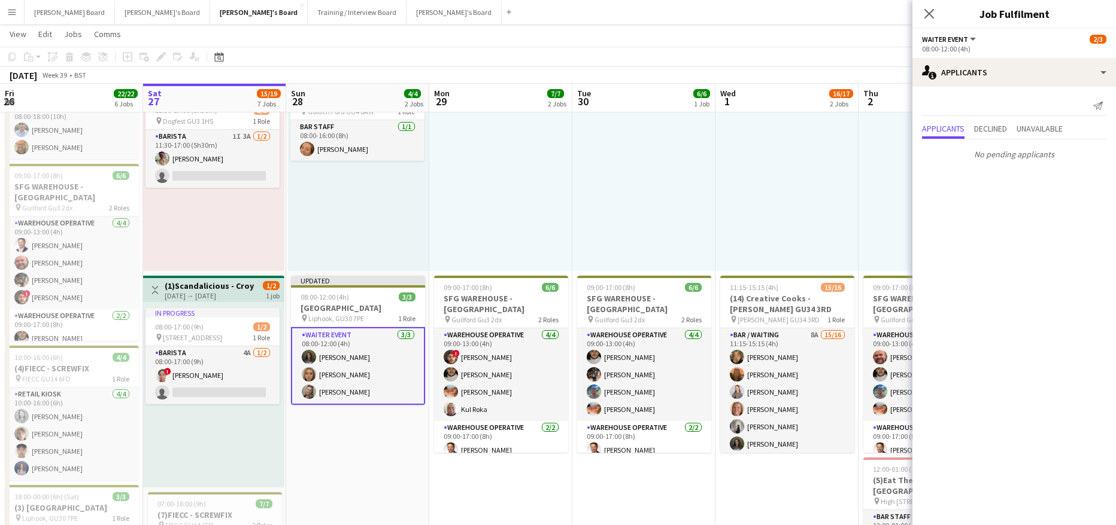
click at [732, 230] on div at bounding box center [786, 179] width 143 height 186
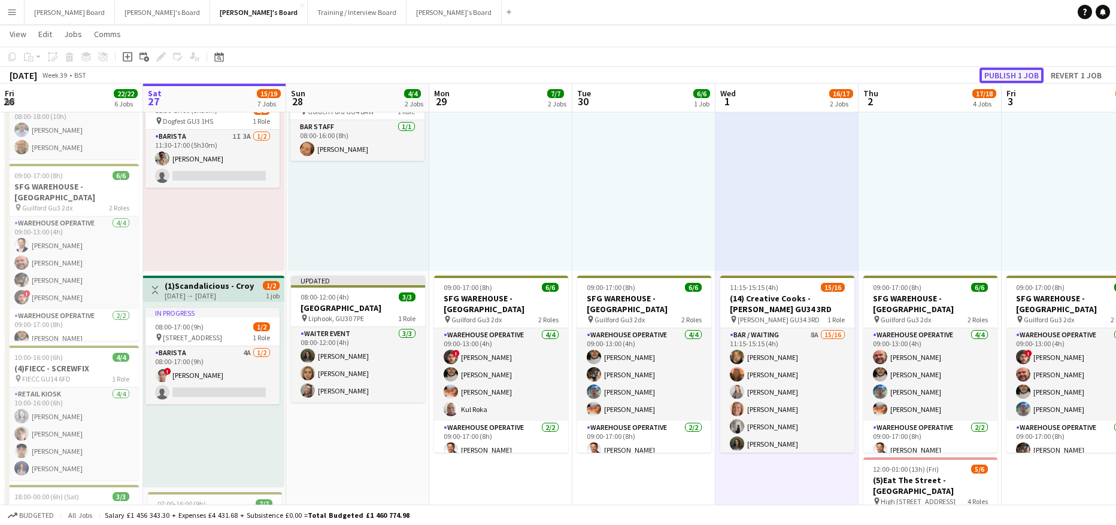
click at [997, 76] on button "Publish 1 job" at bounding box center [1011, 76] width 64 height 16
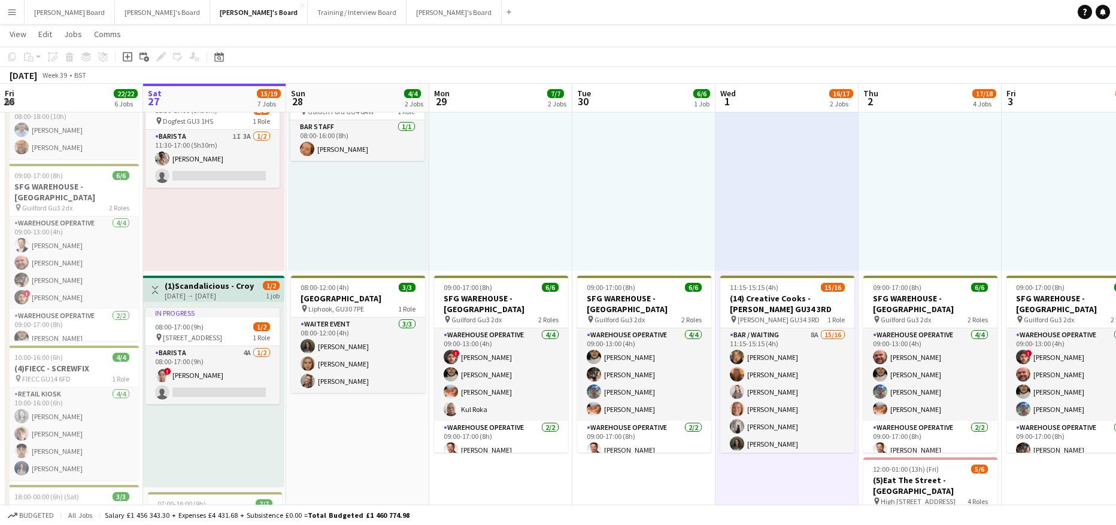
click at [1084, 121] on div at bounding box center [1072, 179] width 143 height 186
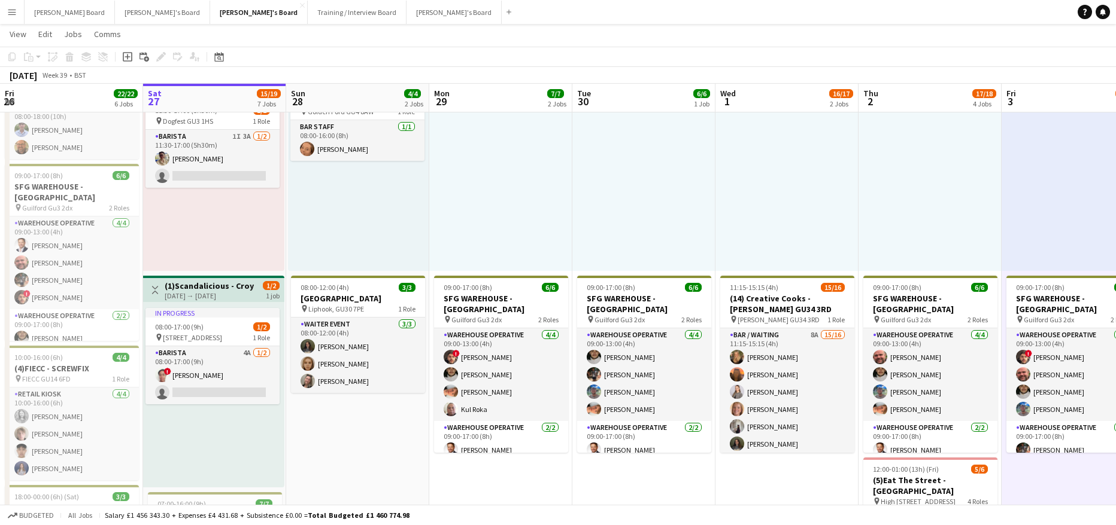
scroll to position [0, 287]
